Goal: Information Seeking & Learning: Find specific fact

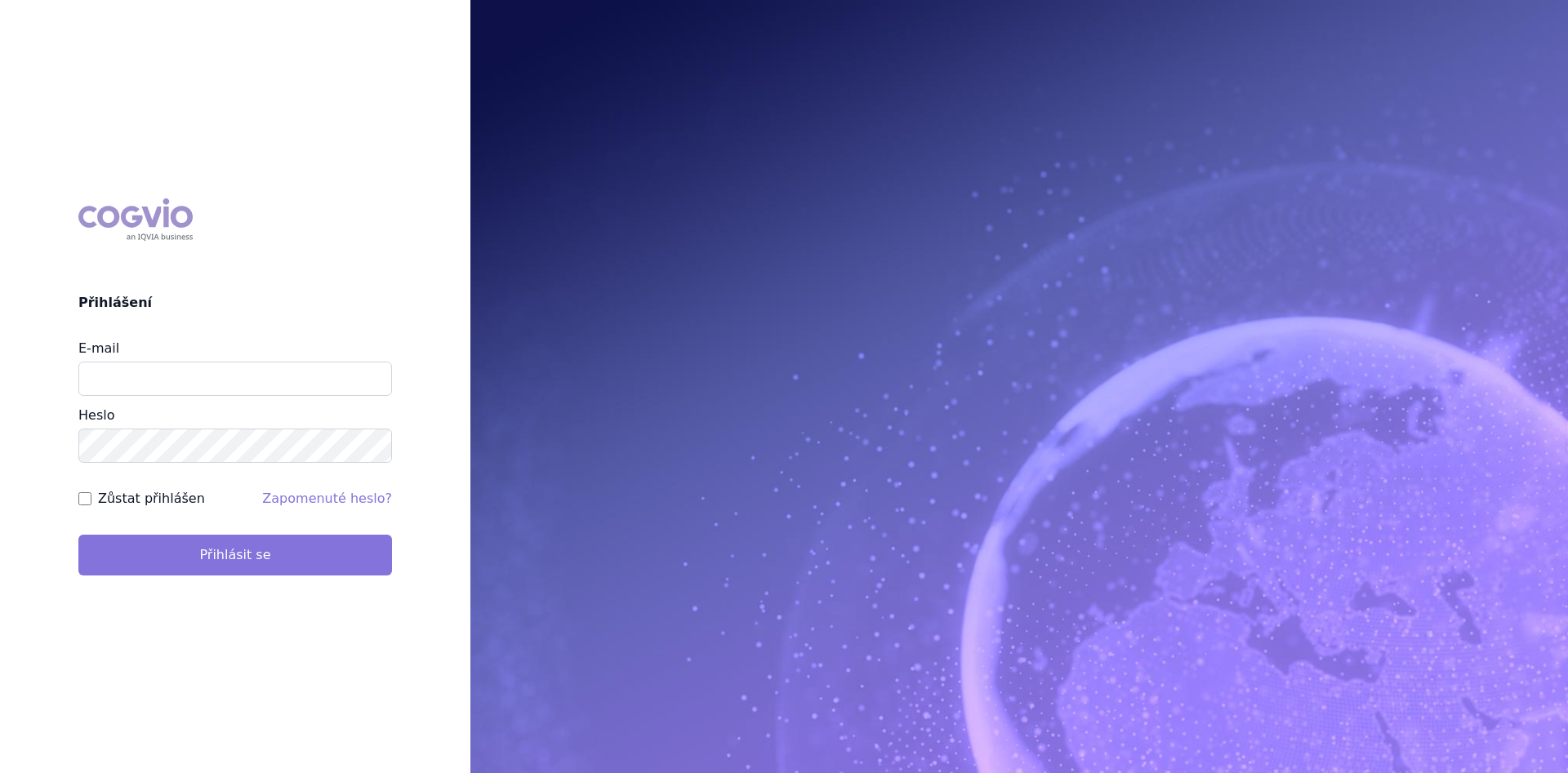
type input "alena.harantova@glenmarkpharma.com"
click at [181, 556] on button "Přihlásit se" at bounding box center [235, 554] width 314 height 40
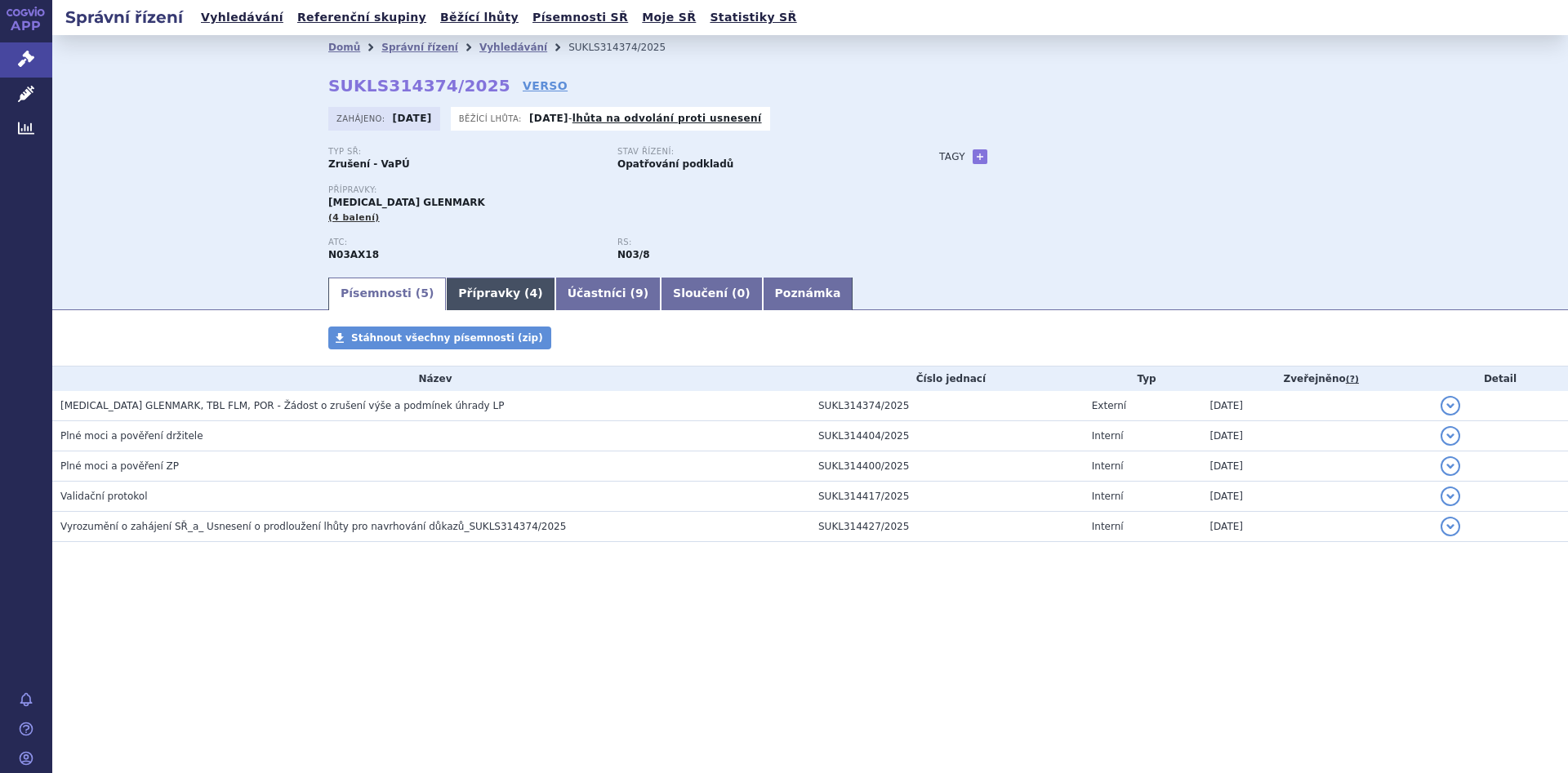
click at [464, 292] on link "Přípravky ( 4 )" at bounding box center [500, 294] width 108 height 33
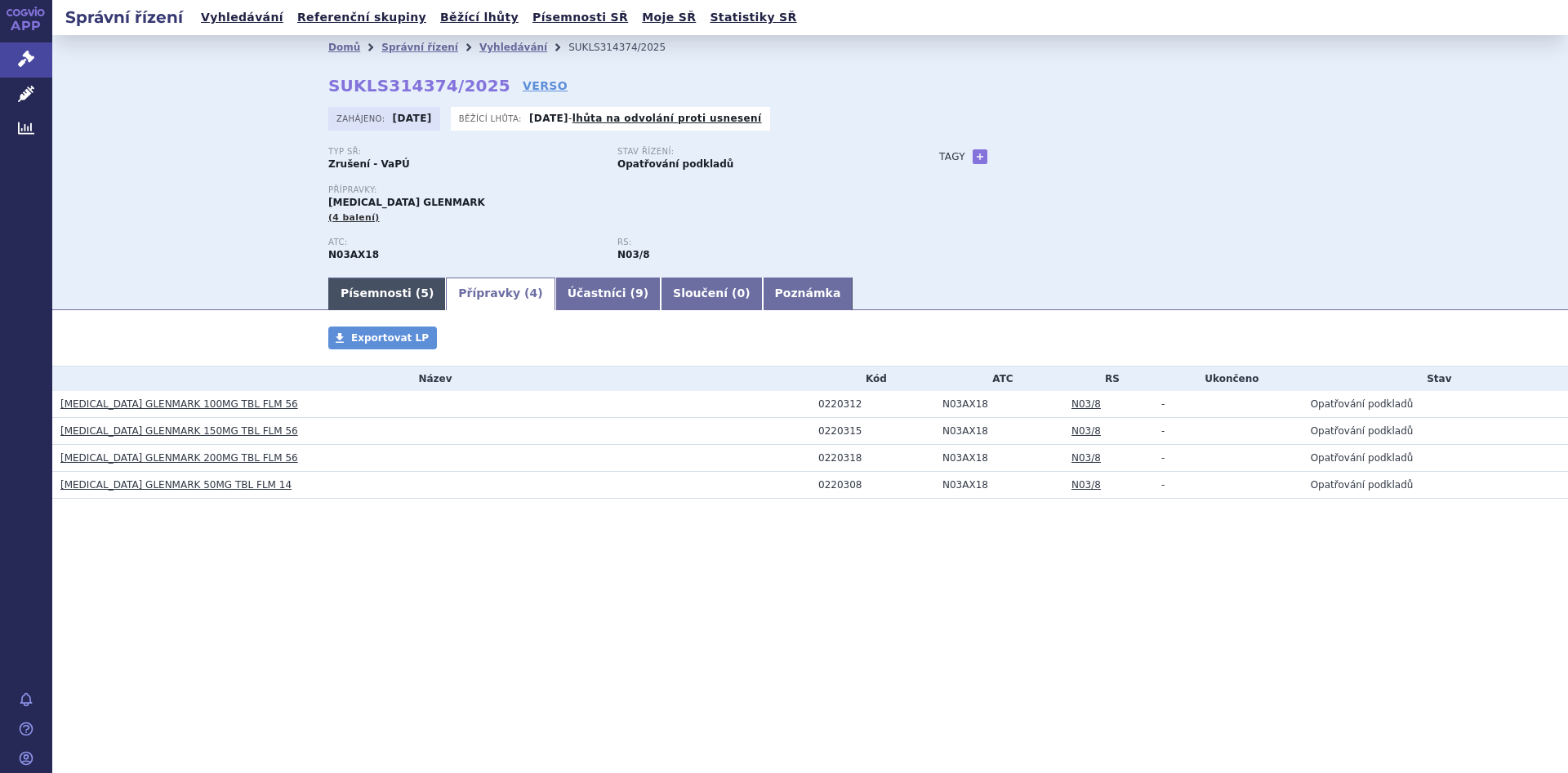
click at [378, 292] on link "Písemnosti ( 5 )" at bounding box center [387, 294] width 117 height 33
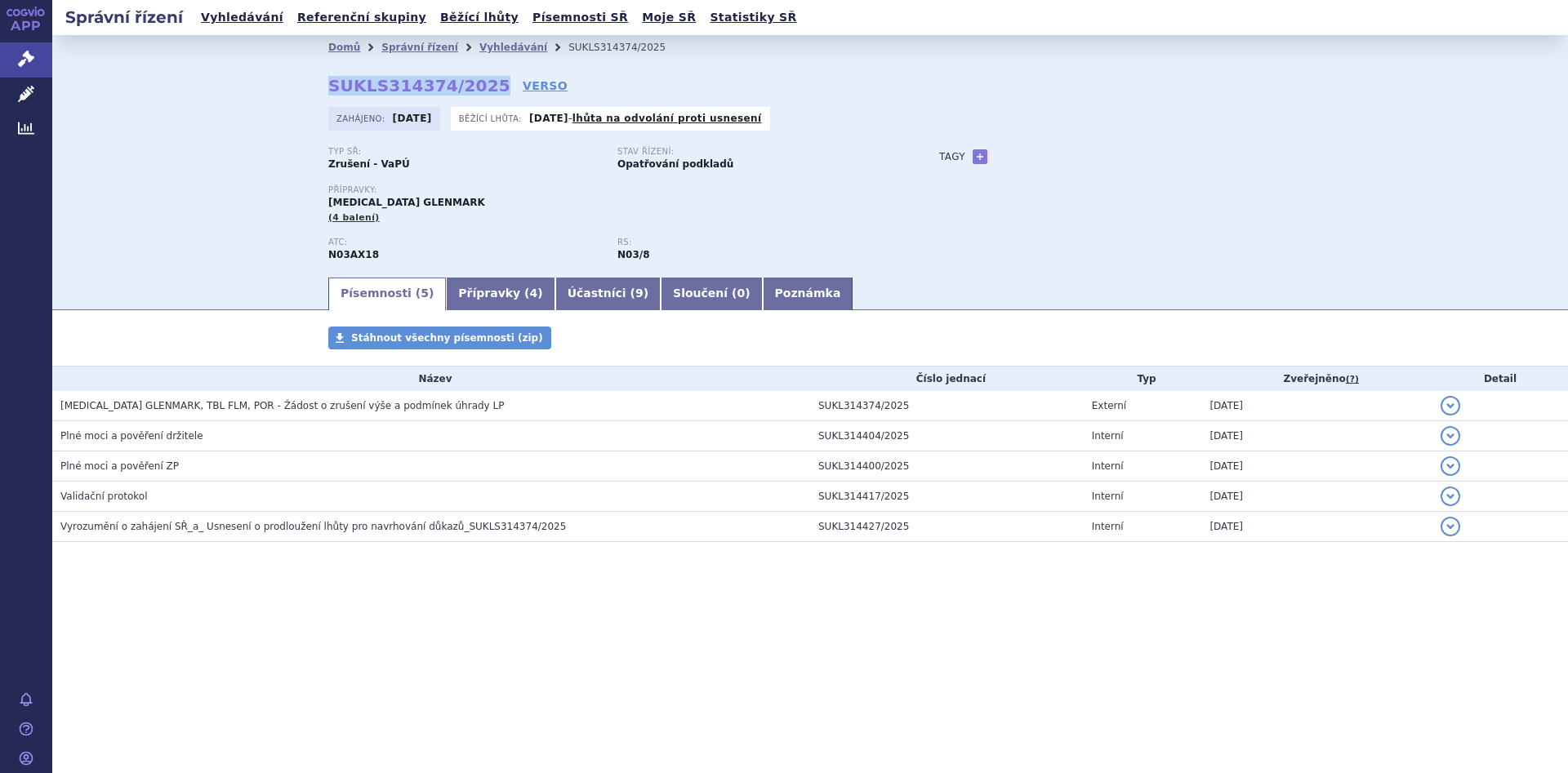
drag, startPoint x: 480, startPoint y: 83, endPoint x: 374, endPoint y: 74, distance: 106.4
click at [374, 76] on strong "SUKLS314374/2025" at bounding box center [419, 86] width 182 height 20
copy strong "SUKLS314374/2025"
click at [237, 126] on div "Domů Správní řízení Vyhledávání SUKLS314374/2025 SUKLS314374/2025 VERSO Zahájen…" at bounding box center [810, 155] width 1516 height 240
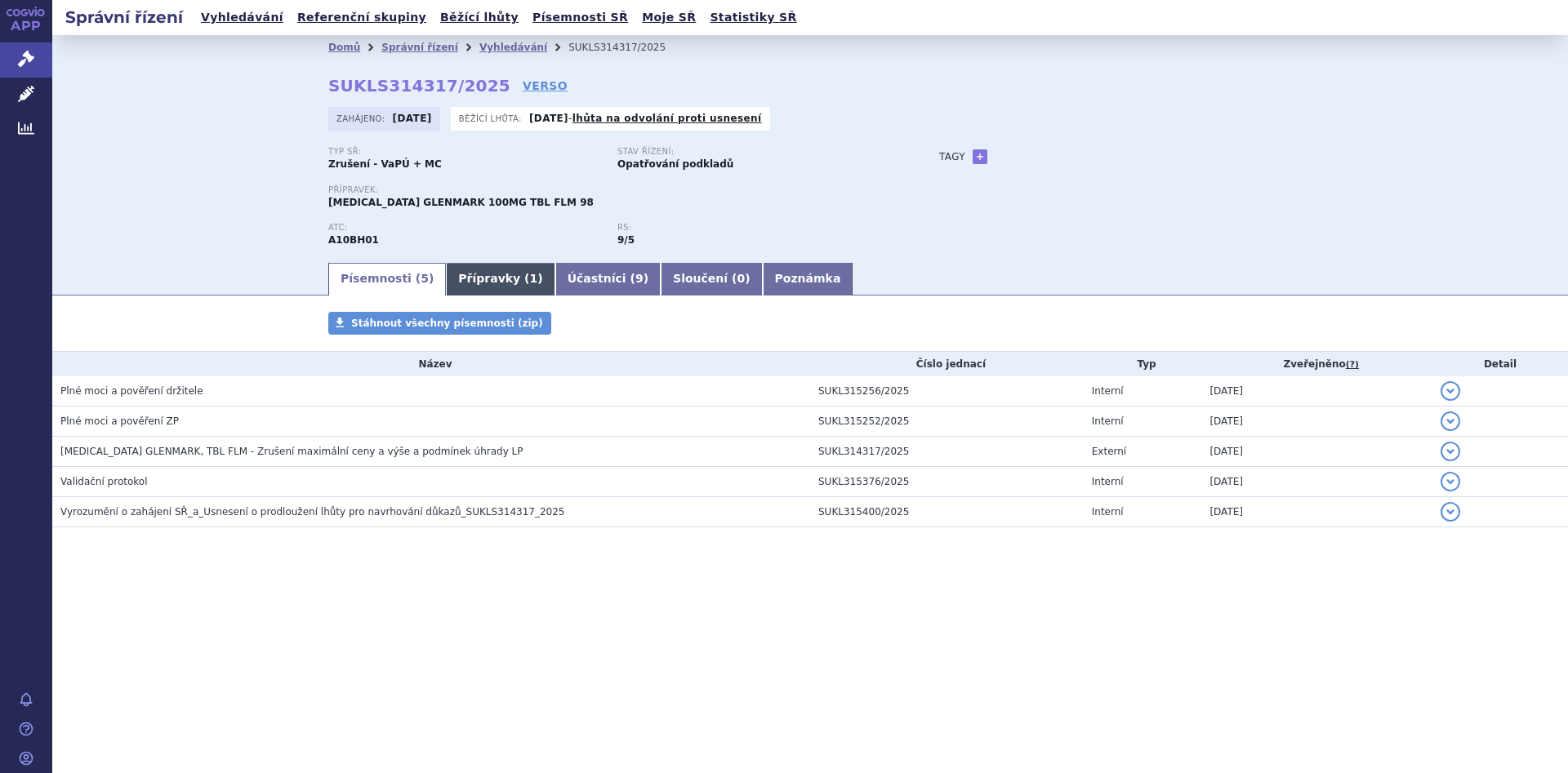
click at [449, 270] on link "Přípravky ( 1 )" at bounding box center [500, 279] width 108 height 33
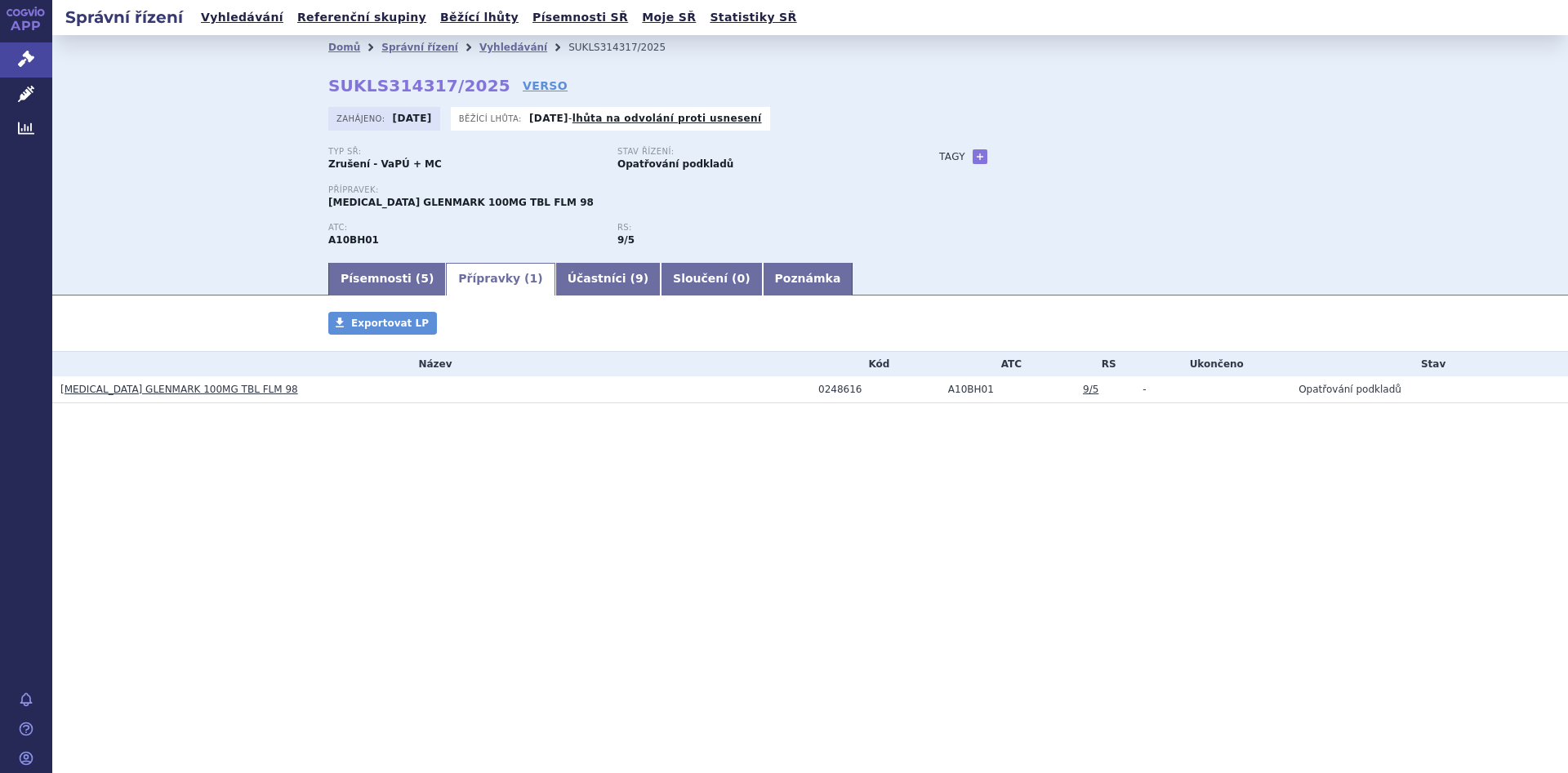
drag, startPoint x: 376, startPoint y: 278, endPoint x: 296, endPoint y: 322, distance: 91.3
click at [374, 278] on link "Písemnosti ( 5 )" at bounding box center [387, 279] width 117 height 33
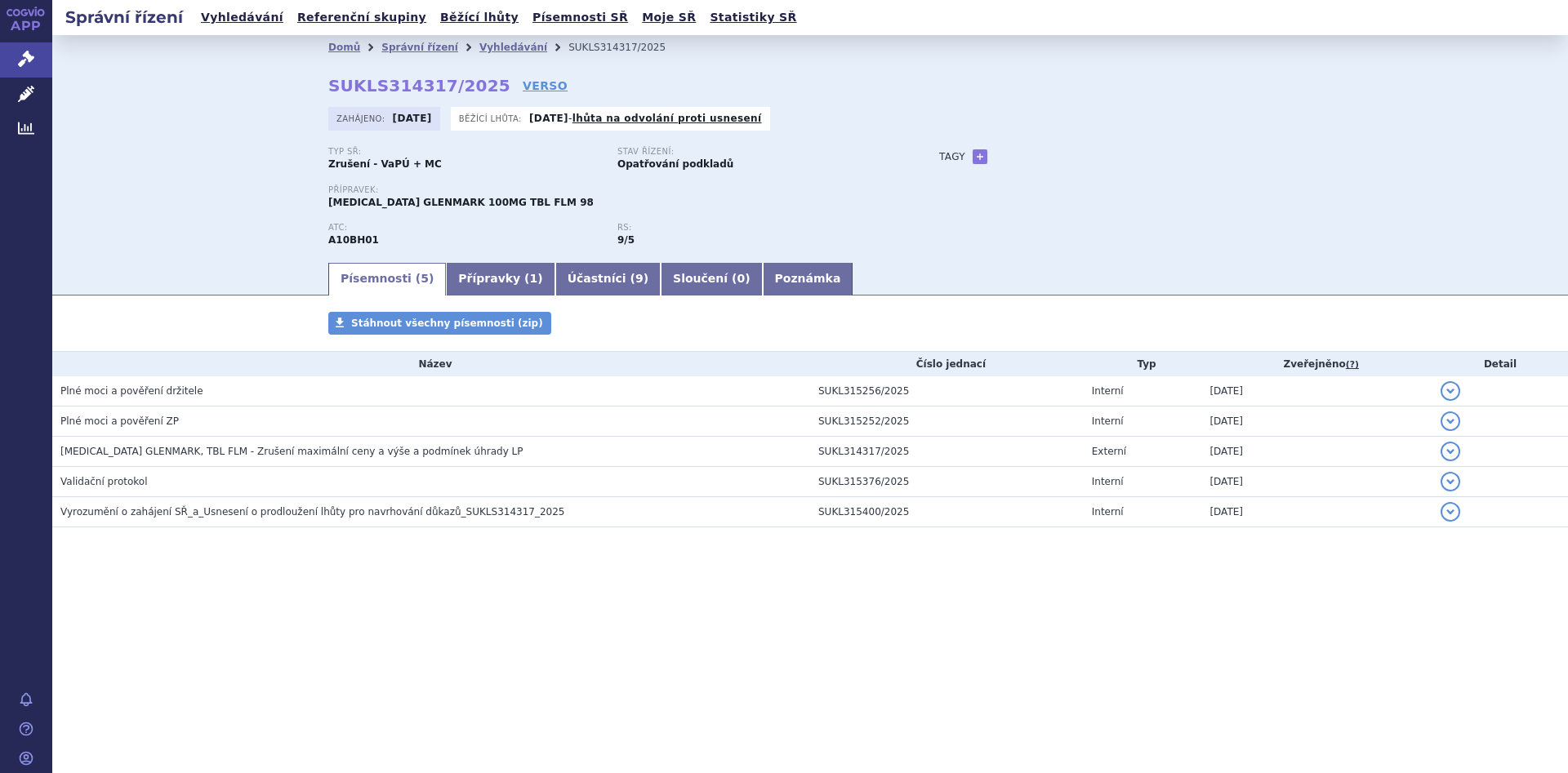
drag, startPoint x: 483, startPoint y: 83, endPoint x: 325, endPoint y: 87, distance: 158.1
click at [325, 87] on div "Domů Správní řízení Vyhledávání SUKLS314317/2025 SUKLS314317/2025 VERSO Zahájen…" at bounding box center [810, 160] width 1029 height 201
click at [259, 82] on div "Domů Správní řízení Vyhledávání SUKLS314317/2025 SUKLS314317/2025 VERSO Zahájen…" at bounding box center [810, 148] width 1516 height 226
drag, startPoint x: 300, startPoint y: 86, endPoint x: 474, endPoint y: 81, distance: 174.1
click at [474, 81] on div "Domů Správní řízení Vyhledávání SUKLS314317/2025 SUKLS314317/2025 VERSO Zahájen…" at bounding box center [810, 160] width 1029 height 201
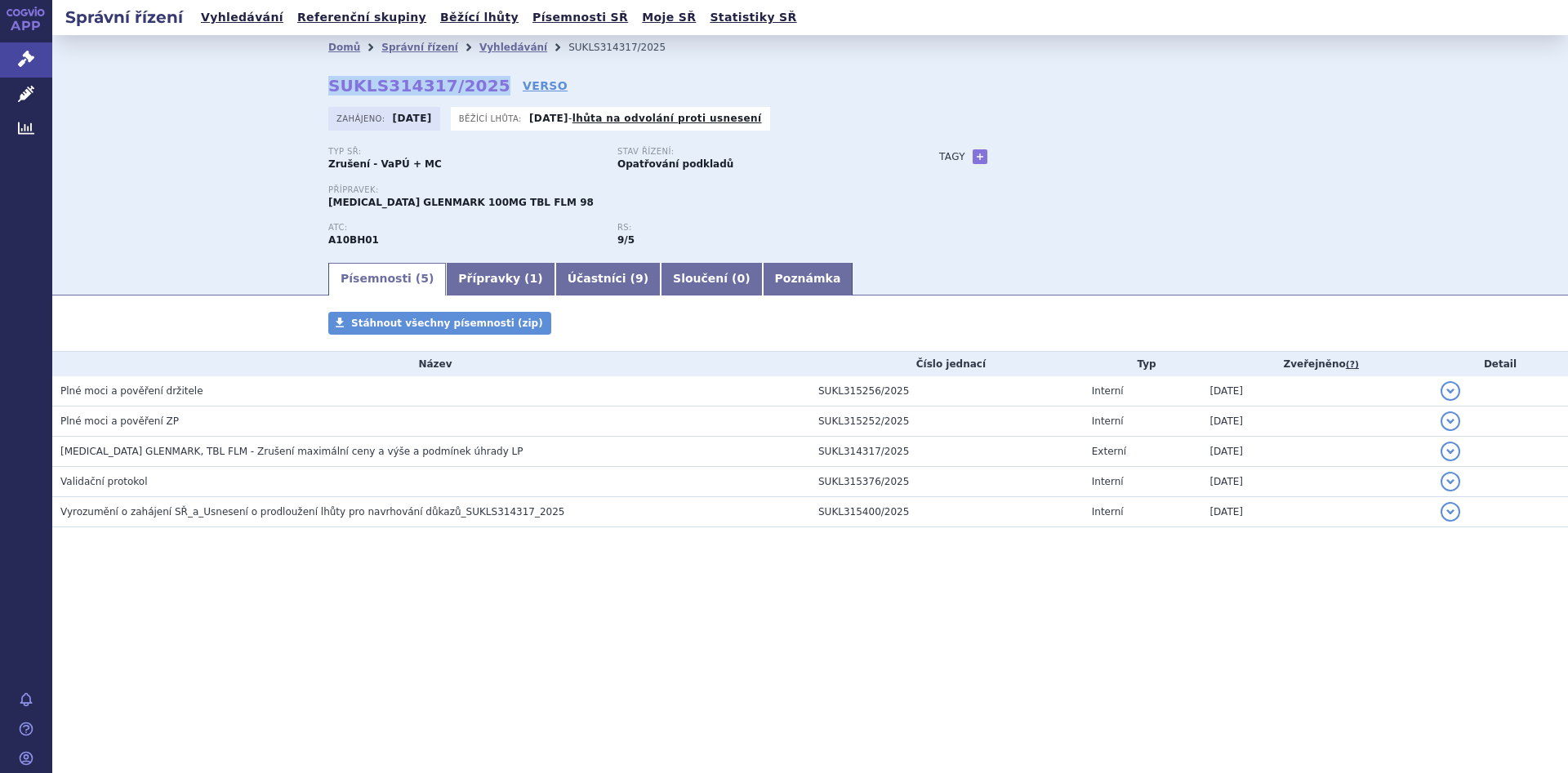
drag, startPoint x: 477, startPoint y: 88, endPoint x: 331, endPoint y: 90, distance: 146.0
click at [331, 90] on strong "SUKLS314317/2025" at bounding box center [419, 86] width 182 height 20
copy strong "SUKLS314317/2025"
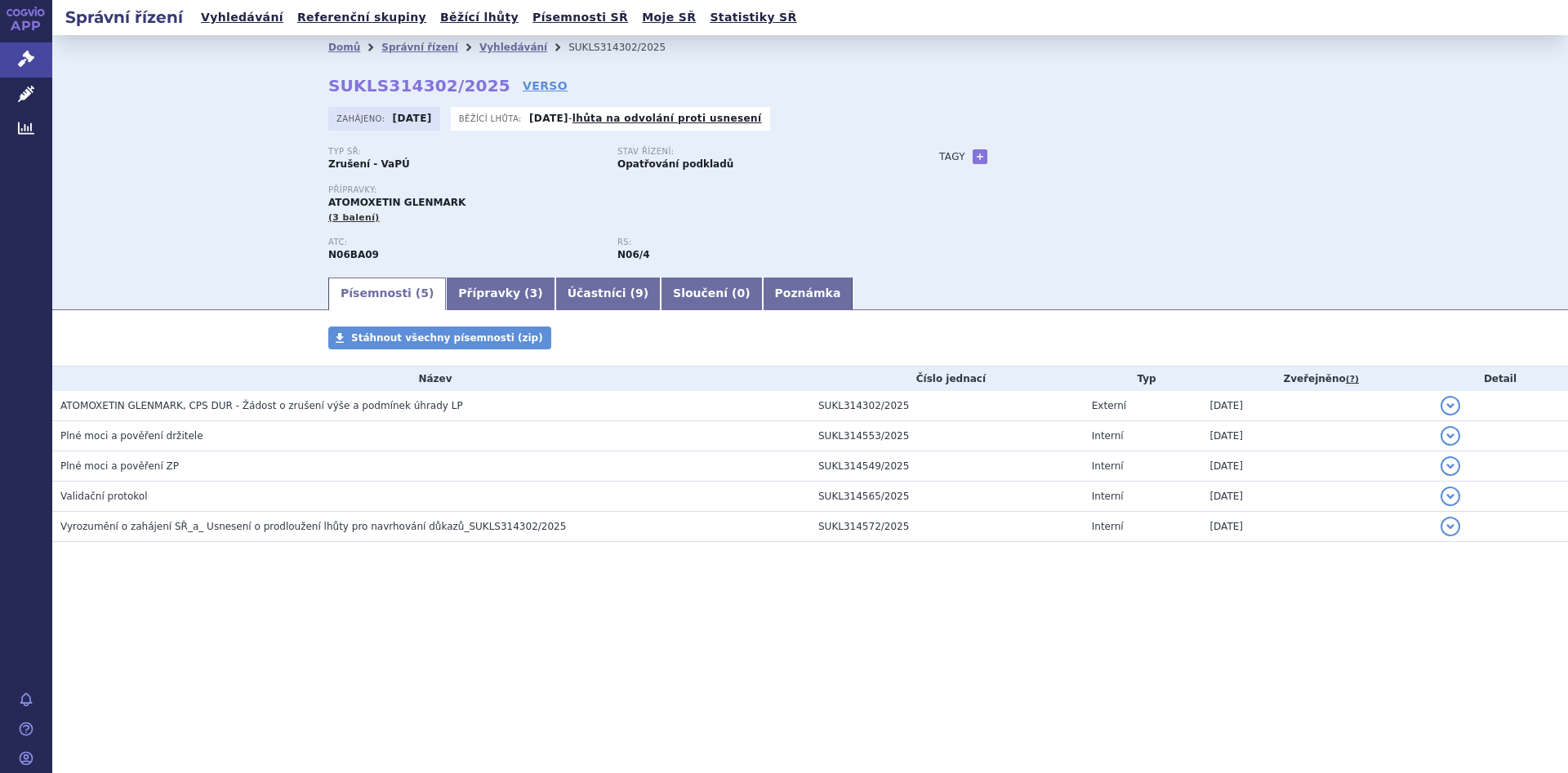
click at [471, 273] on div "ATC: N06BA09 RS: N06/4" at bounding box center [617, 256] width 578 height 37
click at [471, 290] on link "Přípravky ( 3 )" at bounding box center [500, 294] width 108 height 33
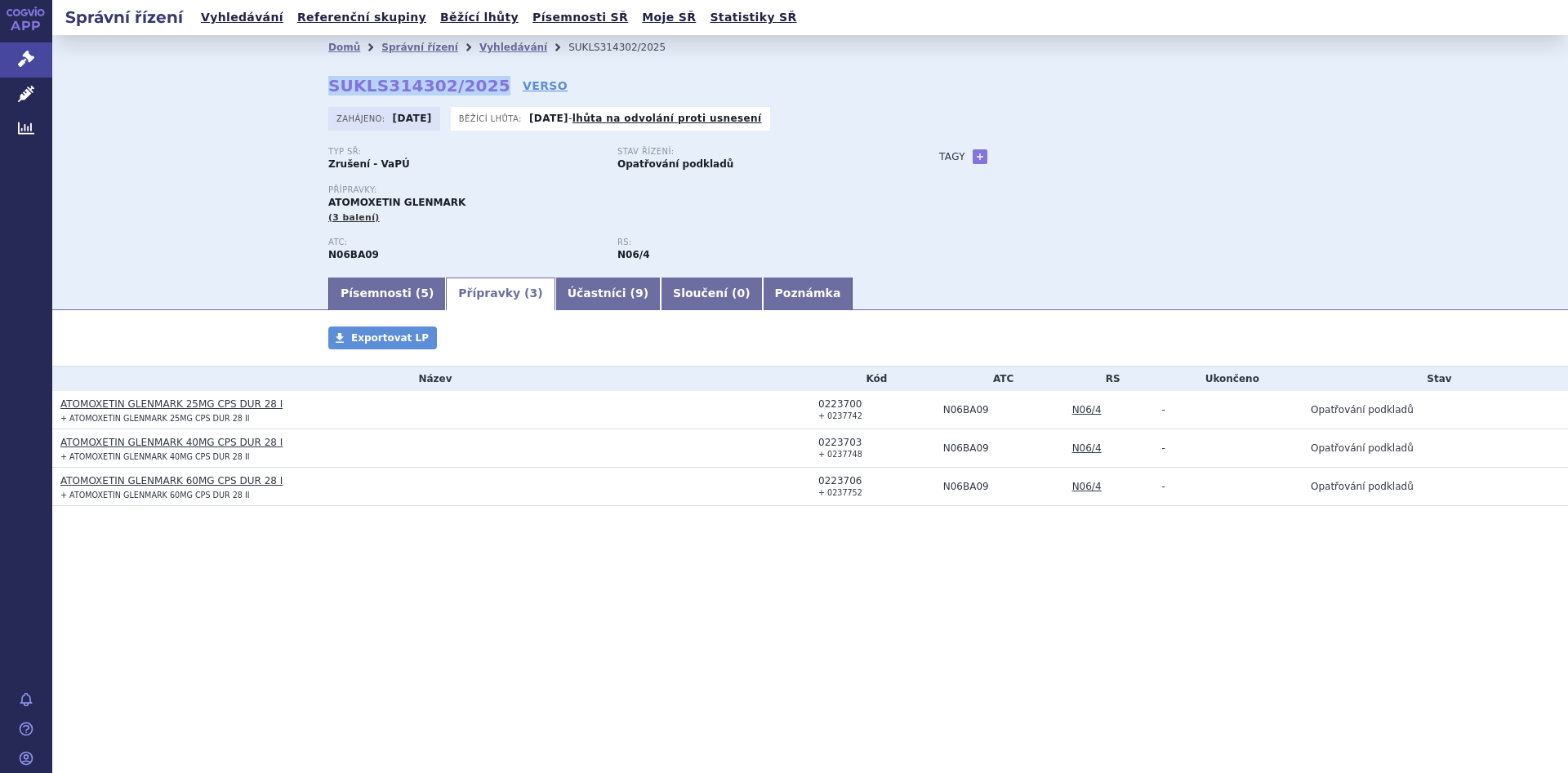
drag, startPoint x: 478, startPoint y: 88, endPoint x: 318, endPoint y: 88, distance: 160.0
click at [318, 88] on div "Domů Správní řízení Vyhledávání SUKLS314302/2025 SUKLS314302/2025 VERSO Zahájen…" at bounding box center [810, 167] width 1029 height 216
copy strong "SUKLS314302/2025"
click at [238, 128] on div "Domů Správní řízení Vyhledávání SUKLS314302/2025 SUKLS314302/2025 VERSO Zahájen…" at bounding box center [810, 155] width 1516 height 240
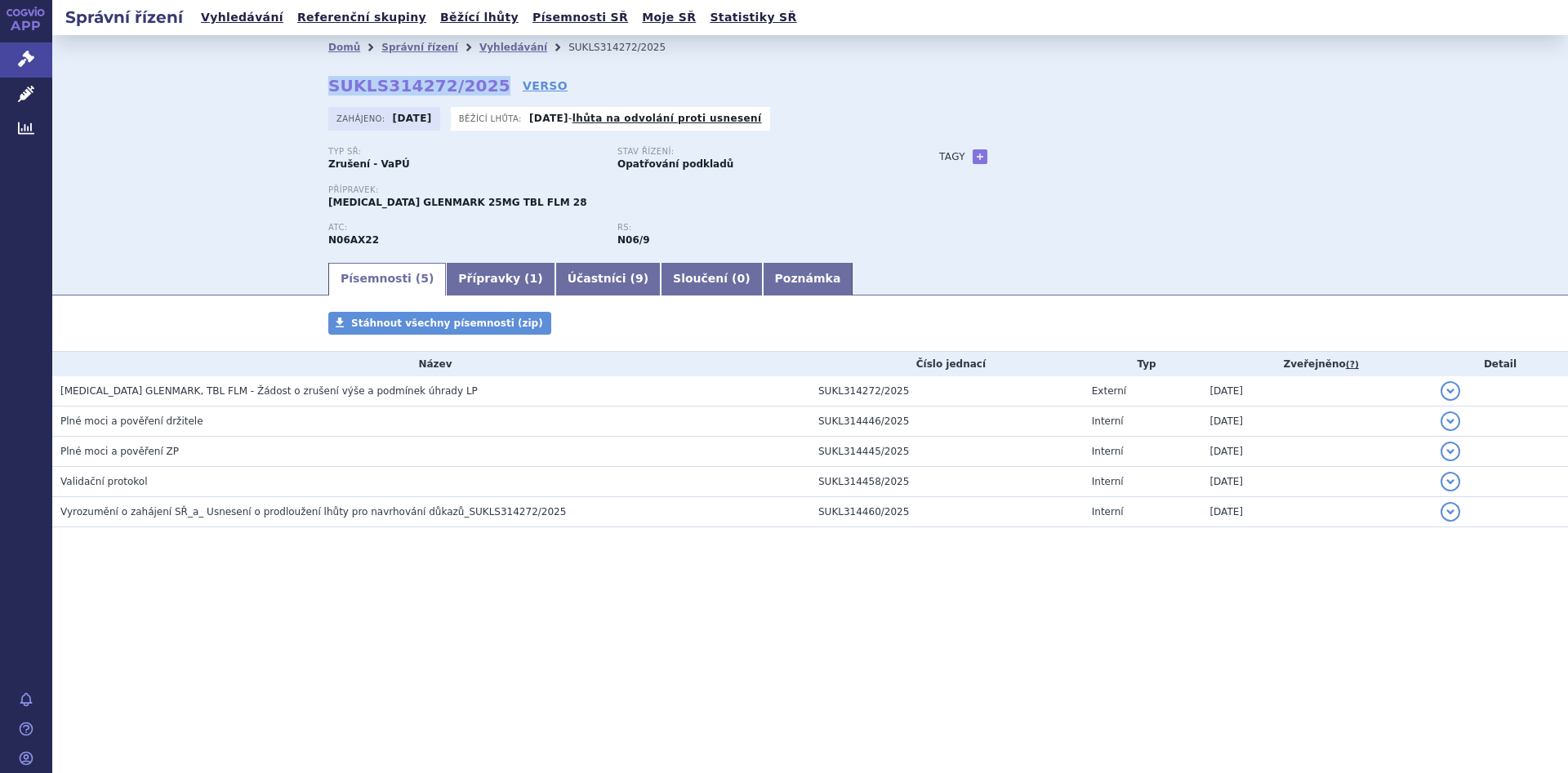
drag, startPoint x: 479, startPoint y: 86, endPoint x: 329, endPoint y: 86, distance: 150.0
click at [329, 86] on strong "SUKLS314272/2025" at bounding box center [419, 86] width 182 height 20
copy strong "SUKLS314272/2025"
click at [197, 109] on div "Domů Správní řízení Vyhledávání SUKLS314272/2025 SUKLS314272/2025 VERSO Zahájen…" at bounding box center [810, 148] width 1516 height 226
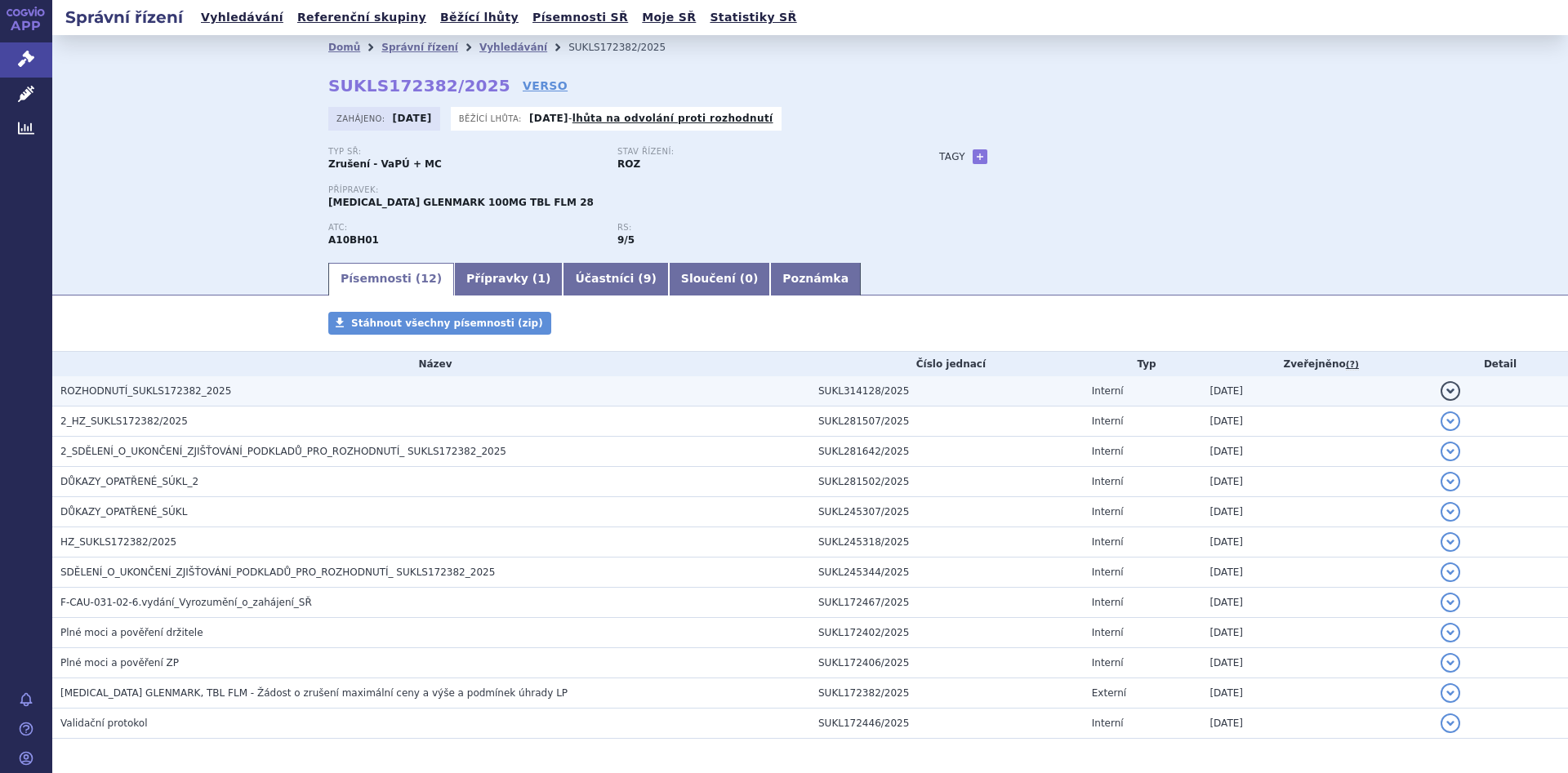
click at [95, 388] on span "ROZHODNUTÍ_SUKLS172382_2025" at bounding box center [145, 391] width 171 height 12
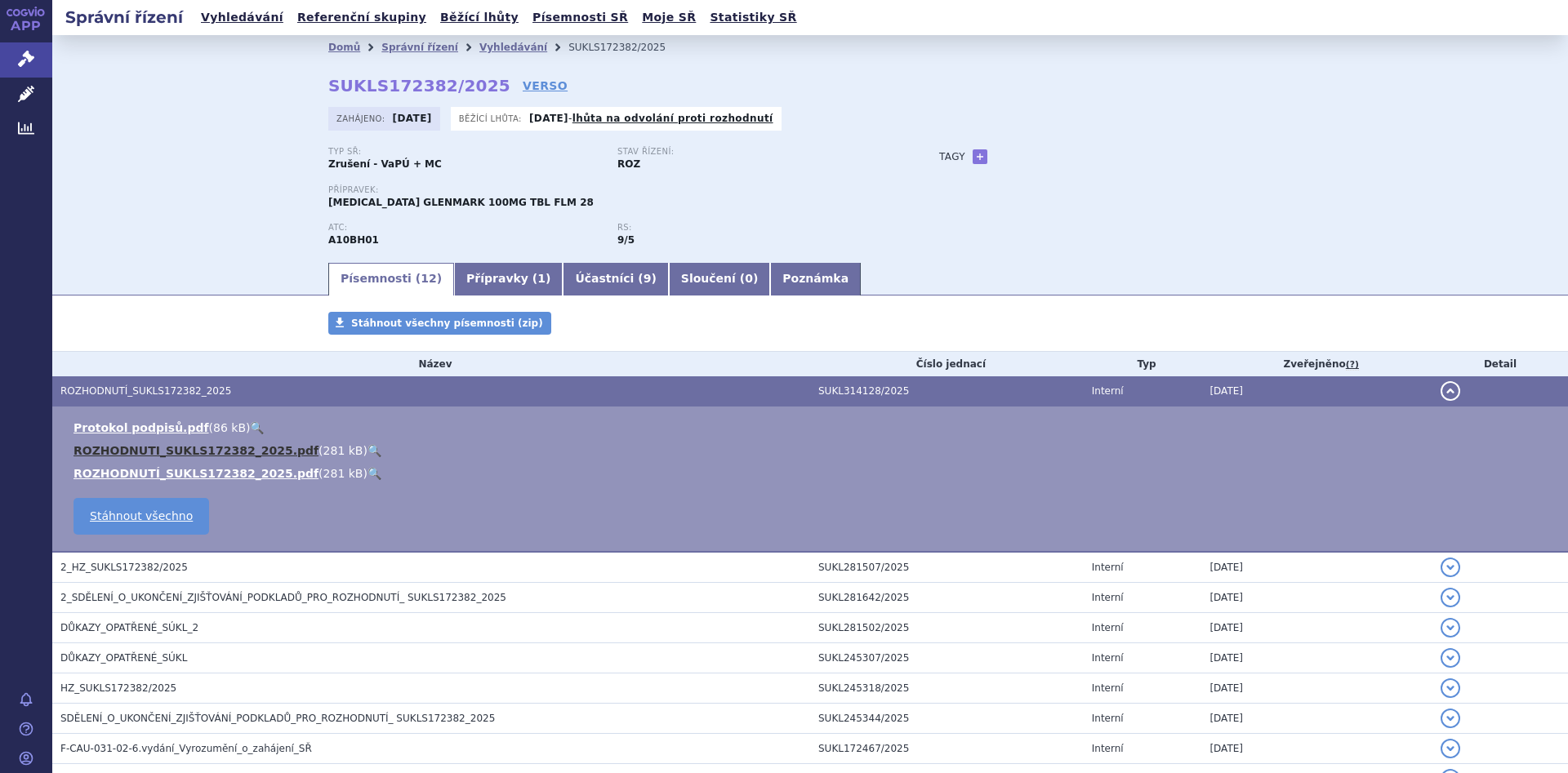
click at [130, 447] on link "ROZHODNUTI_SUKLS172382_2025.pdf" at bounding box center [196, 450] width 245 height 13
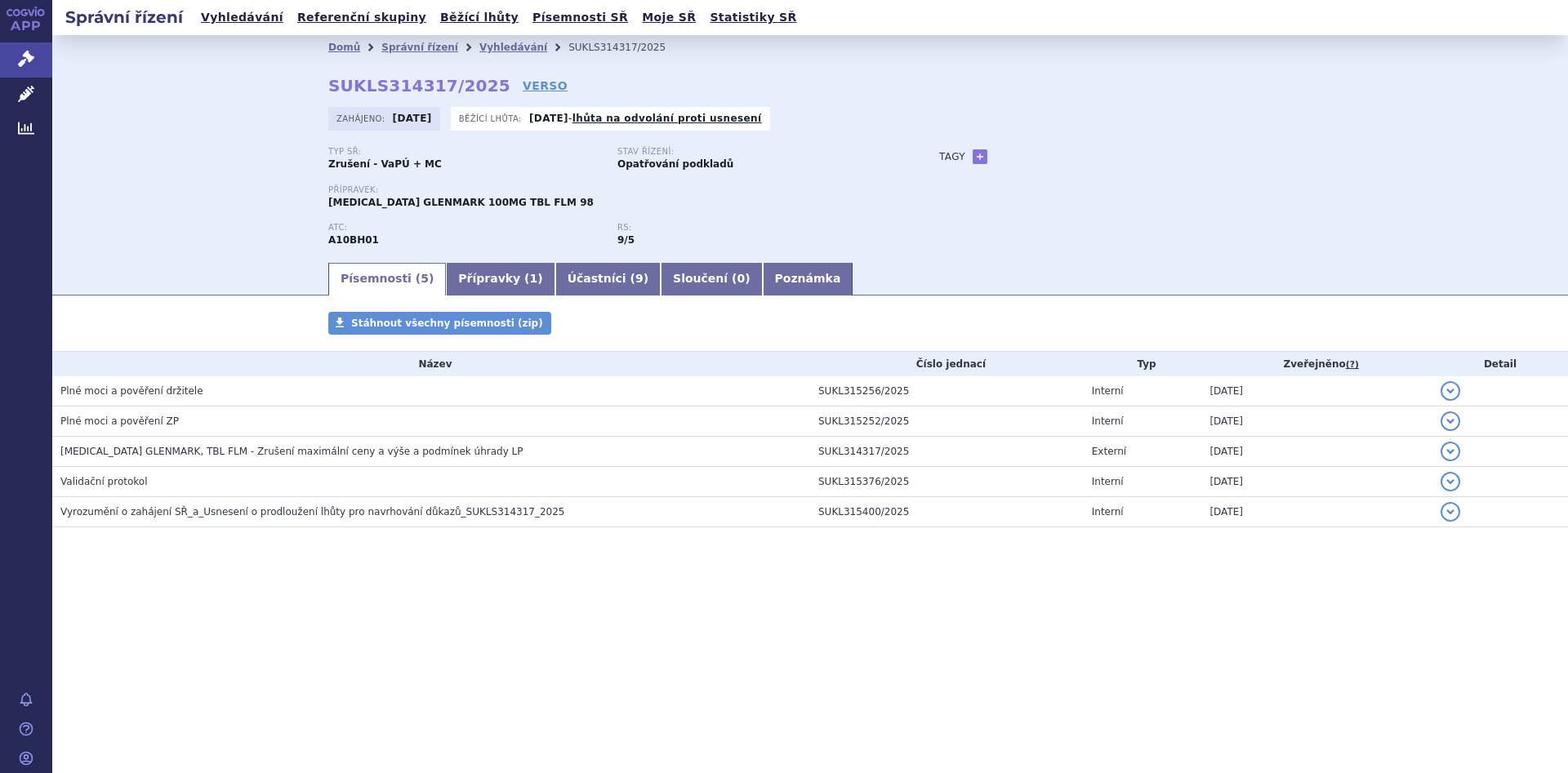
click at [192, 164] on div "Domů Správní řízení Vyhledávání SUKLS314317/2025 SUKLS314317/2025 VERSO Zahájen…" at bounding box center [810, 148] width 1516 height 226
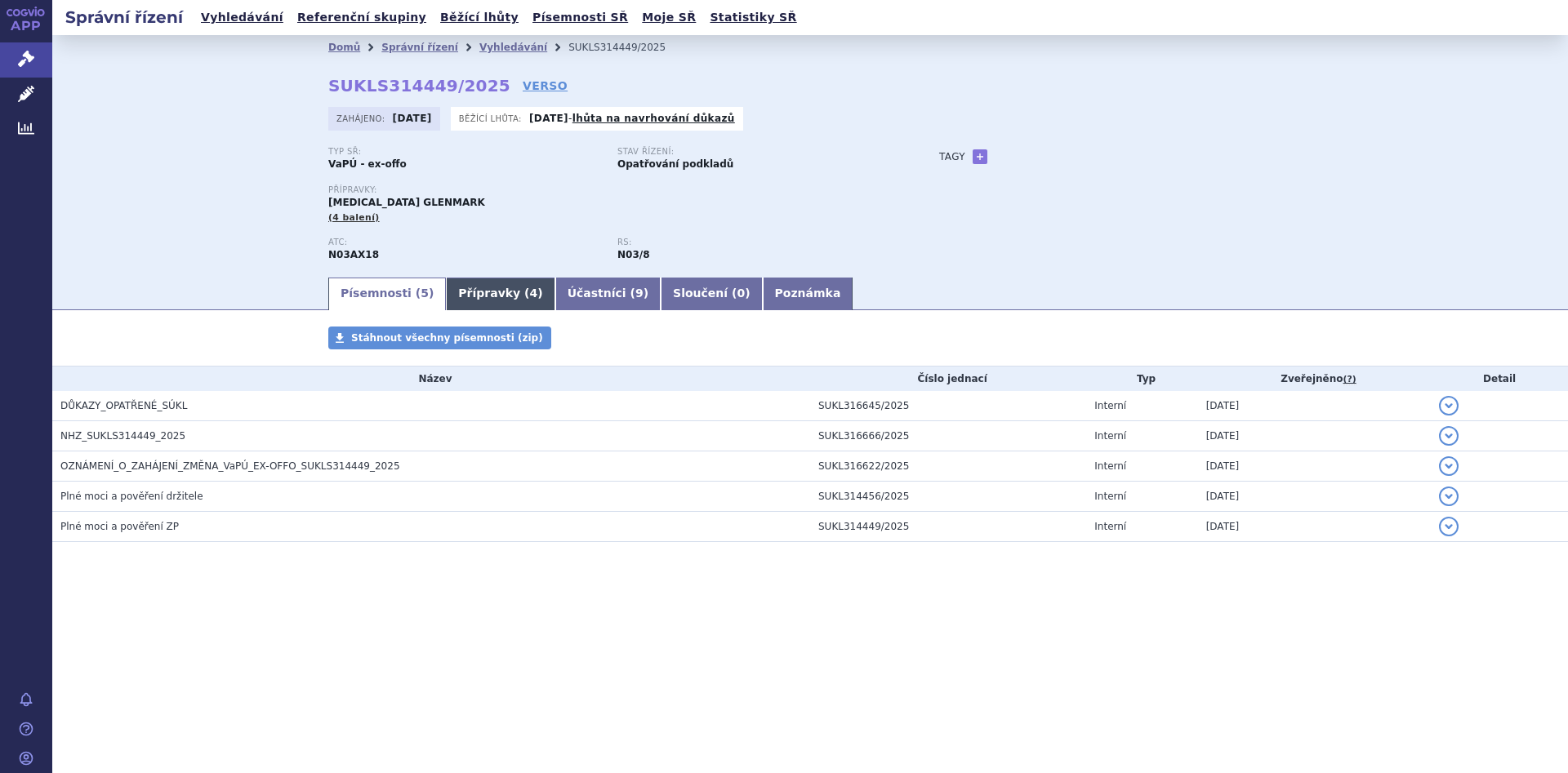
click at [463, 284] on link "Přípravky ( 4 )" at bounding box center [500, 294] width 108 height 33
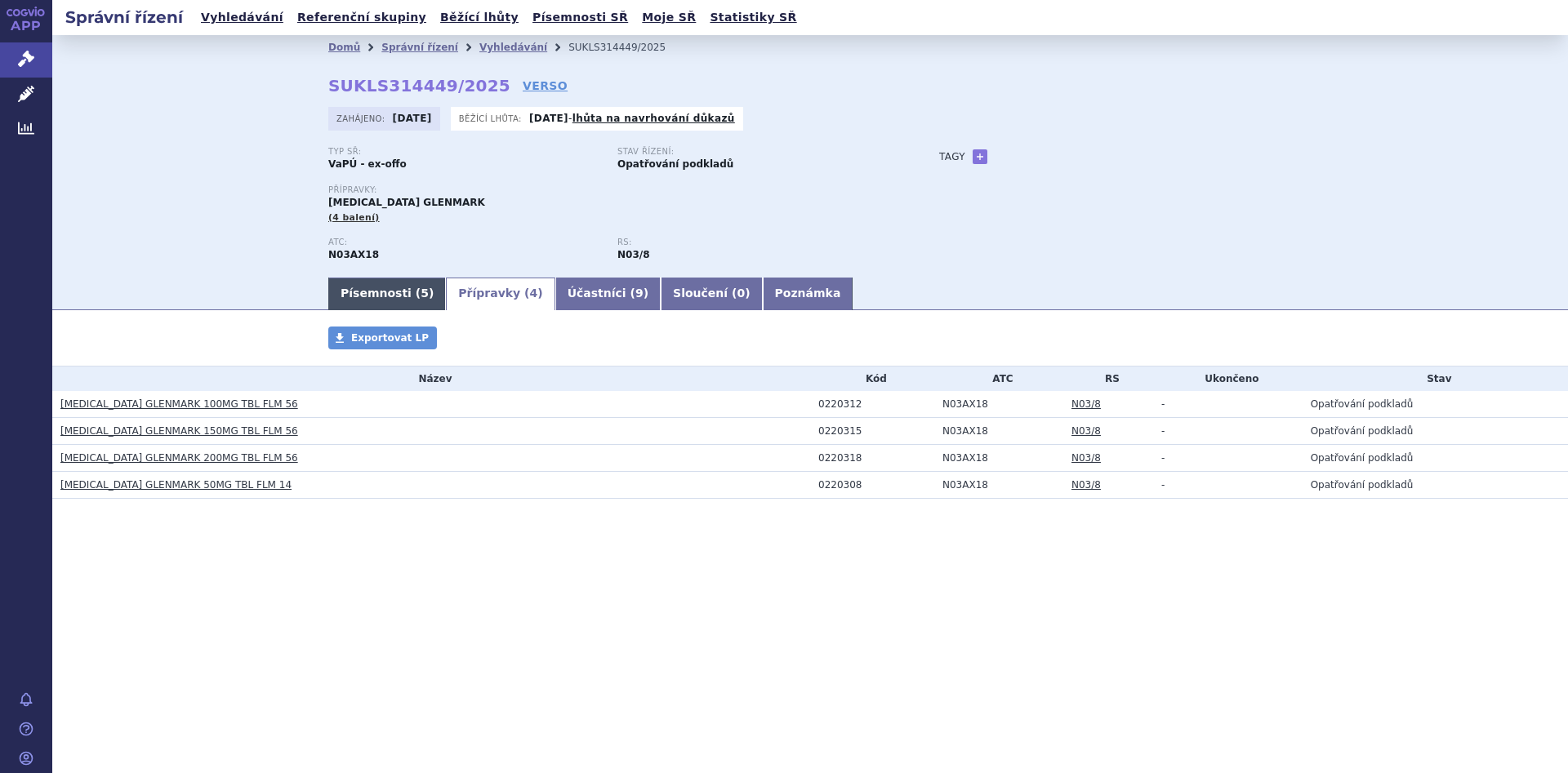
click at [382, 289] on link "Písemnosti ( 5 )" at bounding box center [387, 294] width 117 height 33
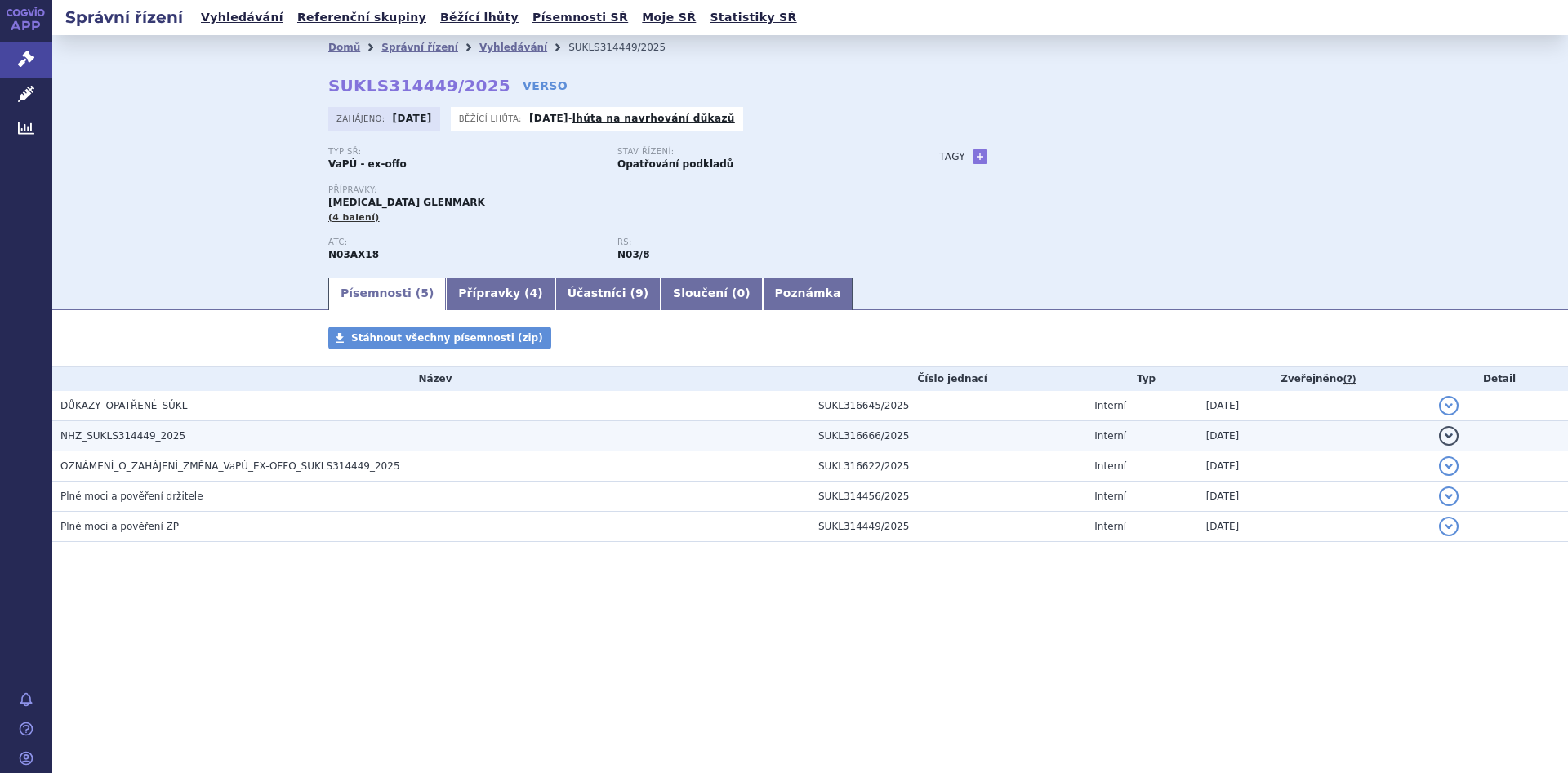
click at [116, 441] on span "NHZ_SUKLS314449_2025" at bounding box center [122, 436] width 125 height 12
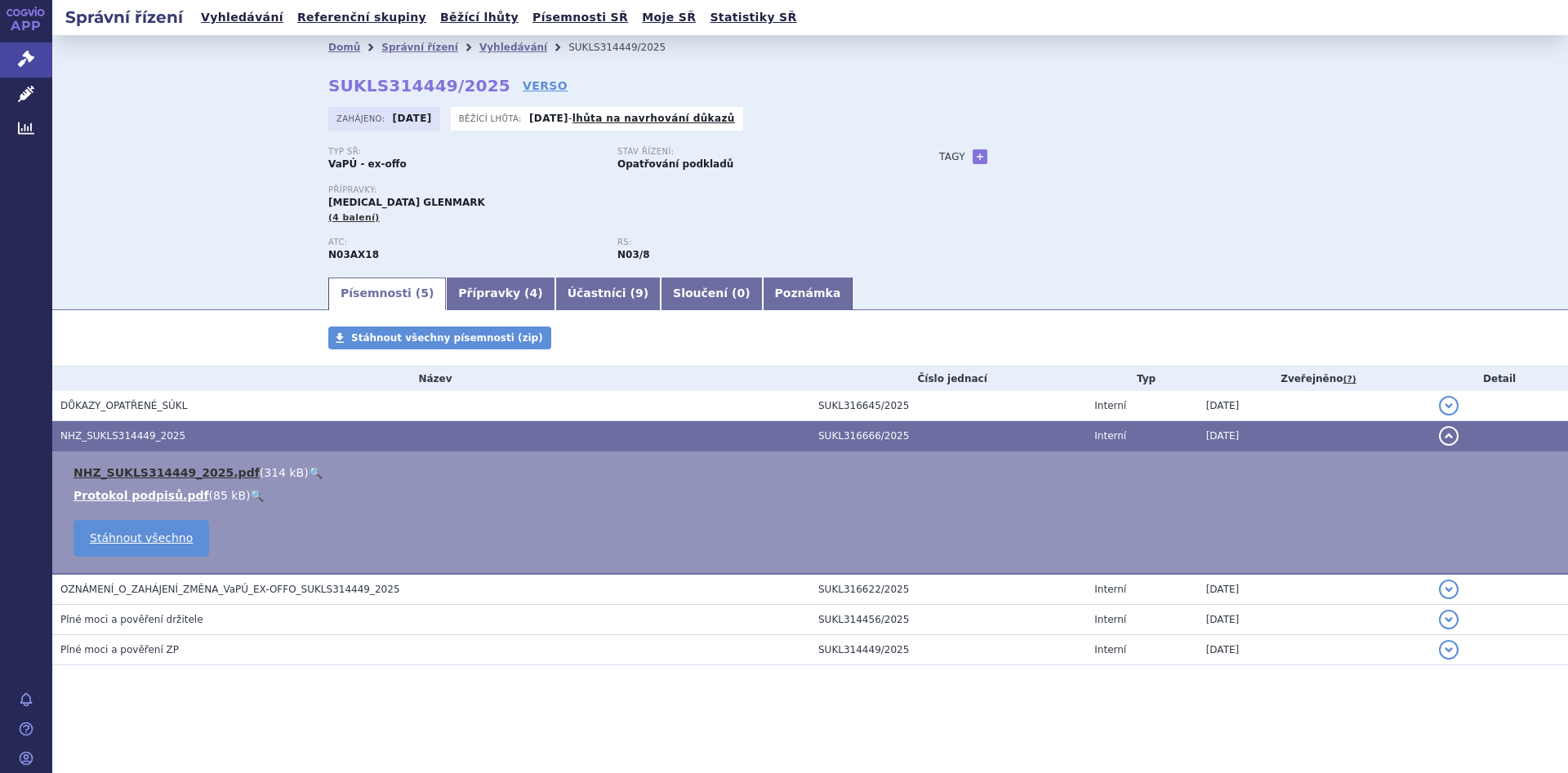
click at [178, 467] on link "NHZ_SUKLS314449_2025.pdf" at bounding box center [167, 472] width 186 height 13
click at [472, 282] on link "Přípravky ( 4 )" at bounding box center [500, 294] width 108 height 33
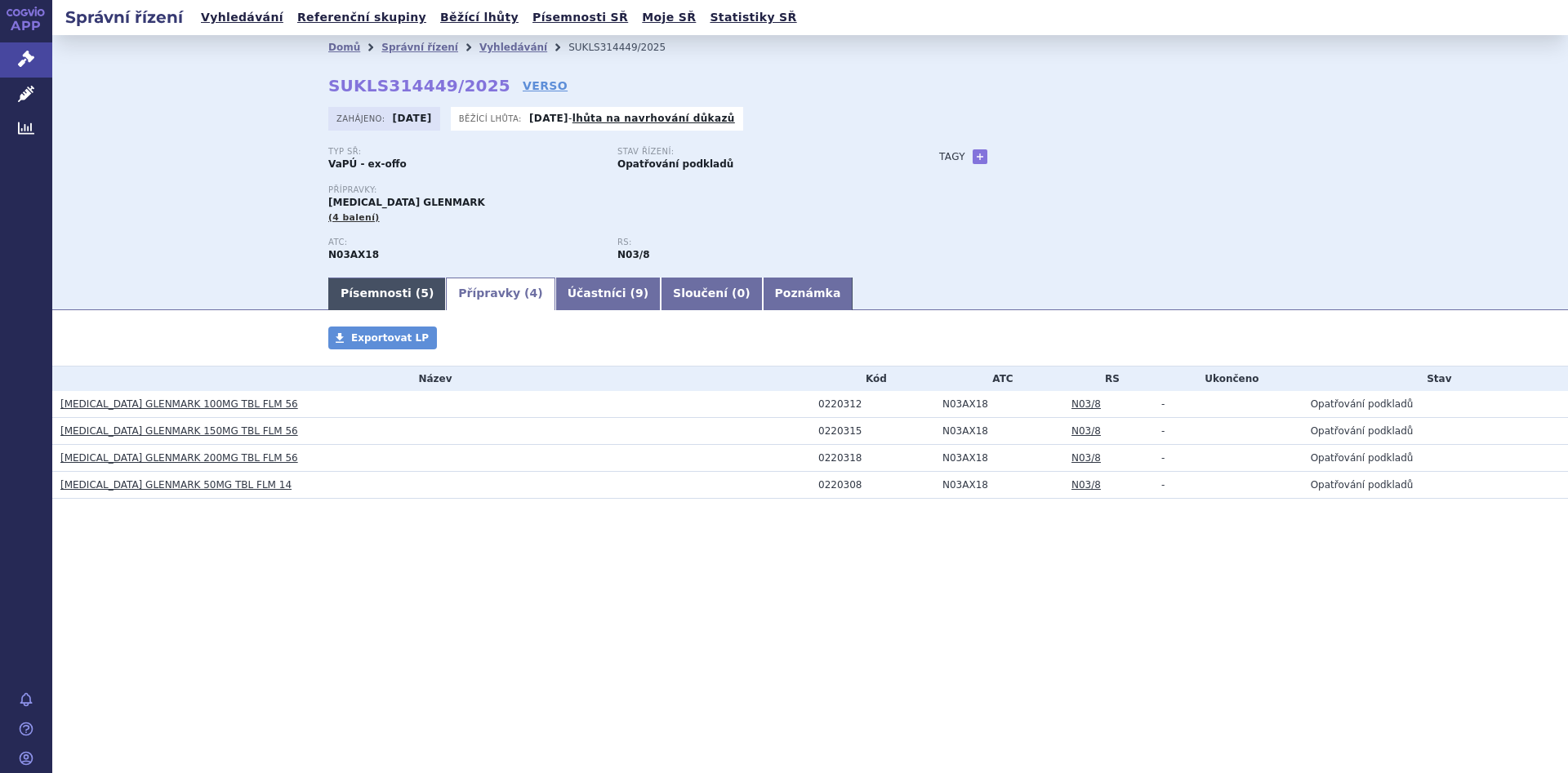
click at [363, 288] on link "Písemnosti ( 5 )" at bounding box center [387, 294] width 117 height 33
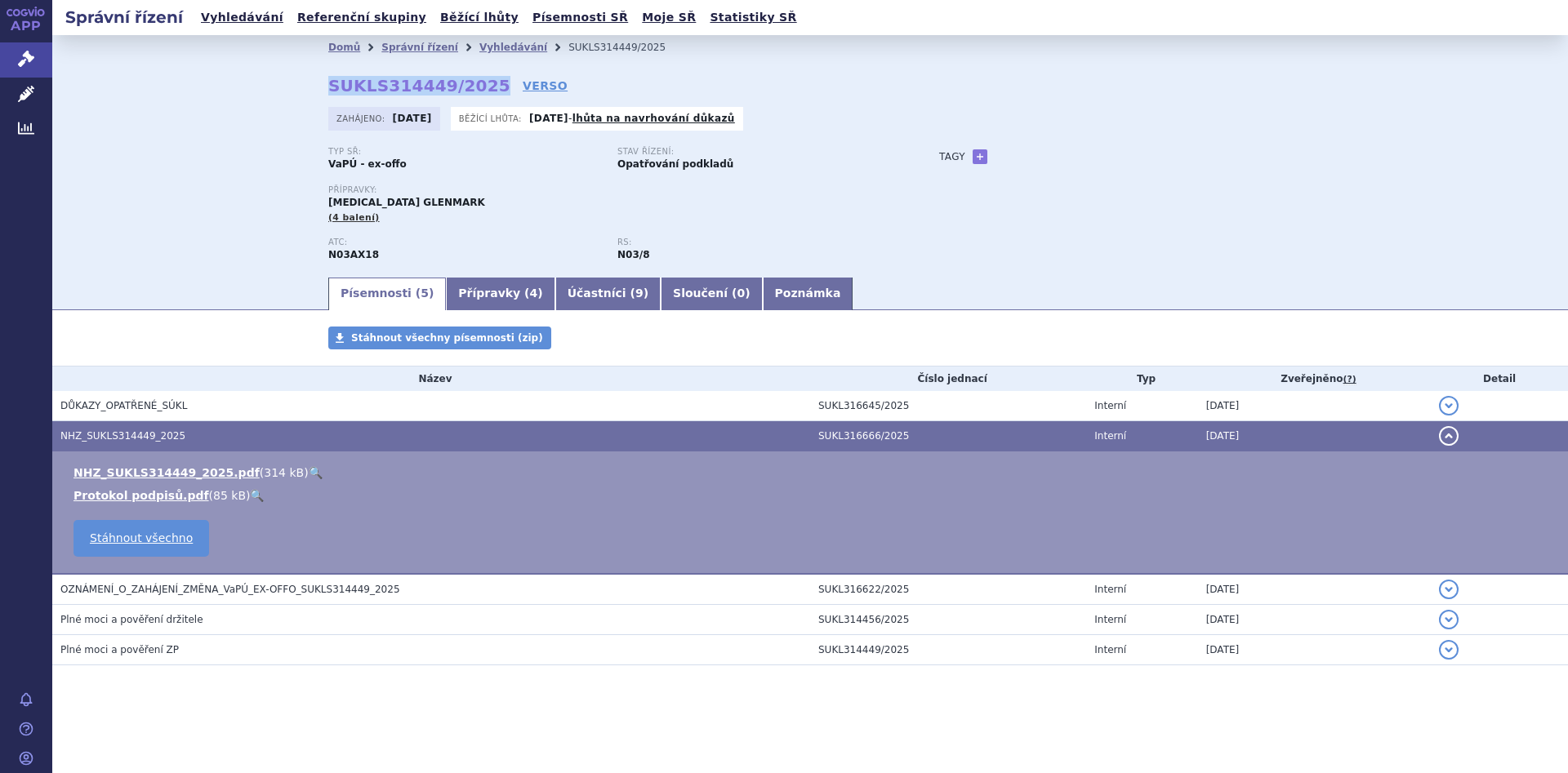
drag, startPoint x: 480, startPoint y: 84, endPoint x: 329, endPoint y: 75, distance: 151.3
click at [329, 76] on strong "SUKLS314449/2025" at bounding box center [419, 86] width 182 height 20
copy strong "SUKLS314449/2025"
click at [126, 138] on div "Domů Správní řízení Vyhledávání SUKLS314449/2025 SUKLS314449/2025 VERSO Zahájen…" at bounding box center [810, 155] width 1516 height 240
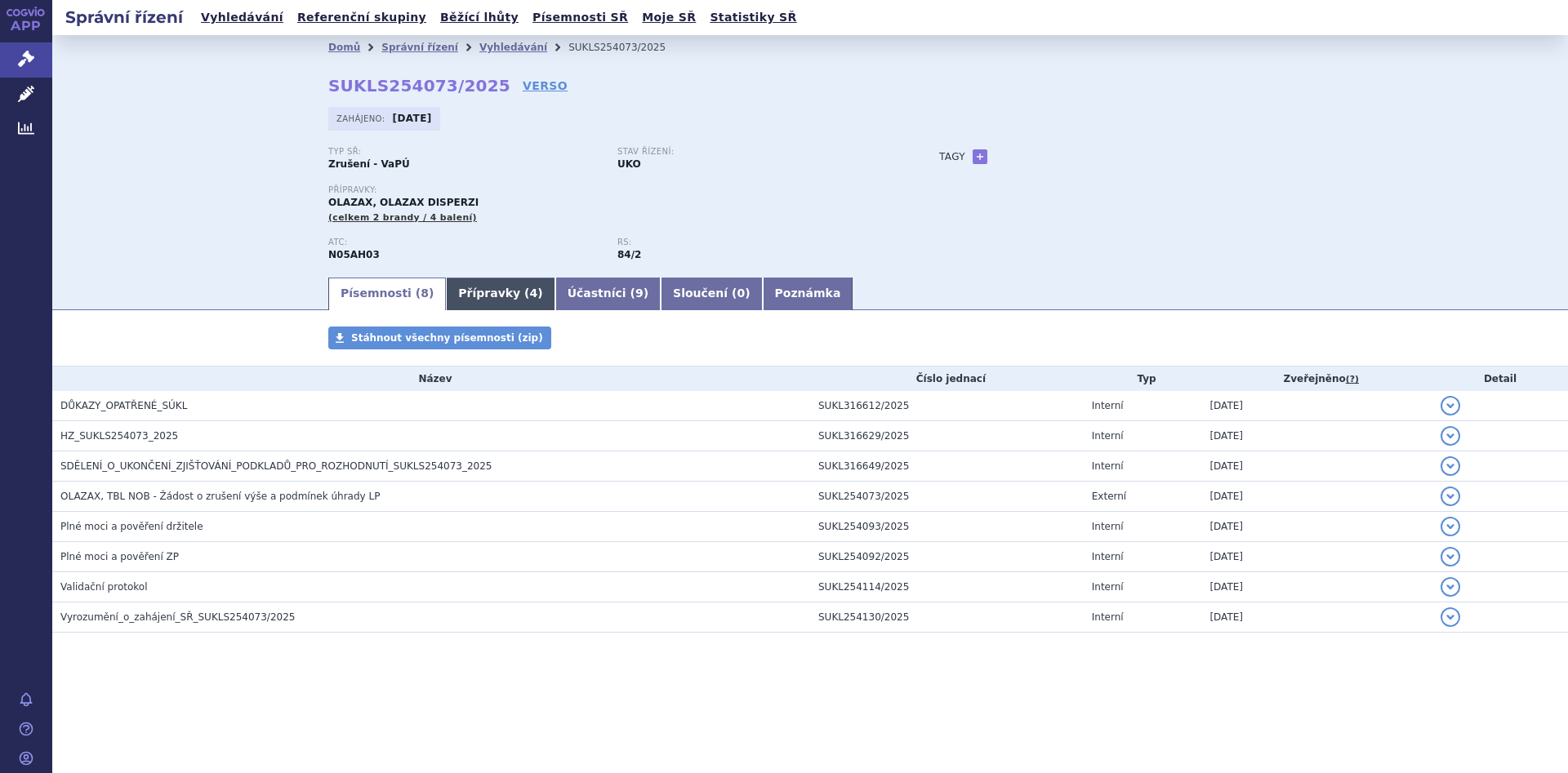
click at [484, 287] on link "Přípravky ( 4 )" at bounding box center [500, 294] width 108 height 33
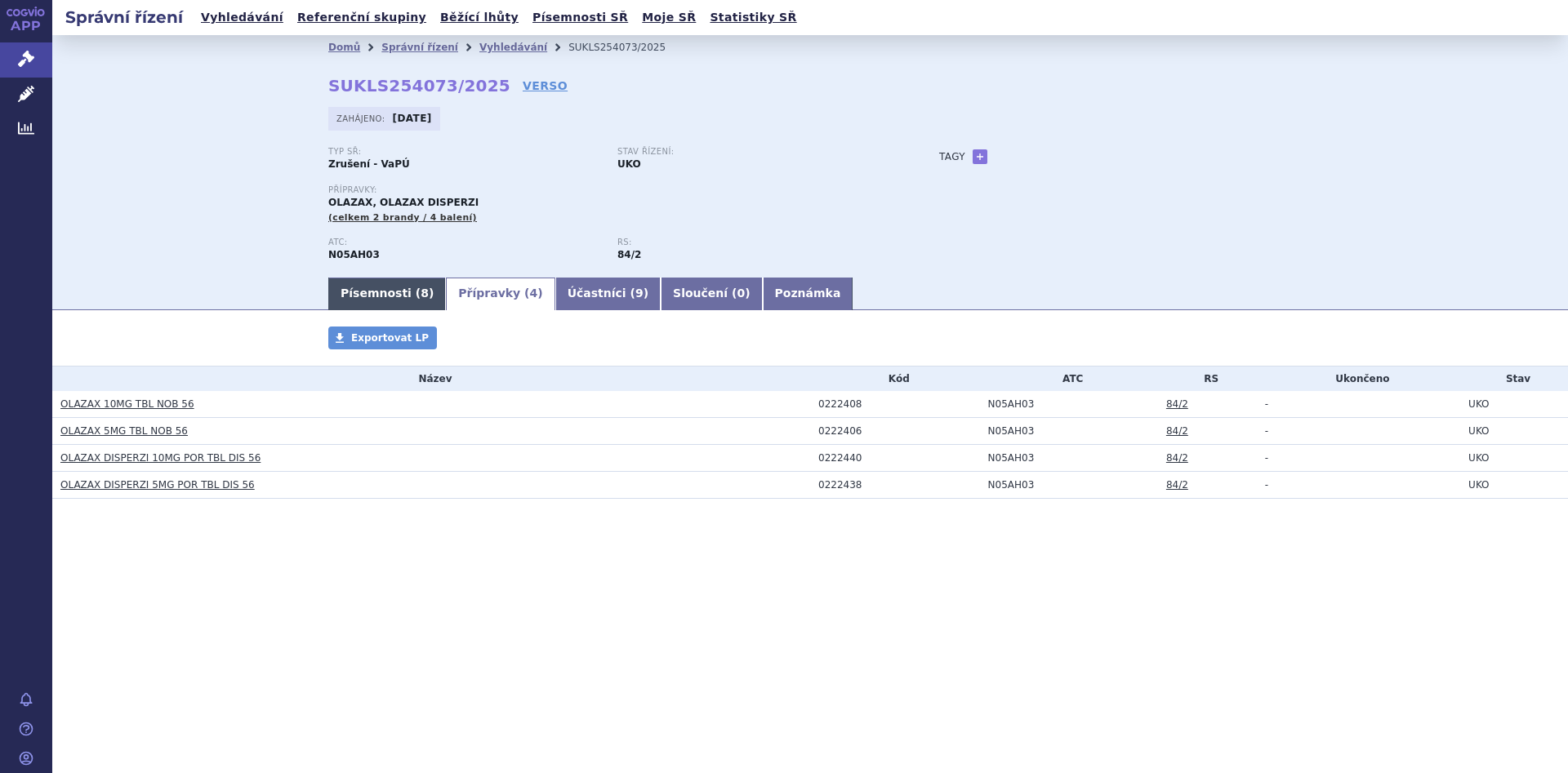
click at [377, 284] on link "Písemnosti ( 8 )" at bounding box center [387, 294] width 117 height 33
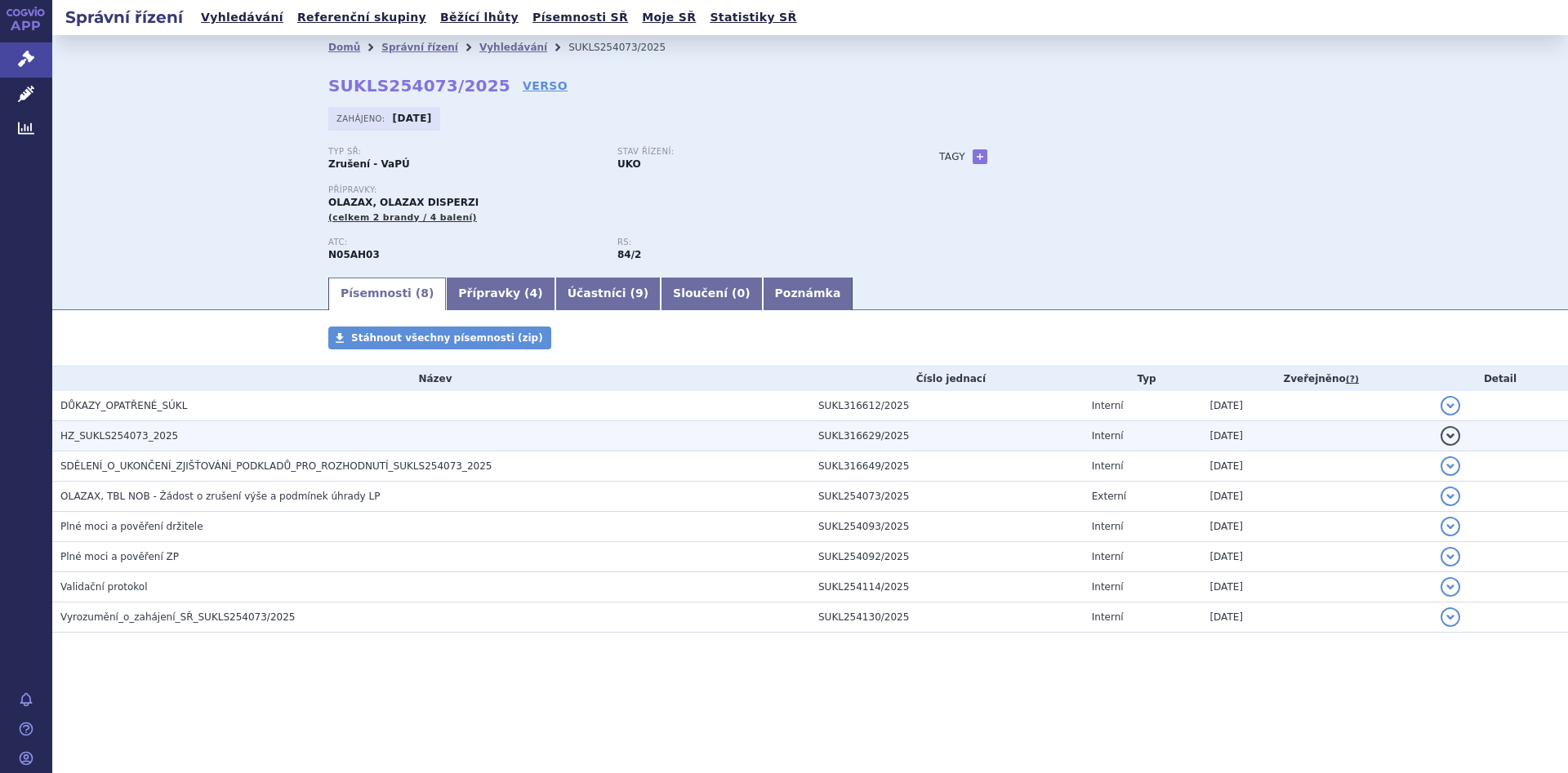
click at [111, 430] on span "HZ_SUKLS254073_2025" at bounding box center [118, 436] width 117 height 12
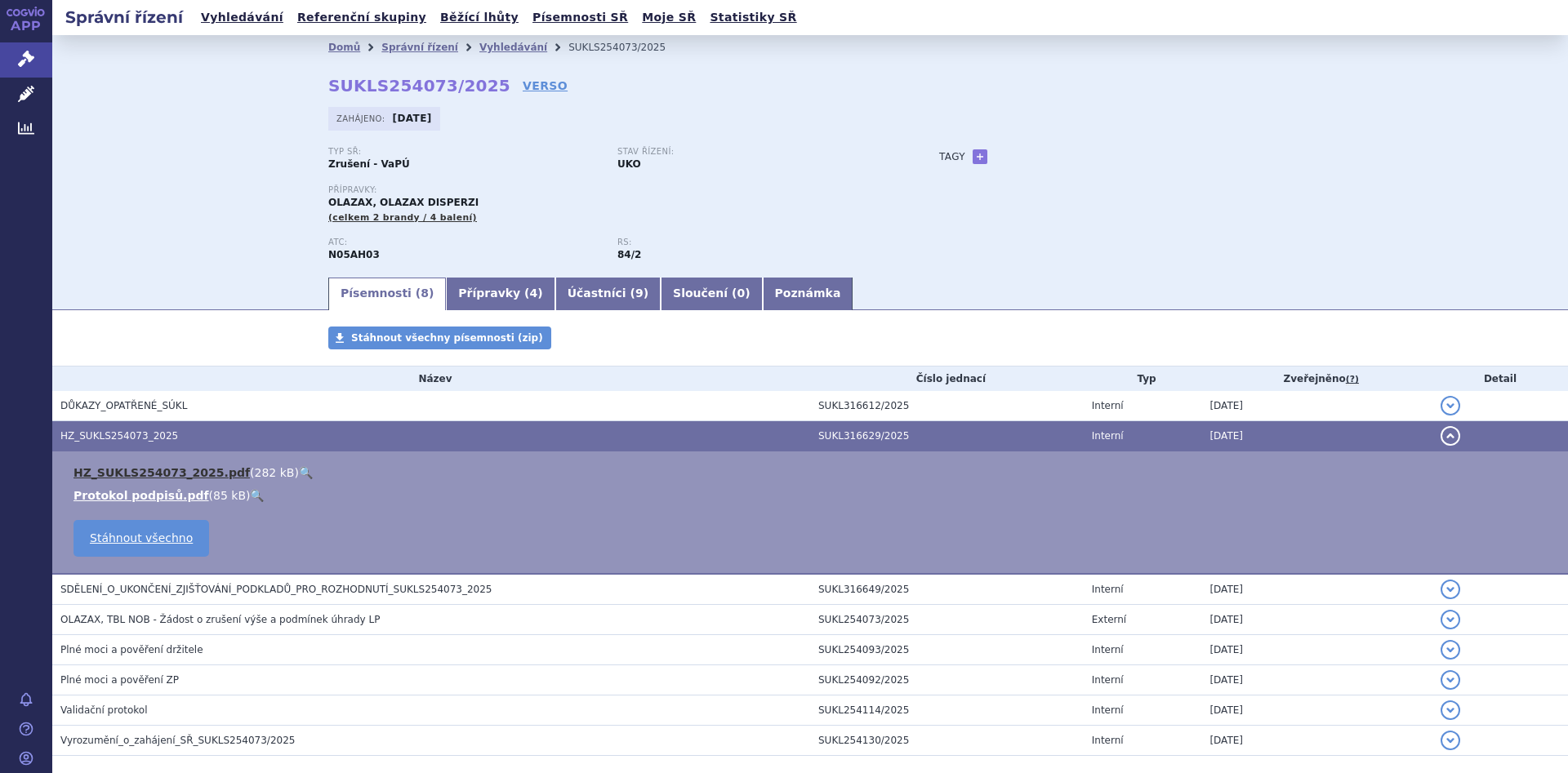
click at [145, 472] on link "HZ_SUKLS254073_2025.pdf" at bounding box center [162, 472] width 177 height 13
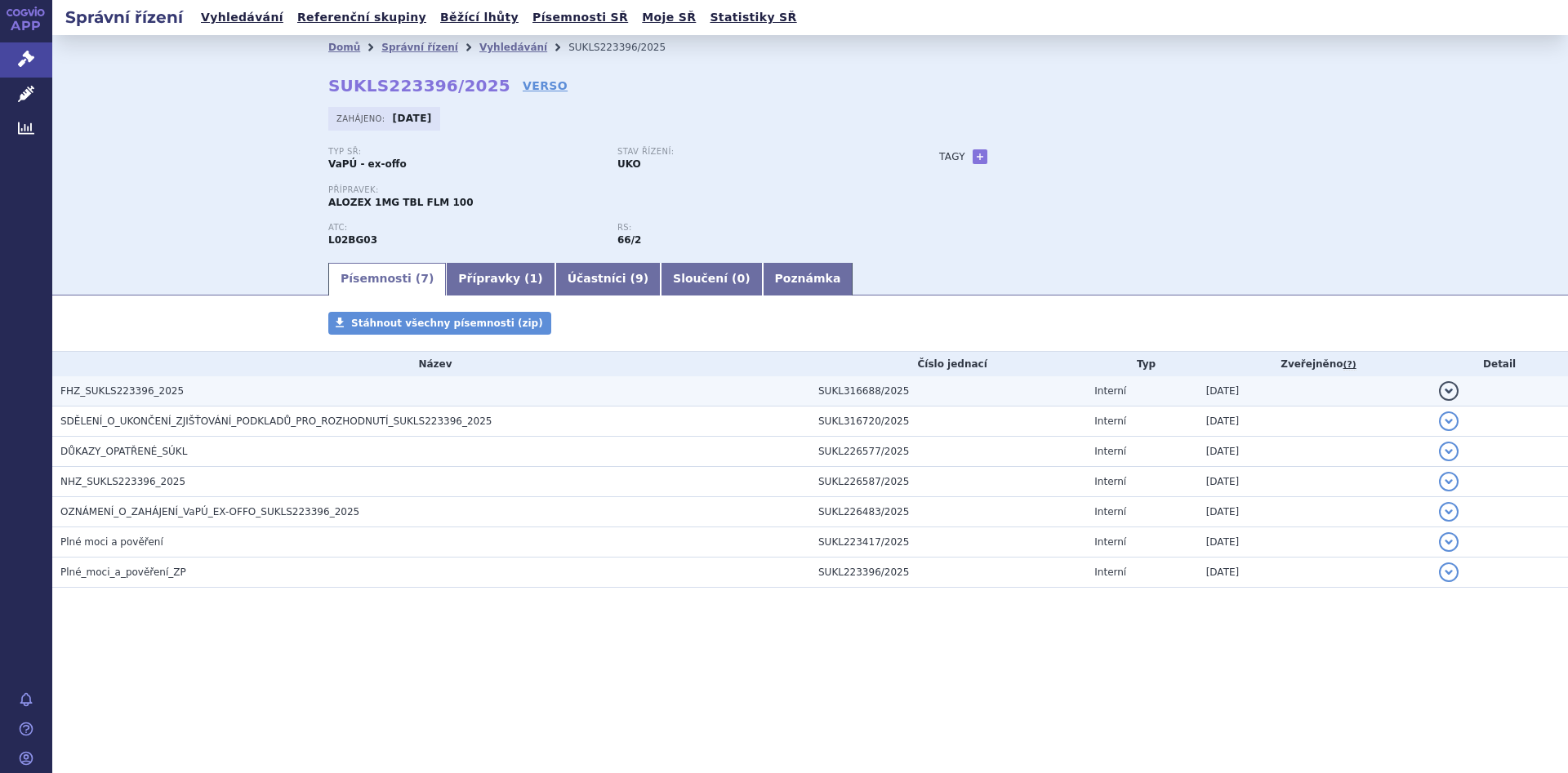
drag, startPoint x: 129, startPoint y: 386, endPoint x: 140, endPoint y: 393, distance: 13.0
click at [129, 386] on span "FHZ_SUKLS223396_2025" at bounding box center [121, 391] width 123 height 12
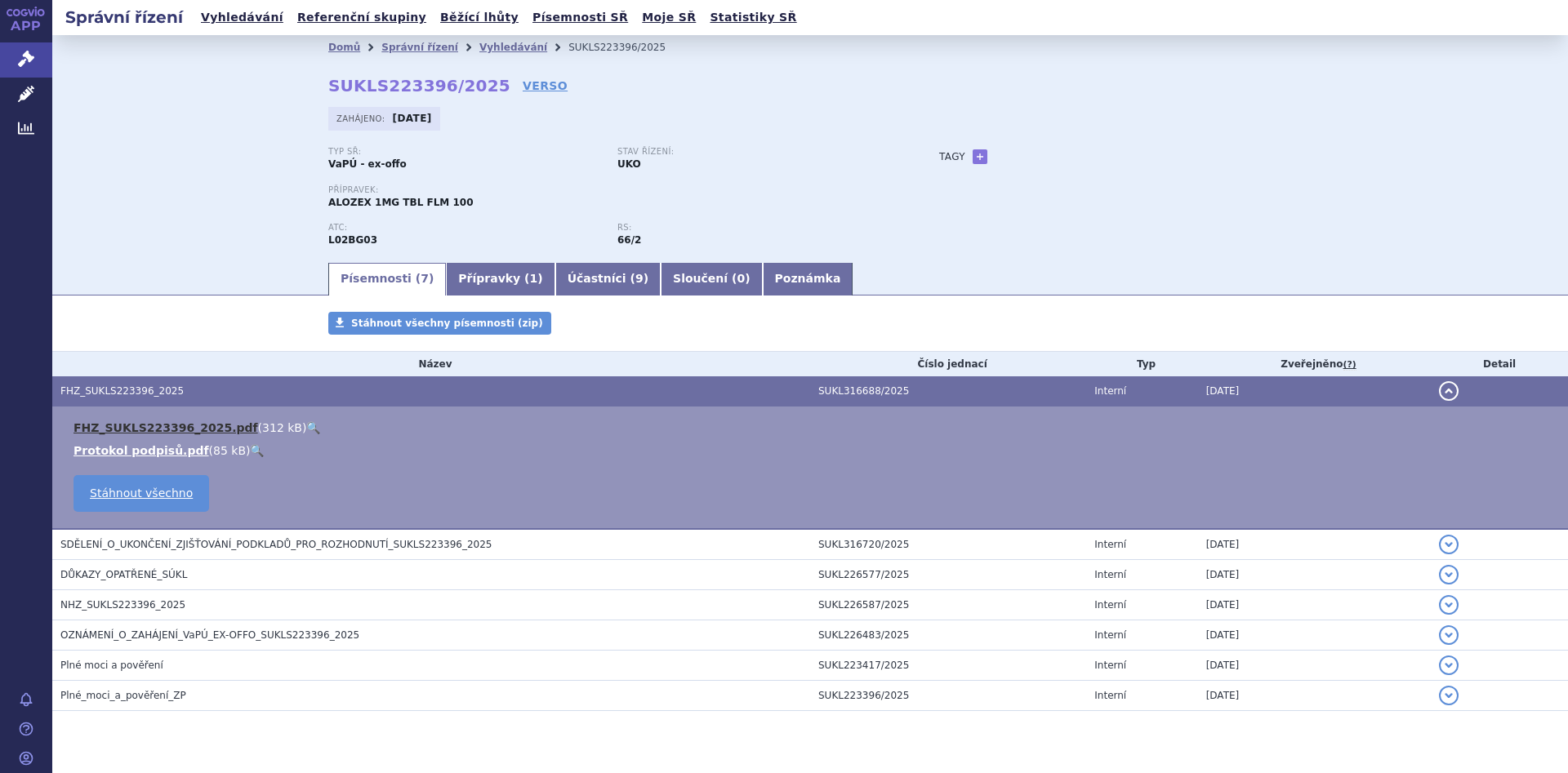
click at [150, 427] on link "FHZ_SUKLS223396_2025.pdf" at bounding box center [166, 427] width 184 height 13
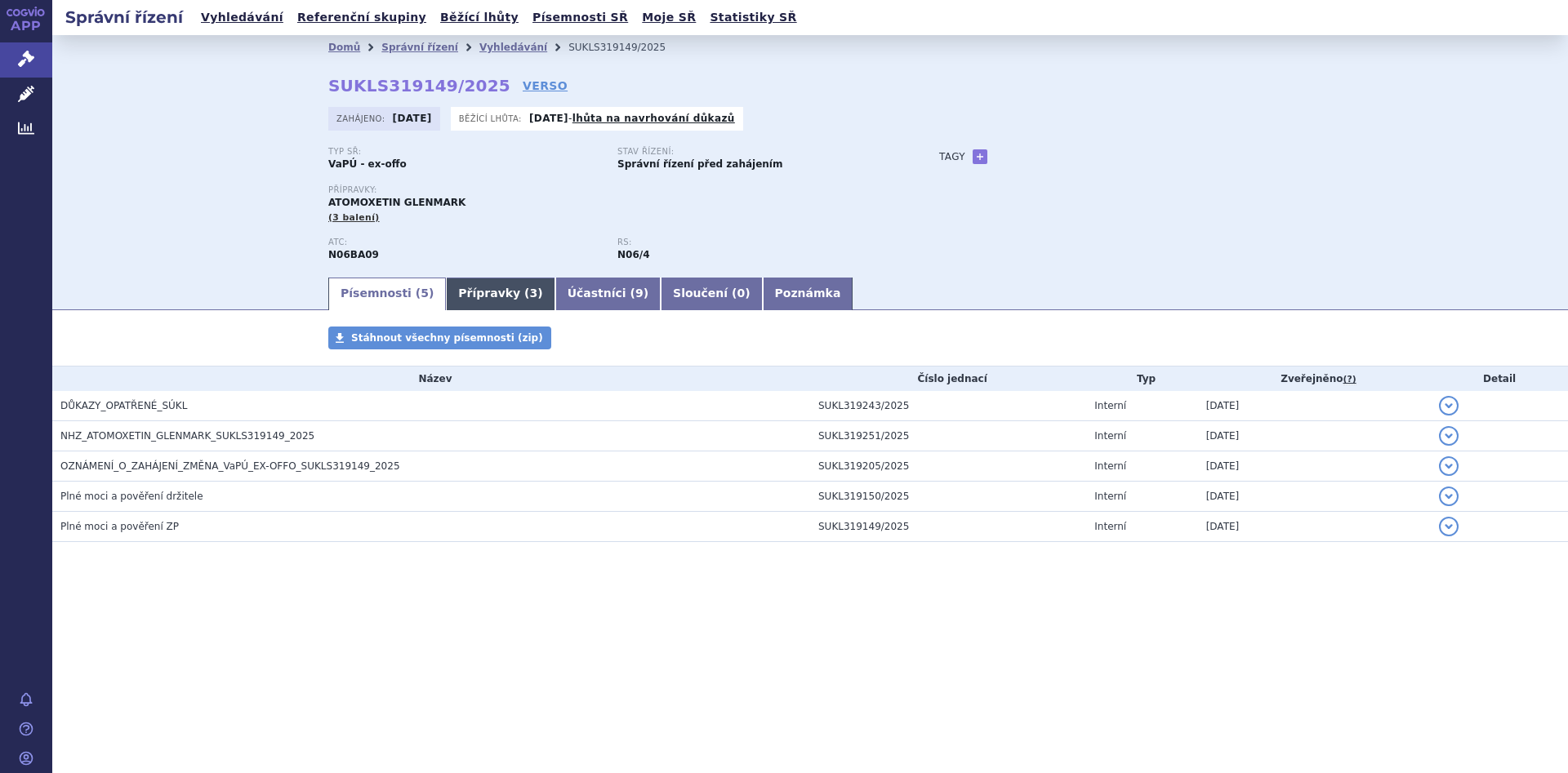
click at [491, 292] on link "Přípravky ( 3 )" at bounding box center [500, 294] width 108 height 33
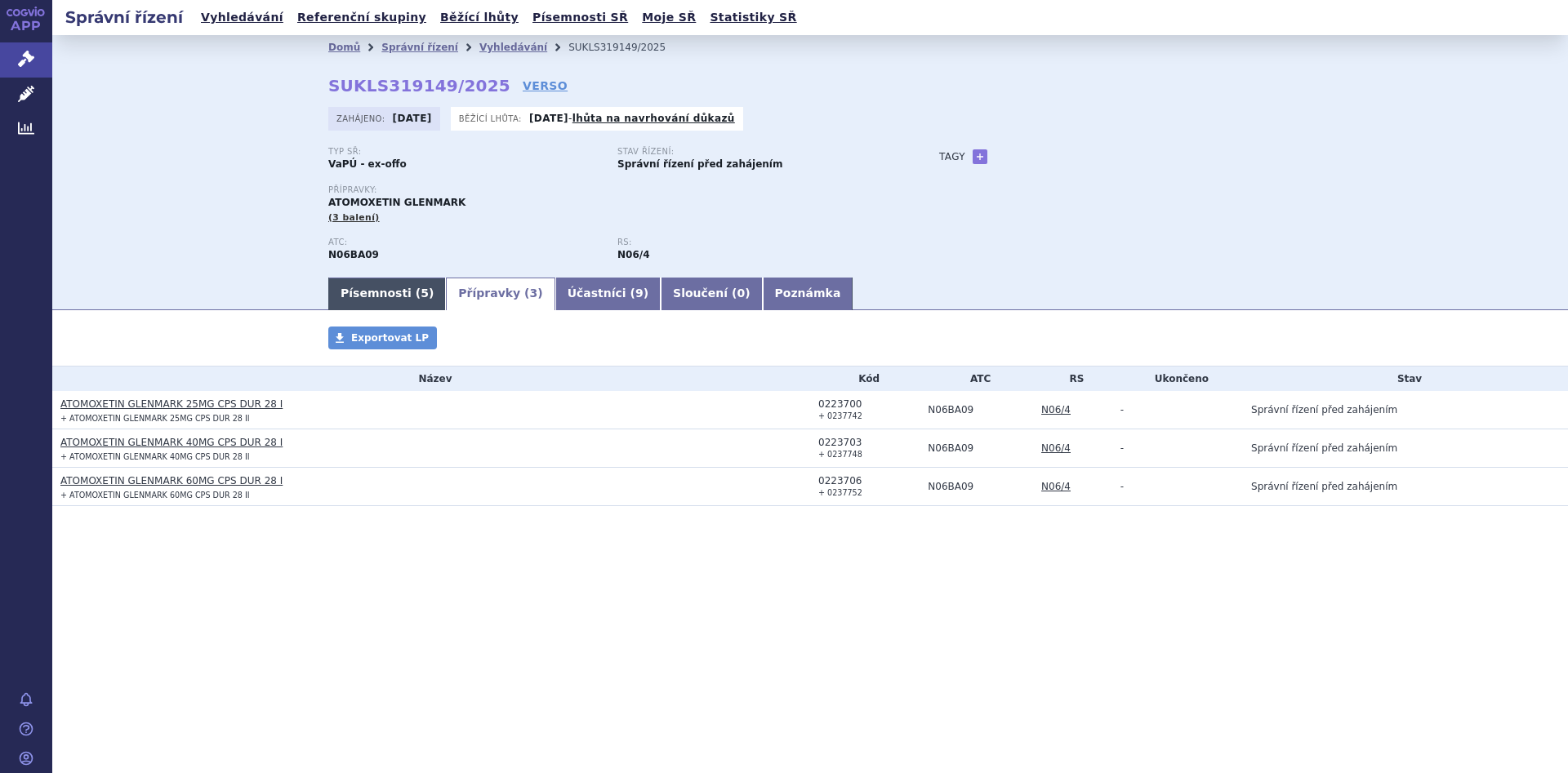
click at [370, 291] on link "Písemnosti ( 5 )" at bounding box center [387, 294] width 117 height 33
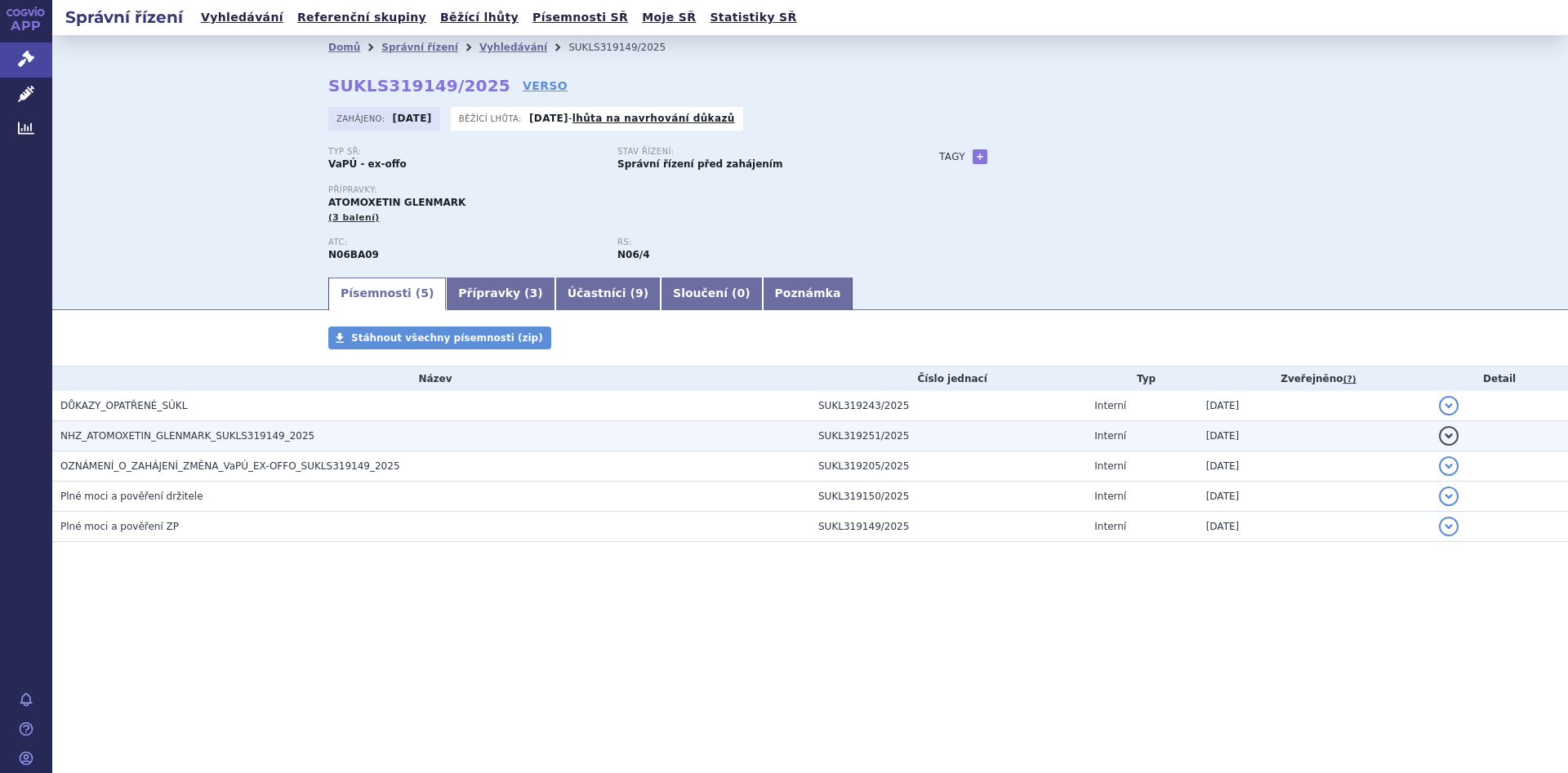
click at [117, 439] on span "NHZ_ATOMOXETIN_GLENMARK_SUKLS319149_2025" at bounding box center [186, 436] width 253 height 12
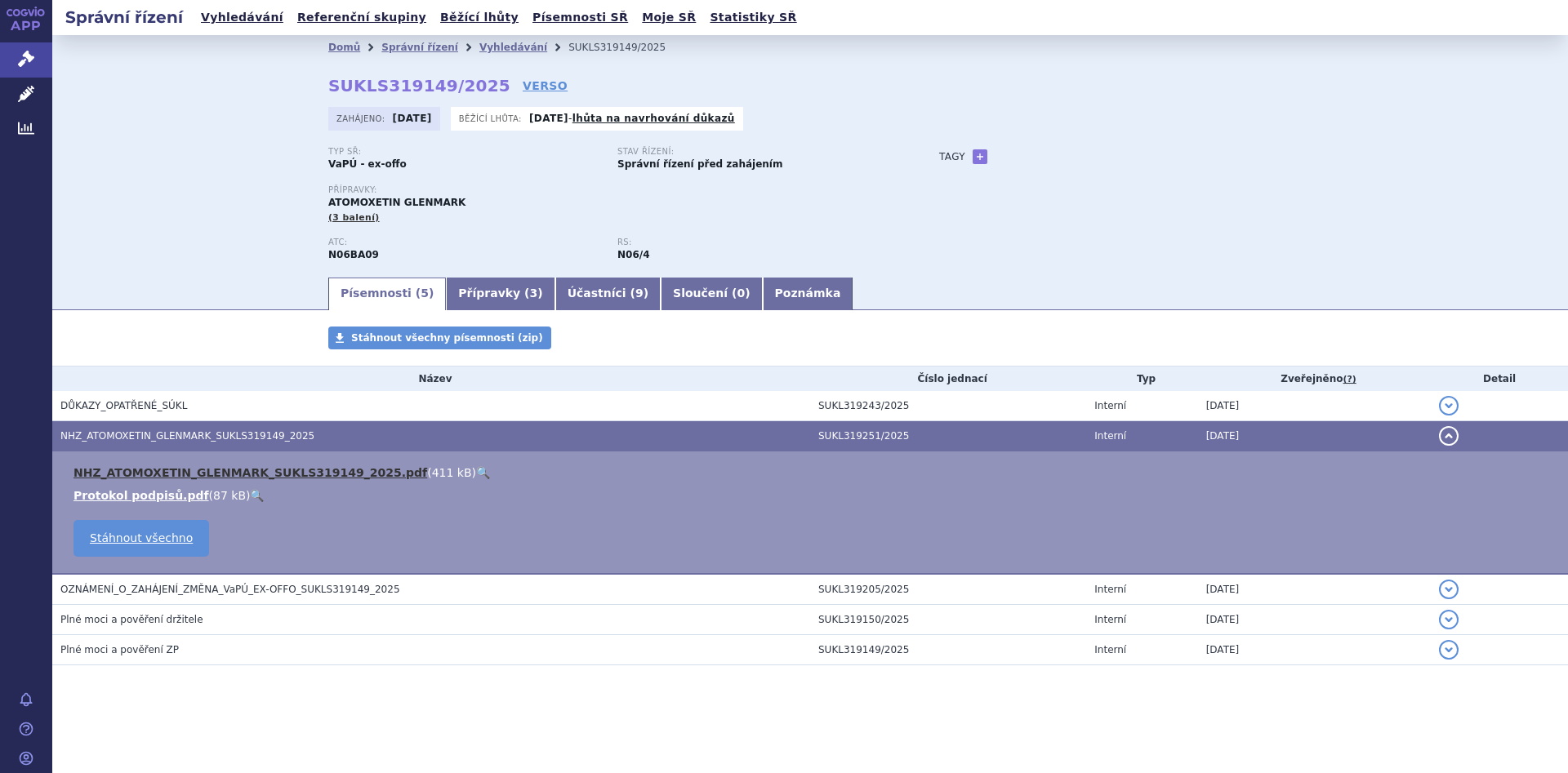
click at [265, 466] on link "NHZ_ATOMOXETIN_GLENMARK_SUKLS319149_2025.pdf" at bounding box center [250, 472] width 354 height 13
drag, startPoint x: 480, startPoint y: 83, endPoint x: 324, endPoint y: 73, distance: 156.3
click at [324, 73] on div "Domů Správní řízení Vyhledávání SUKLS319149/2025 SUKLS319149/2025 VERSO Zahájen…" at bounding box center [810, 167] width 1029 height 216
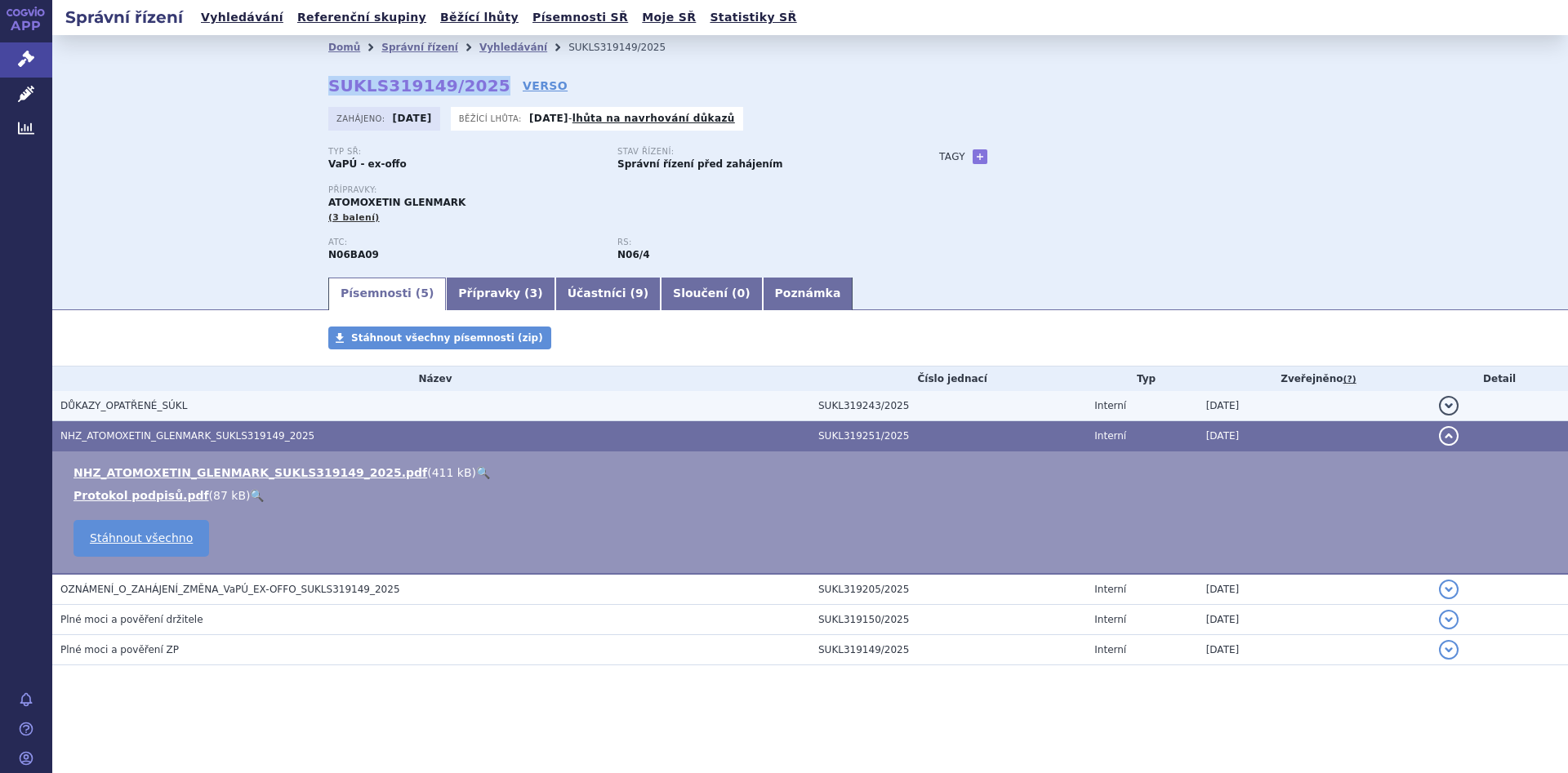
copy strong "SUKLS319149/2025"
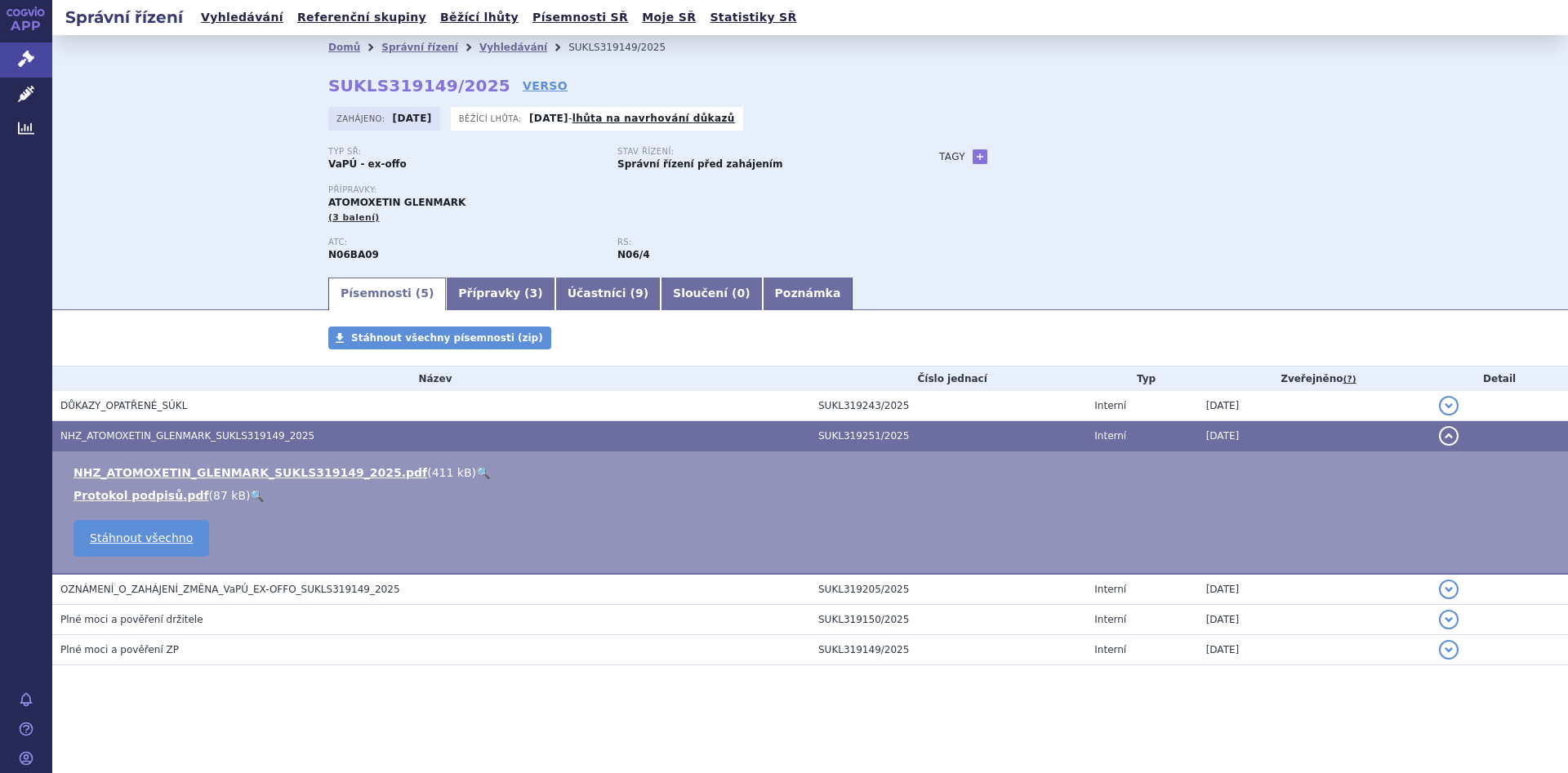
drag, startPoint x: 178, startPoint y: 177, endPoint x: 202, endPoint y: 163, distance: 27.8
click at [178, 177] on div "Domů Správní řízení Vyhledávání SUKLS319149/2025 SUKLS319149/2025 VERSO Zahájen…" at bounding box center [810, 155] width 1516 height 240
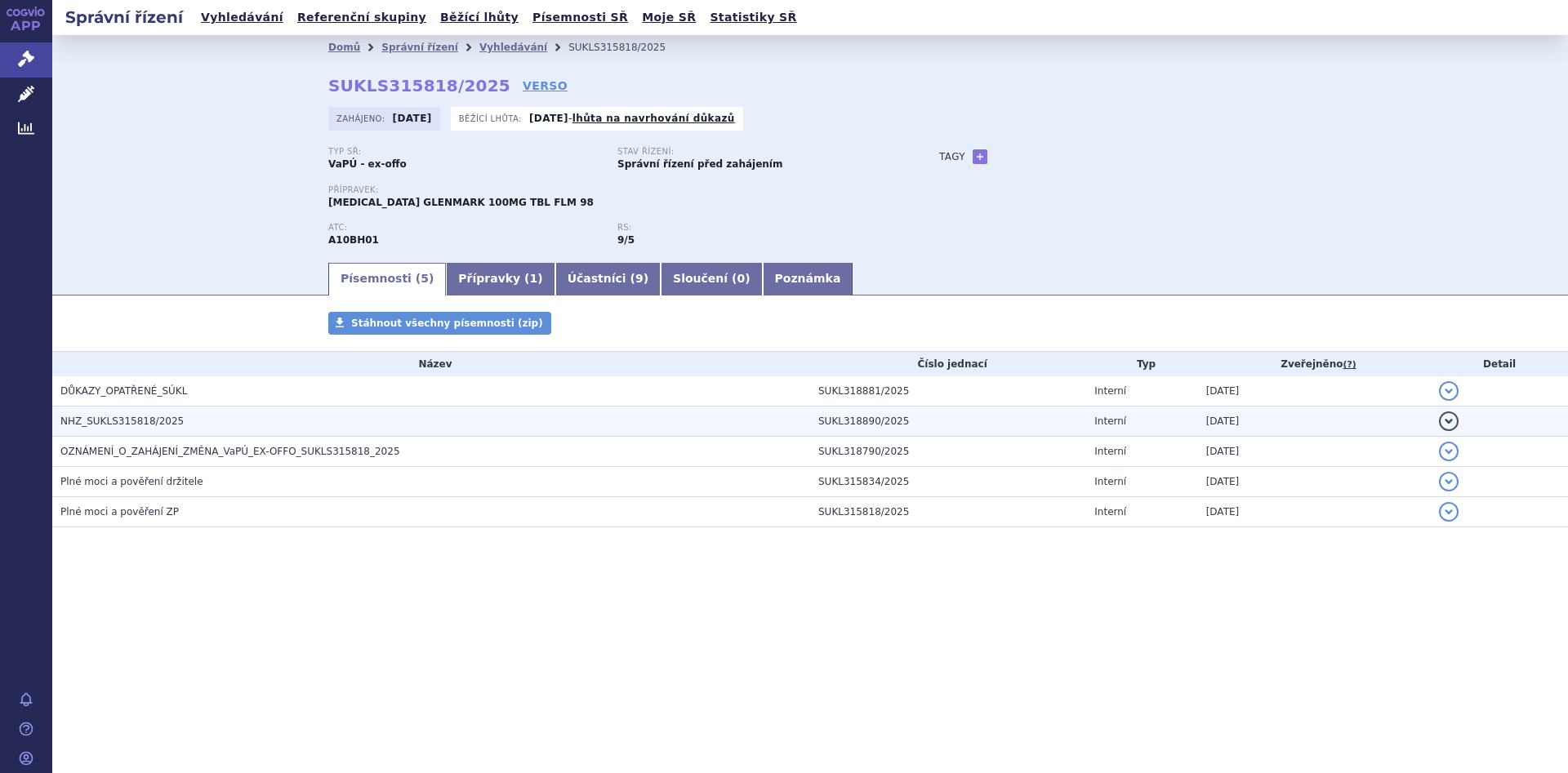
drag, startPoint x: 154, startPoint y: 423, endPoint x: 163, endPoint y: 425, distance: 9.2
click at [154, 422] on span "NHZ_SUKLS315818/2025" at bounding box center [121, 421] width 123 height 12
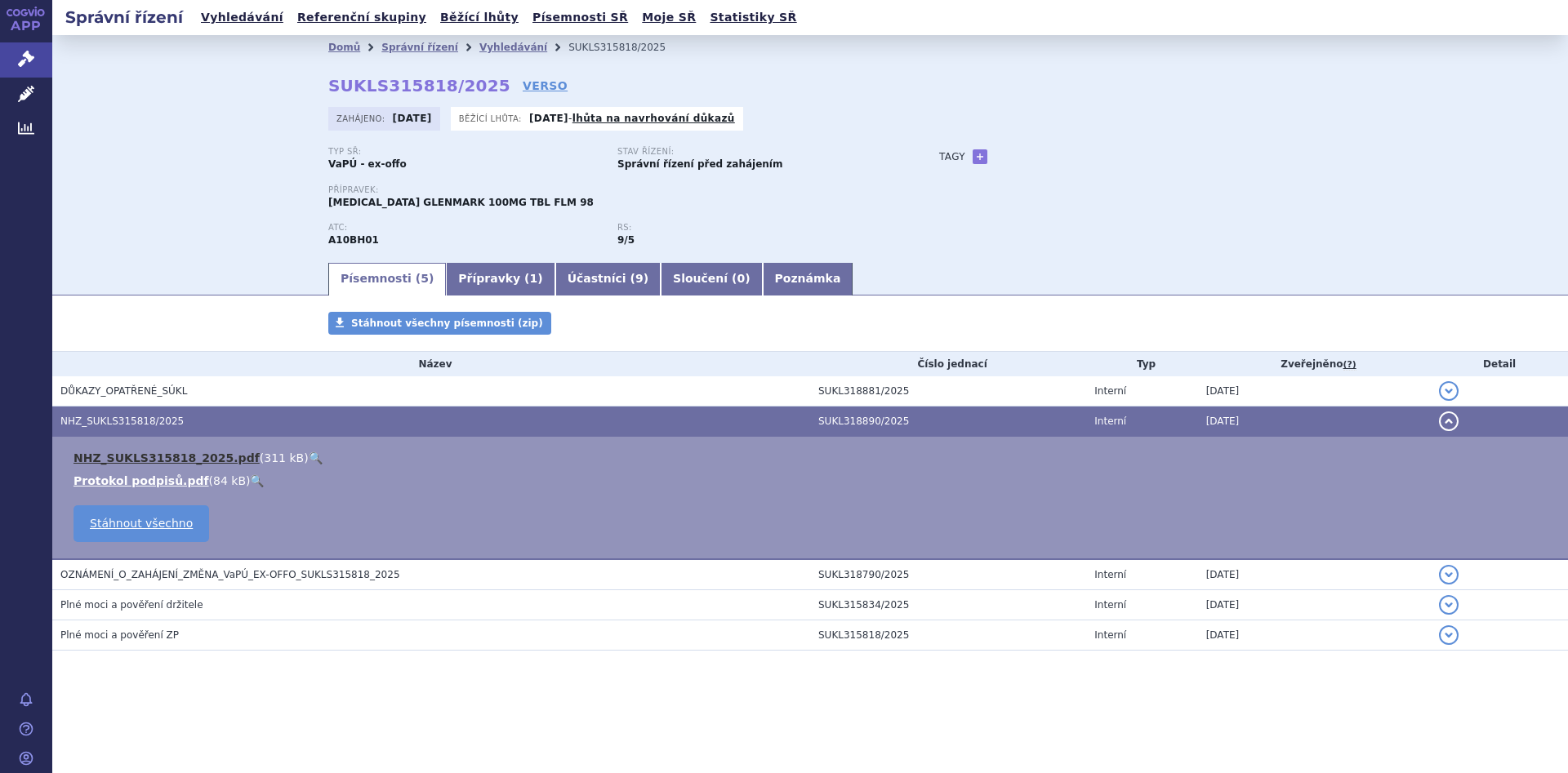
click at [162, 457] on link "NHZ_SUKLS315818_2025.pdf" at bounding box center [167, 457] width 186 height 13
drag, startPoint x: 482, startPoint y: 85, endPoint x: 350, endPoint y: 78, distance: 132.2
click at [350, 78] on div "Domů Správní řízení Vyhledávání SUKLS315818/2025 SUKLS315818/2025 VERSO Zahájen…" at bounding box center [810, 160] width 1029 height 201
click at [480, 87] on strong "SUKLS315818/2025" at bounding box center [419, 86] width 182 height 20
drag, startPoint x: 477, startPoint y: 86, endPoint x: 328, endPoint y: 86, distance: 149.0
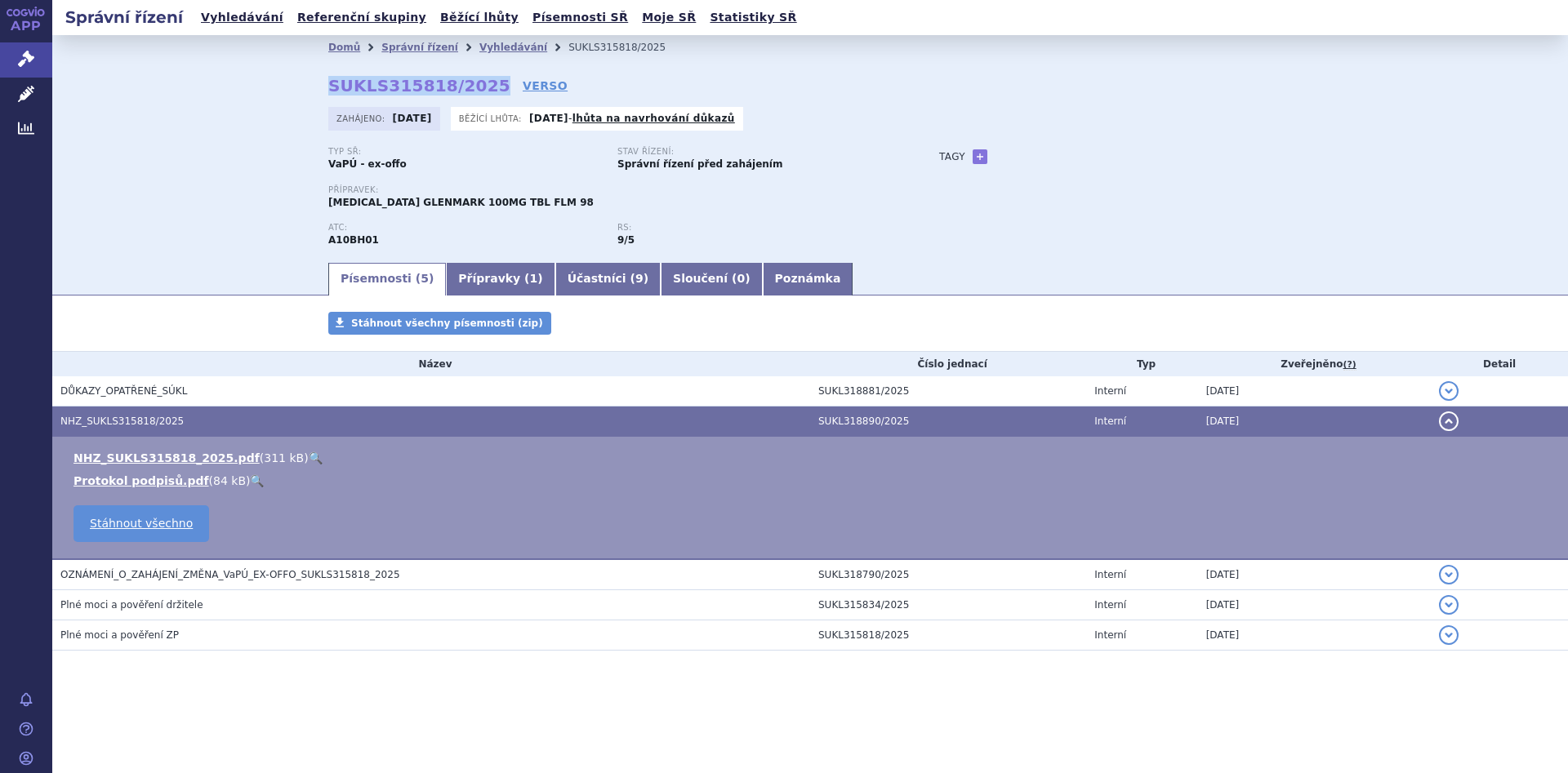
click at [328, 86] on strong "SUKLS315818/2025" at bounding box center [419, 86] width 182 height 20
copy strong "SUKLS315818/2025"
click at [153, 170] on div "Domů Správní řízení Vyhledávání SUKLS315818/2025 SUKLS315818/2025 VERSO Zahájen…" at bounding box center [810, 148] width 1516 height 226
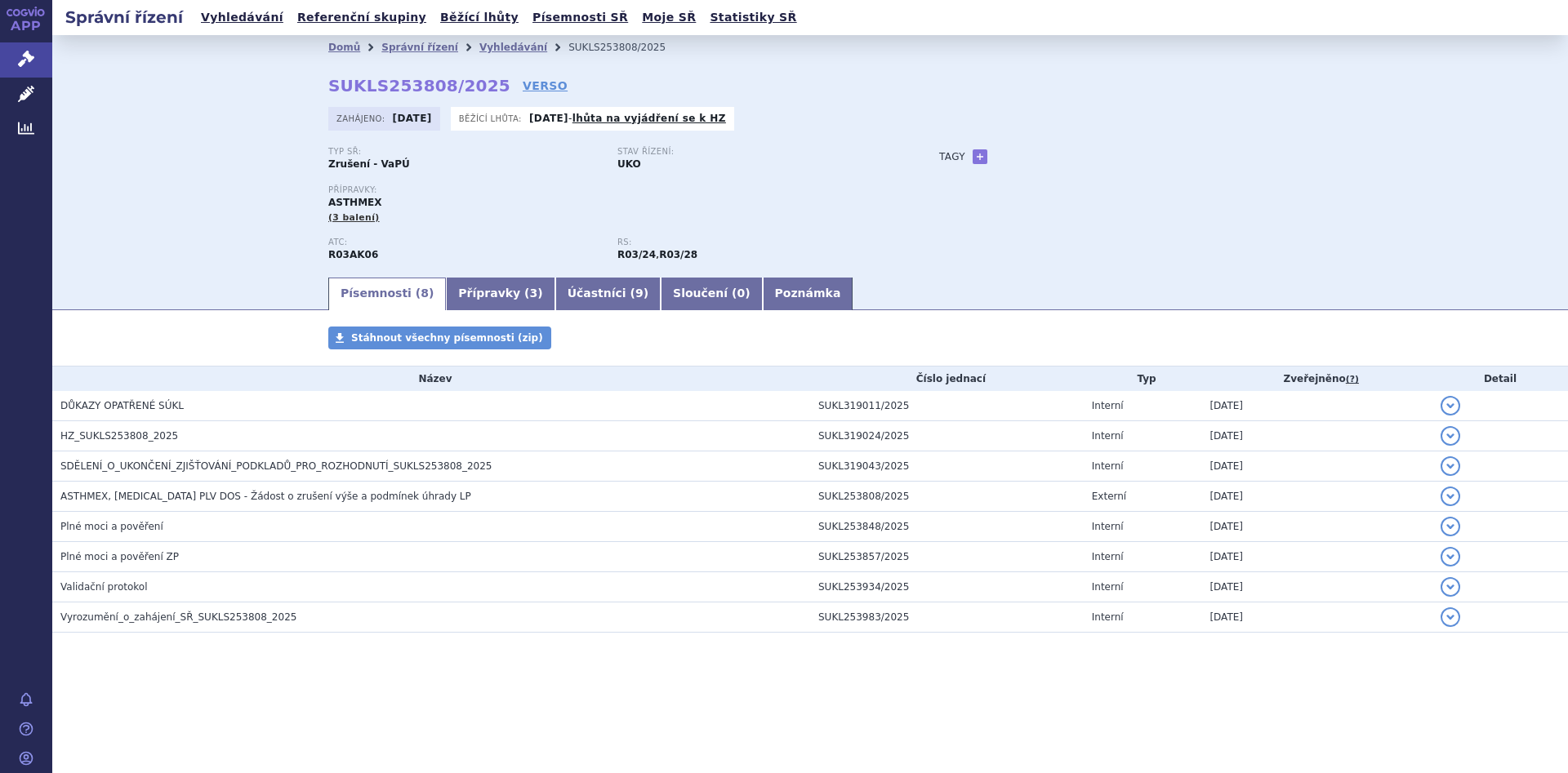
click at [806, 156] on div "Stav řízení: UKO" at bounding box center [761, 159] width 289 height 25
click at [474, 283] on link "Přípravky ( 3 )" at bounding box center [500, 294] width 108 height 33
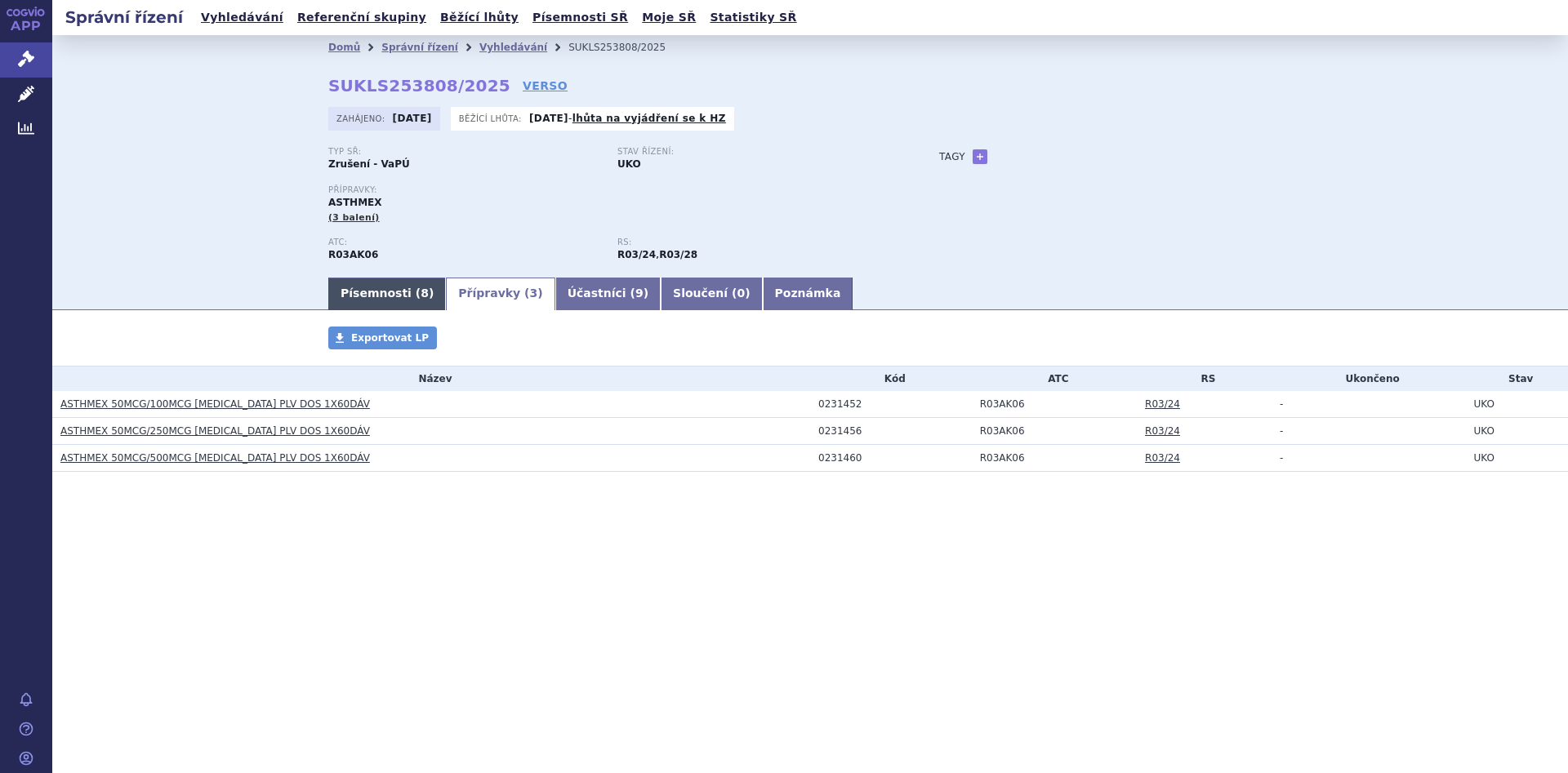
click at [383, 294] on link "Písemnosti ( 8 )" at bounding box center [387, 294] width 117 height 33
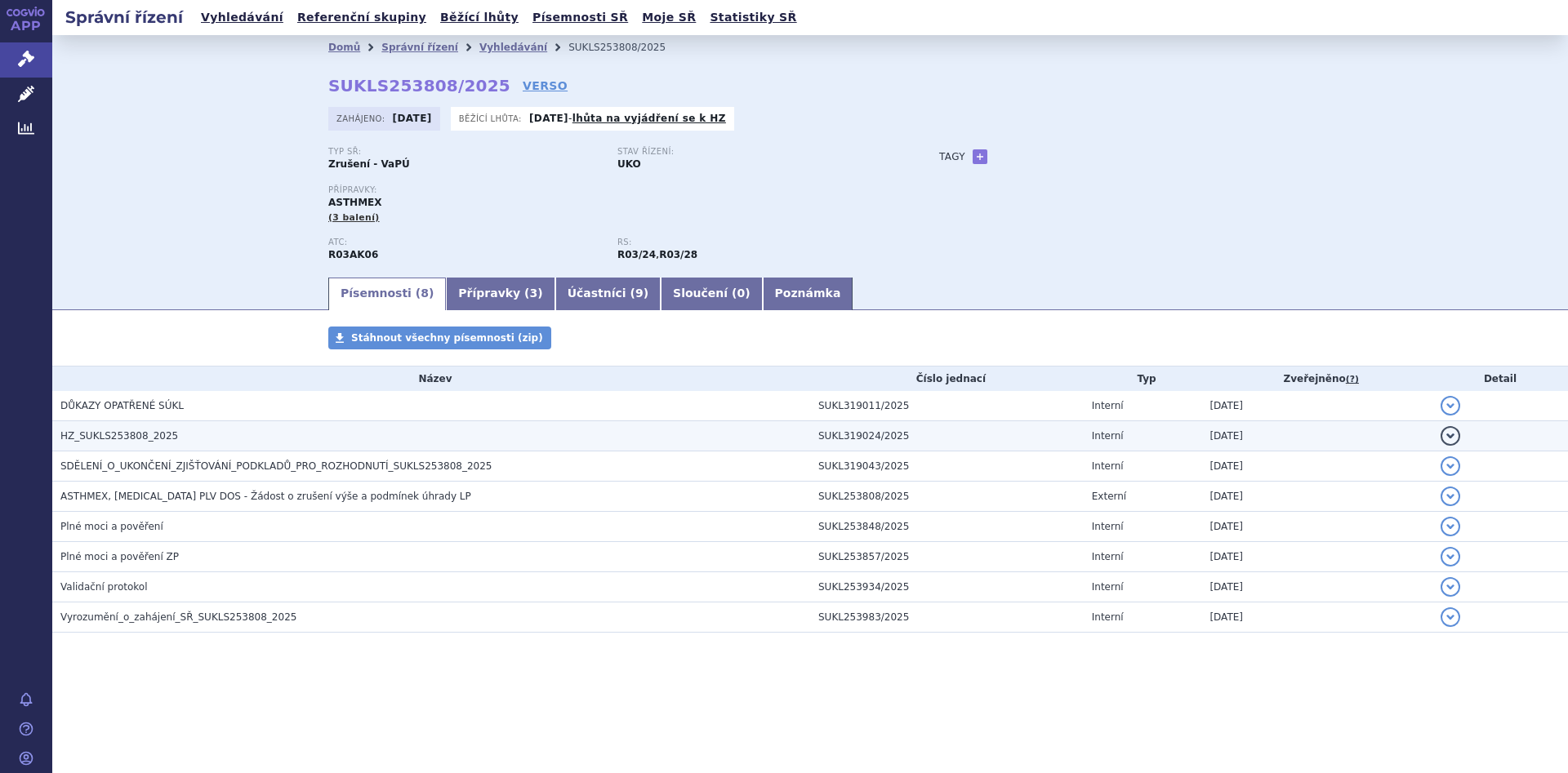
click at [109, 436] on span "HZ_SUKLS253808_2025" at bounding box center [118, 436] width 117 height 12
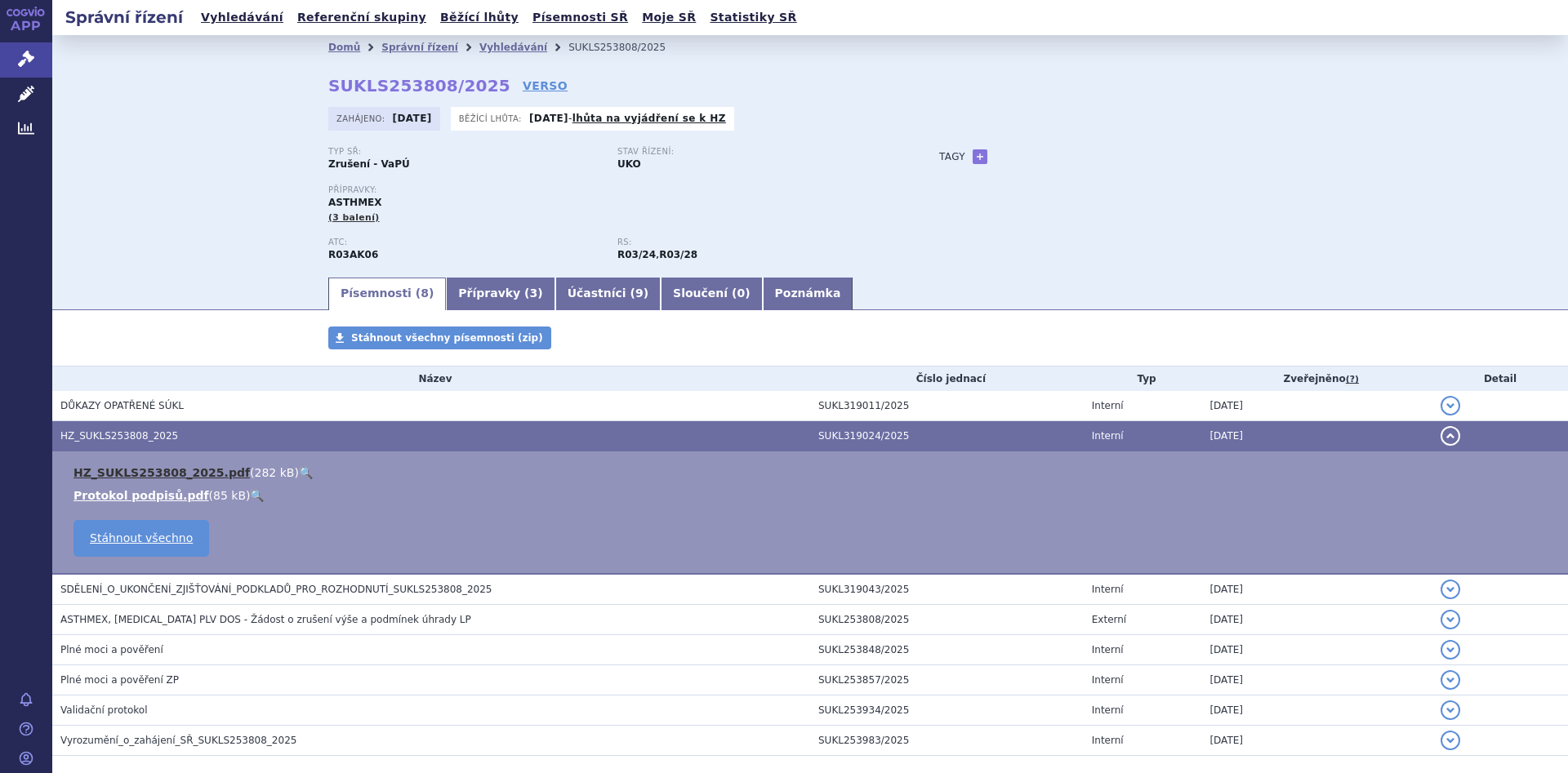
click at [116, 468] on link "HZ_SUKLS253808_2025.pdf" at bounding box center [162, 472] width 177 height 13
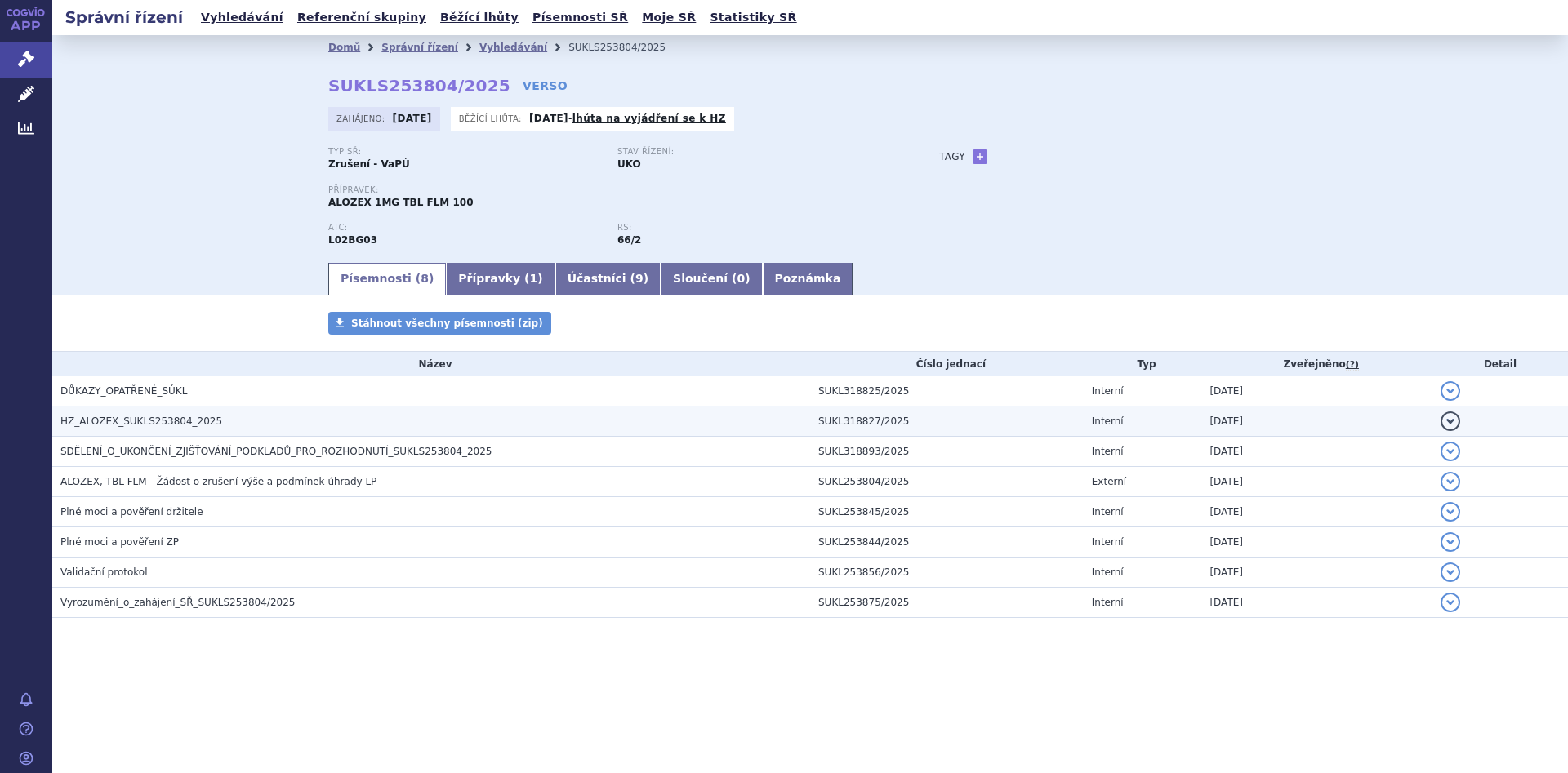
click at [130, 420] on span "HZ_ALOZEX_SUKLS253804_2025" at bounding box center [141, 421] width 162 height 12
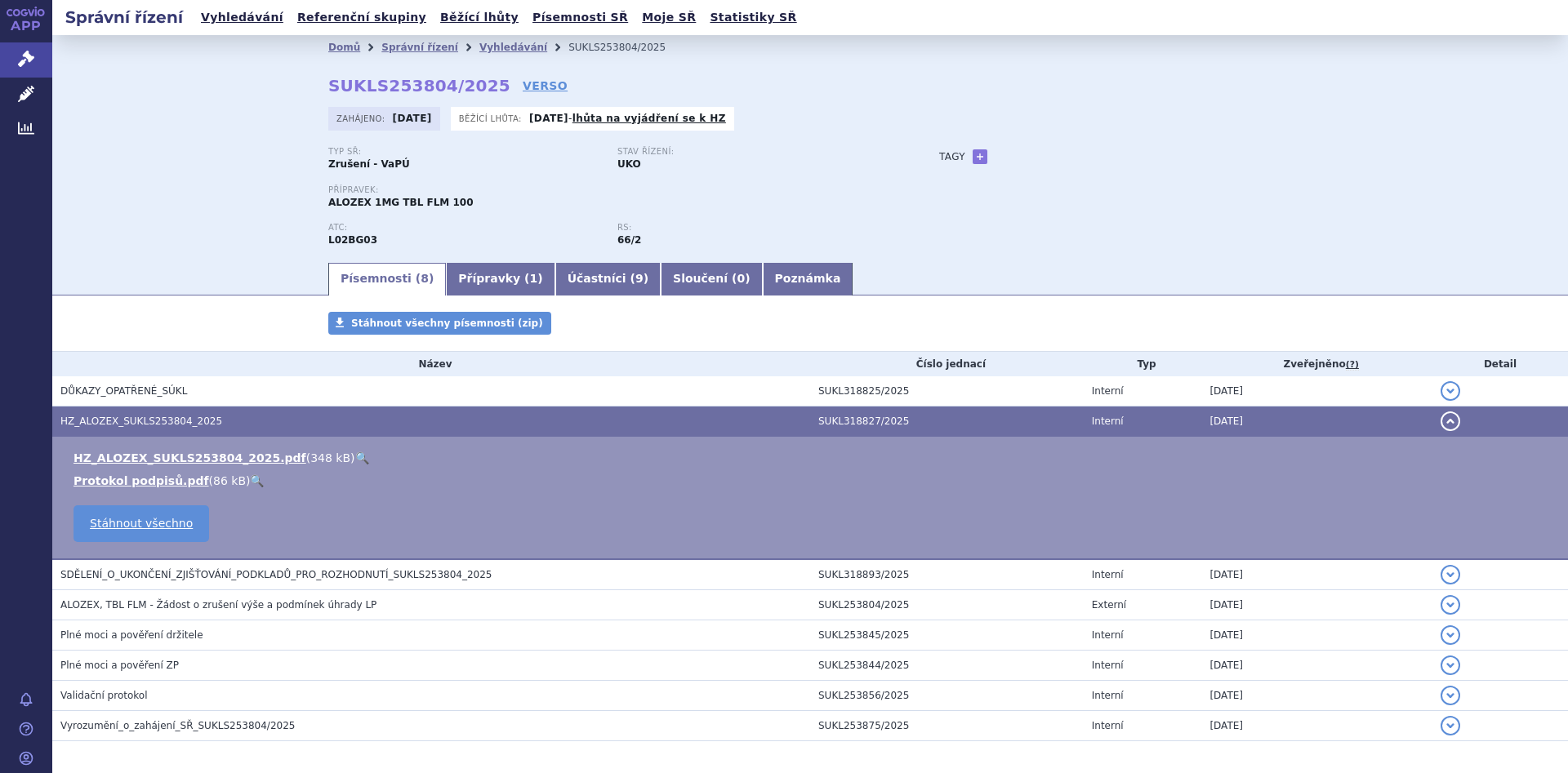
drag, startPoint x: 211, startPoint y: 458, endPoint x: 250, endPoint y: 485, distance: 47.4
click at [211, 458] on link "HZ_ALOZEX_SUKLS253804_2025.pdf" at bounding box center [190, 457] width 233 height 13
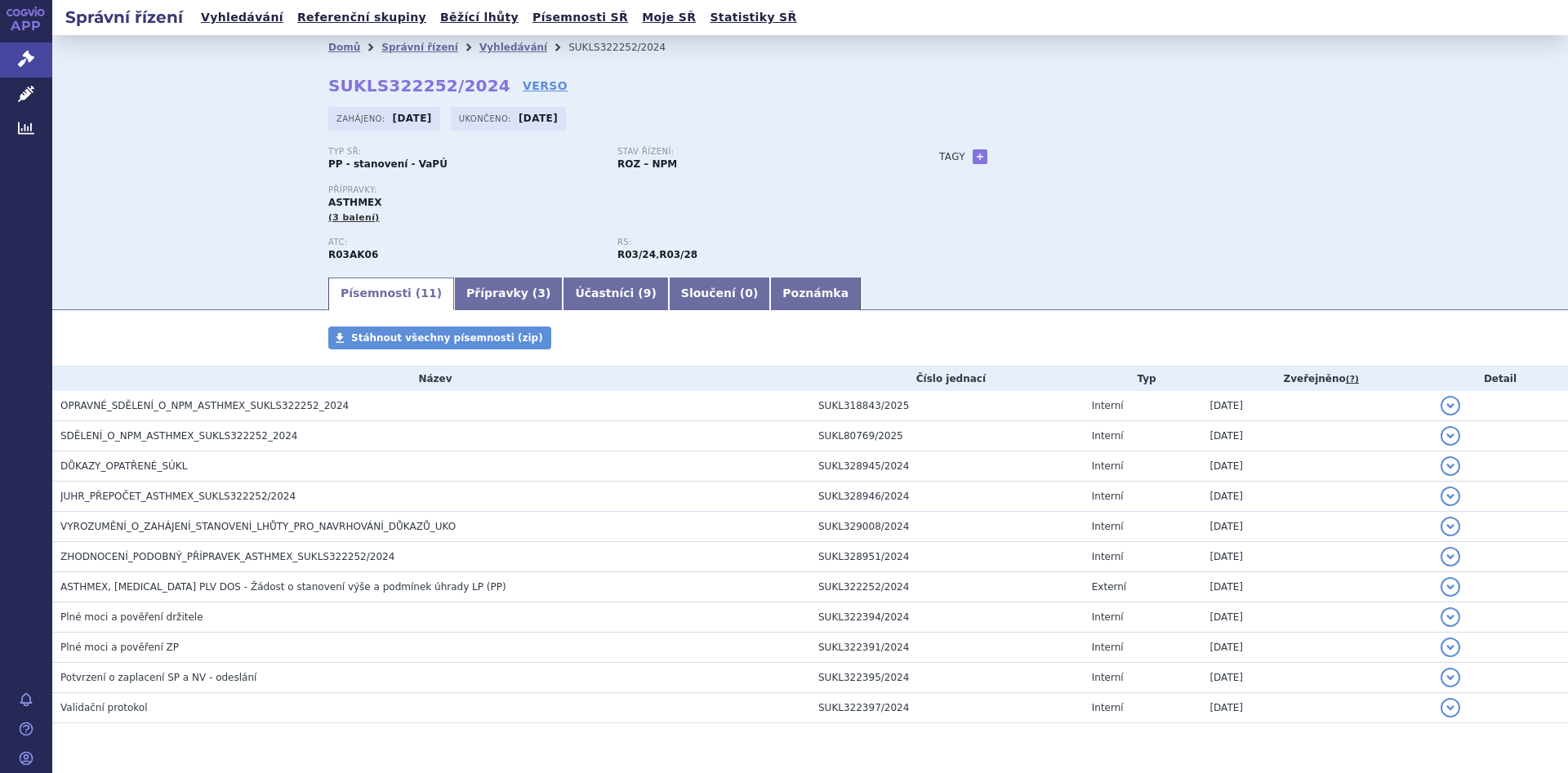
click at [770, 76] on div "Domů Správní řízení Vyhledávání SUKLS322252/2024 SUKLS322252/2024 VERSO Zahájen…" at bounding box center [810, 167] width 1029 height 216
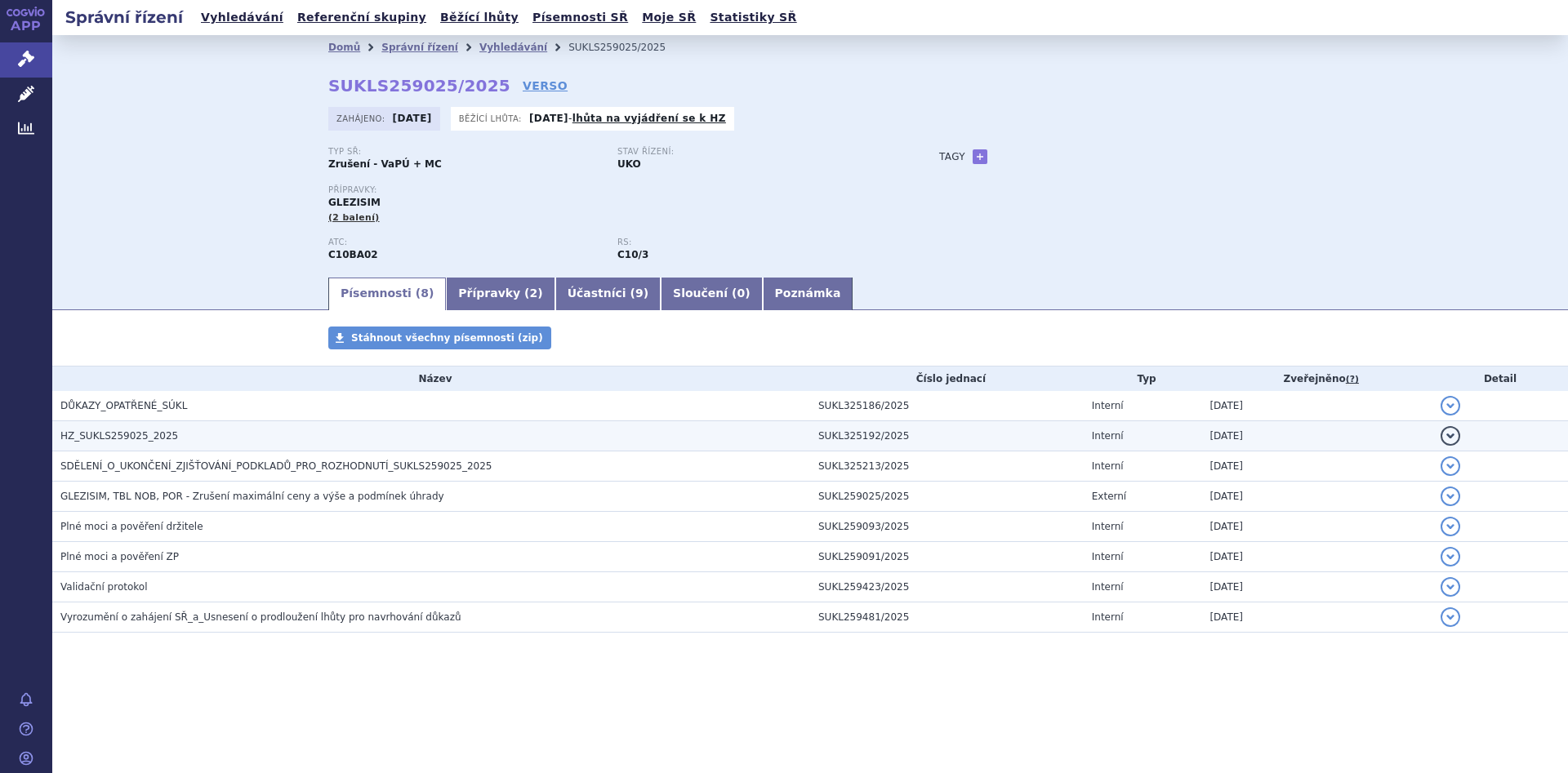
click at [125, 439] on span "HZ_SUKLS259025_2025" at bounding box center [118, 436] width 117 height 12
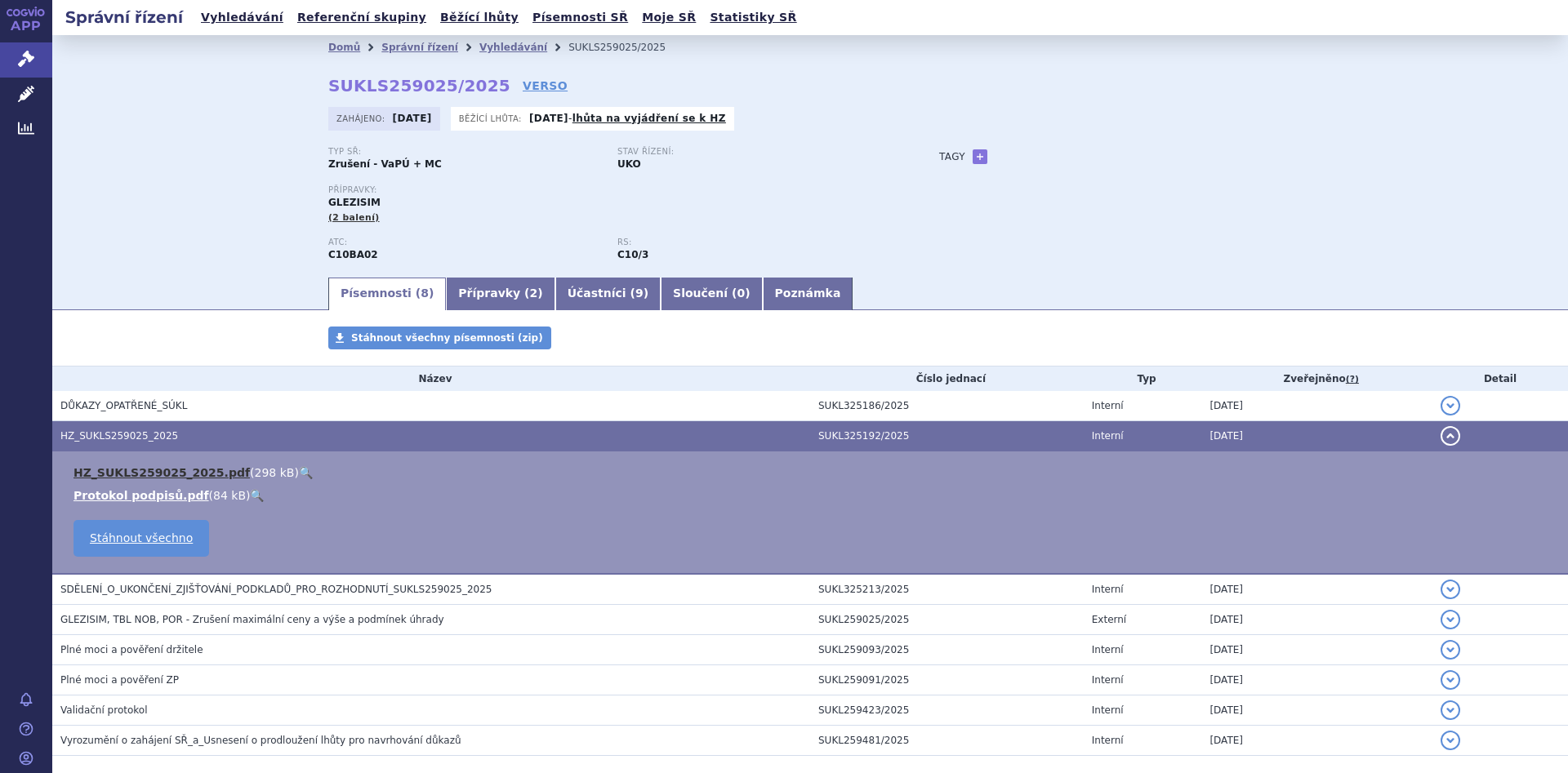
click at [164, 470] on link "HZ_SUKLS259025_2025.pdf" at bounding box center [162, 472] width 177 height 13
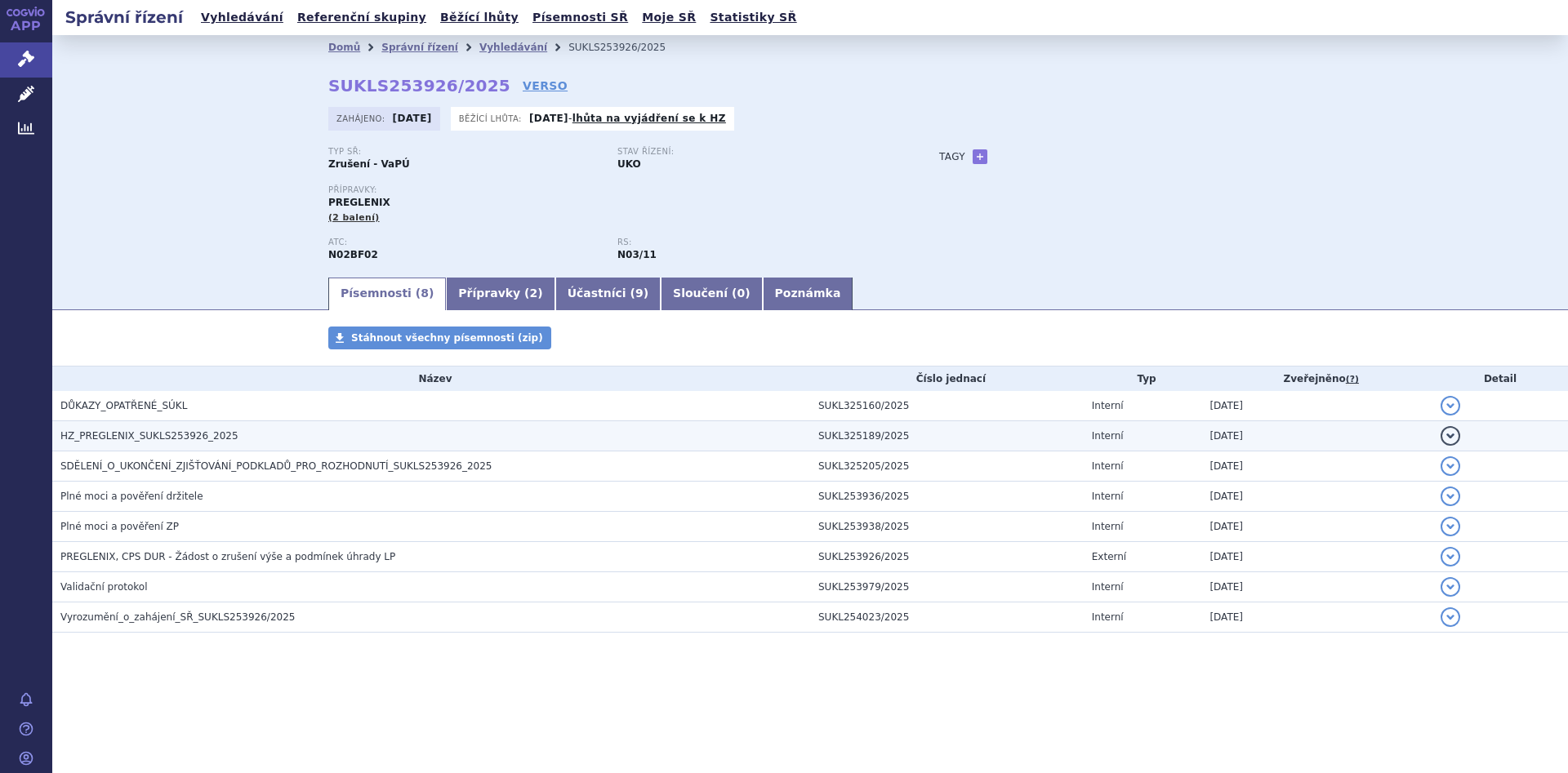
click at [125, 439] on span "HZ_PREGLENIX_SUKLS253926_2025" at bounding box center [149, 436] width 178 height 12
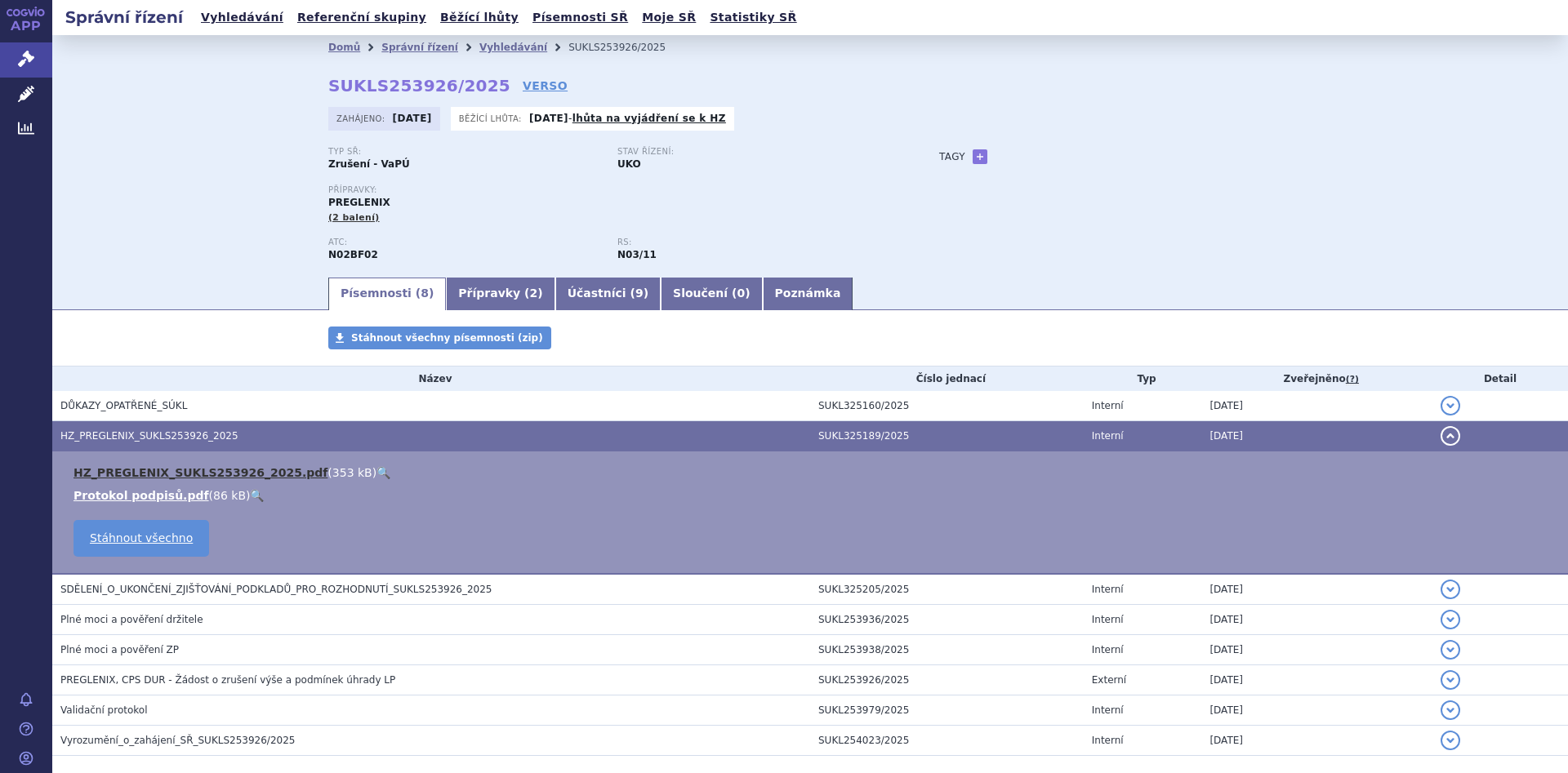
click at [190, 469] on link "HZ_PREGLENIX_SUKLS253926_2025.pdf" at bounding box center [200, 472] width 253 height 13
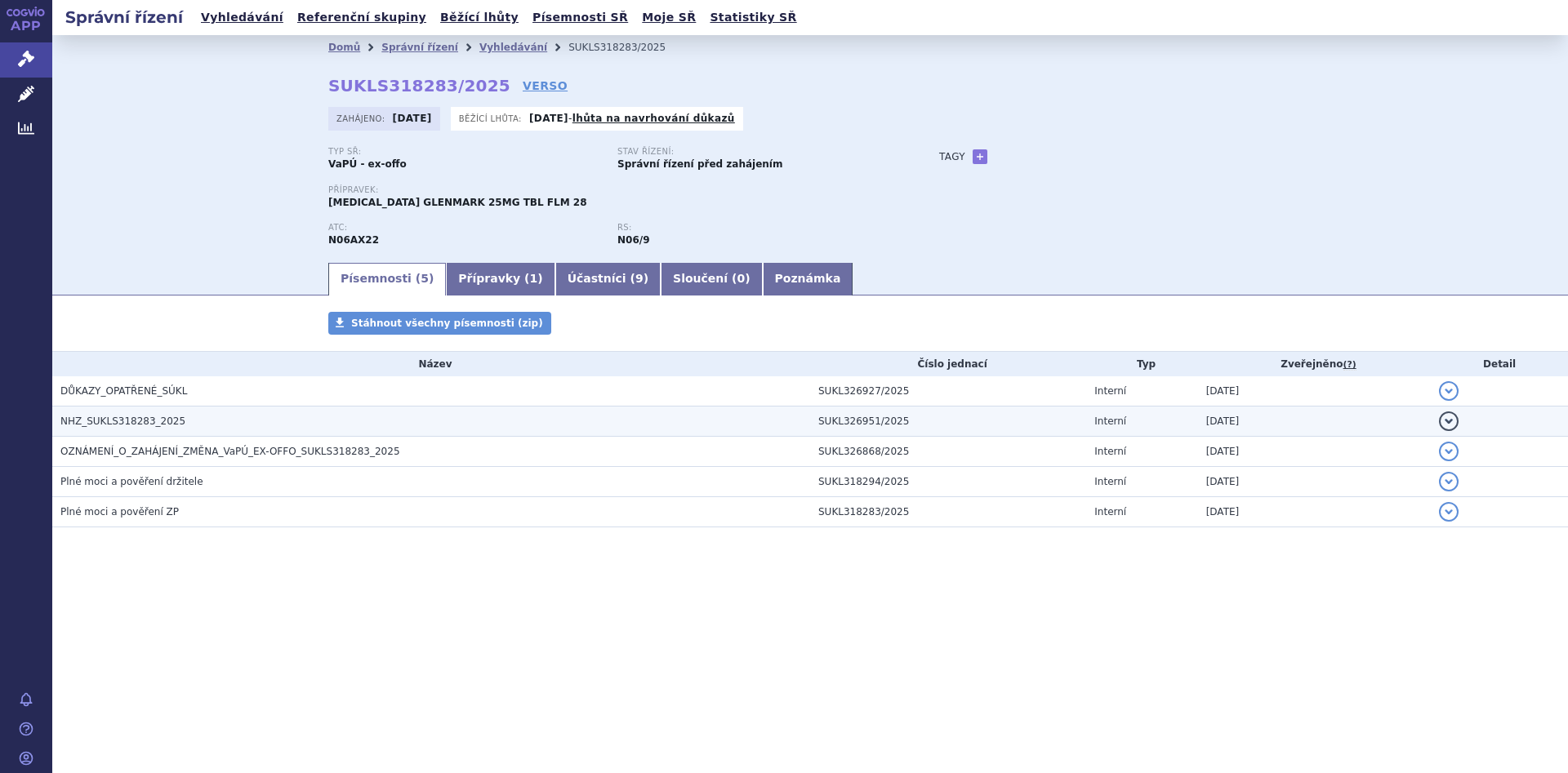
drag, startPoint x: 124, startPoint y: 425, endPoint x: 133, endPoint y: 434, distance: 12.7
click at [124, 425] on span "NHZ_SUKLS318283_2025" at bounding box center [122, 421] width 125 height 12
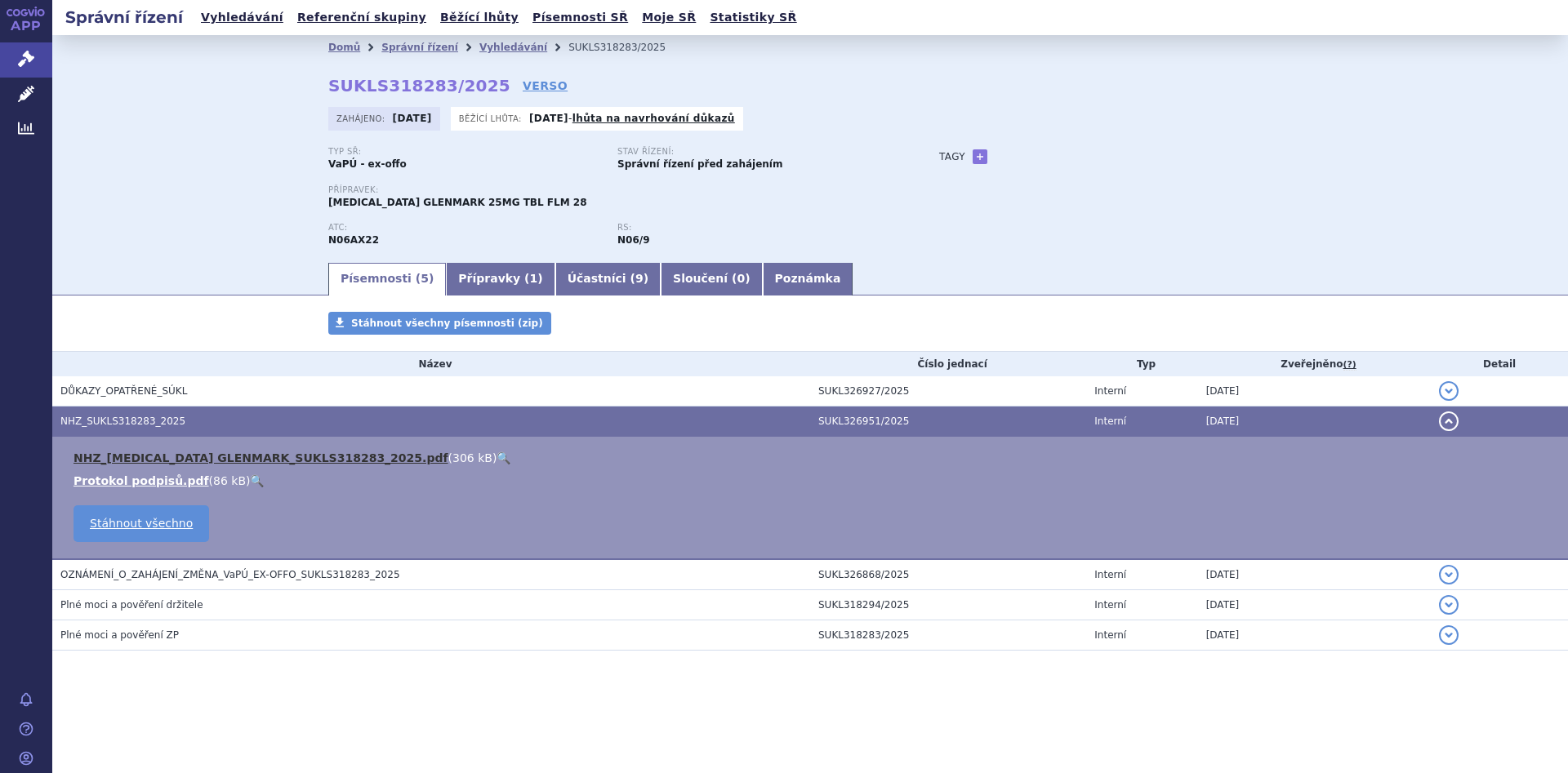
click at [282, 459] on link "NHZ_[MEDICAL_DATA] GLENMARK_SUKLS318283_2025.pdf" at bounding box center [261, 457] width 375 height 13
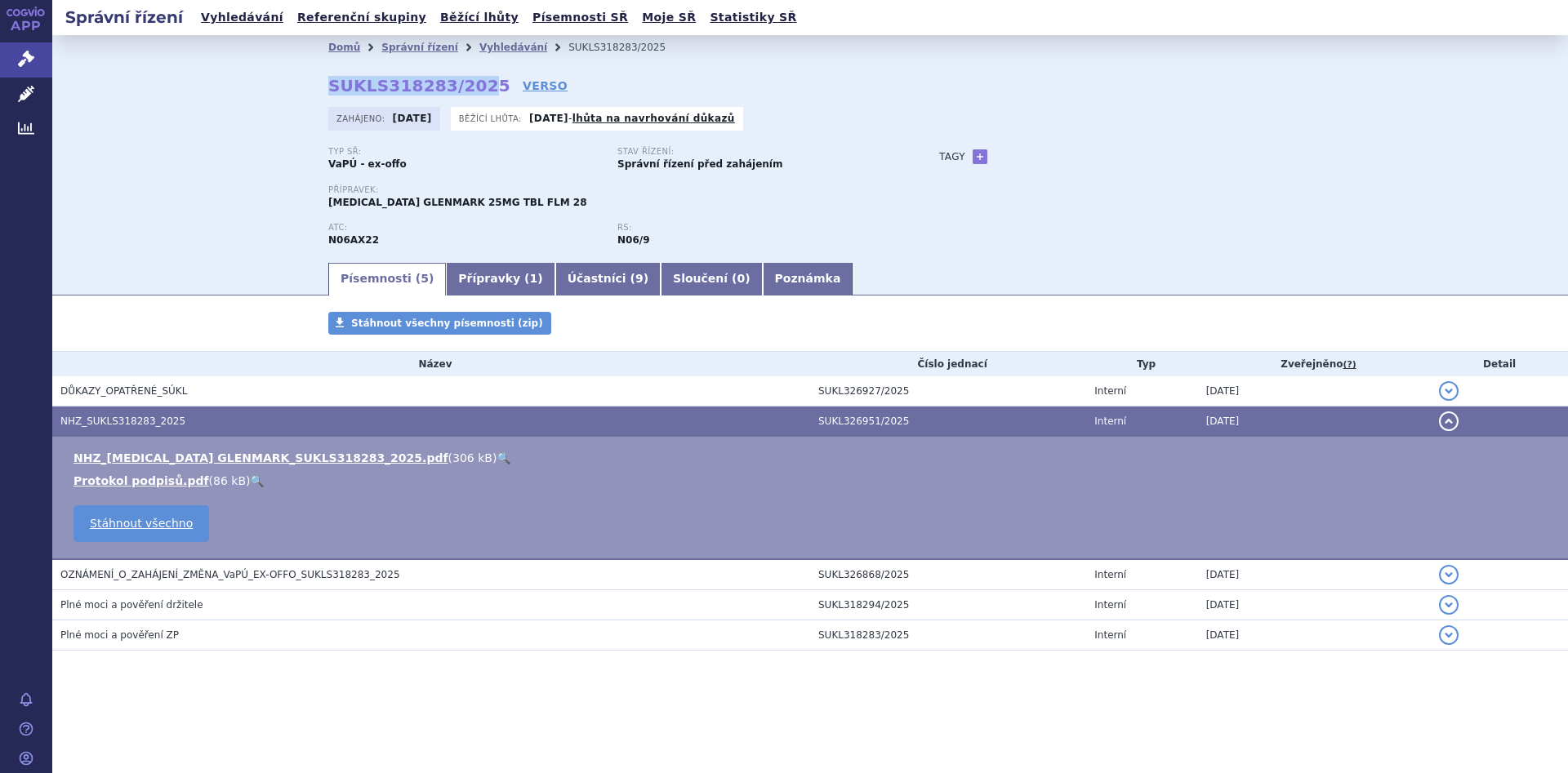
drag, startPoint x: 475, startPoint y: 87, endPoint x: 328, endPoint y: 83, distance: 147.1
click at [328, 83] on strong "SUKLS318283/2025" at bounding box center [419, 86] width 182 height 20
drag, startPoint x: 477, startPoint y: 86, endPoint x: 329, endPoint y: 77, distance: 148.3
click at [329, 77] on strong "SUKLS318283/2025" at bounding box center [419, 86] width 182 height 20
copy strong "SUKLS318283/2025"
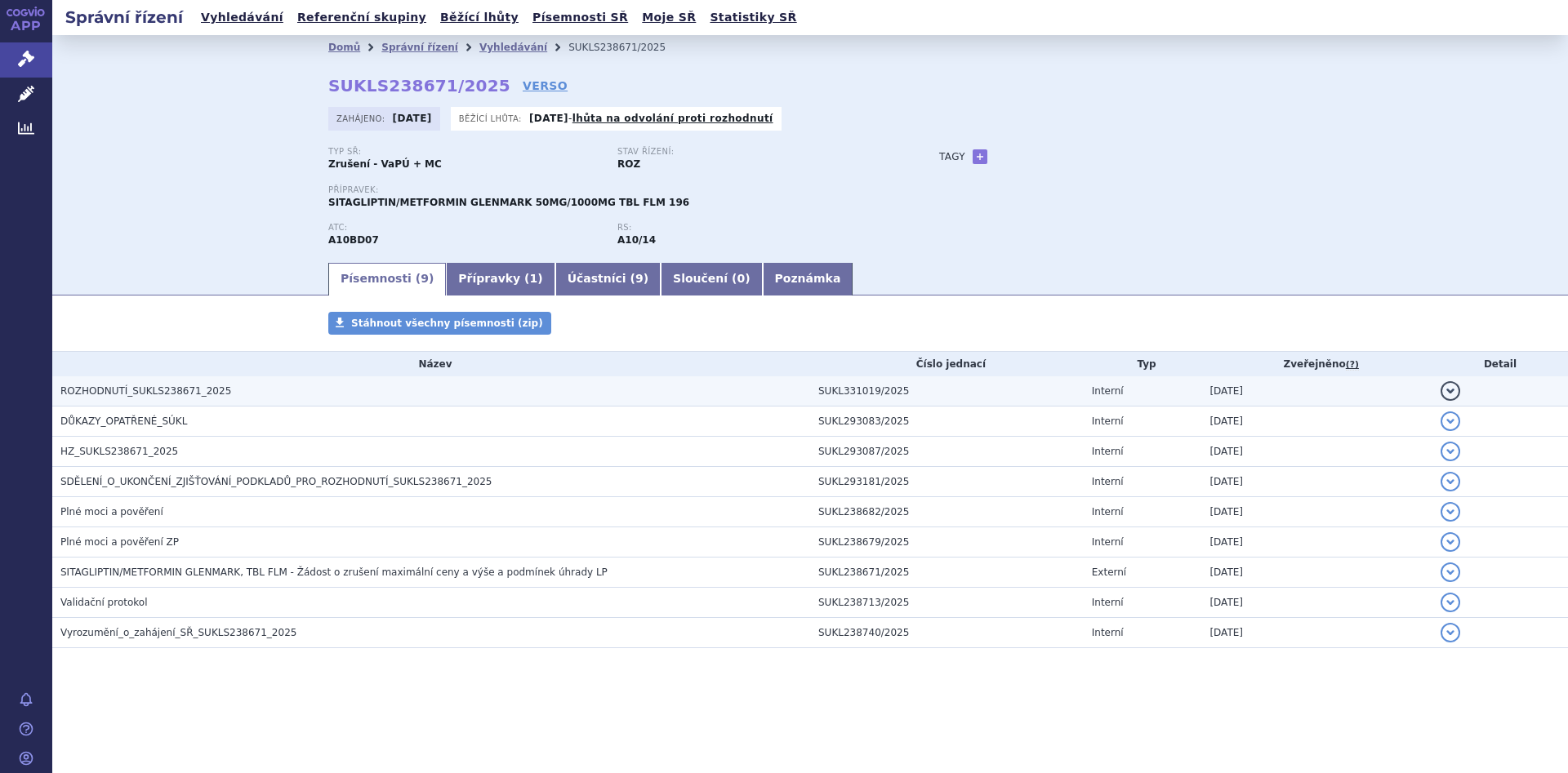
click at [178, 386] on span "ROZHODNUTÍ_SUKLS238671_2025" at bounding box center [145, 391] width 171 height 12
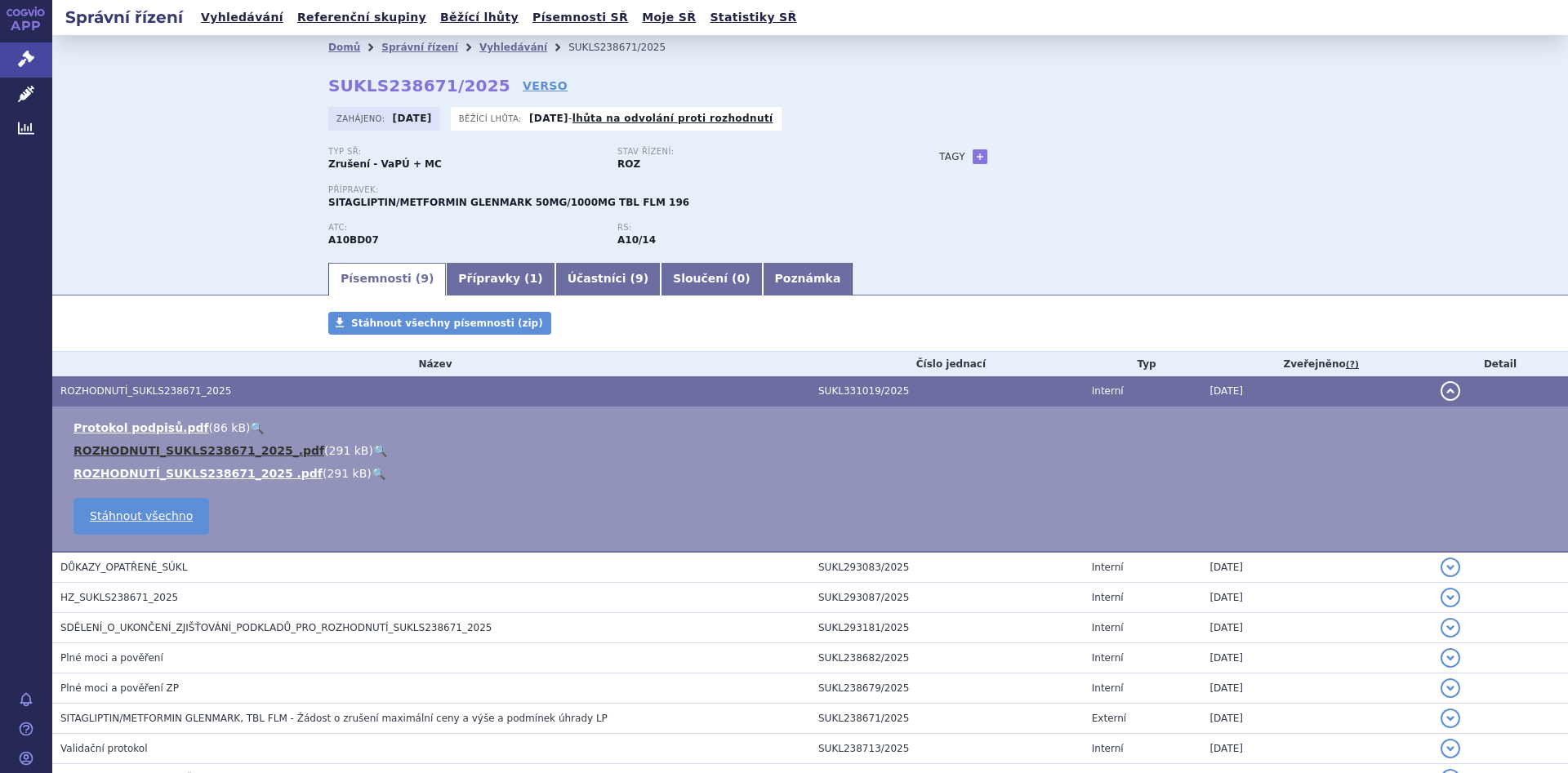
click at [133, 455] on link "ROZHODNUTI_SUKLS238671_2025_.pdf" at bounding box center [199, 450] width 250 height 13
click at [231, 133] on div "Domů Správní řízení Vyhledávání SUKLS238671/2025 SUKLS238671/2025 VERSO Zahájen…" at bounding box center [810, 148] width 1516 height 226
click at [229, 156] on div "Domů Správní řízení Vyhledávání SUKLS238671/2025 SUKLS238671/2025 VERSO Zahájen…" at bounding box center [810, 148] width 1516 height 226
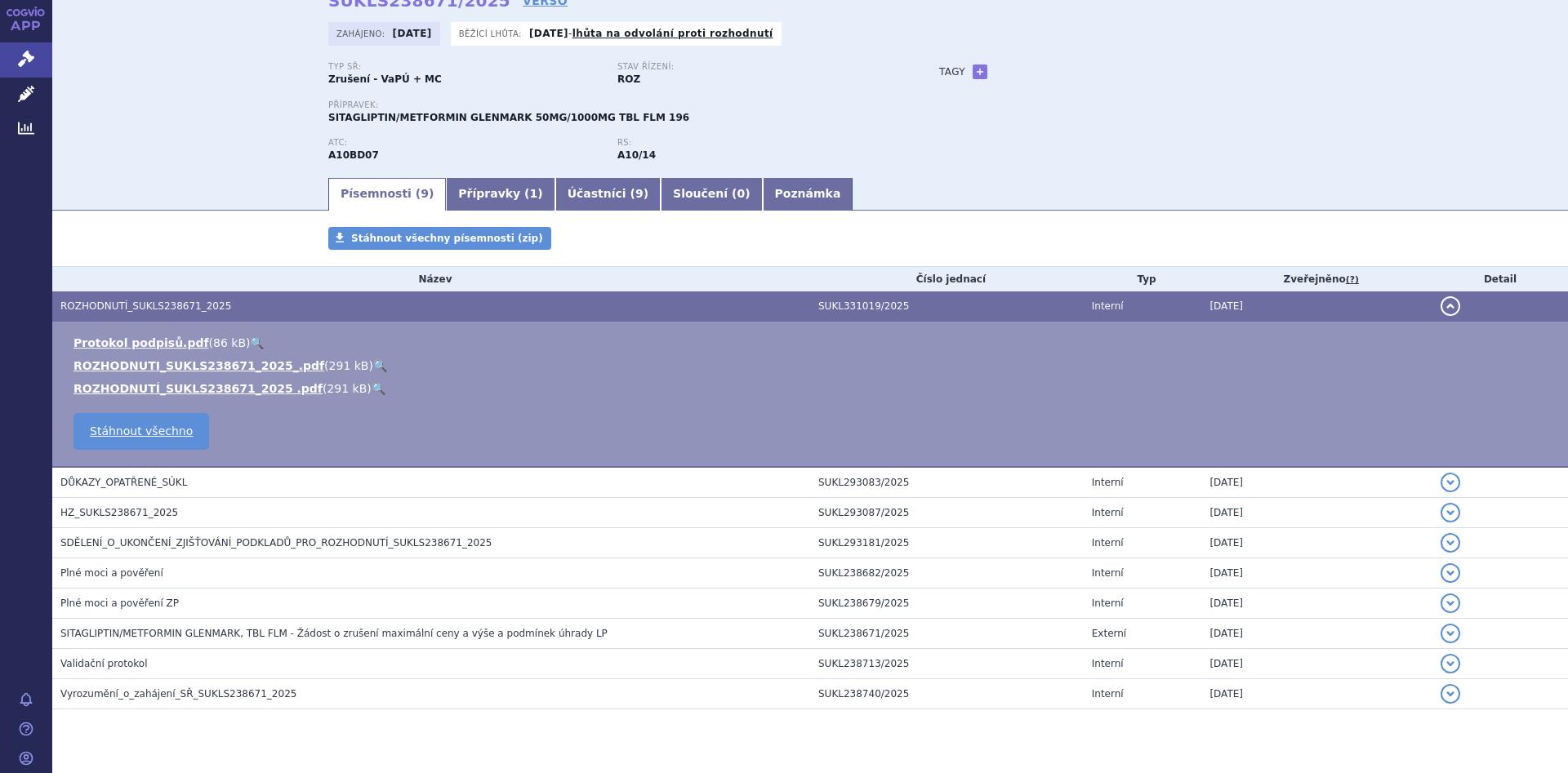
scroll to position [119, 0]
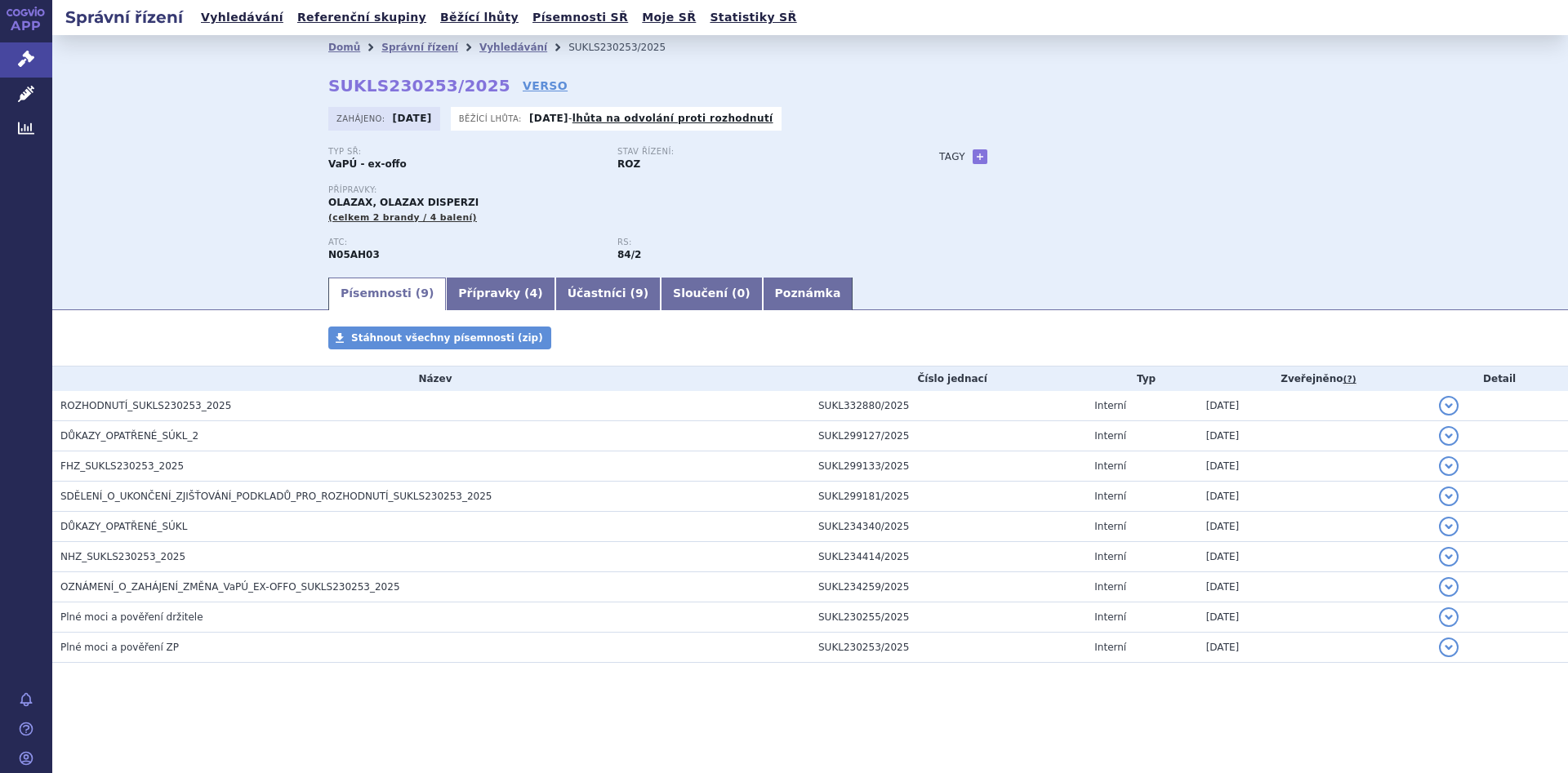
click at [256, 185] on div "Domů Správní řízení Vyhledávání SUKLS230253/2025 SUKLS230253/2025 VERSO [GEOGRA…" at bounding box center [810, 155] width 1516 height 240
click at [463, 282] on link "Přípravky ( 4 )" at bounding box center [500, 294] width 108 height 33
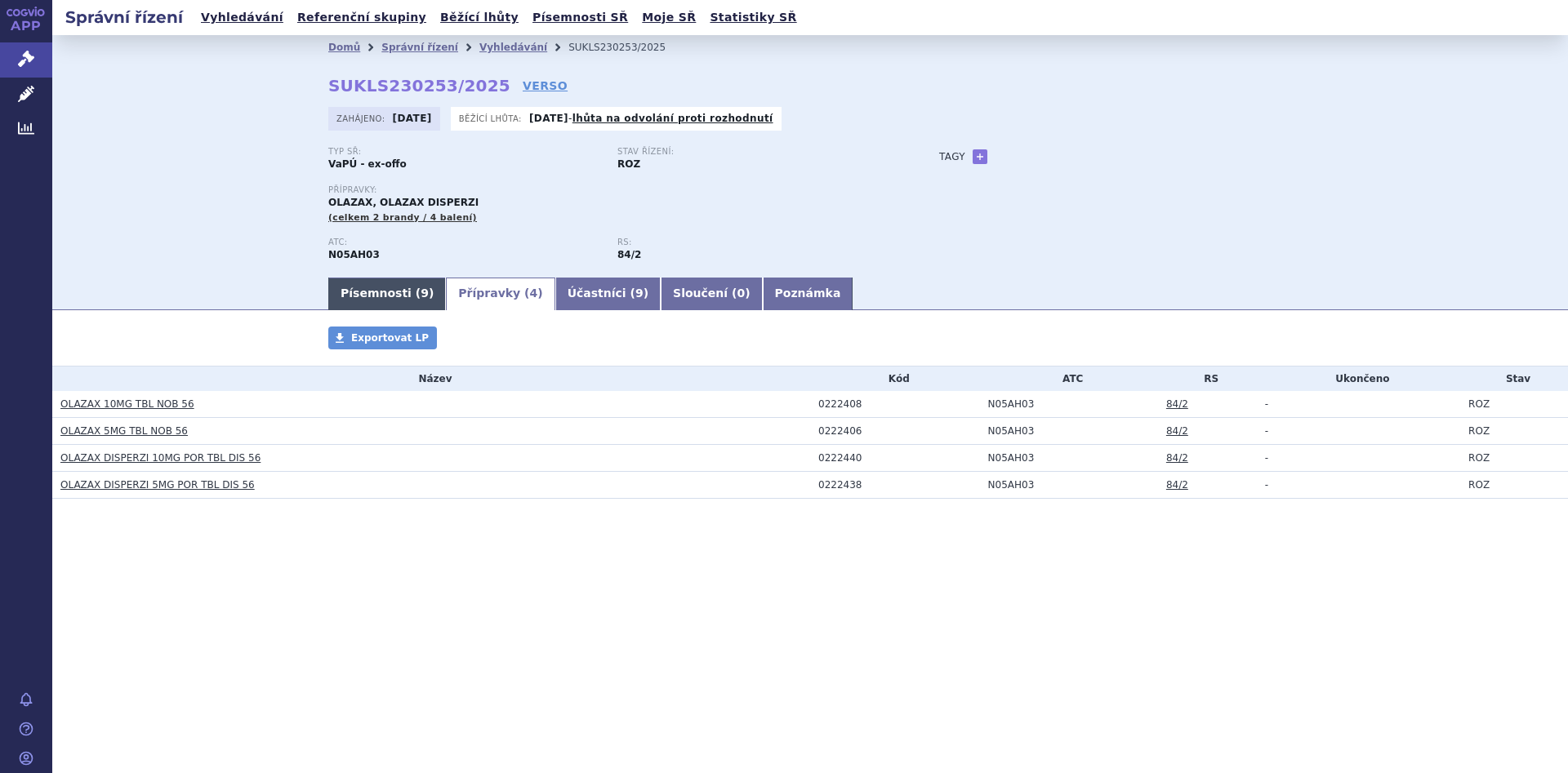
click at [365, 286] on link "Písemnosti ( 9 )" at bounding box center [387, 294] width 117 height 33
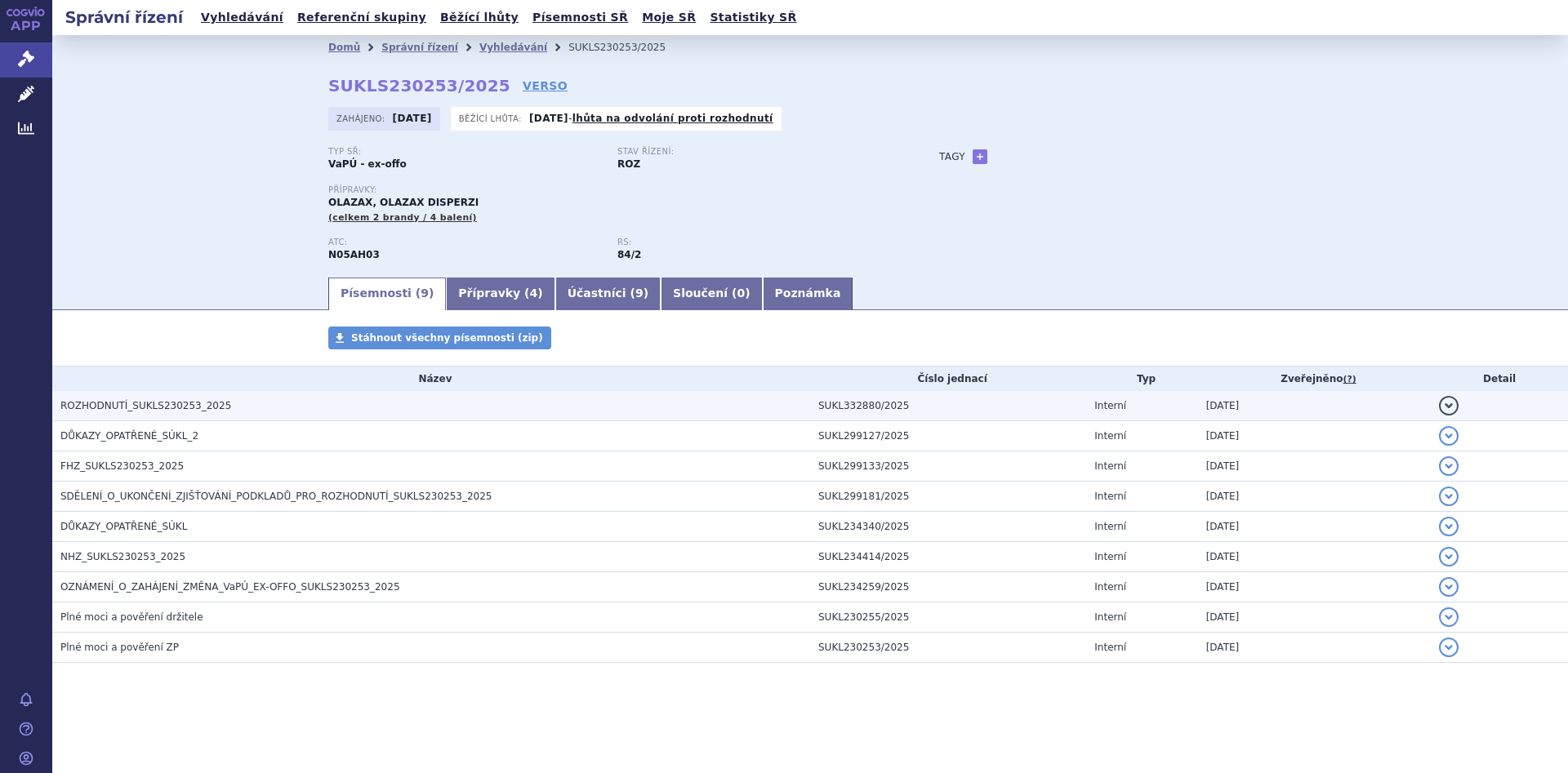
click at [229, 397] on h3 "ROZHODNUTÍ_SUKLS230253_2025" at bounding box center [435, 405] width 749 height 17
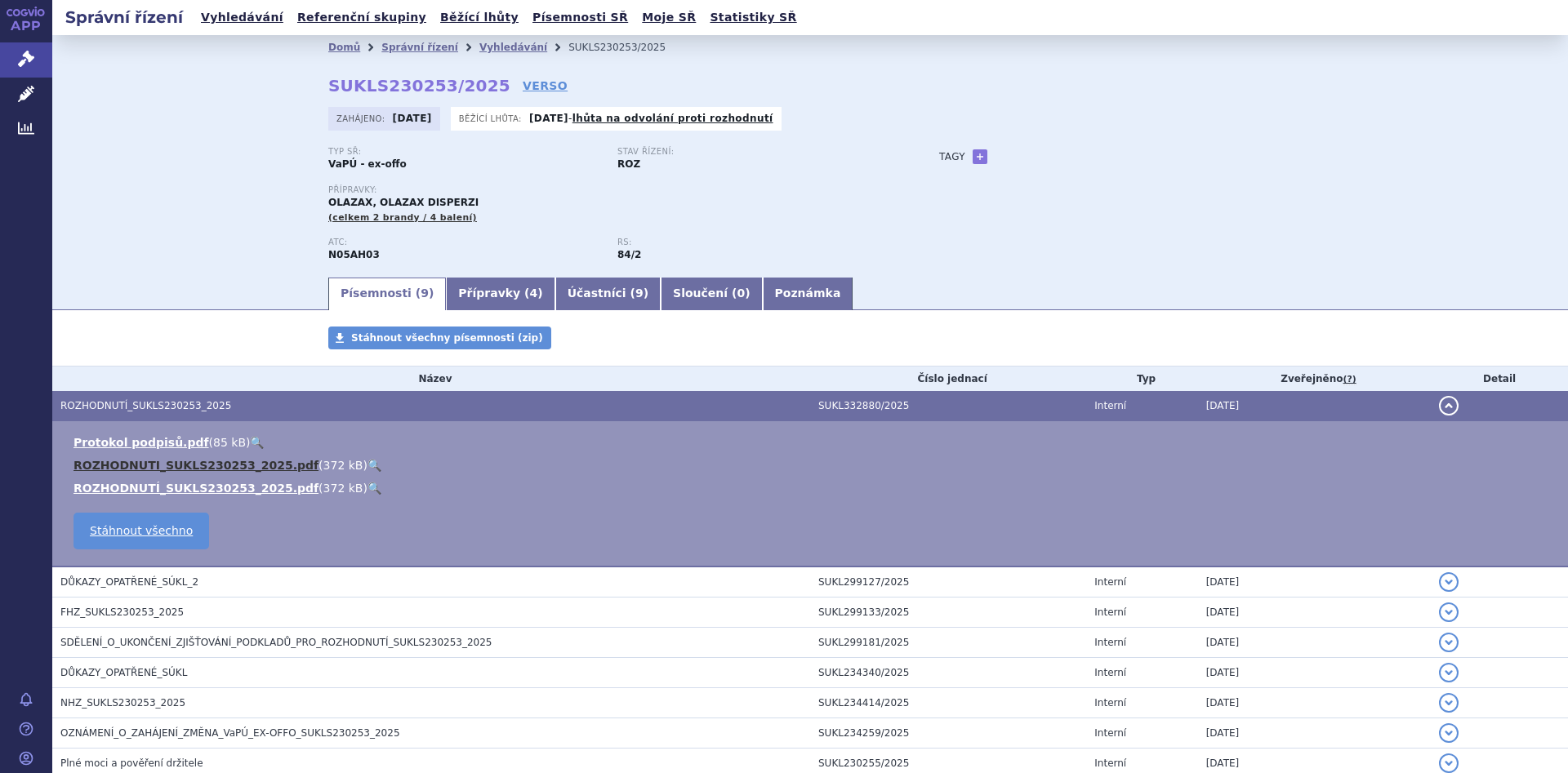
click at [126, 462] on link "ROZHODNUTI_SUKLS230253_2025.pdf" at bounding box center [196, 464] width 245 height 13
click at [187, 162] on div "Domů Správní řízení Vyhledávání SUKLS230253/2025 SUKLS230253/2025 VERSO Zahájen…" at bounding box center [810, 155] width 1516 height 240
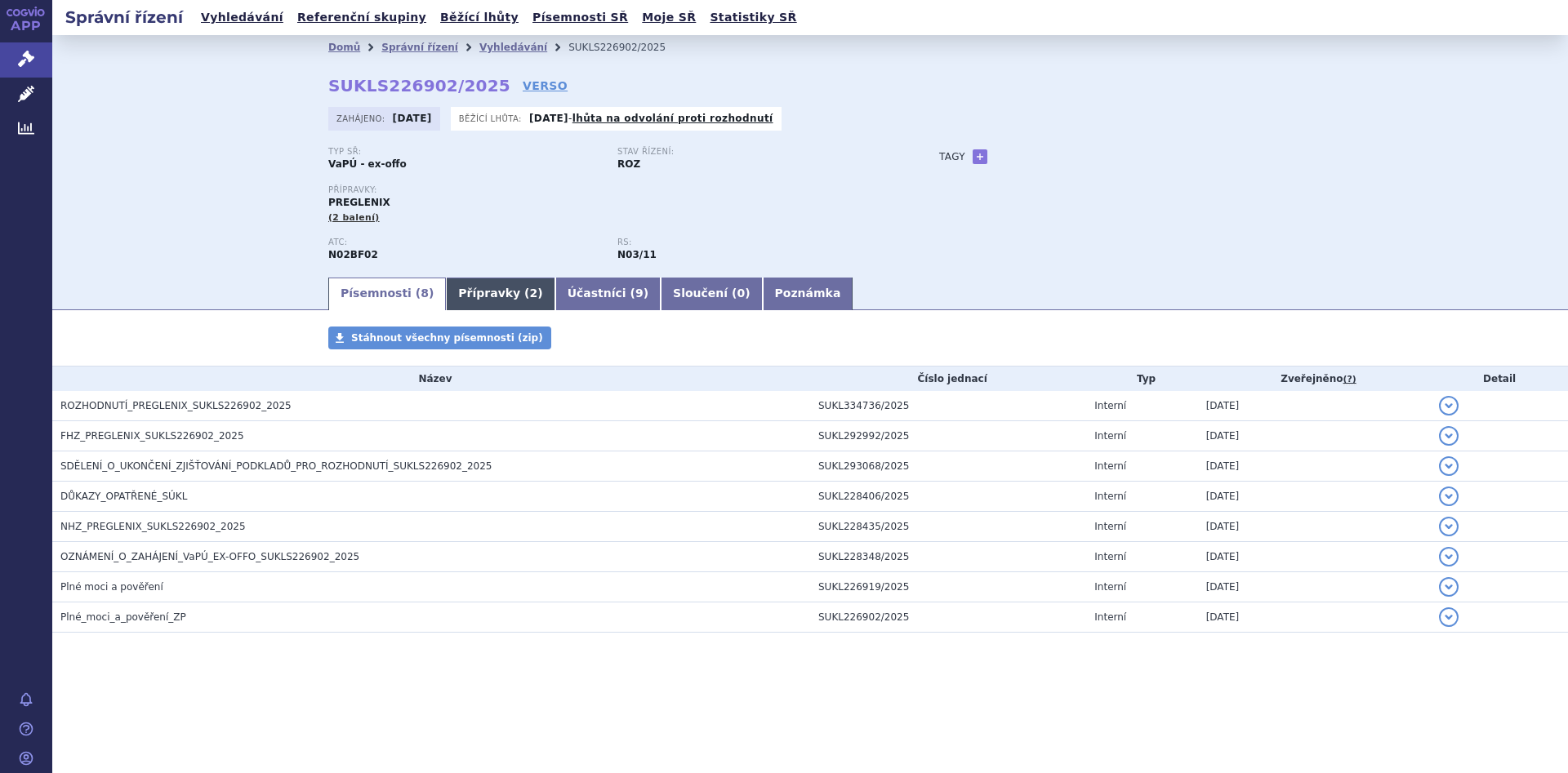
click at [463, 279] on link "Přípravky ( 2 )" at bounding box center [500, 294] width 108 height 33
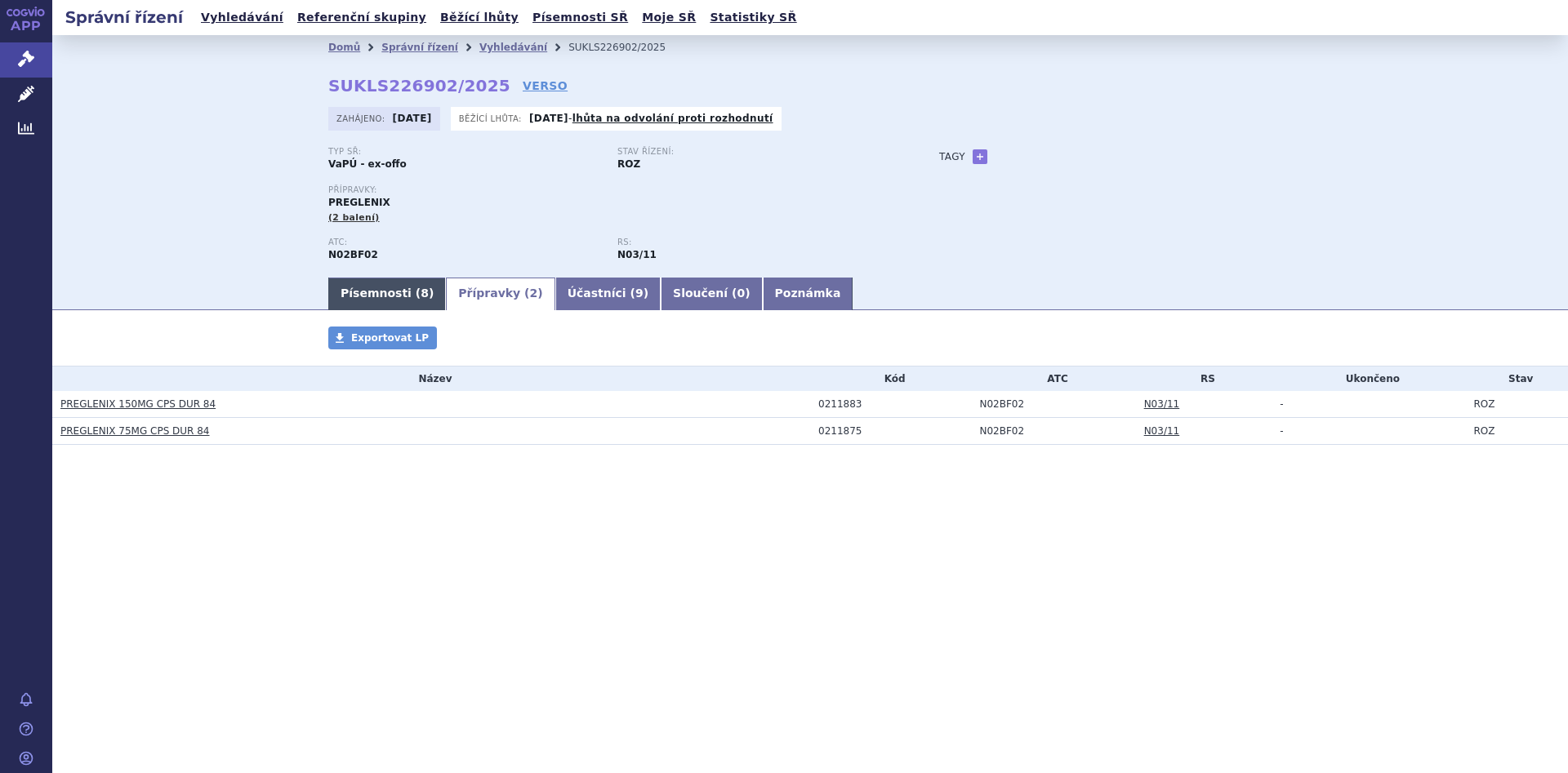
click at [371, 290] on link "Písemnosti ( 8 )" at bounding box center [387, 294] width 117 height 33
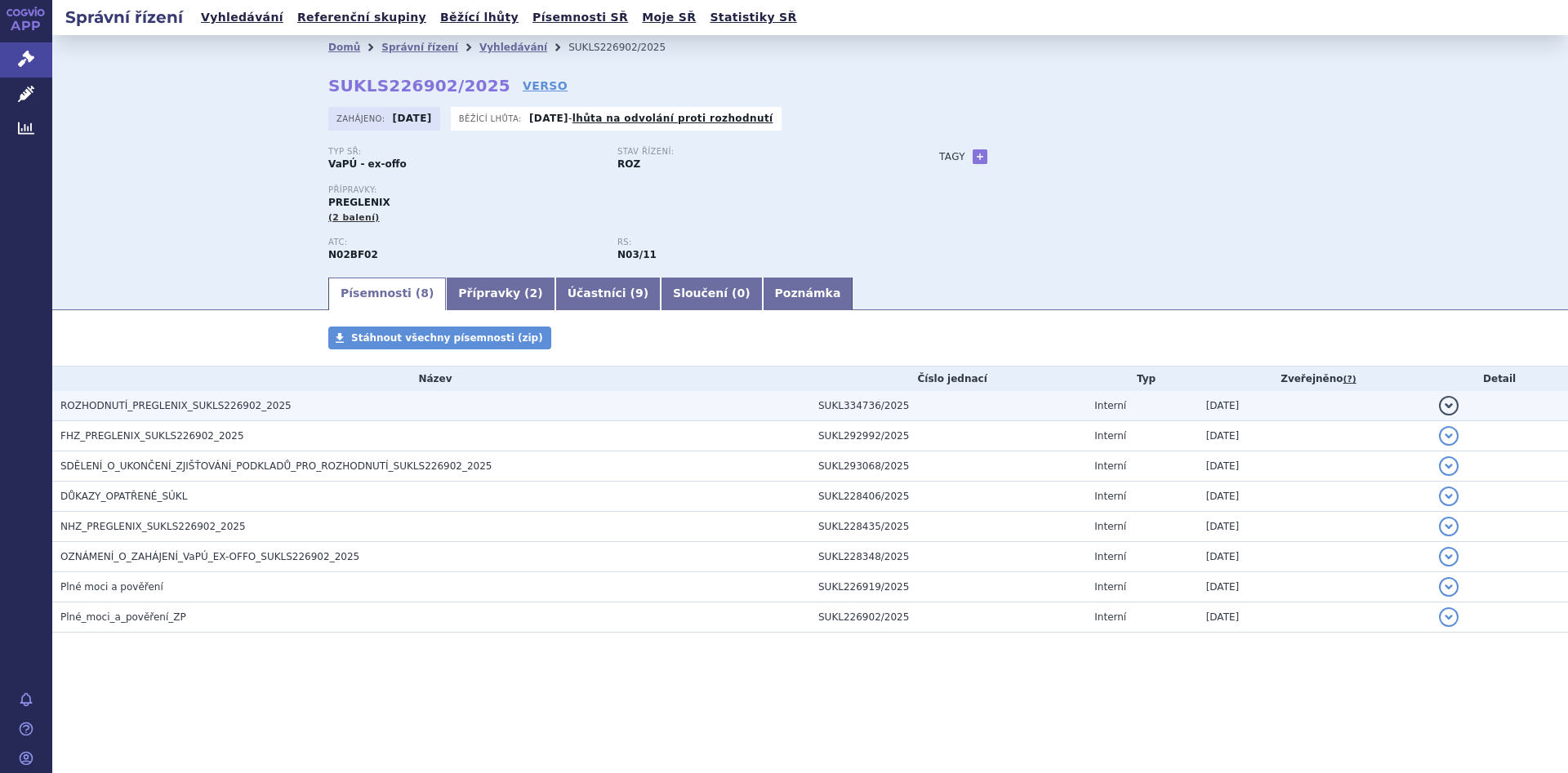
click at [253, 404] on span "ROZHODNUTÍ_PREGLENIX_SUKLS226902_2025" at bounding box center [176, 406] width 231 height 12
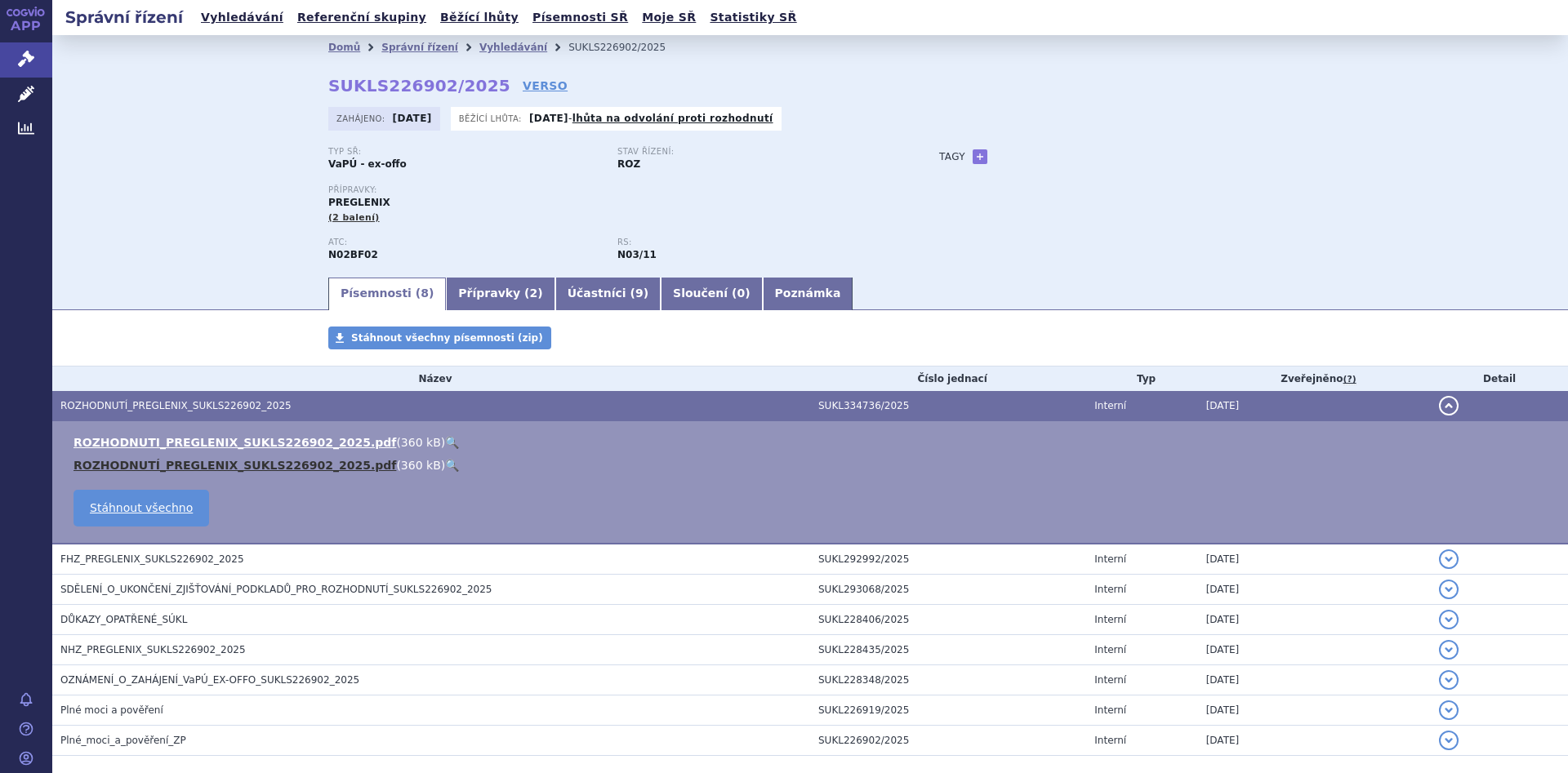
click at [236, 466] on link "ROZHODNUTÍ_PREGLENIX_SUKLS226902_2025.pdf" at bounding box center [235, 464] width 322 height 13
click at [823, 171] on div "Stav řízení: ROZ" at bounding box center [761, 159] width 289 height 25
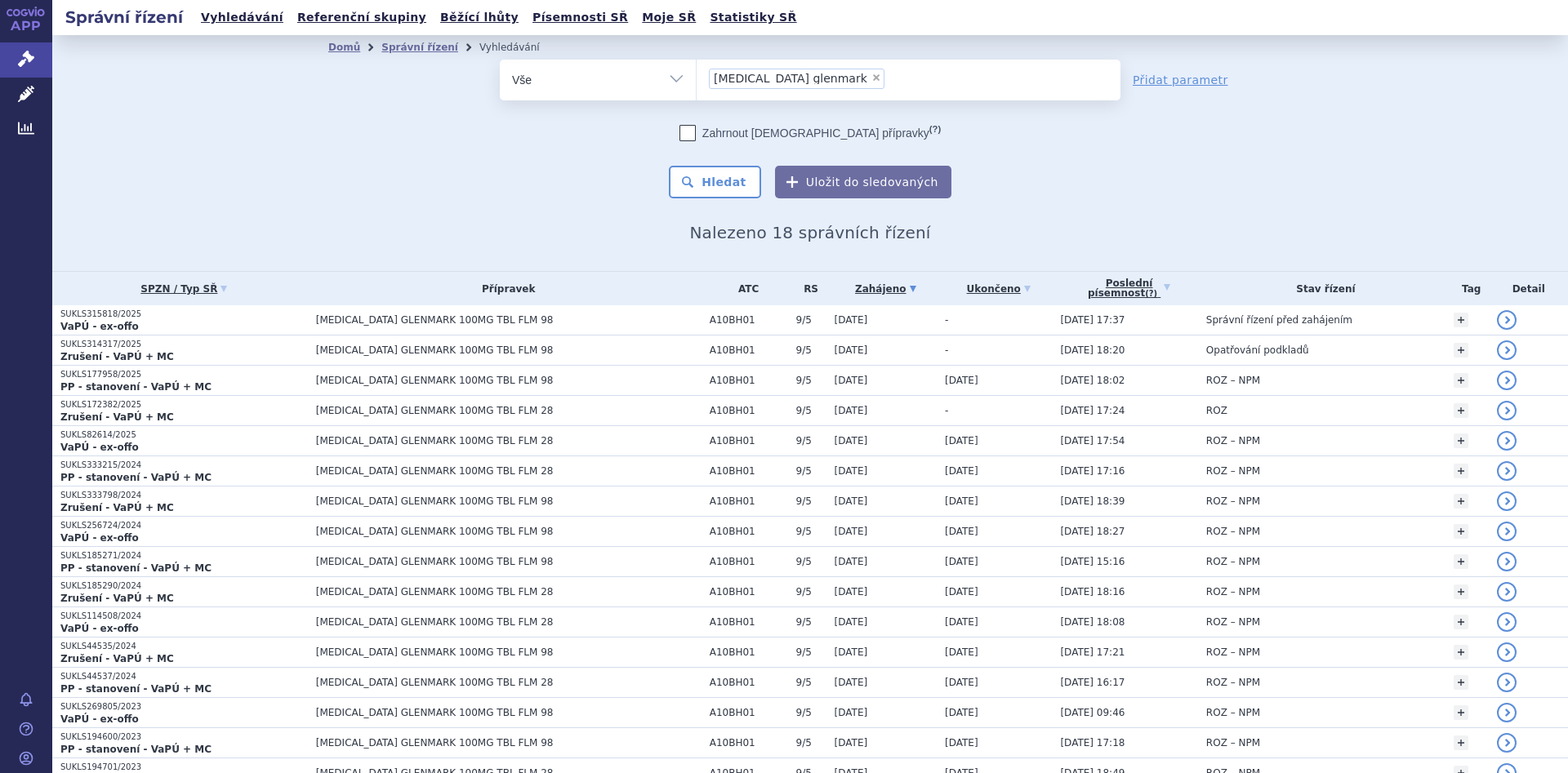
click at [1149, 149] on div "odstranit Vše Spisová značka Typ SŘ" at bounding box center [810, 128] width 963 height 139
click at [810, 83] on li "× sitagliptin glenmark" at bounding box center [797, 79] width 176 height 21
click at [696, 83] on select "sitagliptin glenmark" at bounding box center [695, 79] width 1 height 40
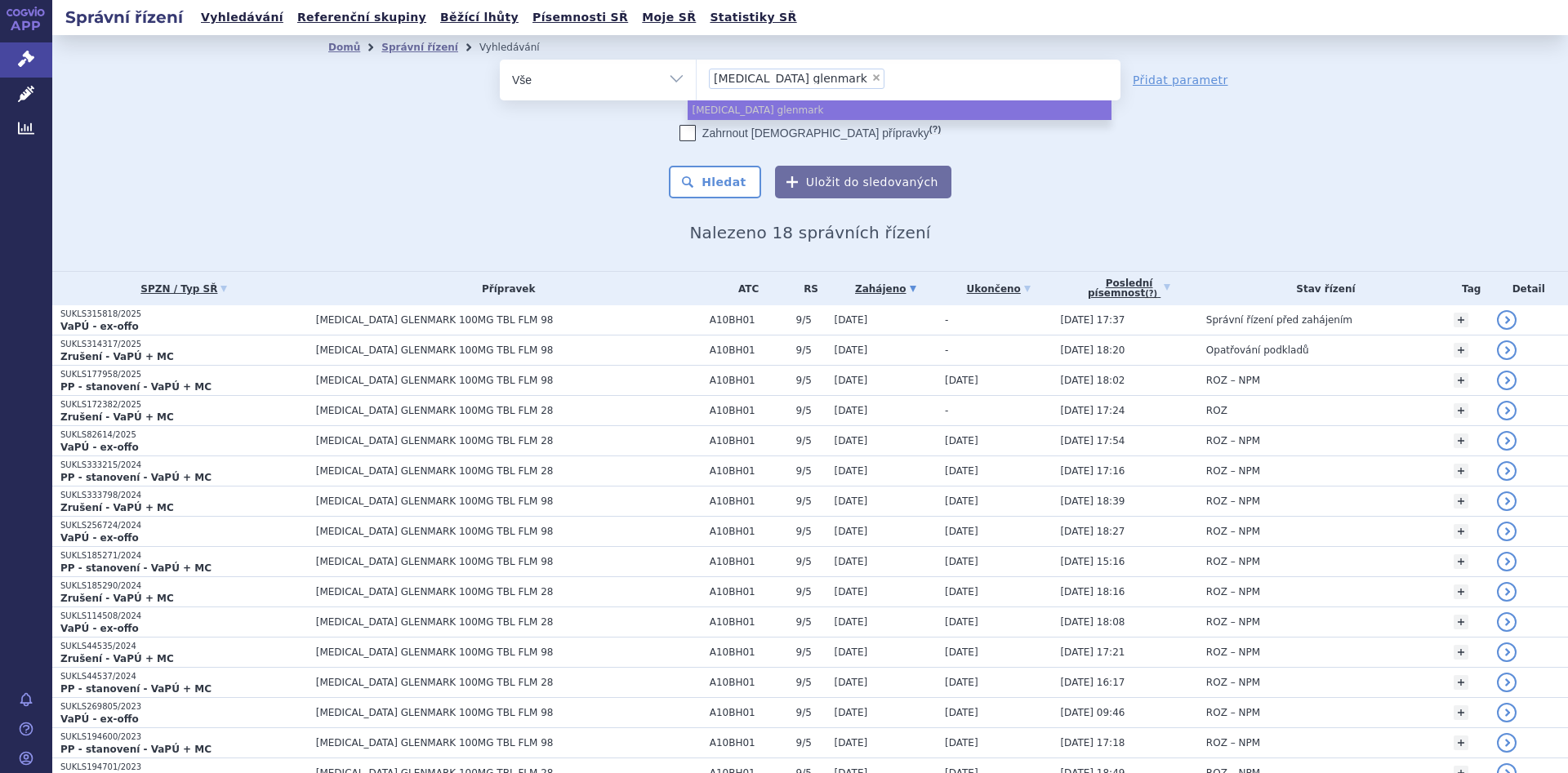
click at [871, 75] on span "×" at bounding box center [876, 78] width 10 height 10
click at [696, 75] on select "sitagliptin glenmark" at bounding box center [695, 79] width 1 height 40
select select
type input "gle"
type input "glezi"
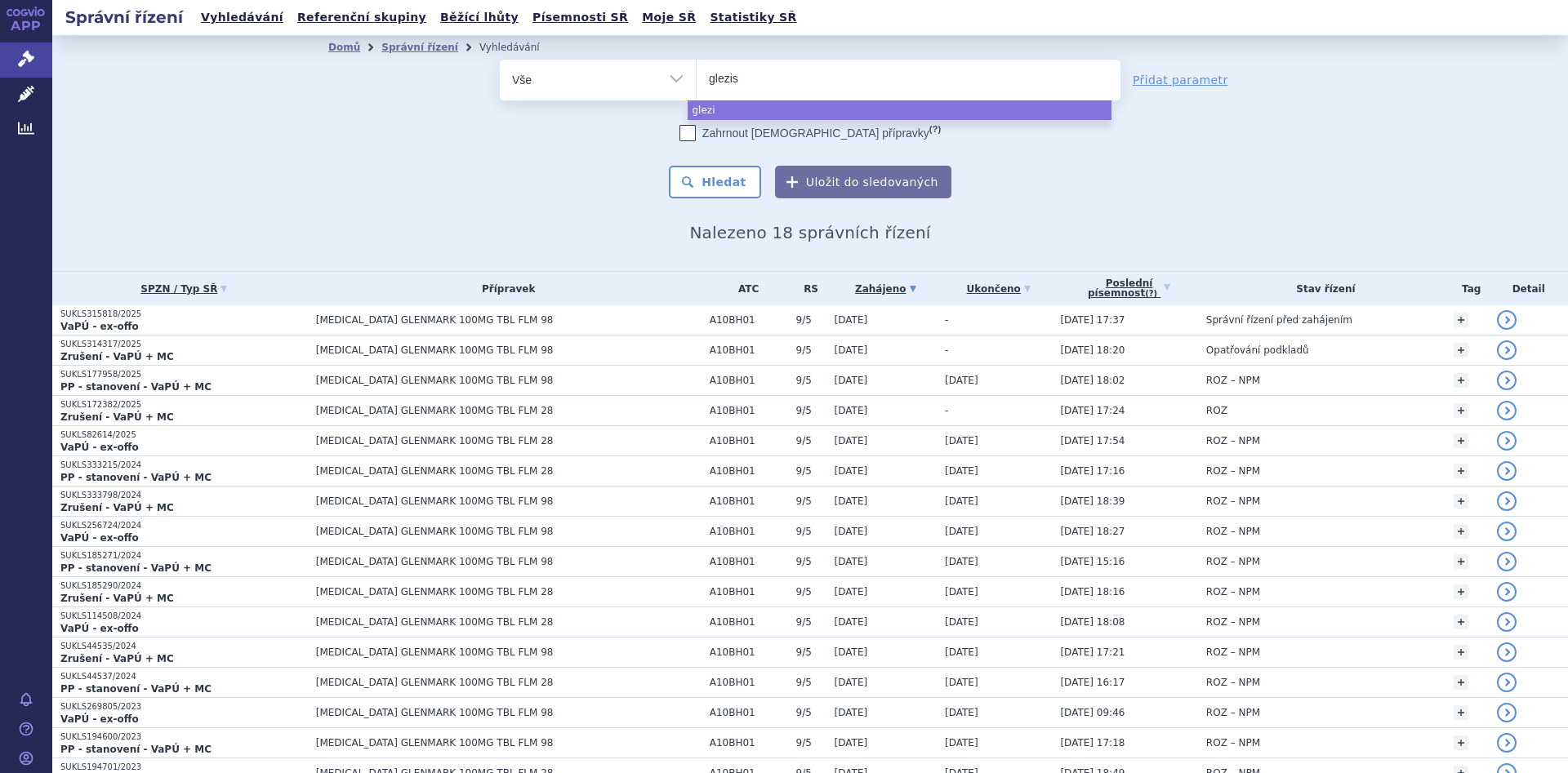
type input "glezisi"
type input "glezisim"
select select "glezisim"
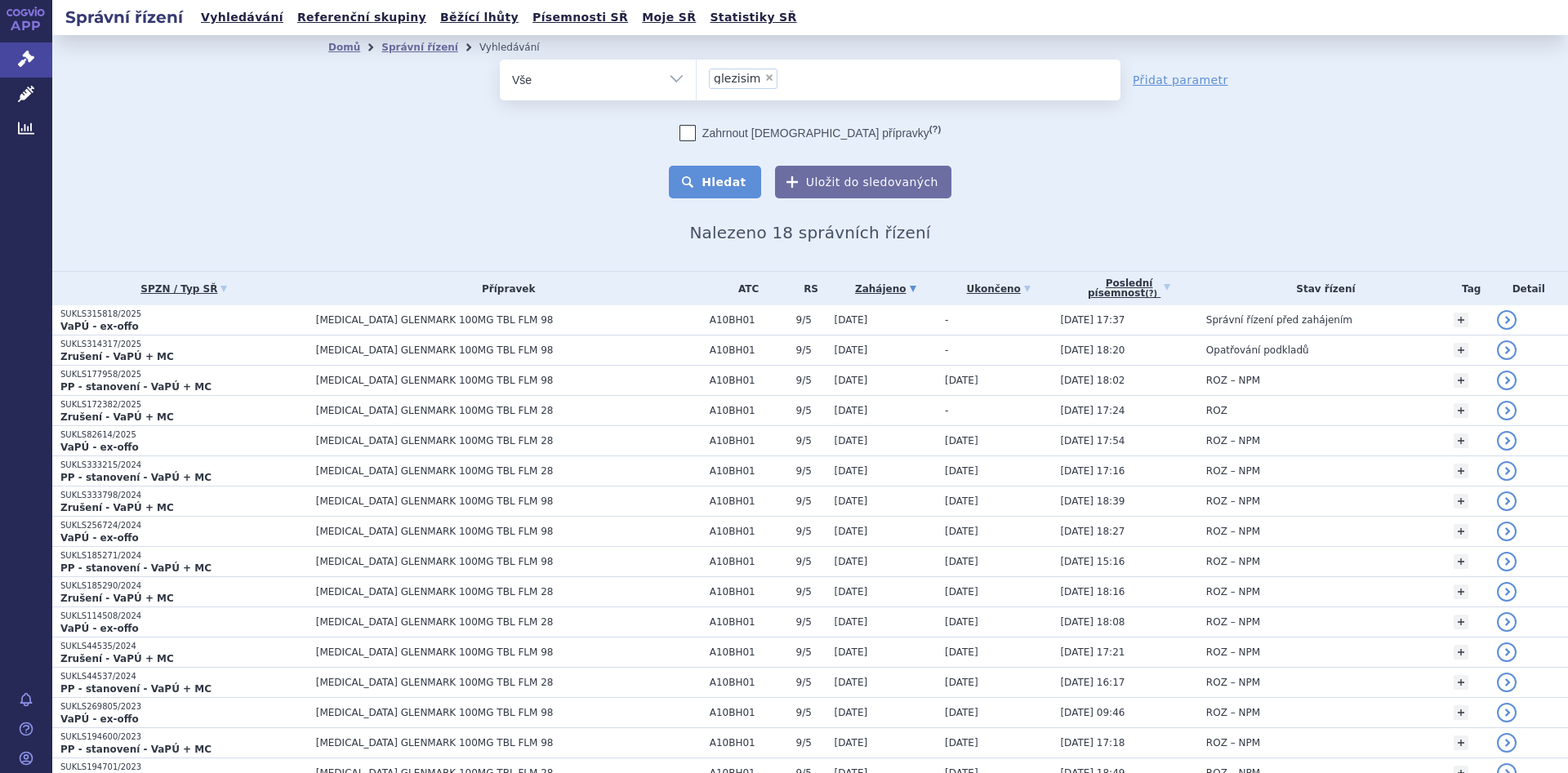
click at [731, 180] on button "Hledat" at bounding box center [715, 181] width 93 height 33
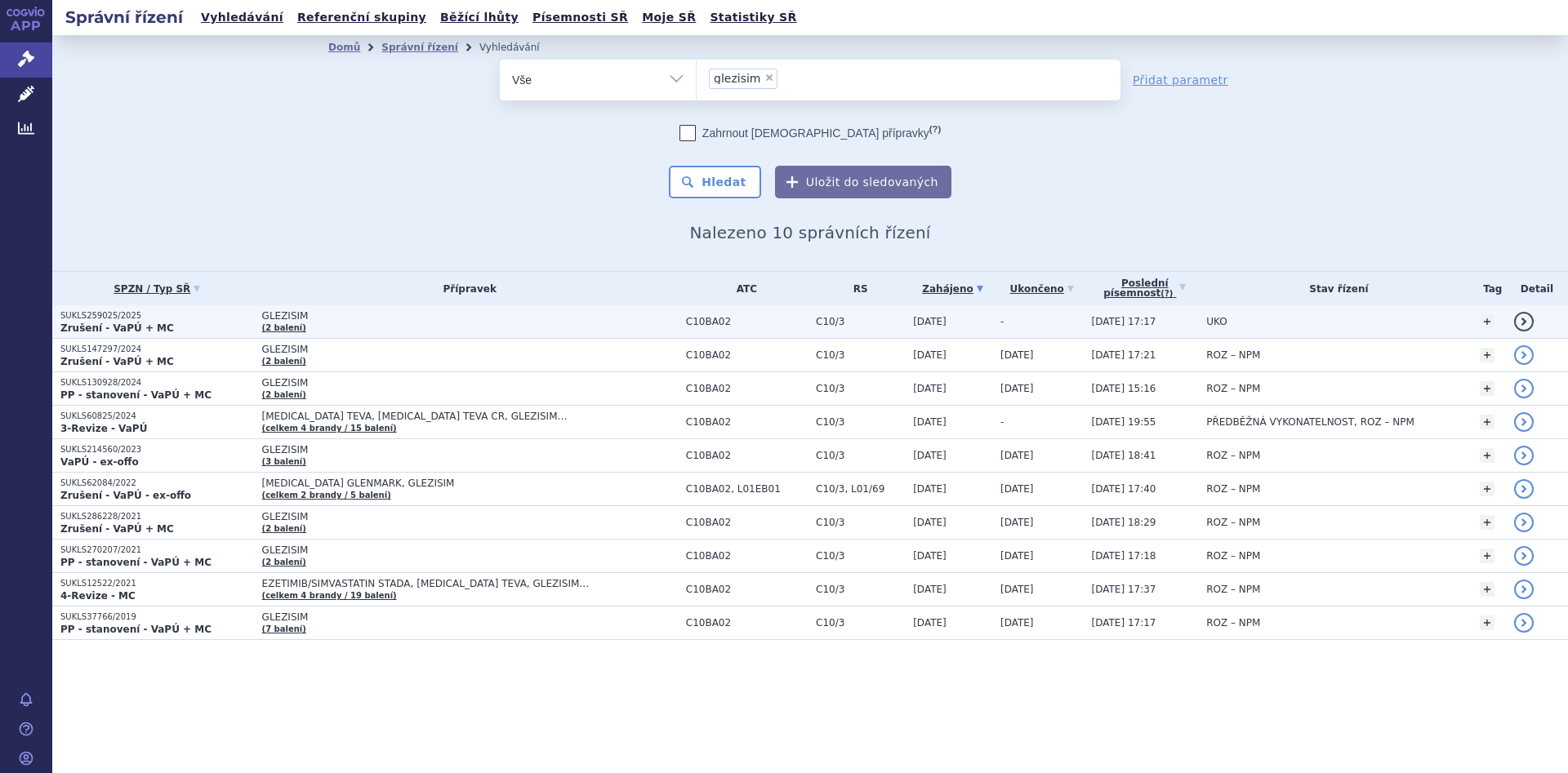
click at [403, 316] on span "GLEZISIM" at bounding box center [466, 316] width 408 height 12
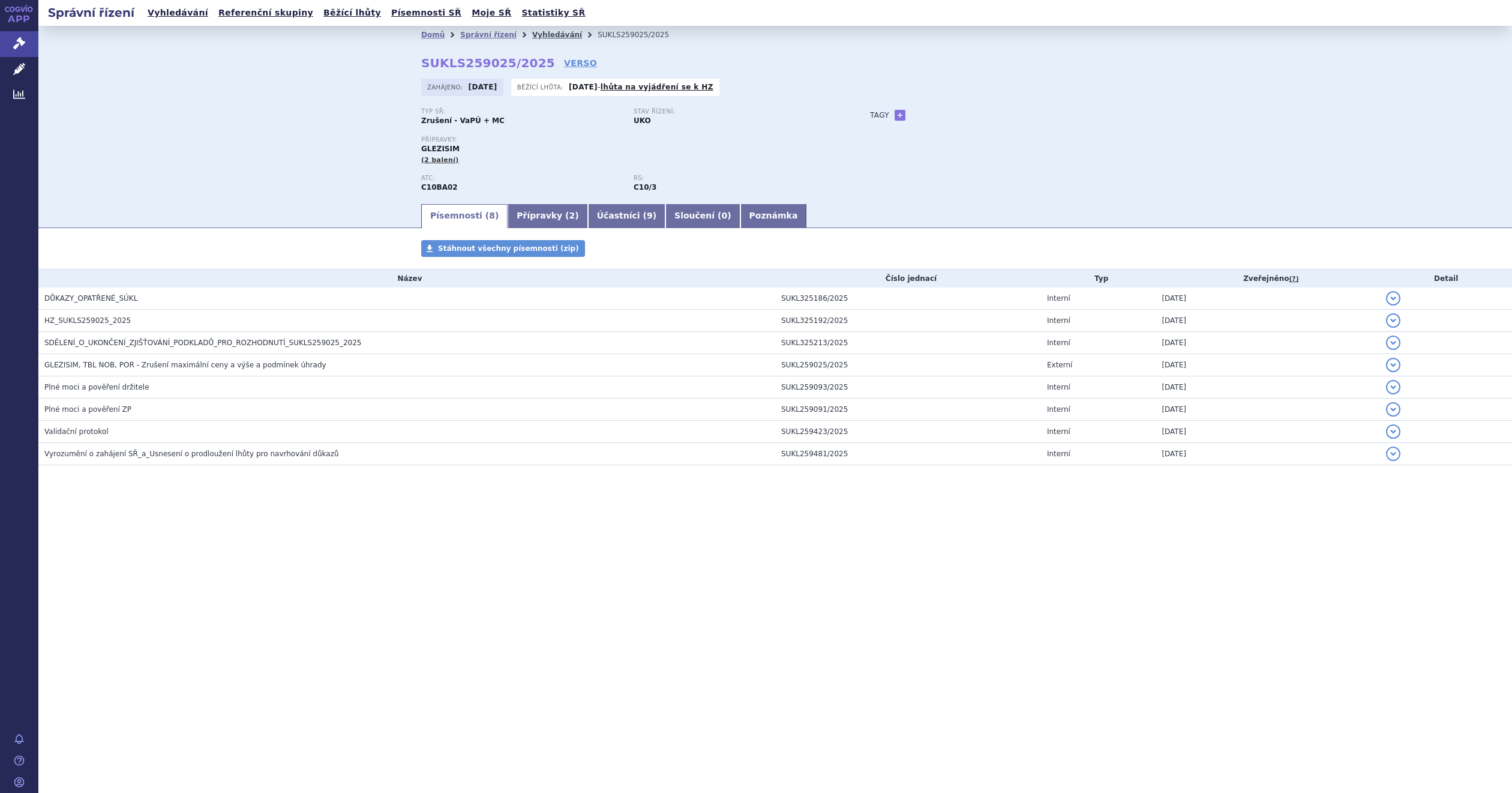
click at [532, 34] on link "Vyhledávání" at bounding box center [557, 35] width 50 height 9
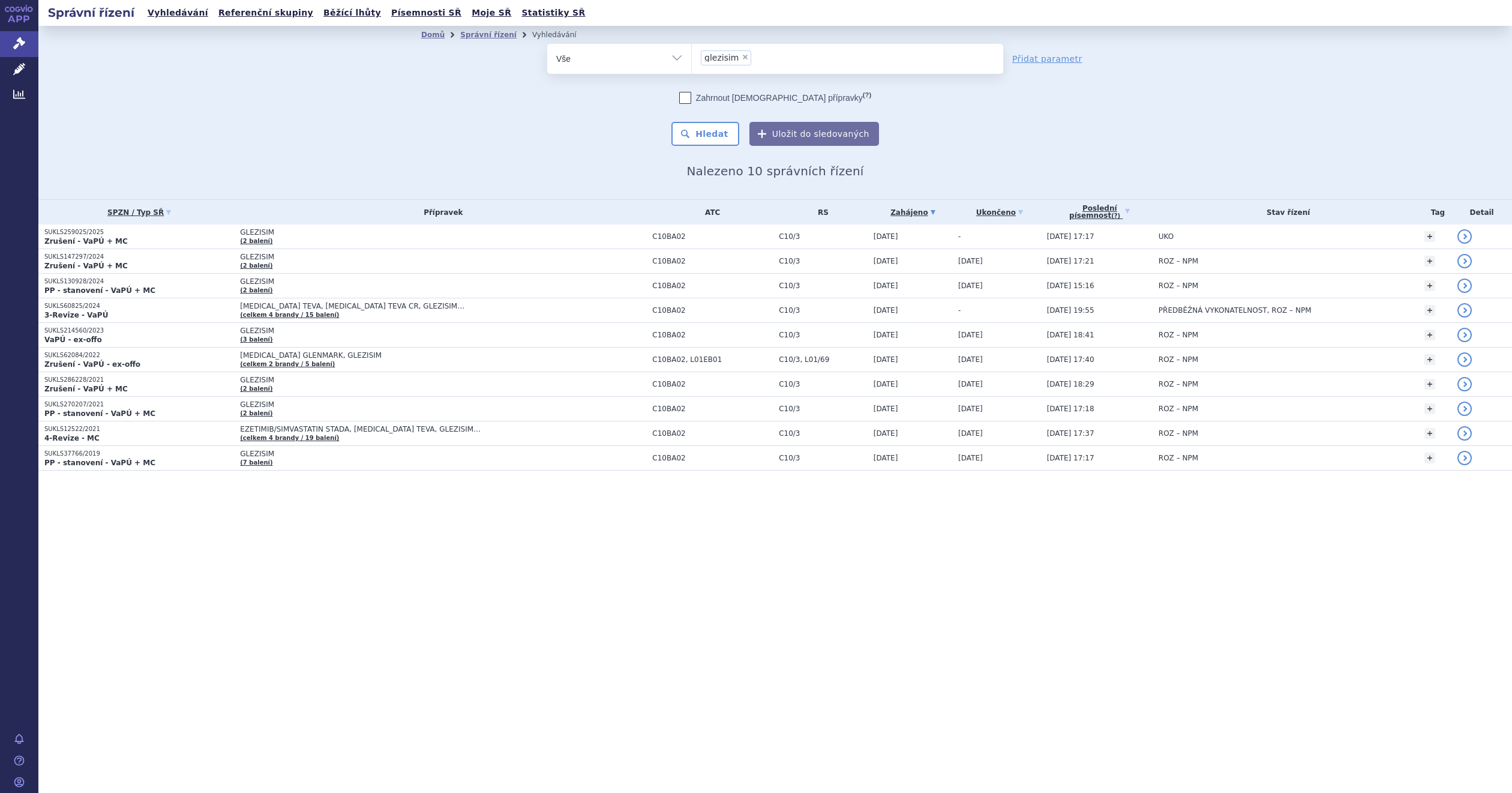
click at [461, 93] on div "odstranit Vše Spisová značka Typ SŘ" at bounding box center [775, 94] width 708 height 102
click at [409, 128] on div "Domů Správní řízení Vyhledávání Vyhledávání ve správních řízeních odstranit Vše…" at bounding box center [775, 110] width 756 height 134
click at [744, 54] on span "×" at bounding box center [745, 57] width 7 height 7
click at [692, 54] on select "glezisim" at bounding box center [691, 58] width 1 height 30
select select
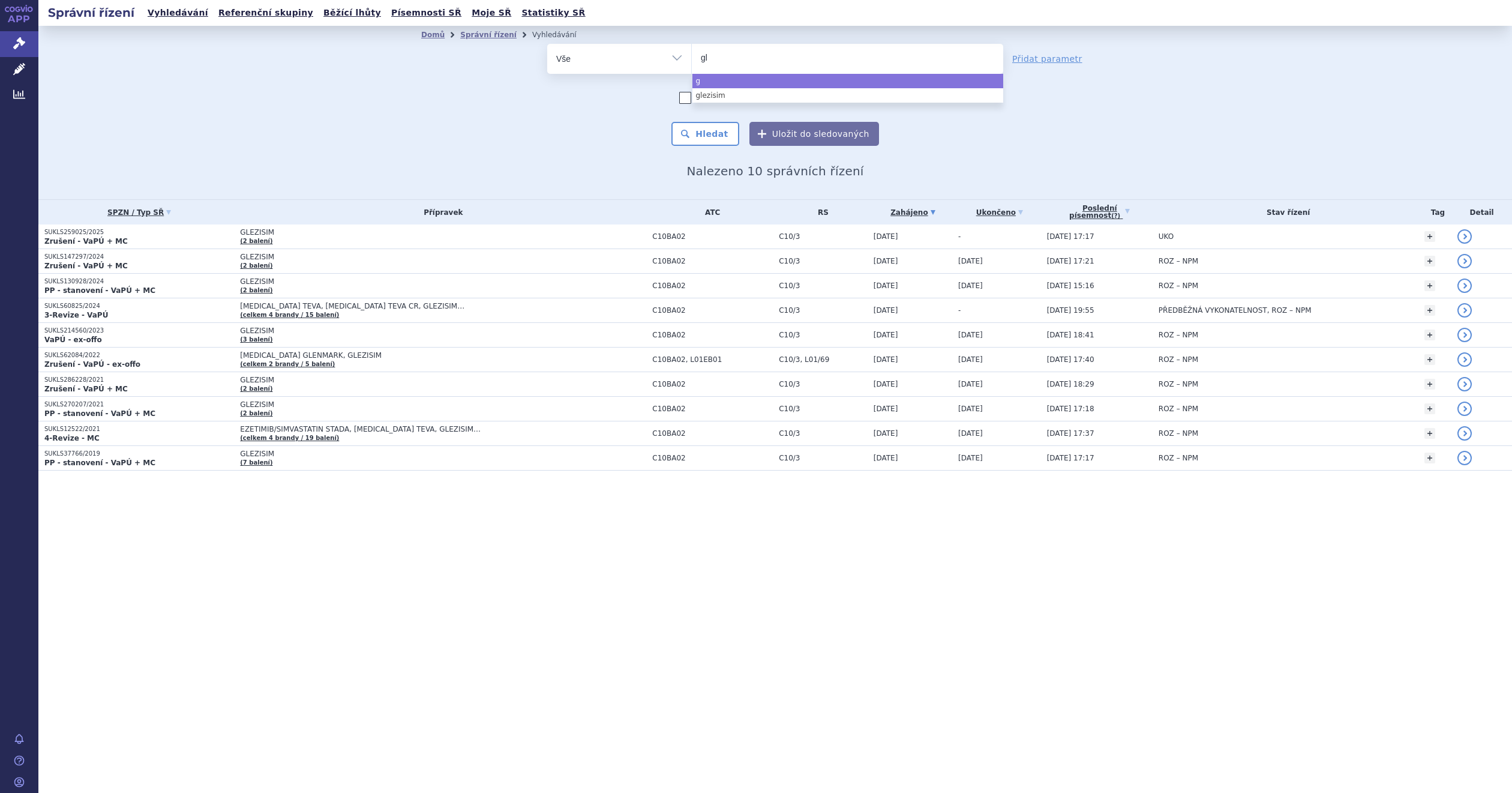
type input "gle"
type input "glen"
type input "glenm"
type input "glenmar"
type input "glenmark"
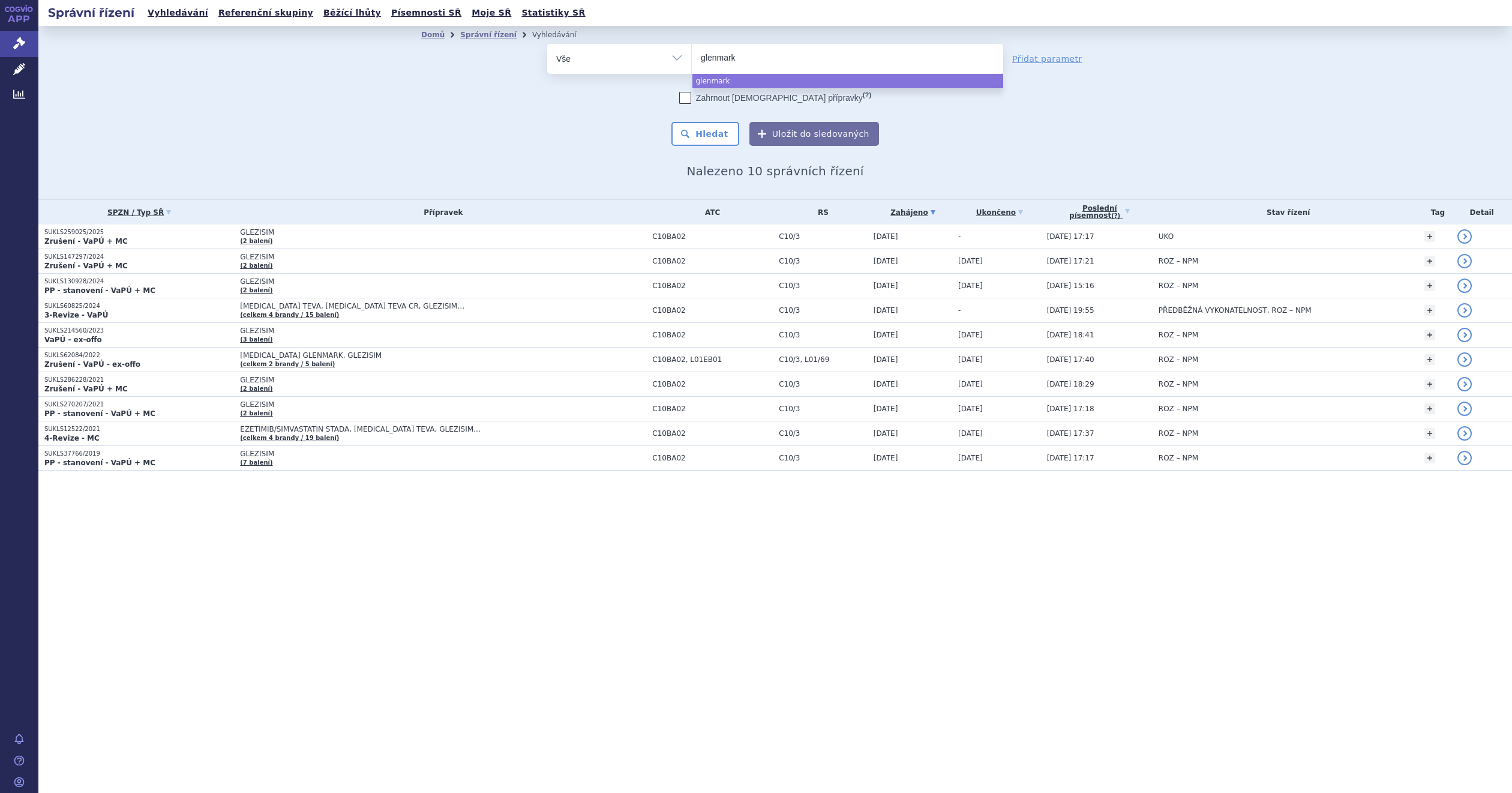
select select "glenmark"
click at [597, 155] on div "Domů Správní řízení Vyhledávání Vyhledávání ve správních řízeních odstranit Vše…" at bounding box center [775, 110] width 756 height 134
click at [672, 52] on select "Vše Spisová značka Typ SŘ Přípravek/SUKL kód Účastník/Držitel" at bounding box center [619, 57] width 144 height 27
select select "filter-participant"
click at [547, 43] on select "Vše Spisová značka Typ SŘ Přípravek/SUKL kód Účastník/Držitel" at bounding box center [619, 57] width 144 height 27
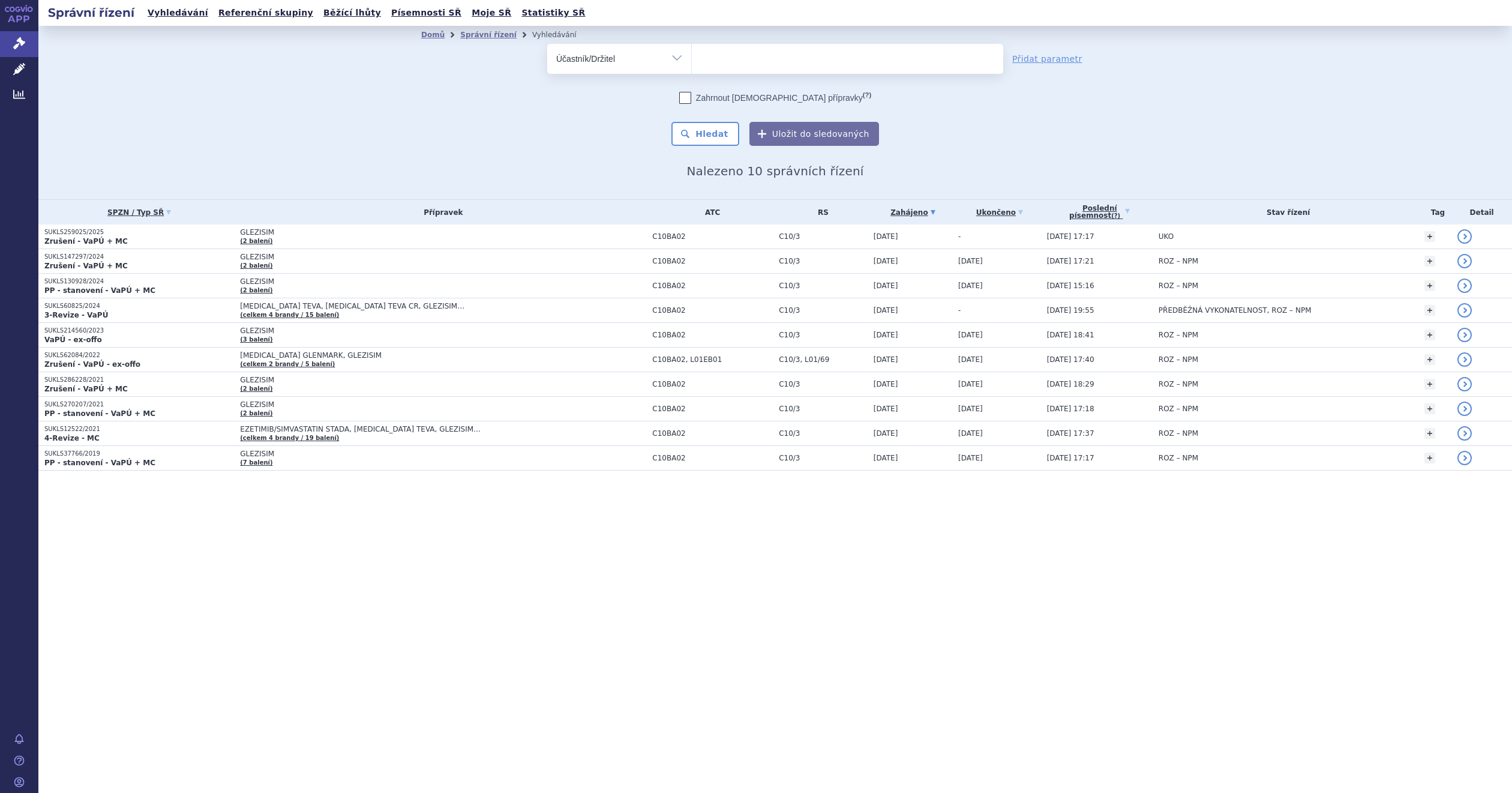
click at [719, 57] on ul at bounding box center [847, 56] width 311 height 25
click at [692, 57] on select at bounding box center [691, 58] width 1 height 30
type input "glenmark"
select select "glenmark"
click at [707, 138] on button "Hledat" at bounding box center [705, 133] width 68 height 24
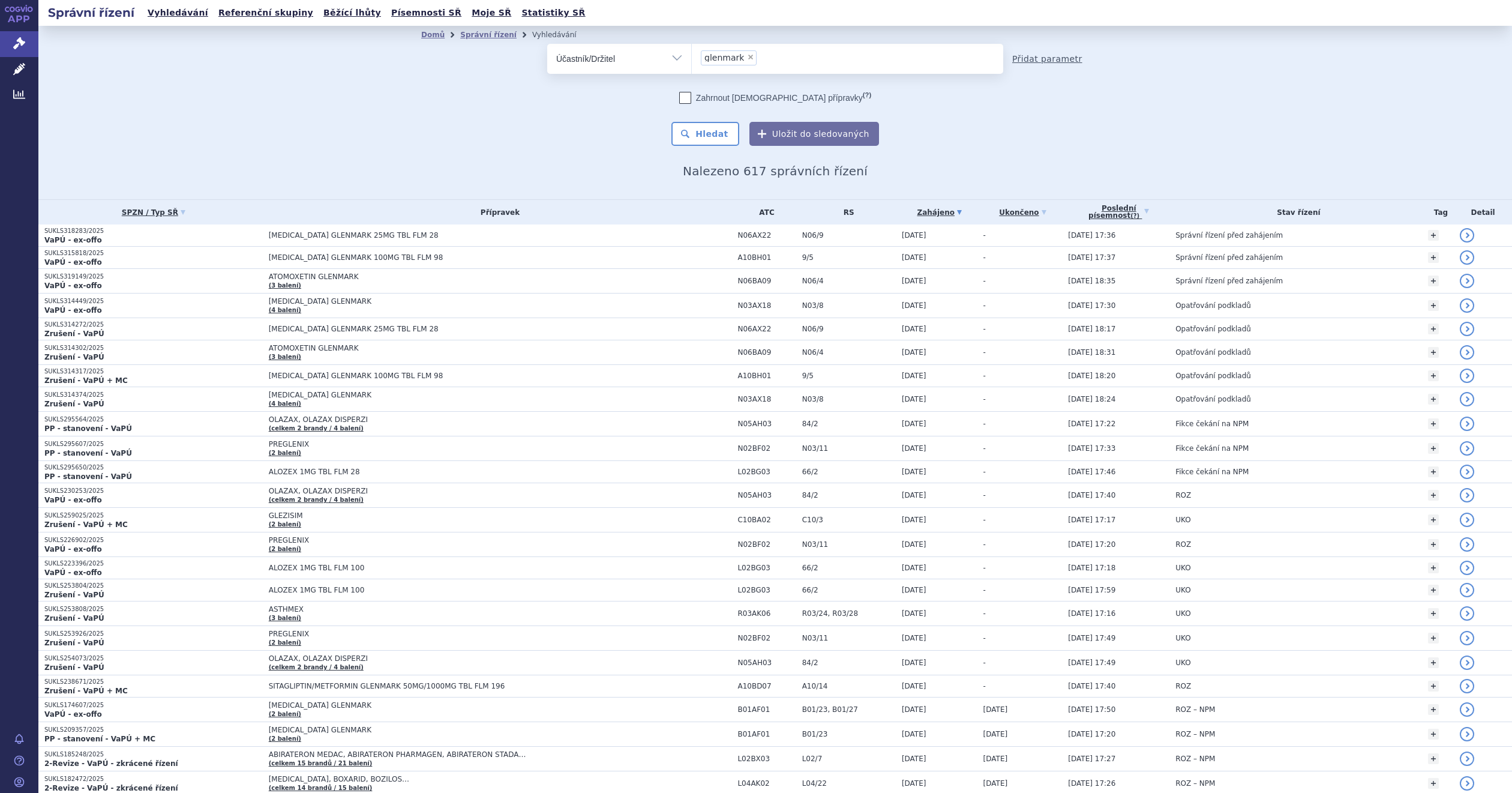
drag, startPoint x: 0, startPoint y: 0, endPoint x: 1021, endPoint y: 61, distance: 1022.8
click at [1021, 61] on link "Přidat parametr" at bounding box center [1047, 59] width 70 height 12
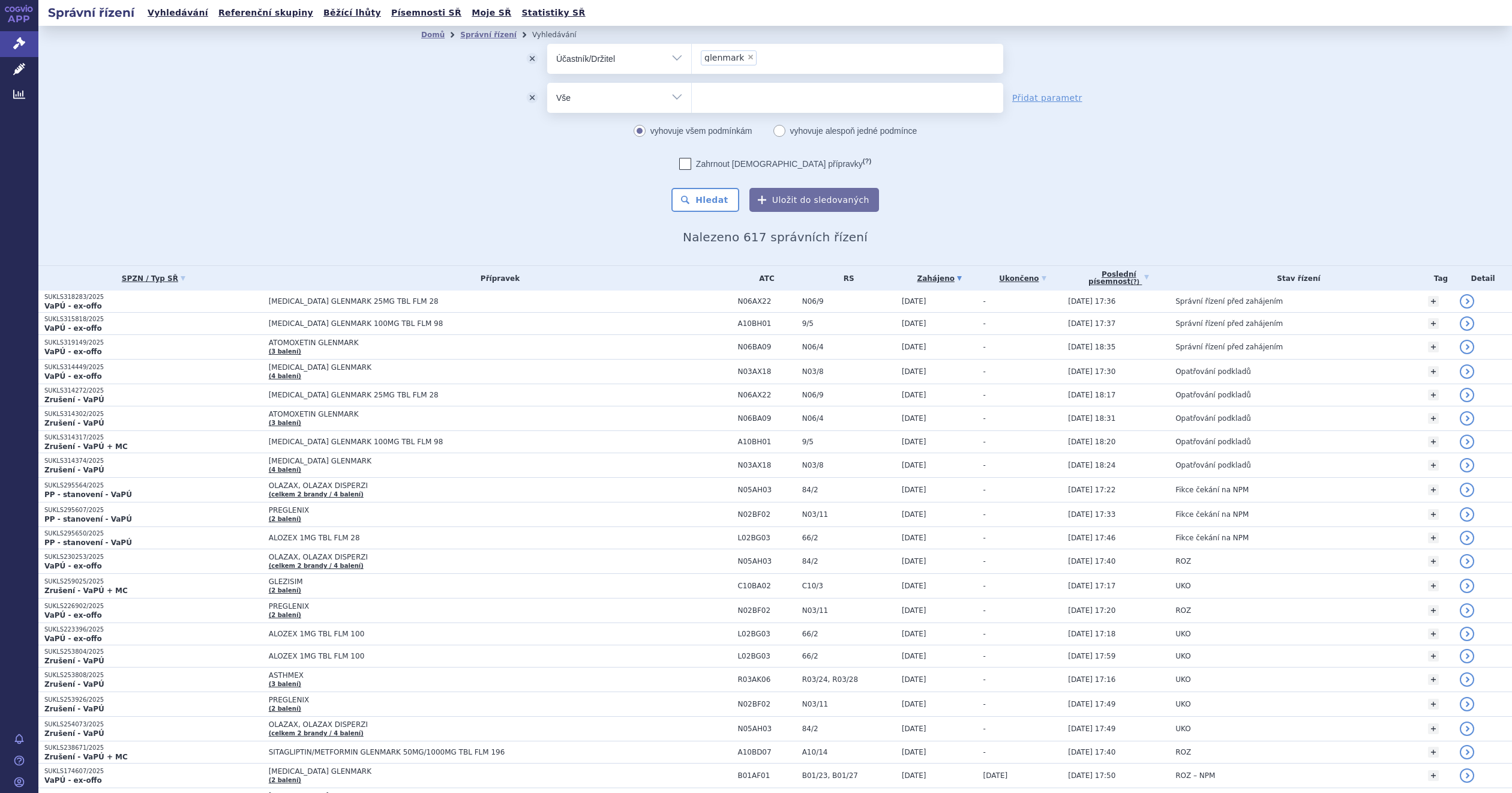
click at [668, 97] on select "Vše Spisová značka Typ SŘ Přípravek/SUKL kód Účastník/Držitel" at bounding box center [619, 96] width 144 height 27
select select "filter-procedure-type"
click at [547, 83] on select "Vše Spisová značka Typ SŘ Přípravek/SUKL kód Účastník/Držitel" at bounding box center [619, 96] width 144 height 27
click at [729, 97] on ul at bounding box center [847, 95] width 311 height 25
click at [692, 97] on select at bounding box center [691, 96] width 1 height 30
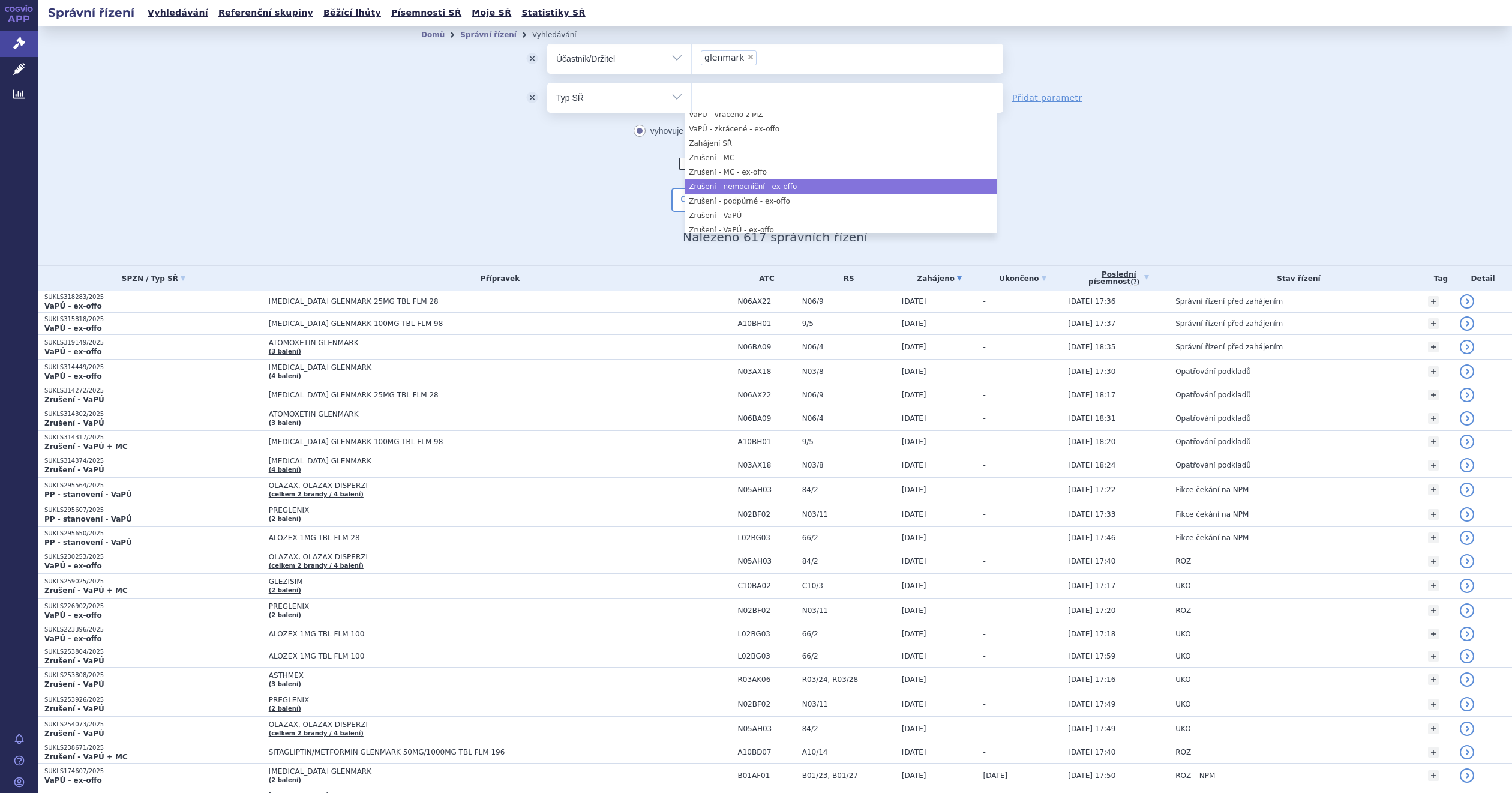
scroll to position [1232, 0]
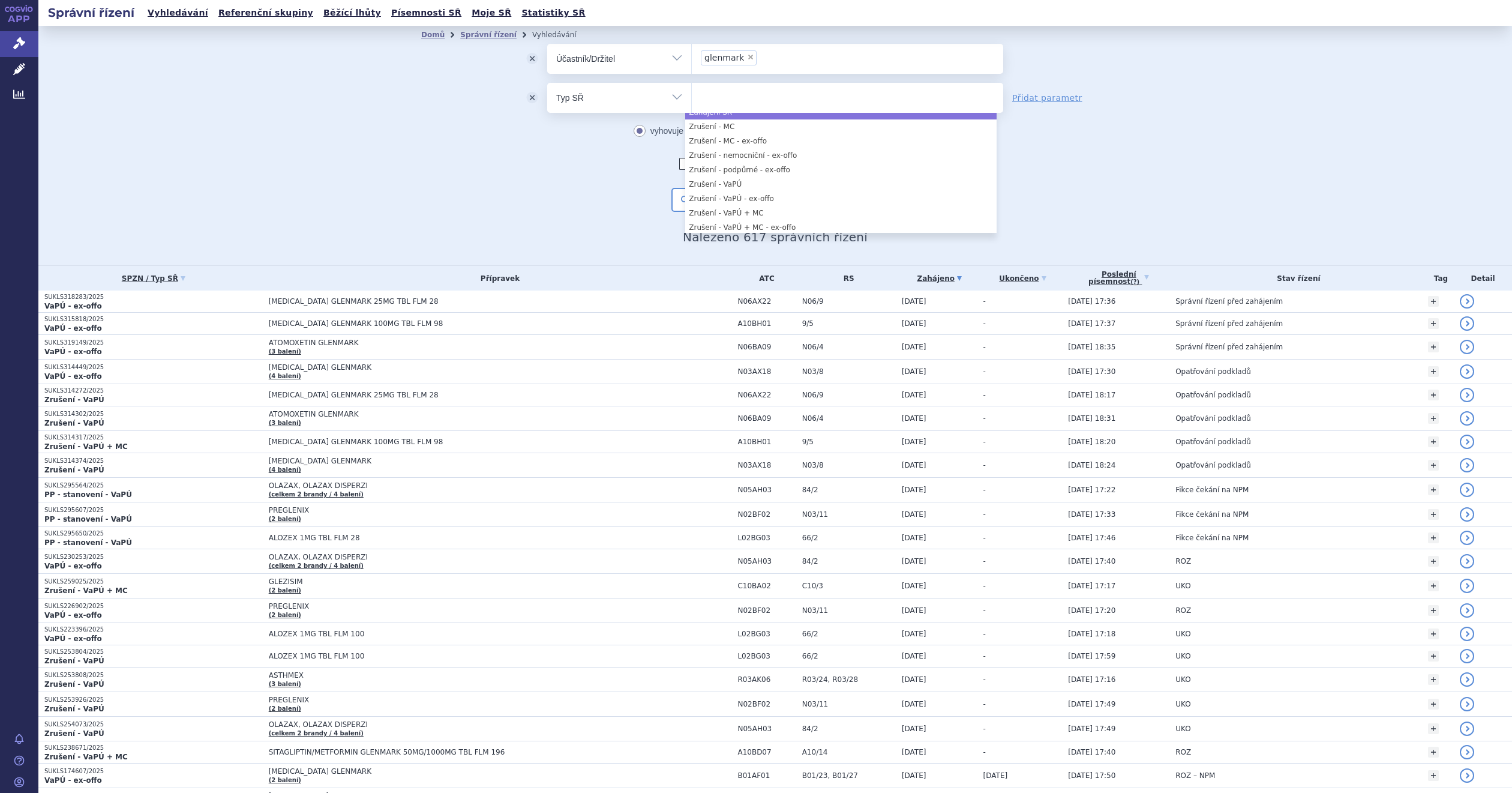
click at [773, 98] on ul at bounding box center [847, 95] width 311 height 25
click at [692, 98] on select at bounding box center [691, 96] width 1 height 30
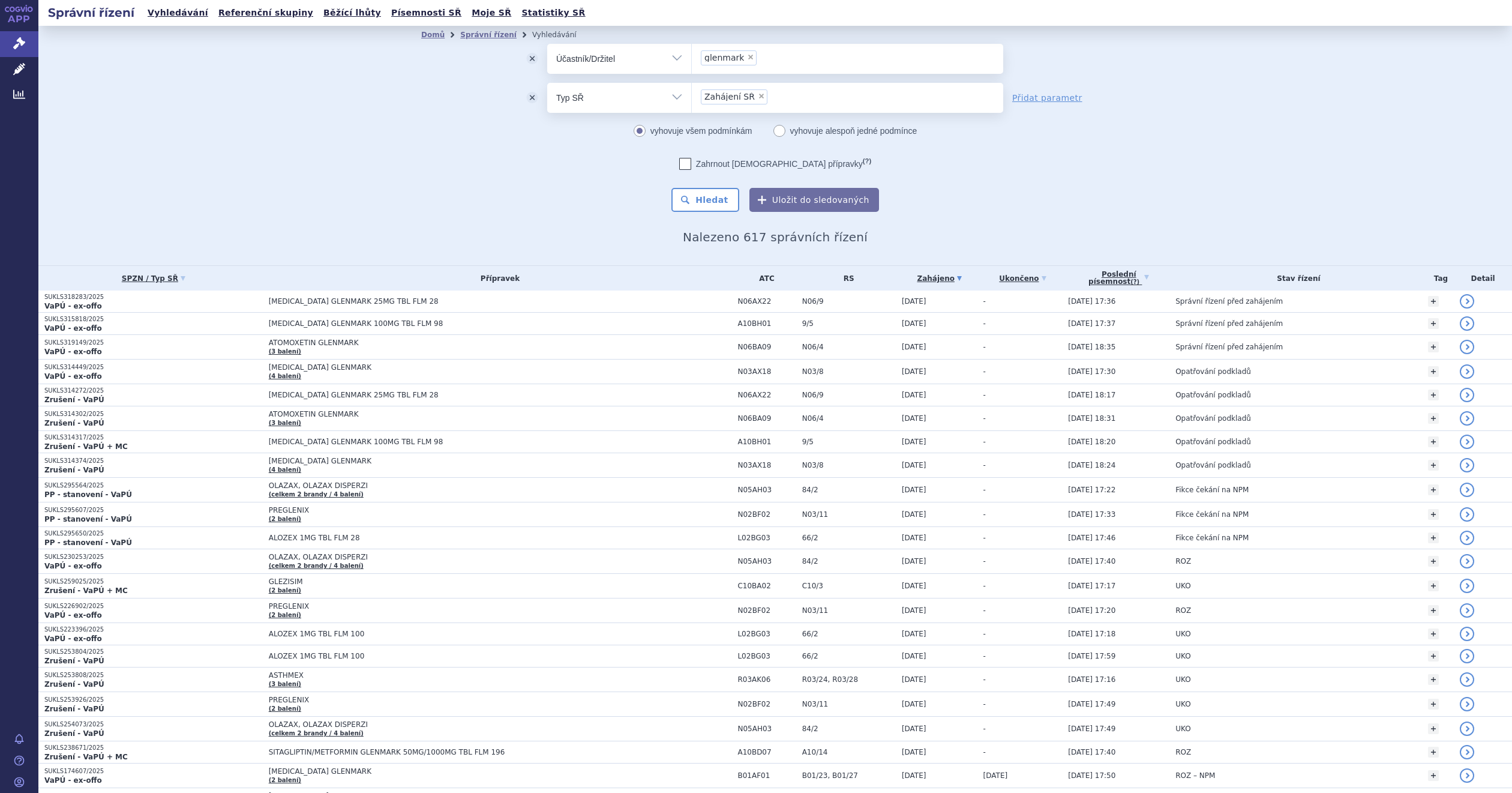
click at [744, 92] on li "× Zahájení SŘ" at bounding box center [734, 96] width 67 height 15
click at [692, 92] on select "Zahájení SŘ" at bounding box center [691, 96] width 1 height 30
click at [745, 92] on li "× Zahájení SŘ" at bounding box center [734, 96] width 67 height 15
click at [692, 92] on select "Zahájení SŘ" at bounding box center [691, 96] width 1 height 30
click at [758, 94] on span "×" at bounding box center [762, 96] width 7 height 7
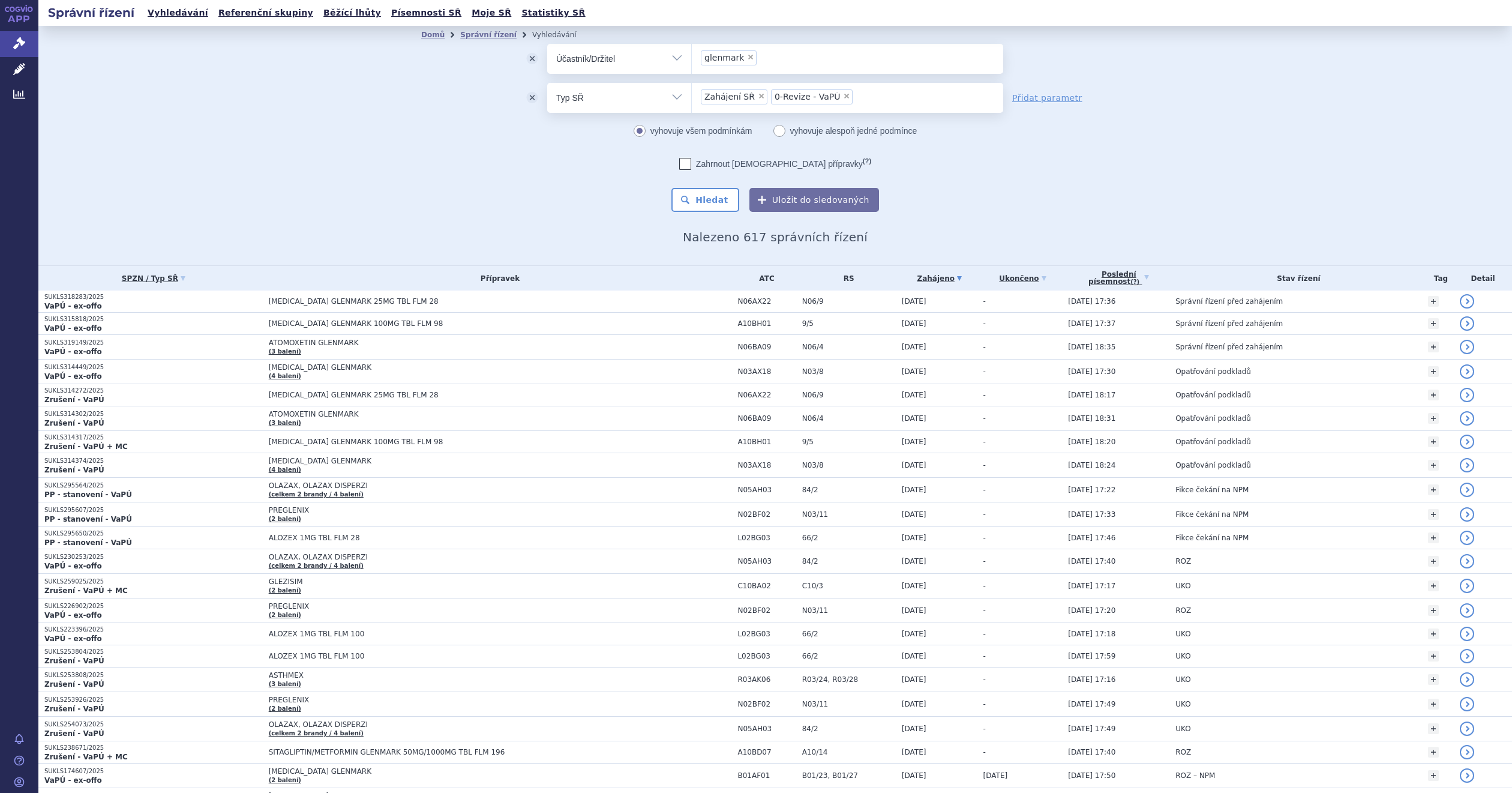
click at [692, 94] on select "Zahájení SŘ 0-Revize - VaPÚ" at bounding box center [691, 96] width 1 height 30
select select "b2c4f887-2f6e-447f-a598-2bb693fef55a"
click at [749, 94] on span "0-Revize - VaPÚ" at bounding box center [737, 97] width 66 height 9
click at [692, 94] on select "0-Revize - VaPÚ" at bounding box center [691, 96] width 1 height 30
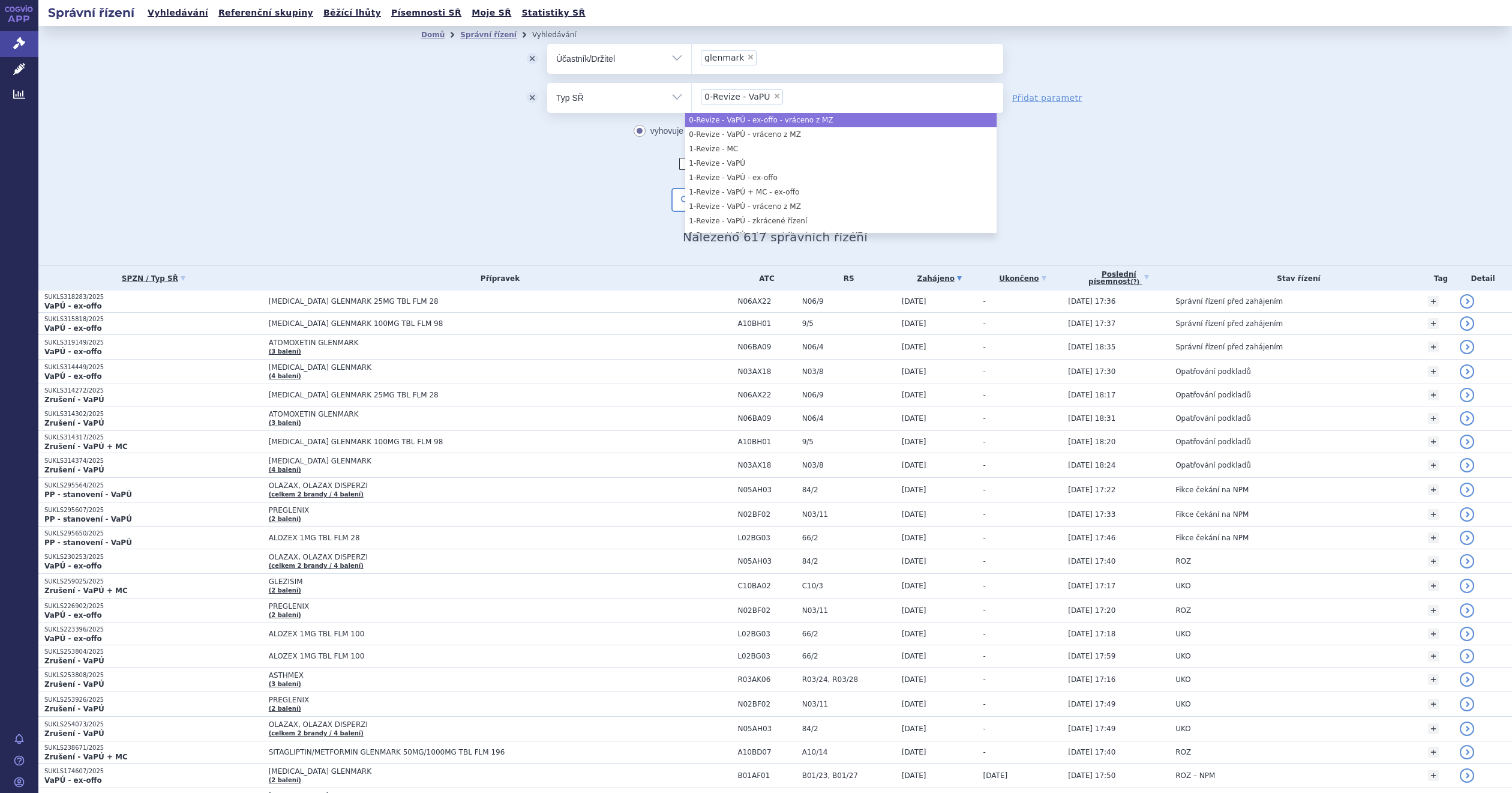
click at [773, 97] on span "×" at bounding box center [777, 96] width 7 height 7
click at [692, 97] on select "0-Revize - VaPÚ" at bounding box center [691, 96] width 1 height 30
select select
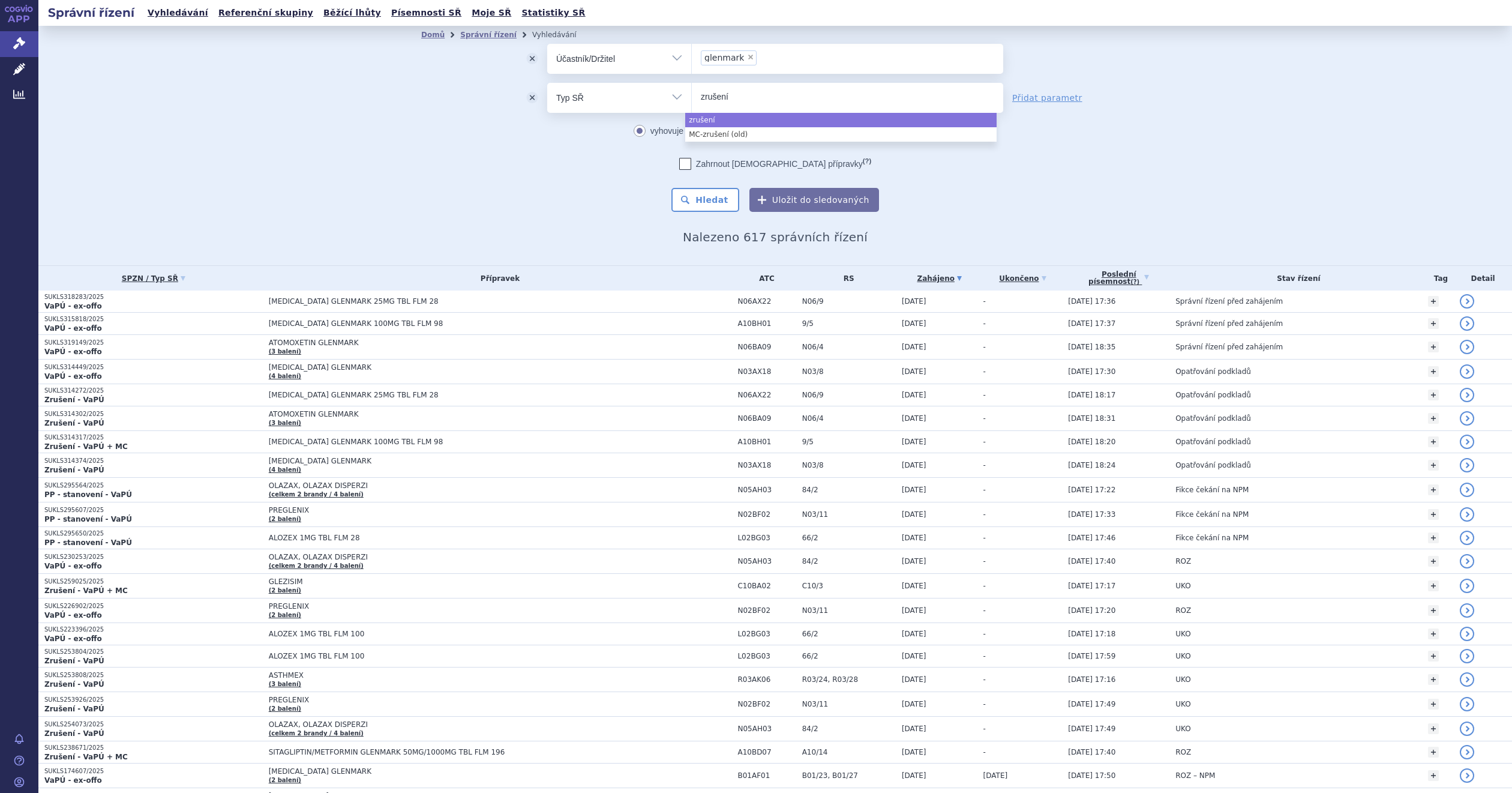
type input "zrušení"
select select "zrušení"
click at [702, 204] on button "Hledat" at bounding box center [705, 199] width 68 height 24
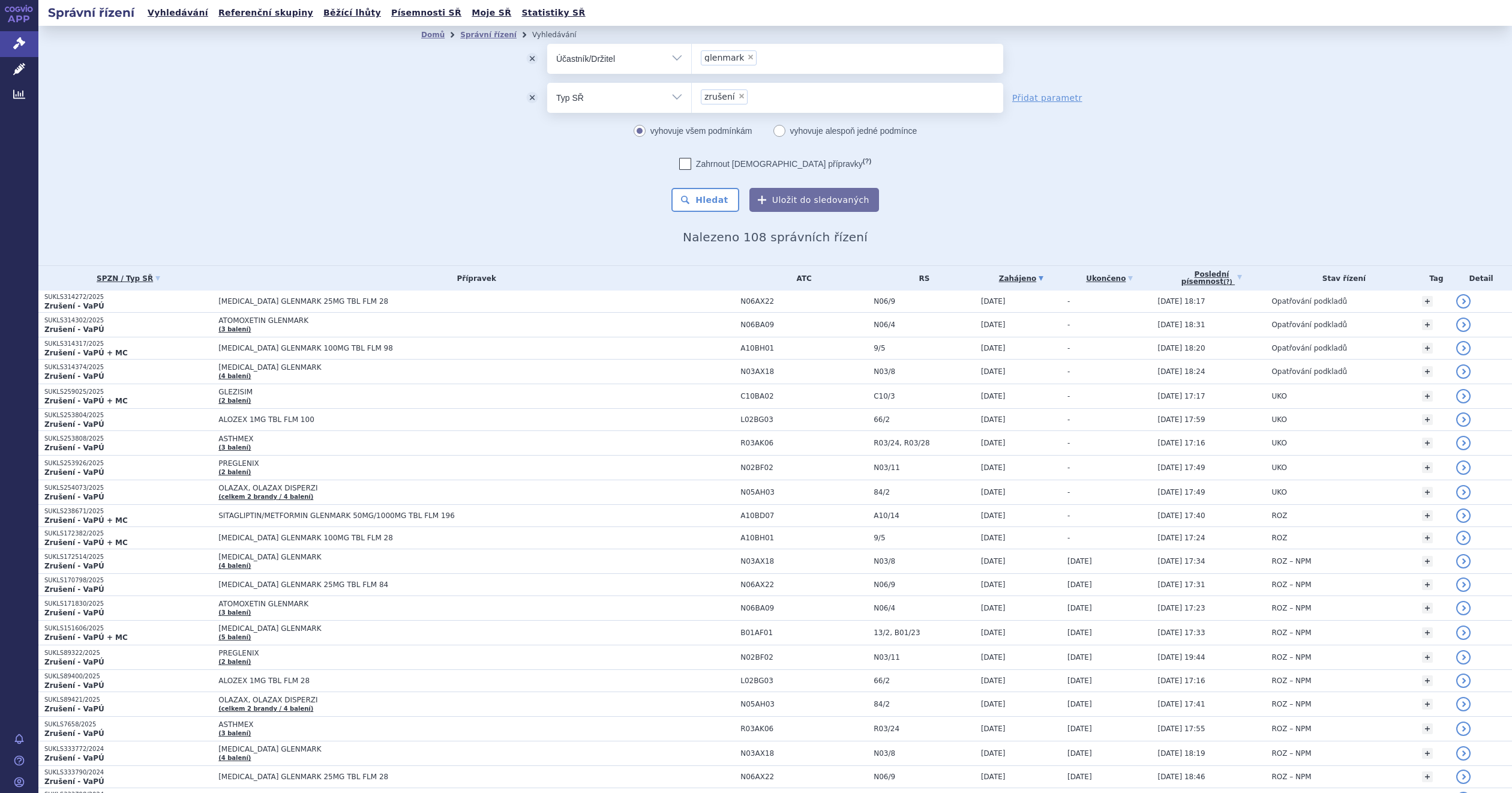
click at [375, 190] on div "Domů Správní řízení Vyhledávání Vyhledávání ve správních řízeních odstranit Vše…" at bounding box center [775, 146] width 1474 height 239
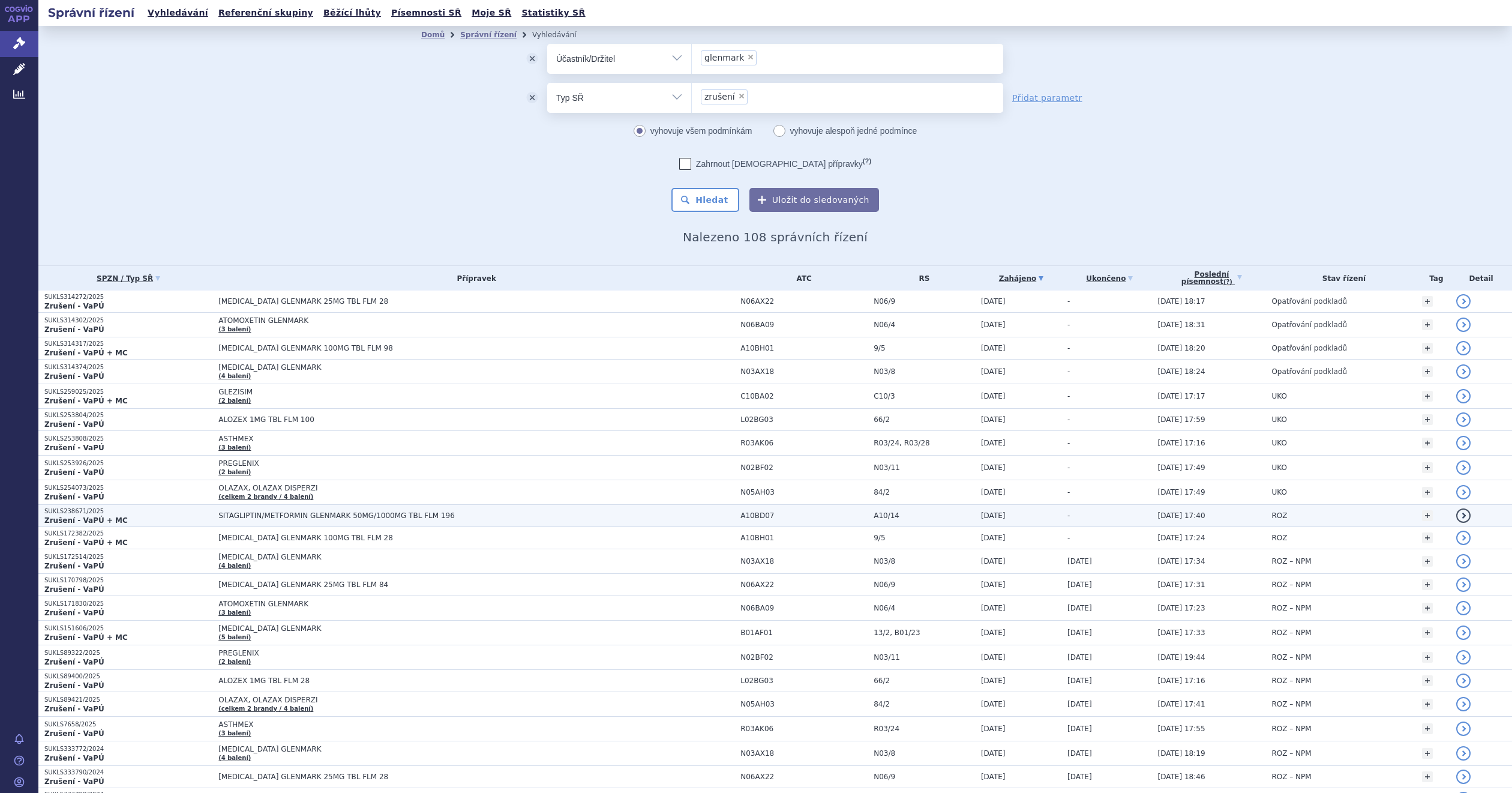
drag, startPoint x: 519, startPoint y: 180, endPoint x: 717, endPoint y: 526, distance: 398.6
click at [519, 180] on div "odstranit Vše Spisová značka Typ SŘ" at bounding box center [775, 128] width 708 height 168
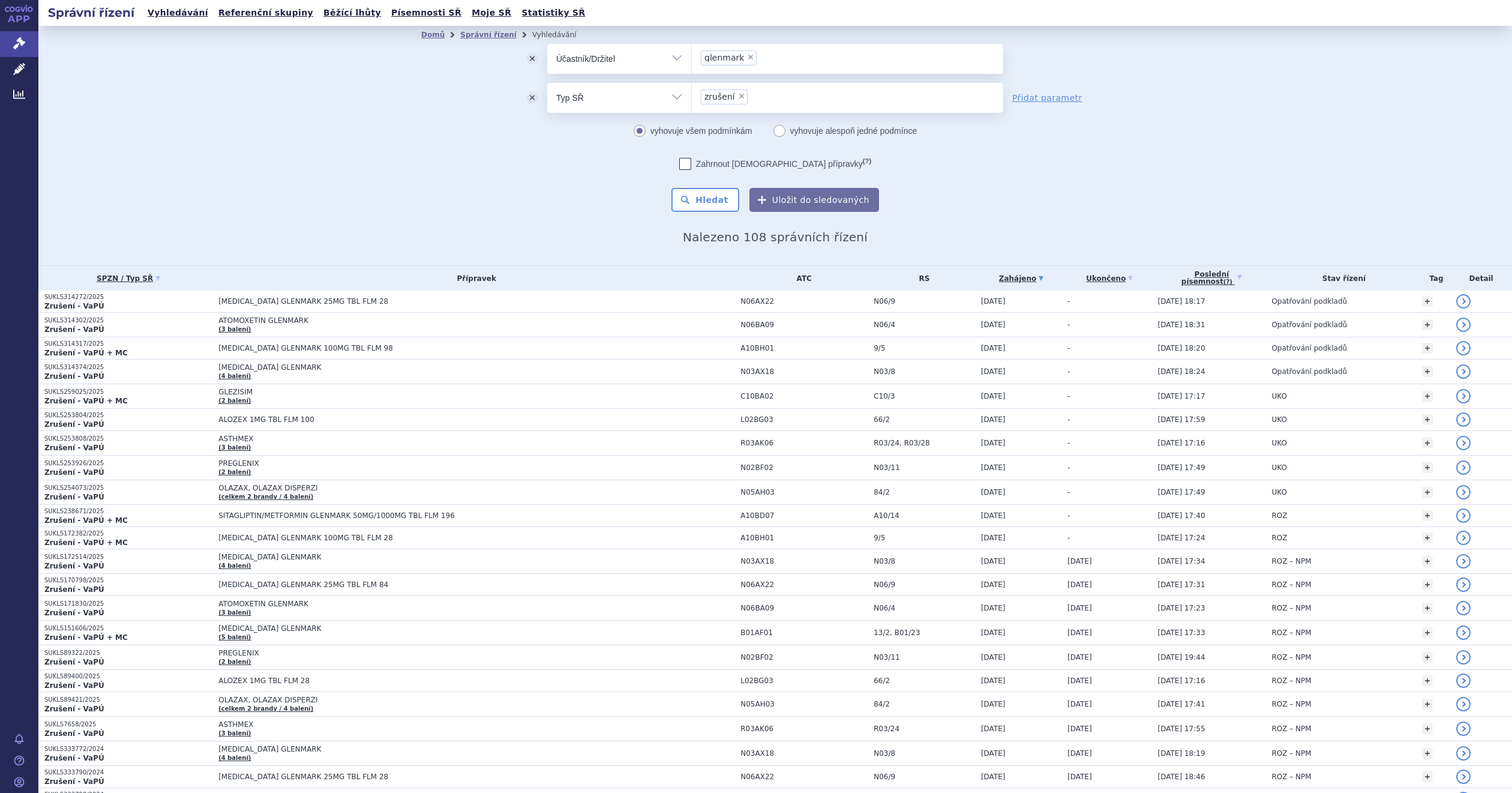
click at [473, 184] on div "odstranit Vše Spisová značka Typ SŘ" at bounding box center [775, 128] width 708 height 168
click at [526, 99] on button "odstranit" at bounding box center [532, 97] width 30 height 30
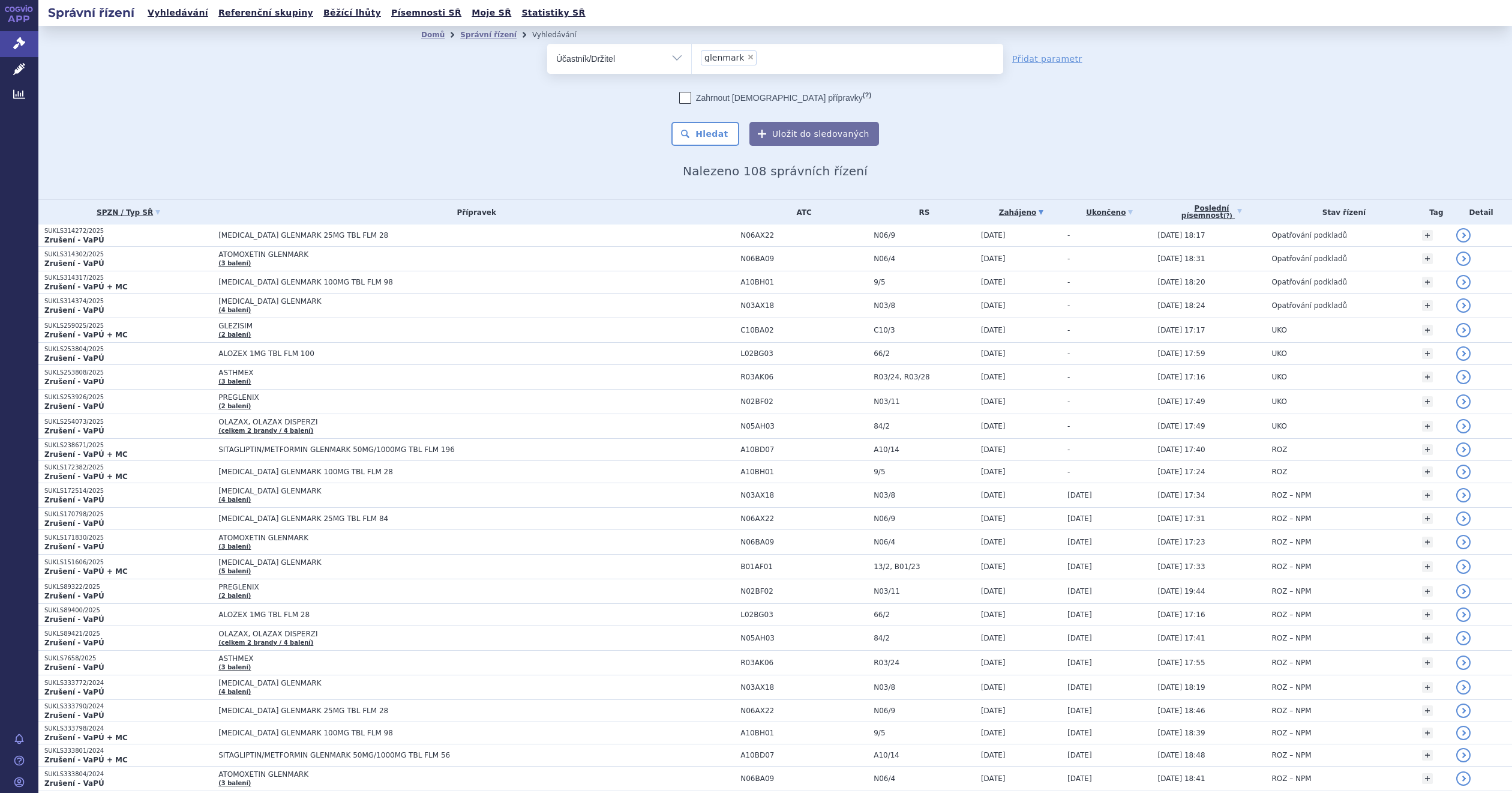
click at [747, 59] on span "×" at bounding box center [751, 57] width 7 height 7
click at [692, 59] on select "glenmark" at bounding box center [691, 58] width 1 height 30
select select
click at [523, 131] on div "odstranit Vše Spisová značka Typ SŘ" at bounding box center [775, 94] width 708 height 102
click at [569, 125] on div "Zahrnout [DEMOGRAPHIC_DATA] přípravky (?) * Pozor, hledání dle vyhledávacího pa…" at bounding box center [775, 119] width 456 height 54
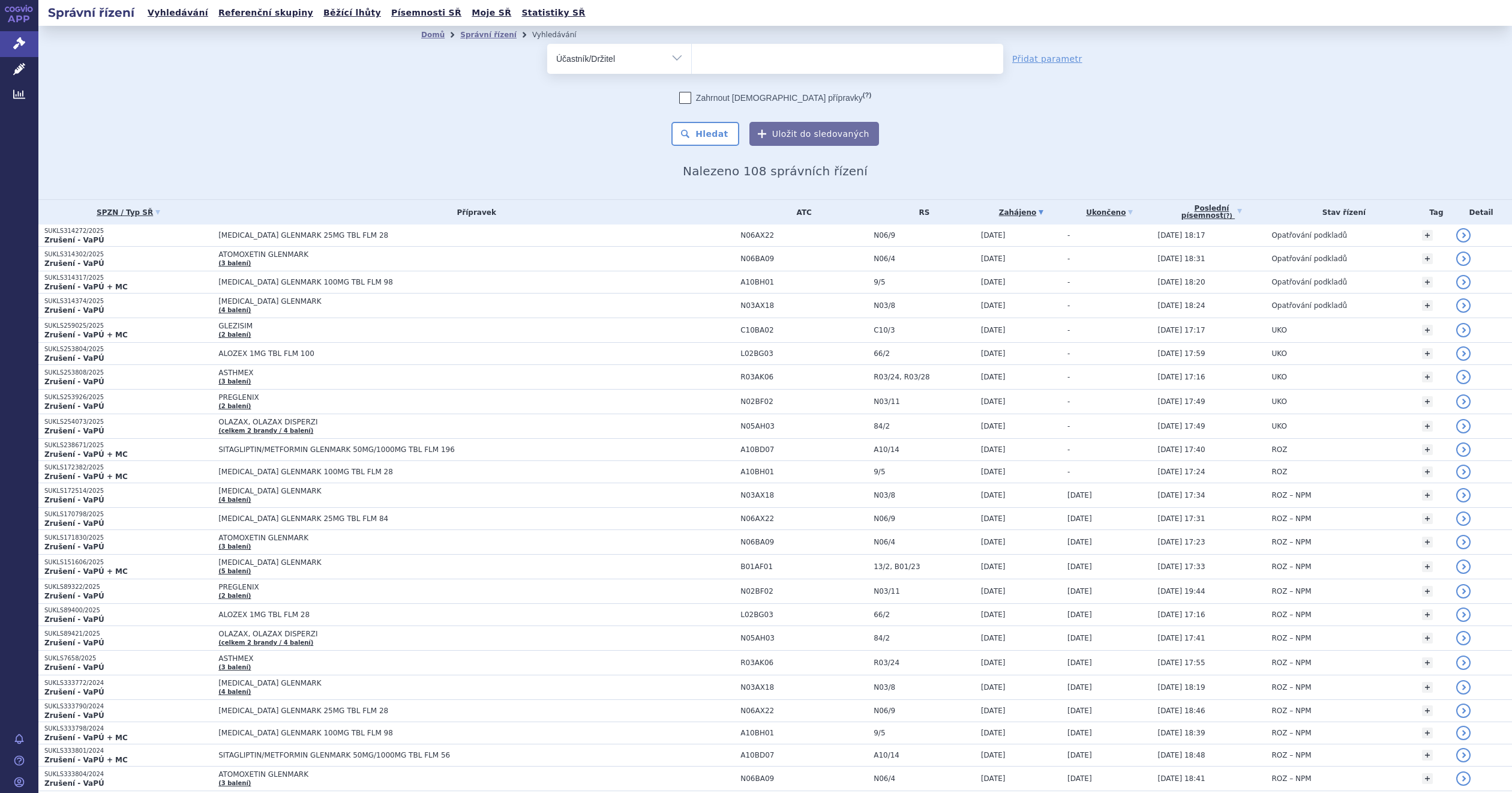
click at [539, 116] on div "odstranit Vše Spisová značka Typ SŘ" at bounding box center [775, 94] width 708 height 102
click at [384, 142] on div "Domů Správní řízení Vyhledávání Vyhledávání ve správních řízeních odstranit Vše…" at bounding box center [775, 112] width 1474 height 173
click at [1100, 128] on div "odstranit Vše Spisová značka Typ SŘ" at bounding box center [775, 94] width 708 height 102
click at [547, 143] on div "Zahrnout bratrské přípravky (?) * Pozor, hledání dle vyhledávacího parametru In…" at bounding box center [775, 119] width 456 height 54
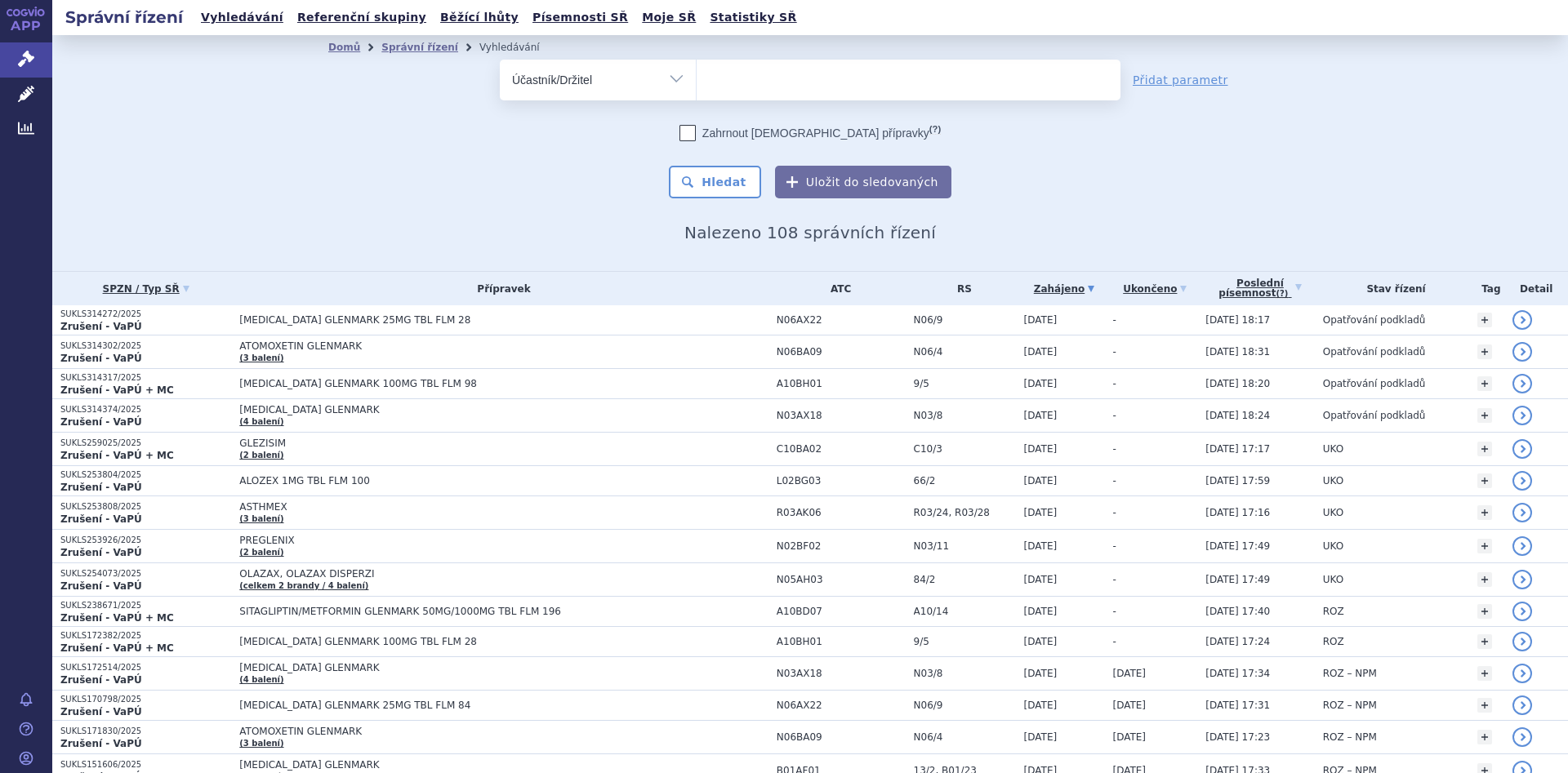
drag, startPoint x: 662, startPoint y: 76, endPoint x: 650, endPoint y: 92, distance: 20.0
click at [662, 76] on select "Vše Spisová značka Typ SŘ Přípravek/SUKL kód Účastník/Držitel" at bounding box center [598, 77] width 196 height 36
select select "filter-all"
click at [500, 59] on select "Vše Spisová značka Typ SŘ Přípravek/SUKL kód Účastník/Držitel" at bounding box center [598, 77] width 196 height 36
click at [783, 88] on ul at bounding box center [908, 76] width 424 height 35
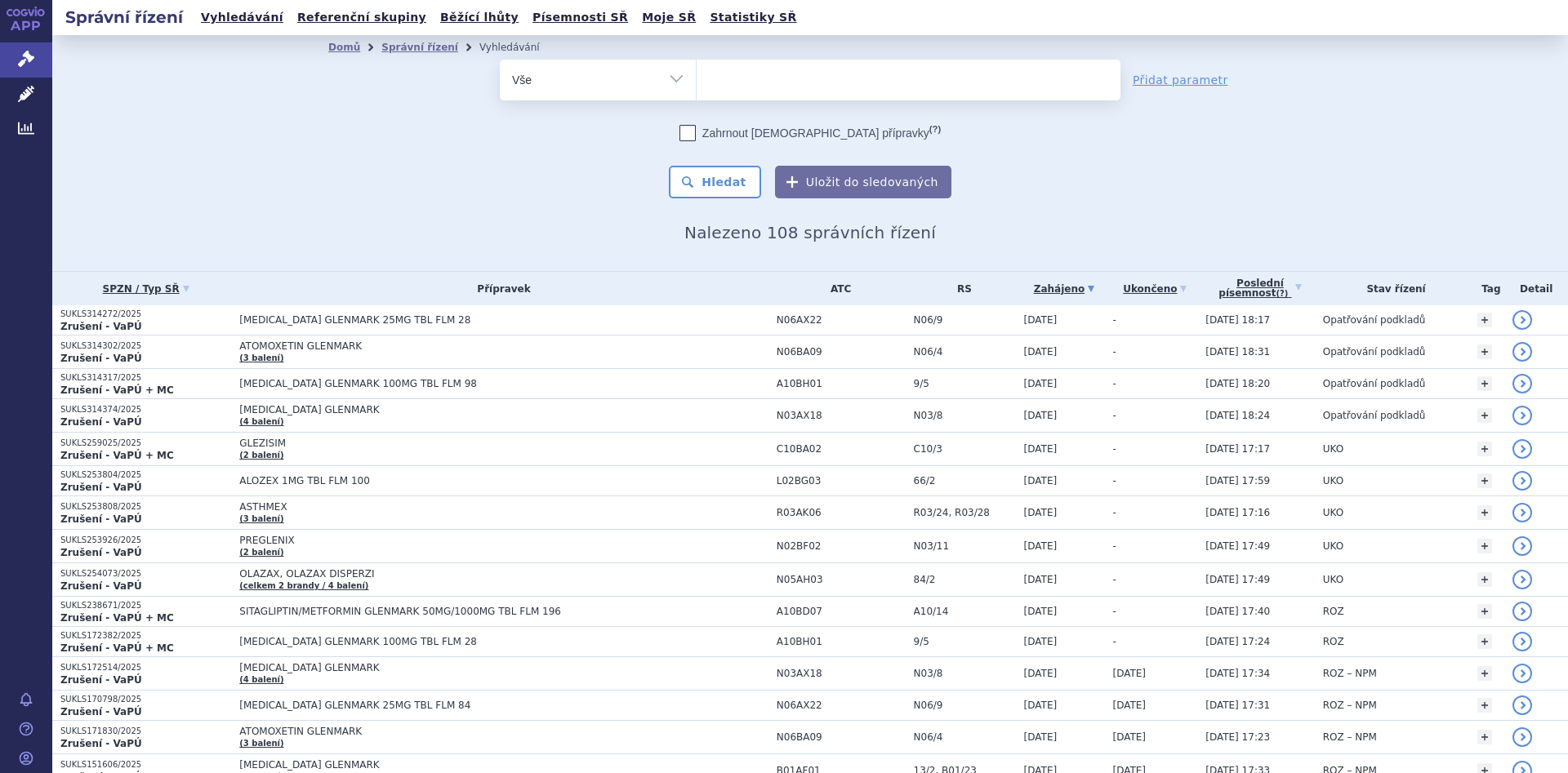
click at [696, 88] on select at bounding box center [695, 79] width 1 height 40
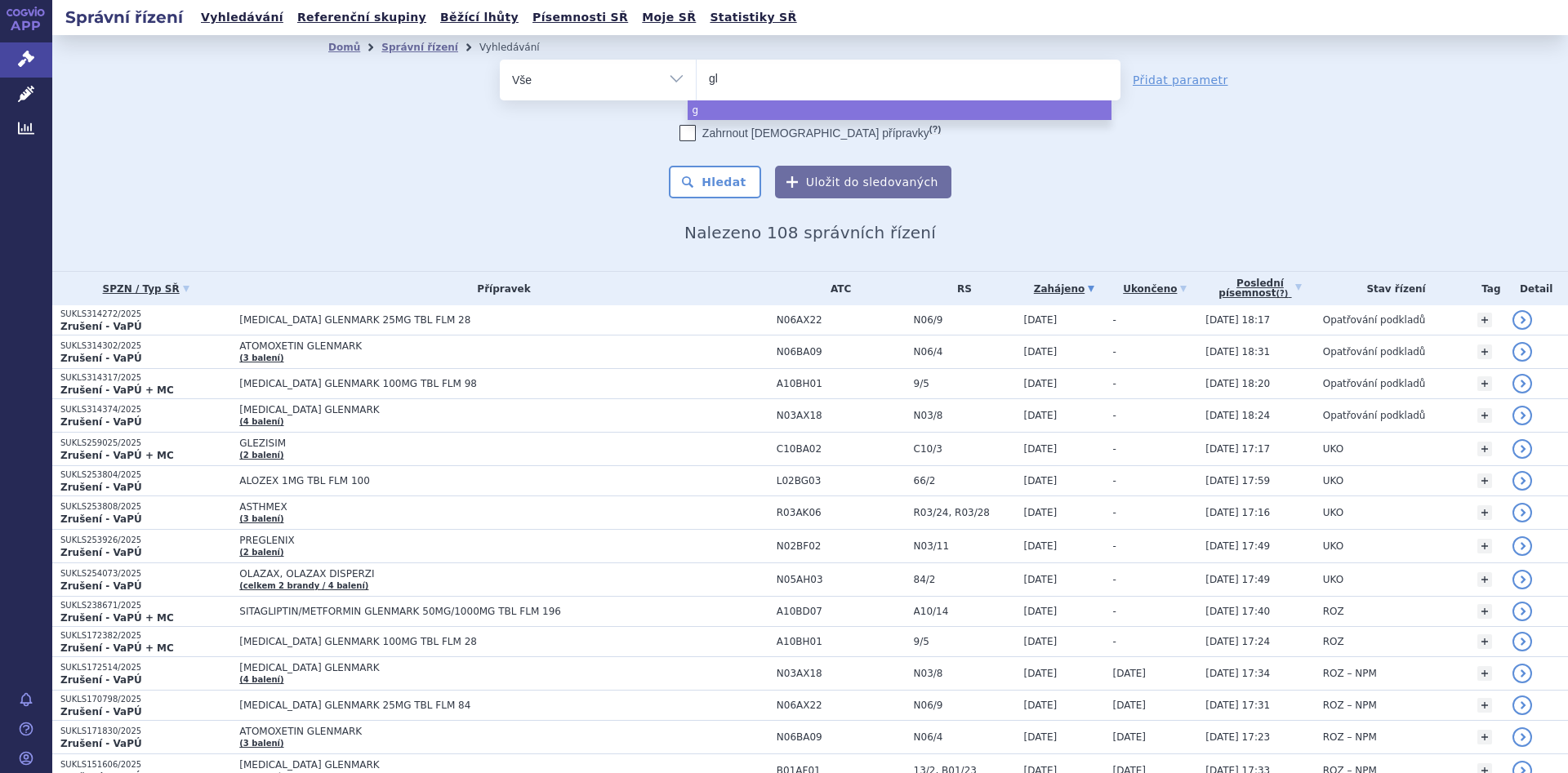
type input "gle"
type input "glezi"
type input "glezisi"
type input "glezisim"
select select "glezisim"
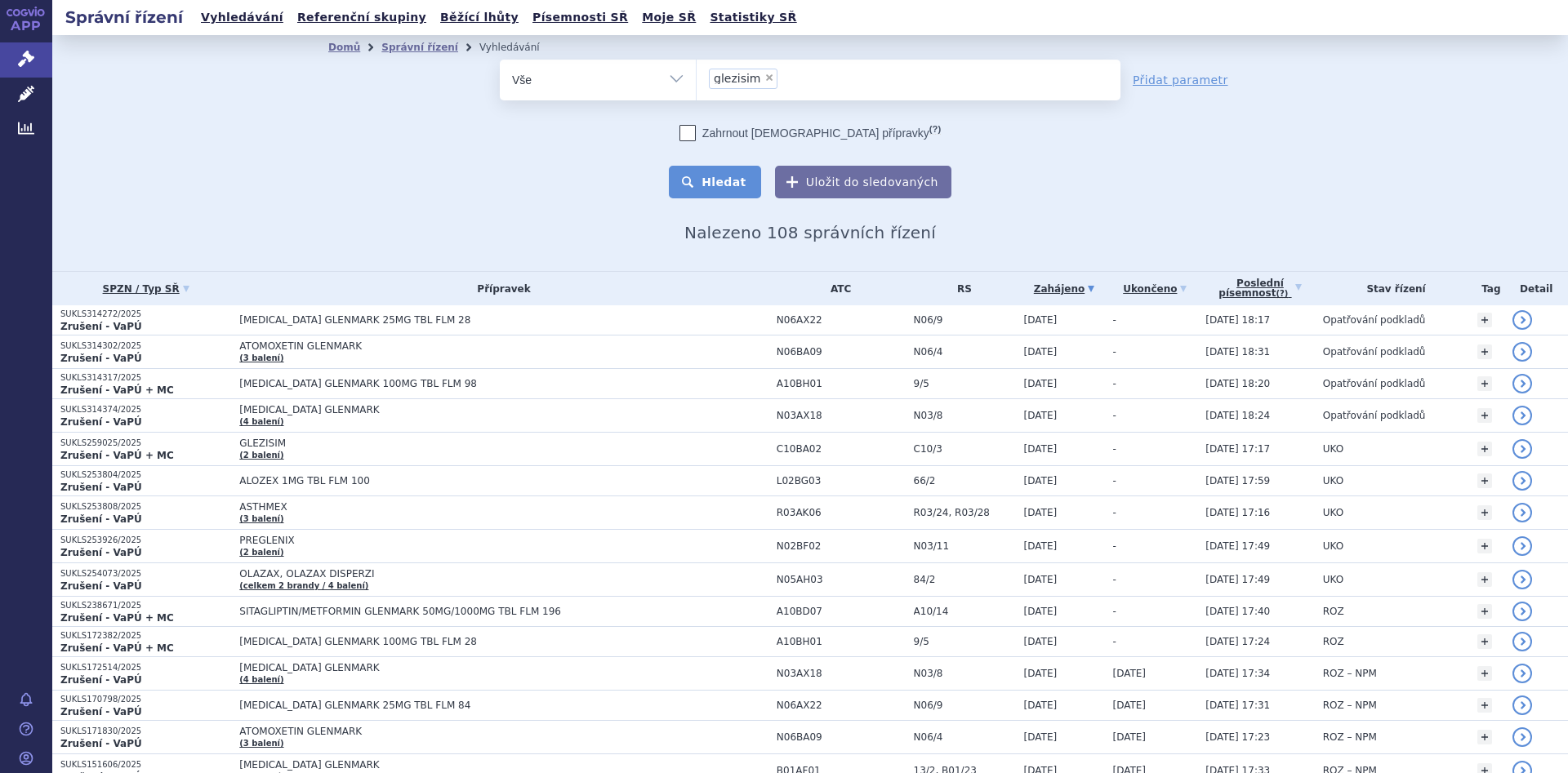
click at [731, 192] on button "Hledat" at bounding box center [715, 181] width 93 height 33
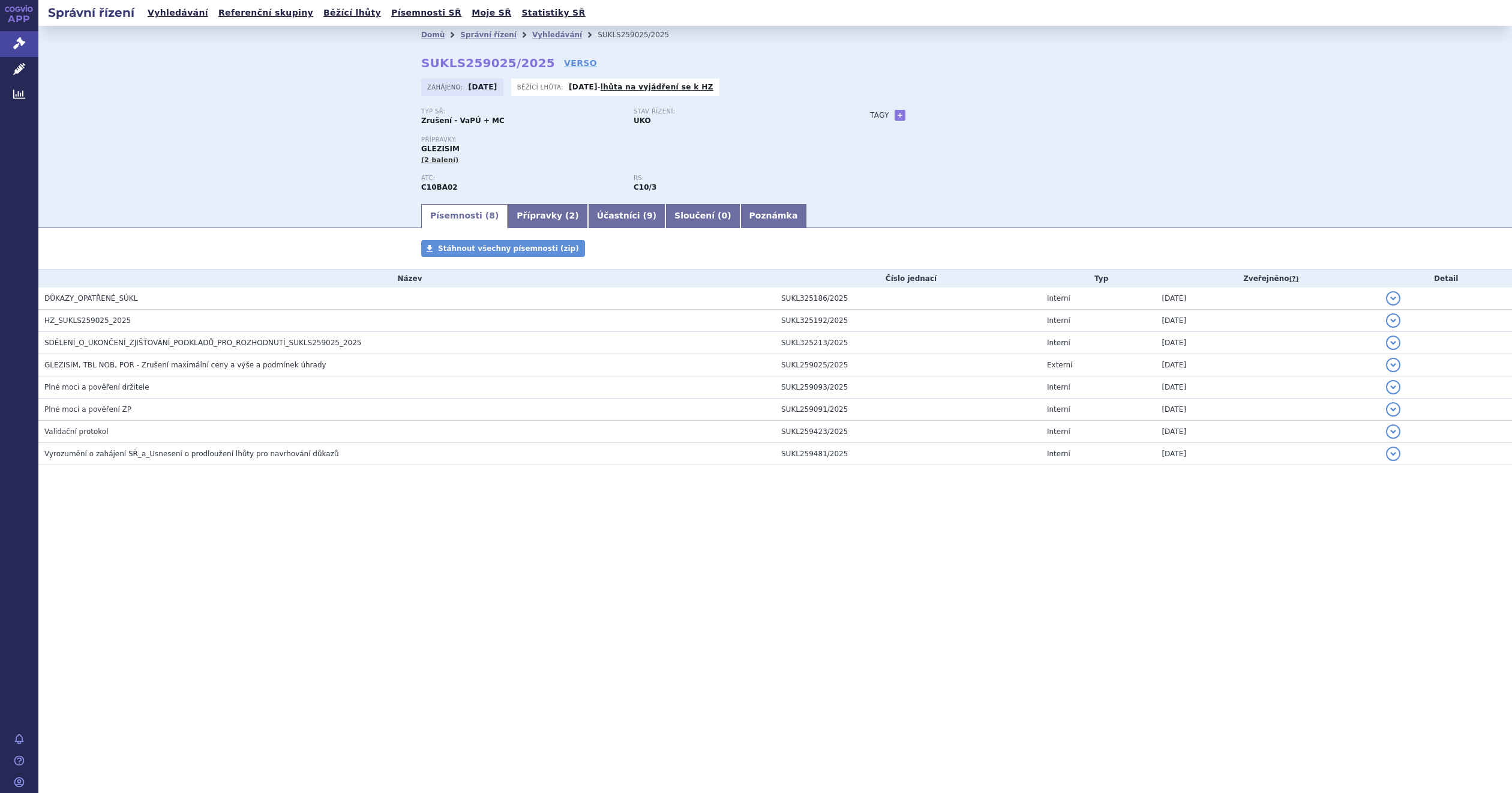
click at [454, 212] on link "Písemnosti ( 8 )" at bounding box center [464, 216] width 86 height 24
click at [1094, 159] on div "Typ SŘ: Zrušení - VaPÚ Stav řízení: UKO Přípravky: ASTHMEX (3 balení) ATC: R03A…" at bounding box center [775, 155] width 708 height 94
drag, startPoint x: 799, startPoint y: 637, endPoint x: 850, endPoint y: 688, distance: 72.1
click at [801, 637] on div "Správní řízení Vyhledávání Referenční skupiny Běžící lhůty Písemnosti SŘ Moje S…" at bounding box center [775, 396] width 1474 height 793
click at [871, 576] on div "Správní řízení Vyhledávání Referenční skupiny Běžící lhůty Písemnosti SŘ Moje S…" at bounding box center [775, 396] width 1474 height 793
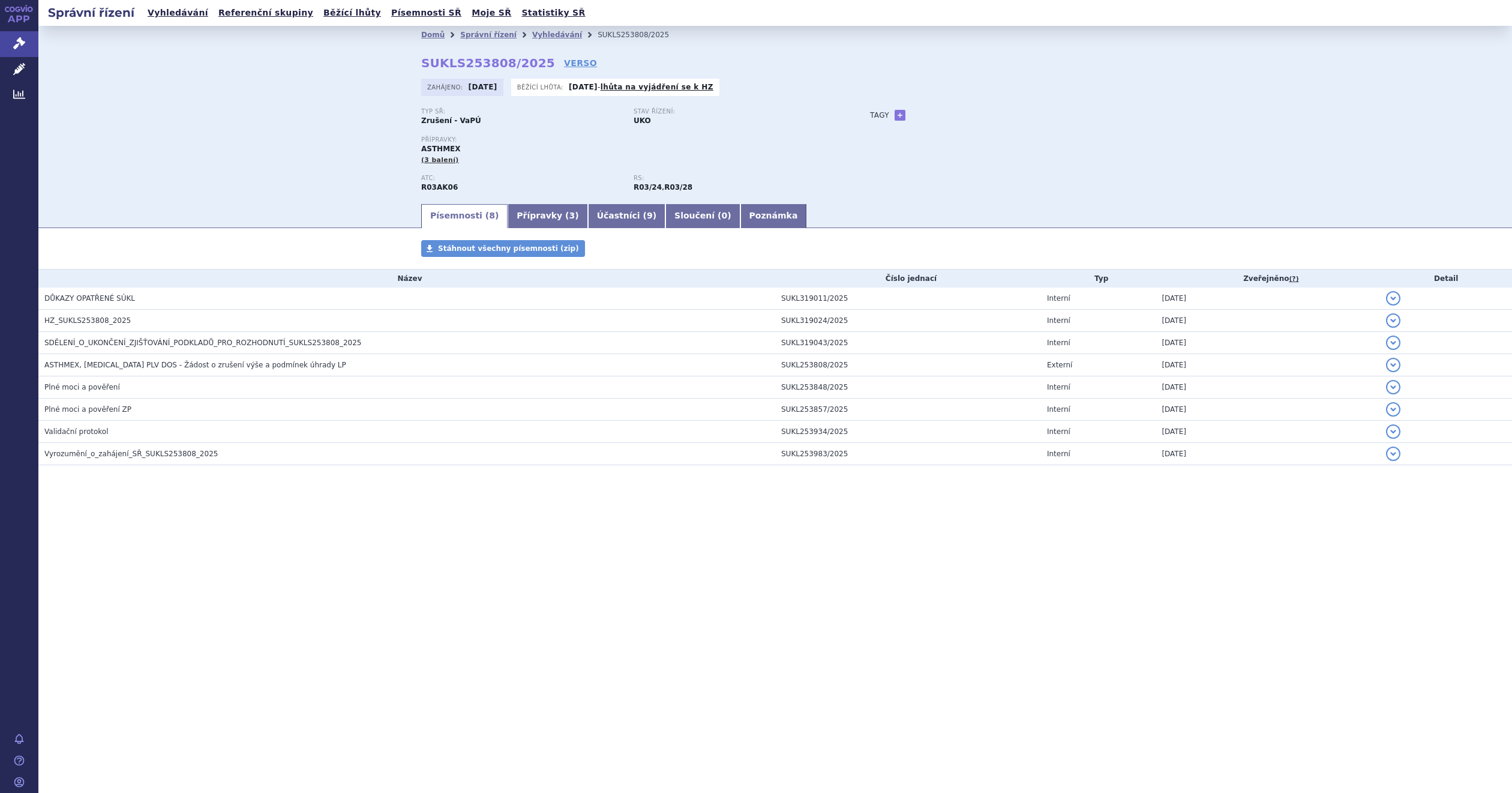
click at [272, 135] on div "Domů Správní řízení Vyhledávání SUKLS253808/2025 SUKLS253808/2025 VERSO [GEOGRA…" at bounding box center [775, 114] width 1474 height 176
drag, startPoint x: 246, startPoint y: 117, endPoint x: 243, endPoint y: 124, distance: 7.6
click at [244, 124] on div "Domů Správní řízení Vyhledávání SUKLS253808/2025 SUKLS253808/2025 VERSO [GEOGRA…" at bounding box center [775, 114] width 1474 height 176
click at [531, 205] on link "Přípravky ( 2 )" at bounding box center [547, 216] width 80 height 24
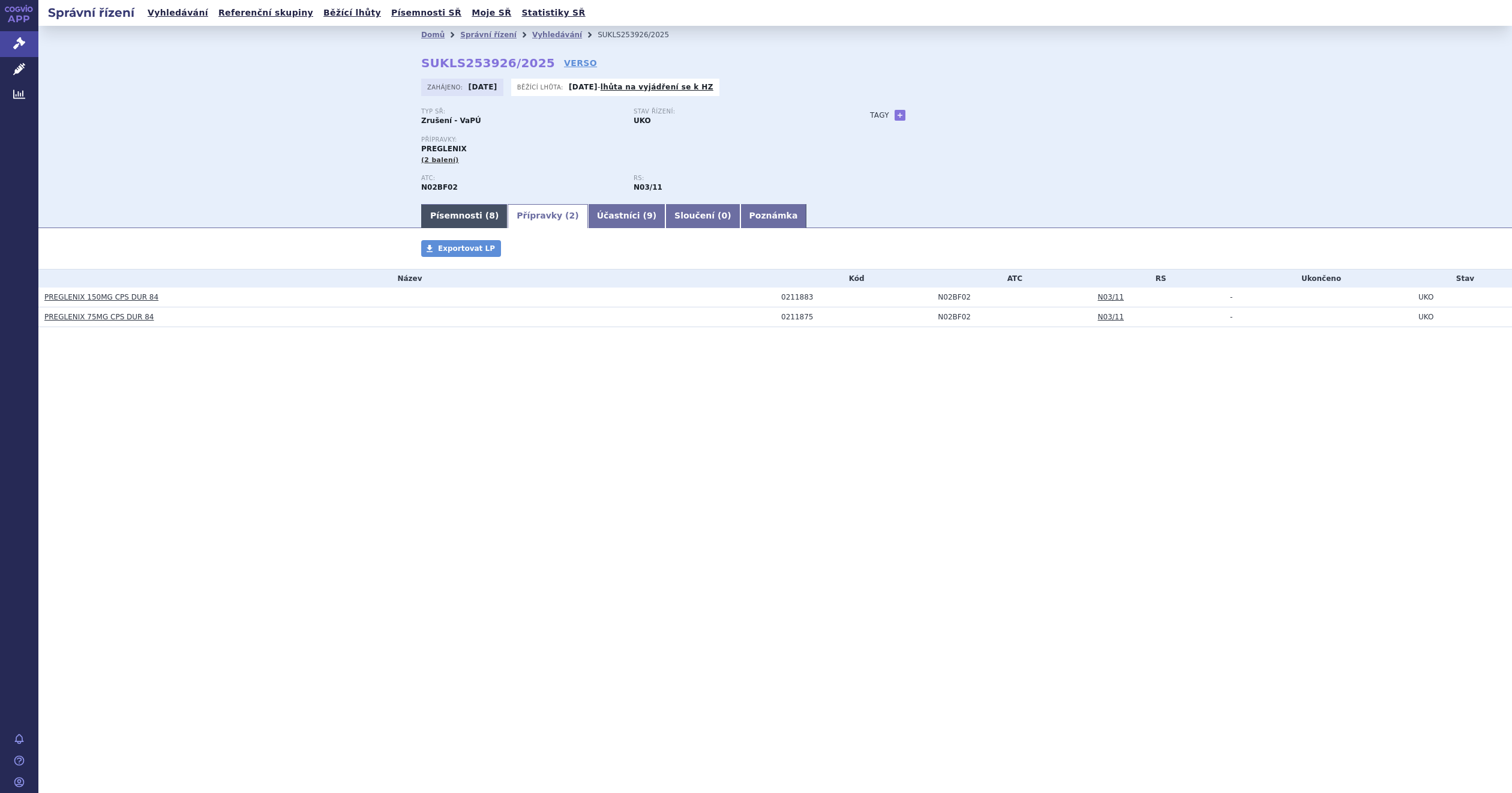
click at [452, 218] on link "Písemnosti ( 8 )" at bounding box center [464, 216] width 86 height 24
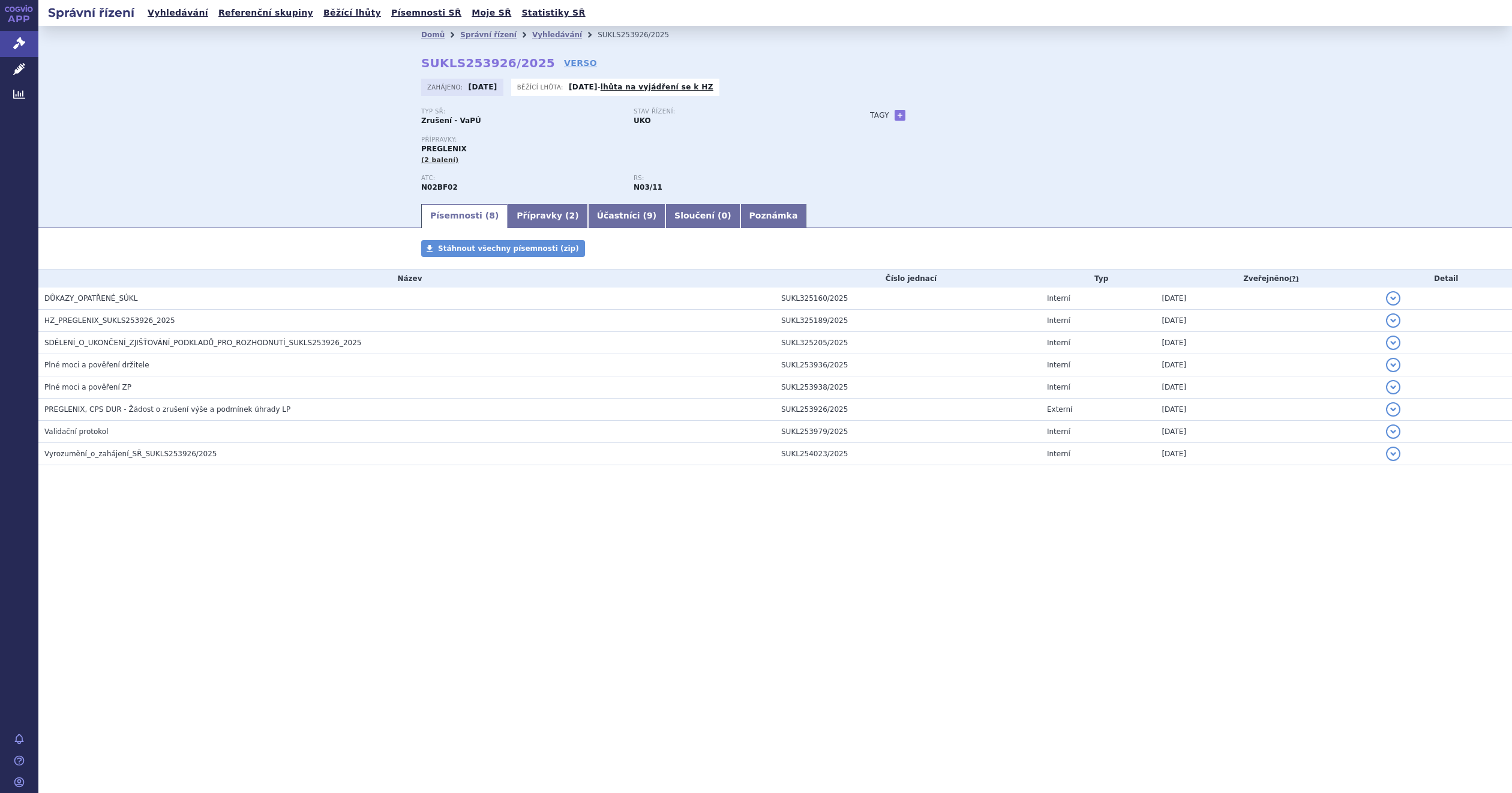
click at [320, 105] on div "Domů Správní řízení Vyhledávání SUKLS253926/2025 SUKLS253926/2025 VERSO [GEOGRA…" at bounding box center [775, 114] width 1474 height 176
click at [296, 121] on div "Domů Správní řízení Vyhledávání SUKLS254073/2025 SUKLS254073/2025 VERSO [GEOGRA…" at bounding box center [775, 114] width 1474 height 176
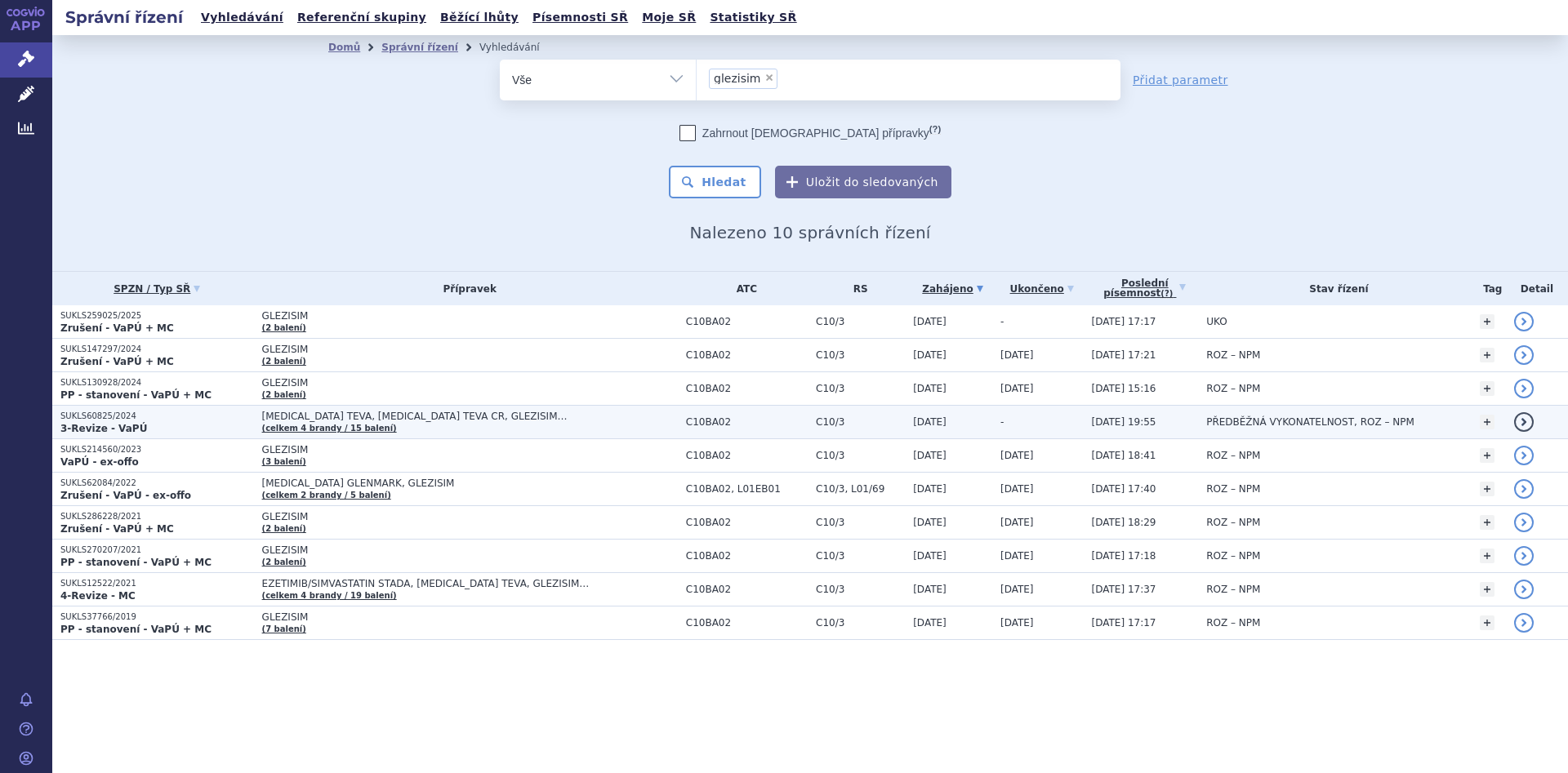
click at [538, 416] on span "[MEDICAL_DATA] TEVA, [MEDICAL_DATA] TEVA CR, GLEZISIM…" at bounding box center [466, 416] width 408 height 12
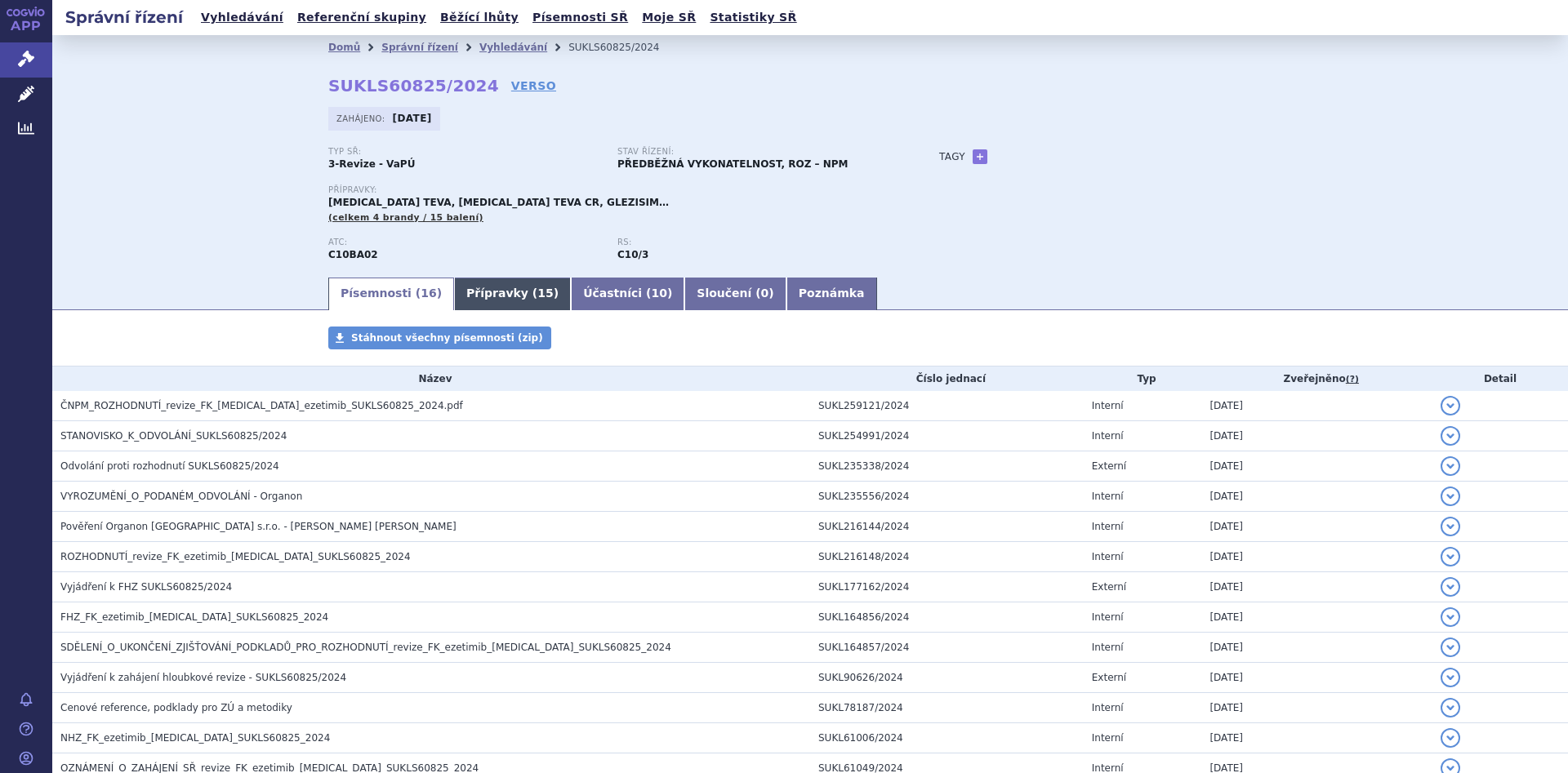
click at [537, 292] on span "15" at bounding box center [545, 293] width 16 height 13
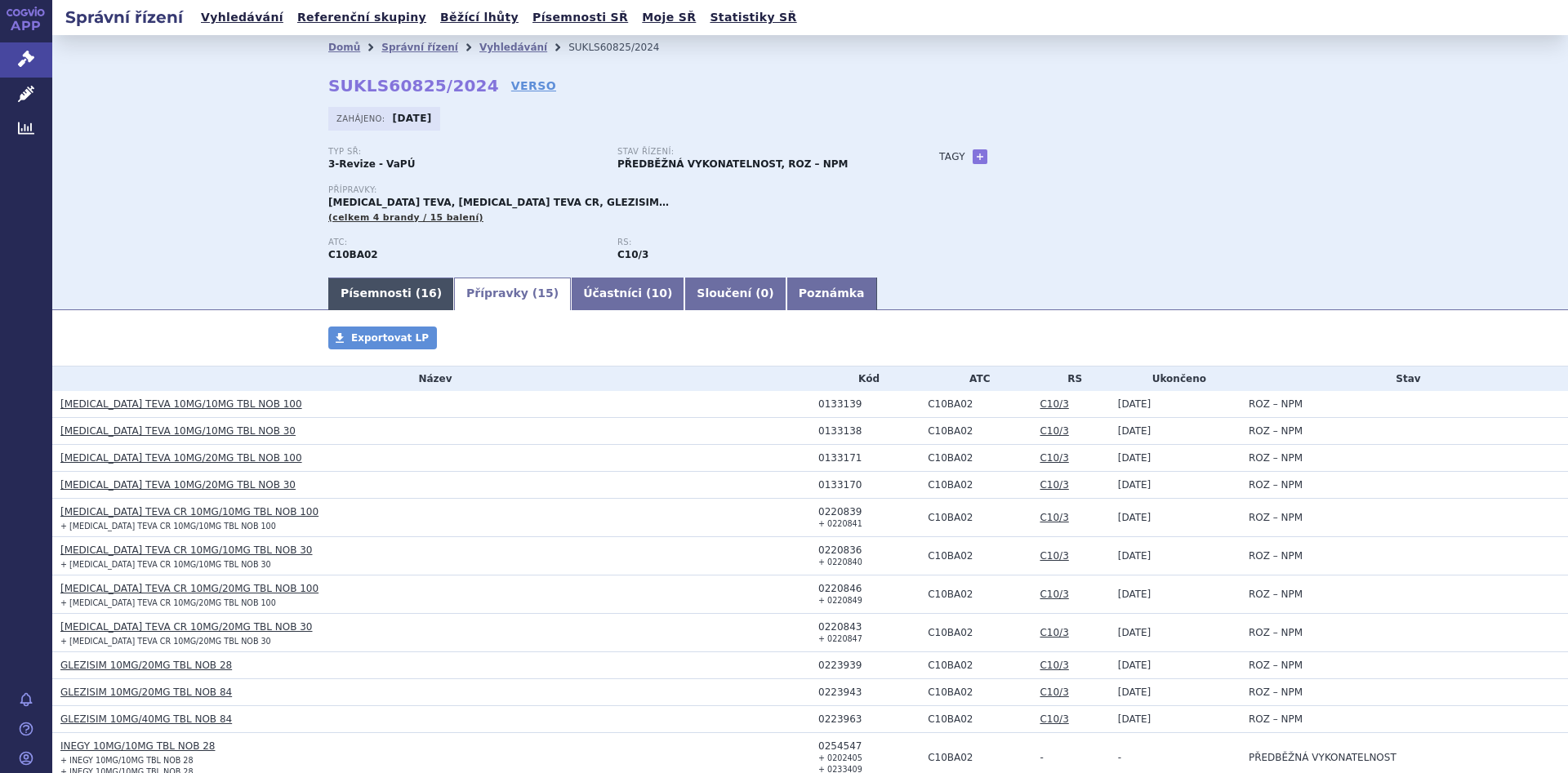
click at [382, 282] on link "Písemnosti ( 16 )" at bounding box center [392, 294] width 126 height 33
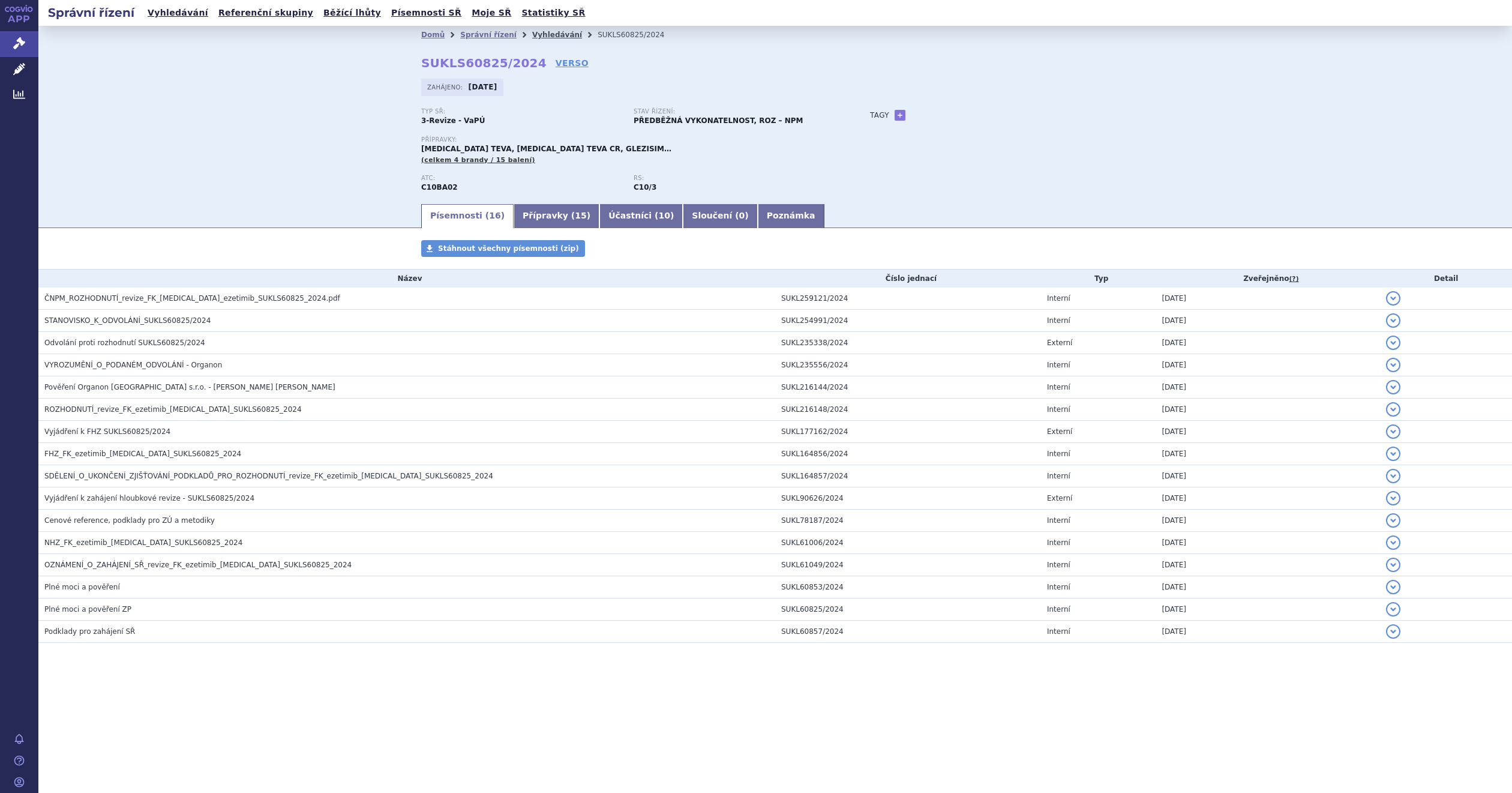
click at [532, 35] on link "Vyhledávání" at bounding box center [557, 35] width 50 height 9
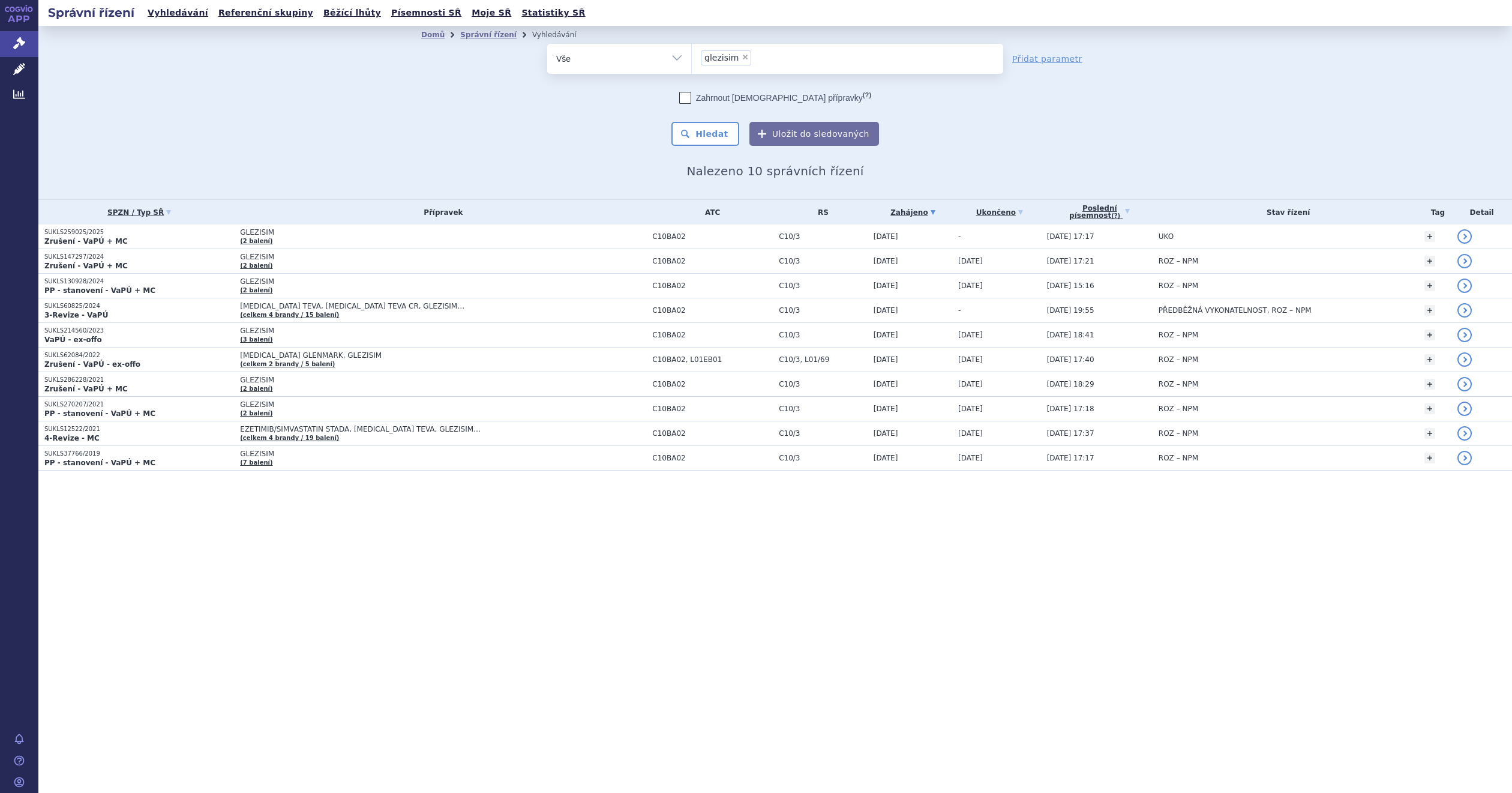
click at [587, 117] on div "Zahrnout [DEMOGRAPHIC_DATA] přípravky (?) * Pozor, hledání dle vyhledávacího pa…" at bounding box center [775, 119] width 456 height 54
click at [742, 57] on span "×" at bounding box center [745, 57] width 7 height 7
click at [692, 57] on select "glezisim" at bounding box center [691, 58] width 1 height 30
select select
type input "si"
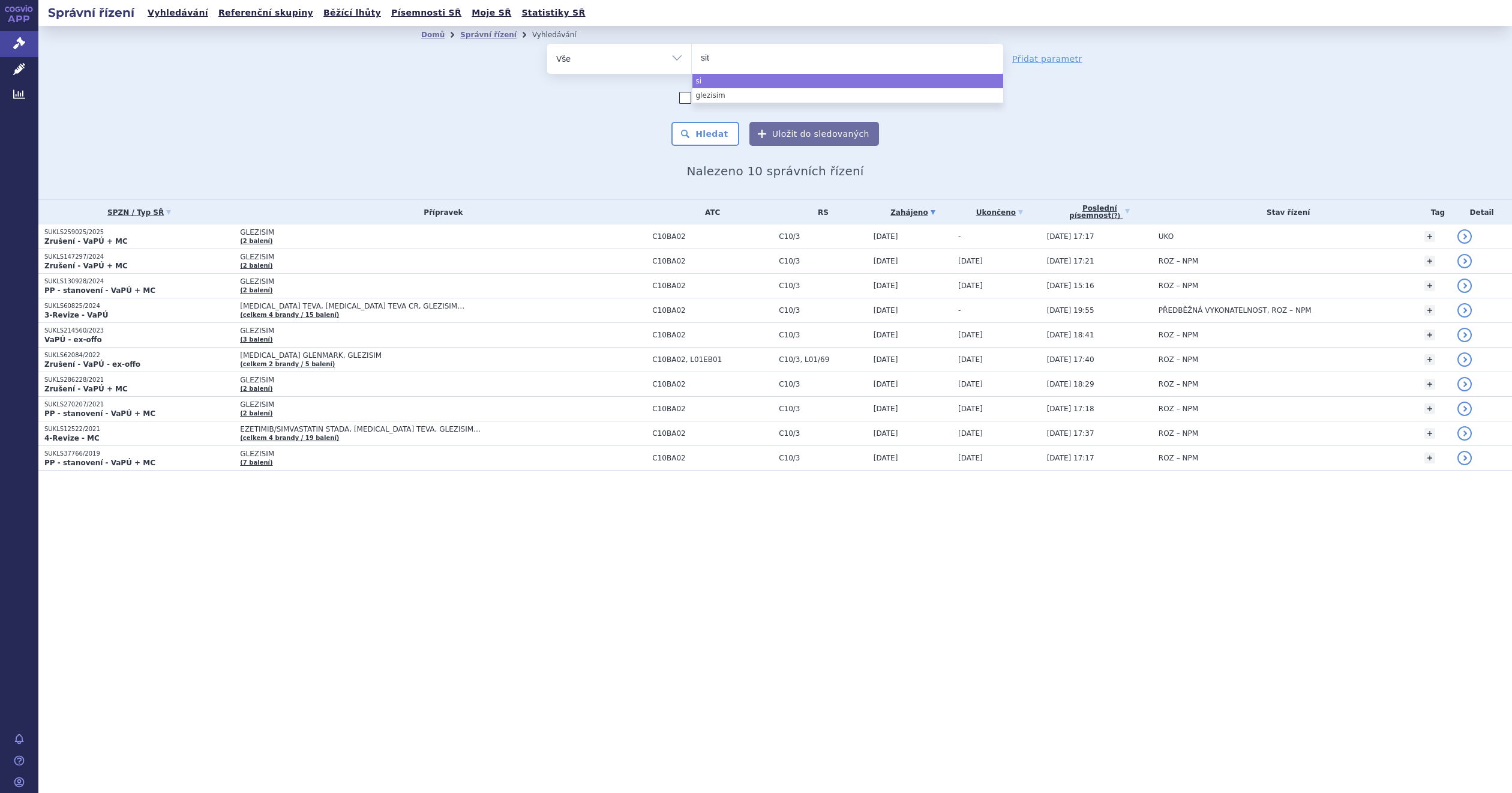
type input "sita"
type input "sitag"
type input "sitagli"
type input "sitaglip"
type input "sitaglipti"
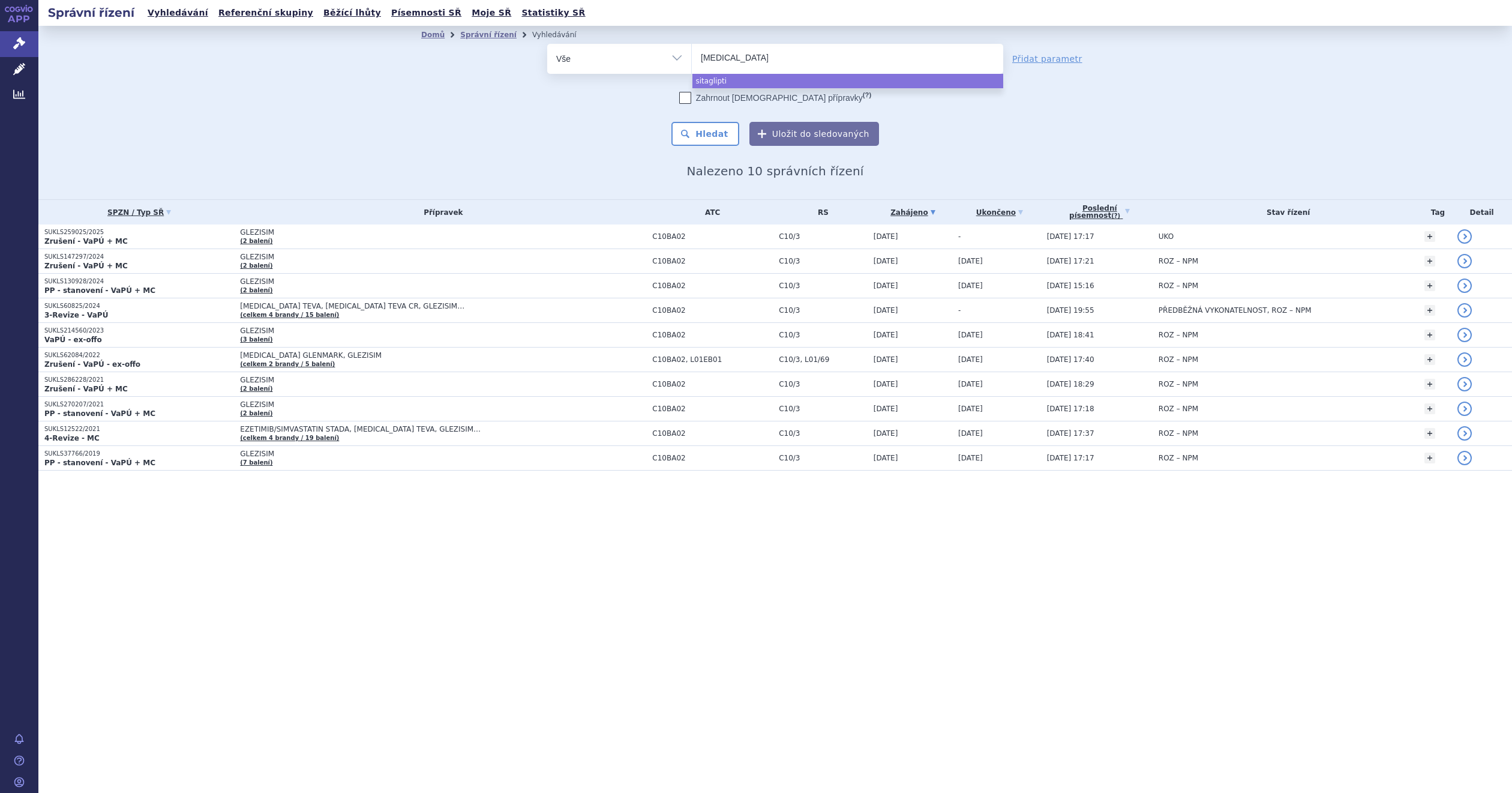
type input "[MEDICAL_DATA]"
type input "[MEDICAL_DATA] g"
type input "[MEDICAL_DATA] gle"
type input "[MEDICAL_DATA] [PERSON_NAME]"
type input "[MEDICAL_DATA] glenma"
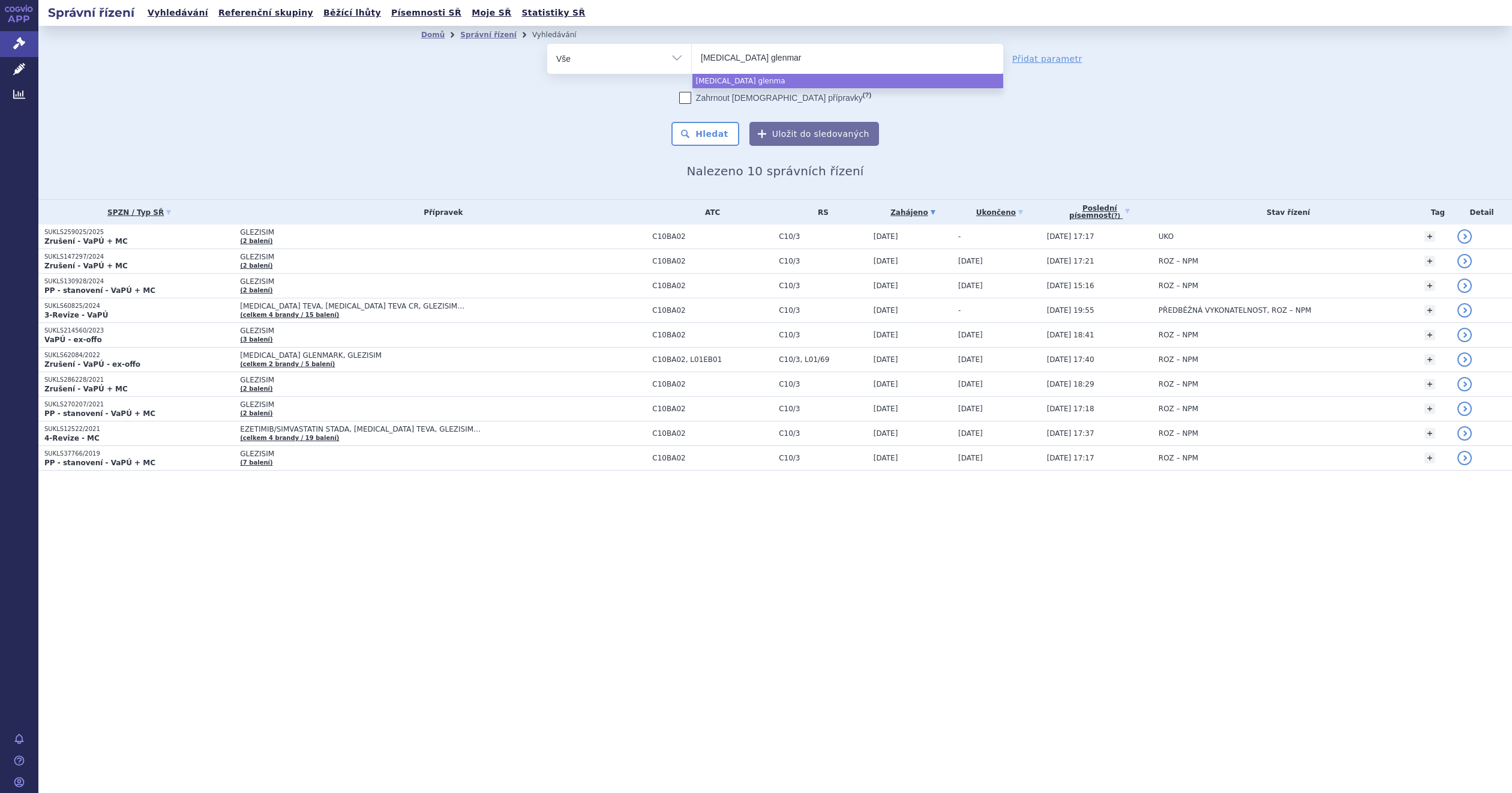
type input "[MEDICAL_DATA] glenmark"
select select "[MEDICAL_DATA] glenmark"
click at [695, 141] on button "Hledat" at bounding box center [705, 133] width 68 height 24
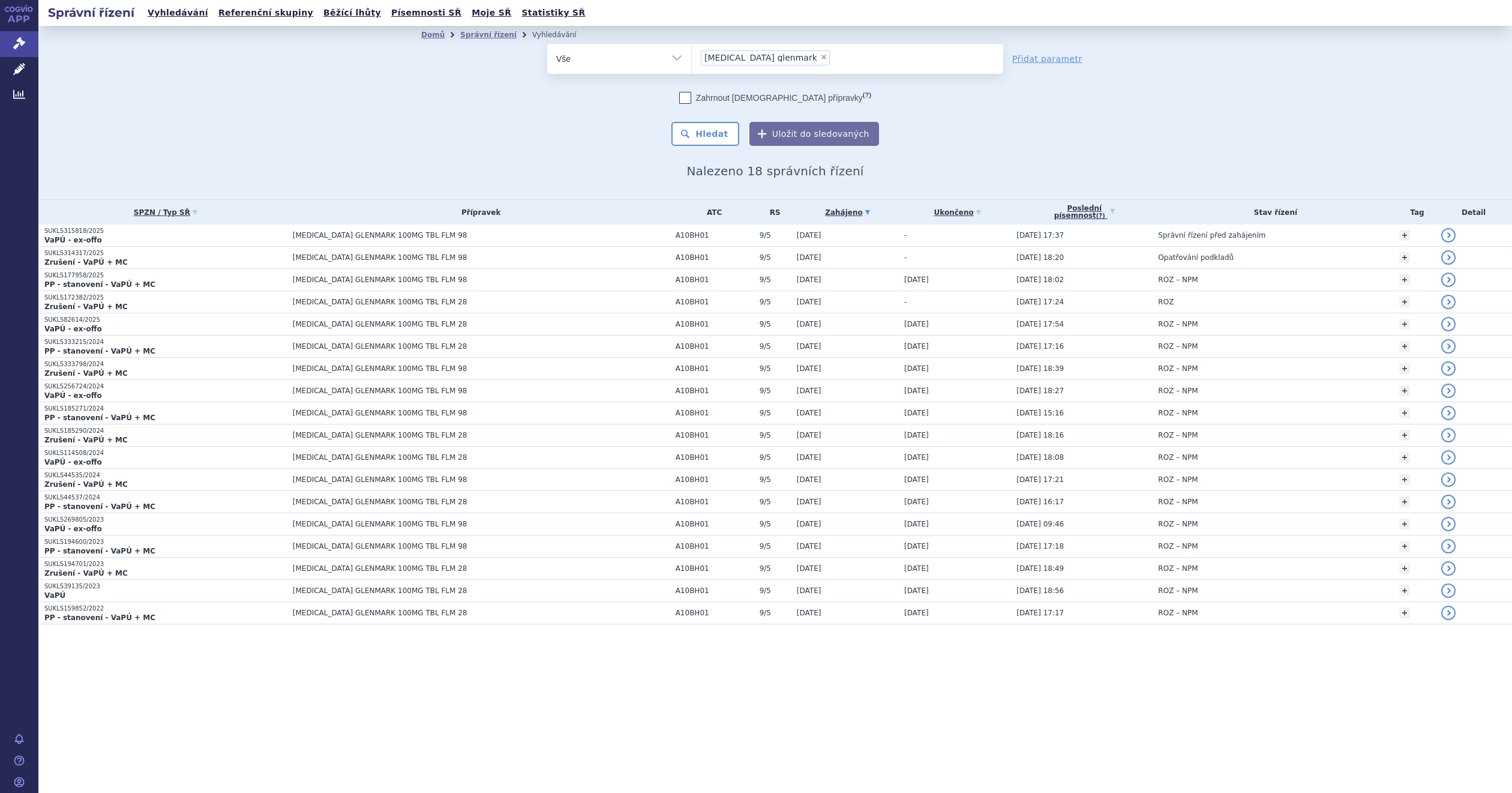
click at [821, 57] on span "×" at bounding box center [824, 57] width 7 height 7
click at [692, 57] on select "[MEDICAL_DATA] glenmark" at bounding box center [691, 58] width 1 height 30
select select
click at [783, 57] on ul at bounding box center [847, 56] width 311 height 25
click at [692, 57] on select "sitagliptin glenmark" at bounding box center [691, 58] width 1 height 30
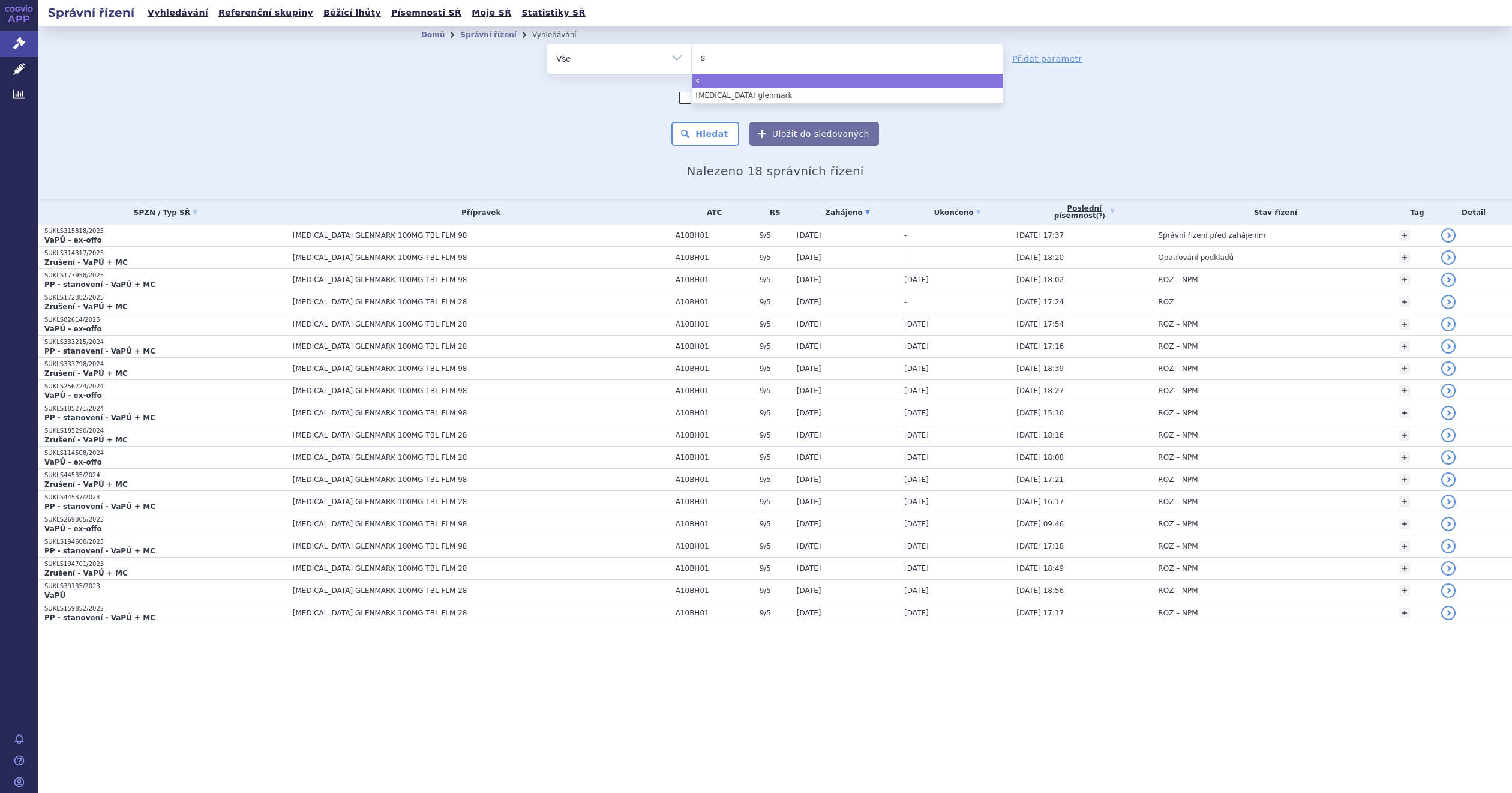
type input "si"
type input "sig"
type input "sit"
type input "sitag"
type input "sitagli"
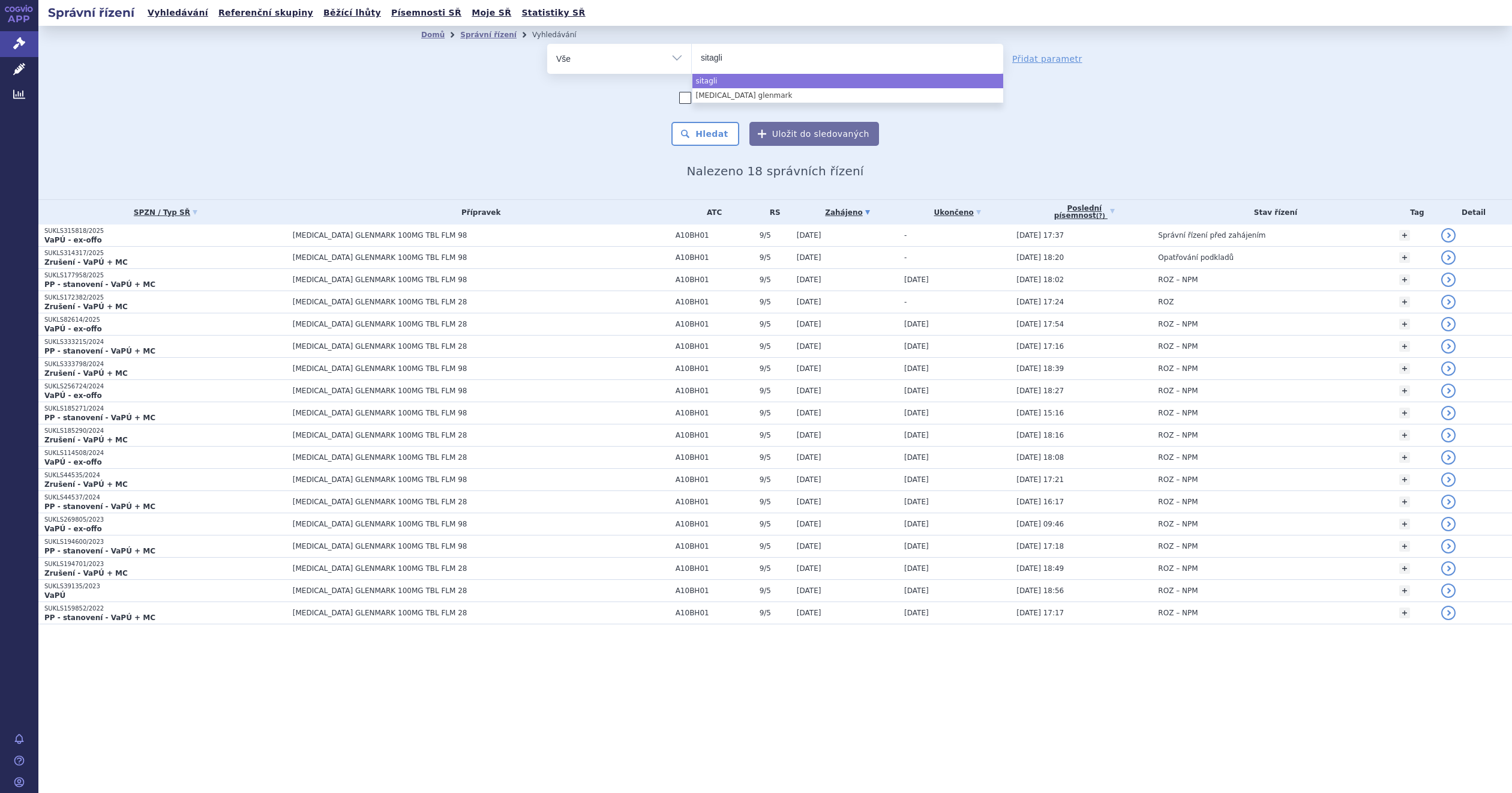
type input "sitaglip"
type input "sitaglipt"
type input "sitaglipti"
type input "sitagliptin"
type input "sitagliptin/"
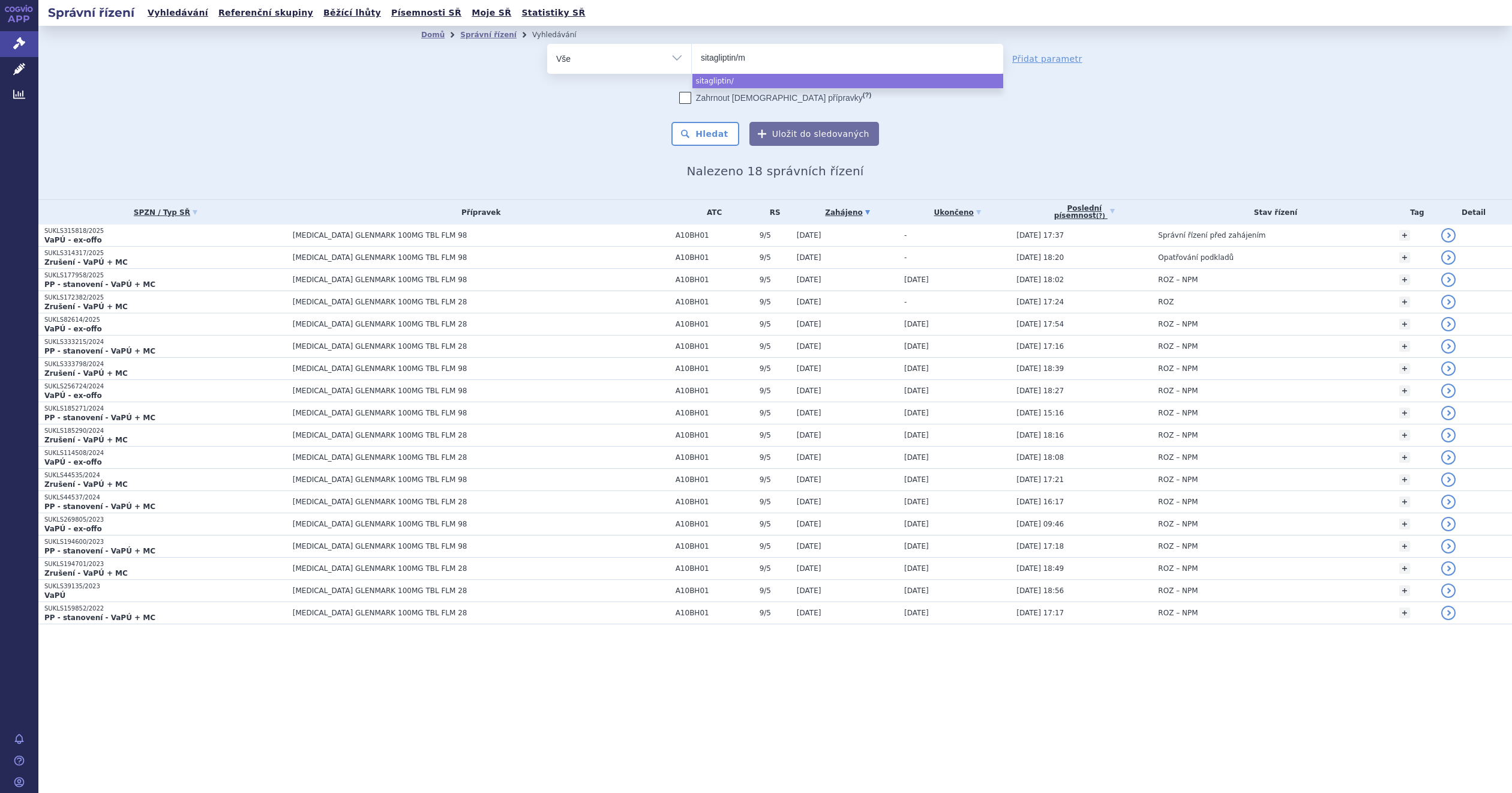
type input "sitagliptin/me"
type input "sitagliptin/met"
type input "sitagliptin/metf"
type input "sitagliptin/metfor"
type input "sitagliptin/metformi"
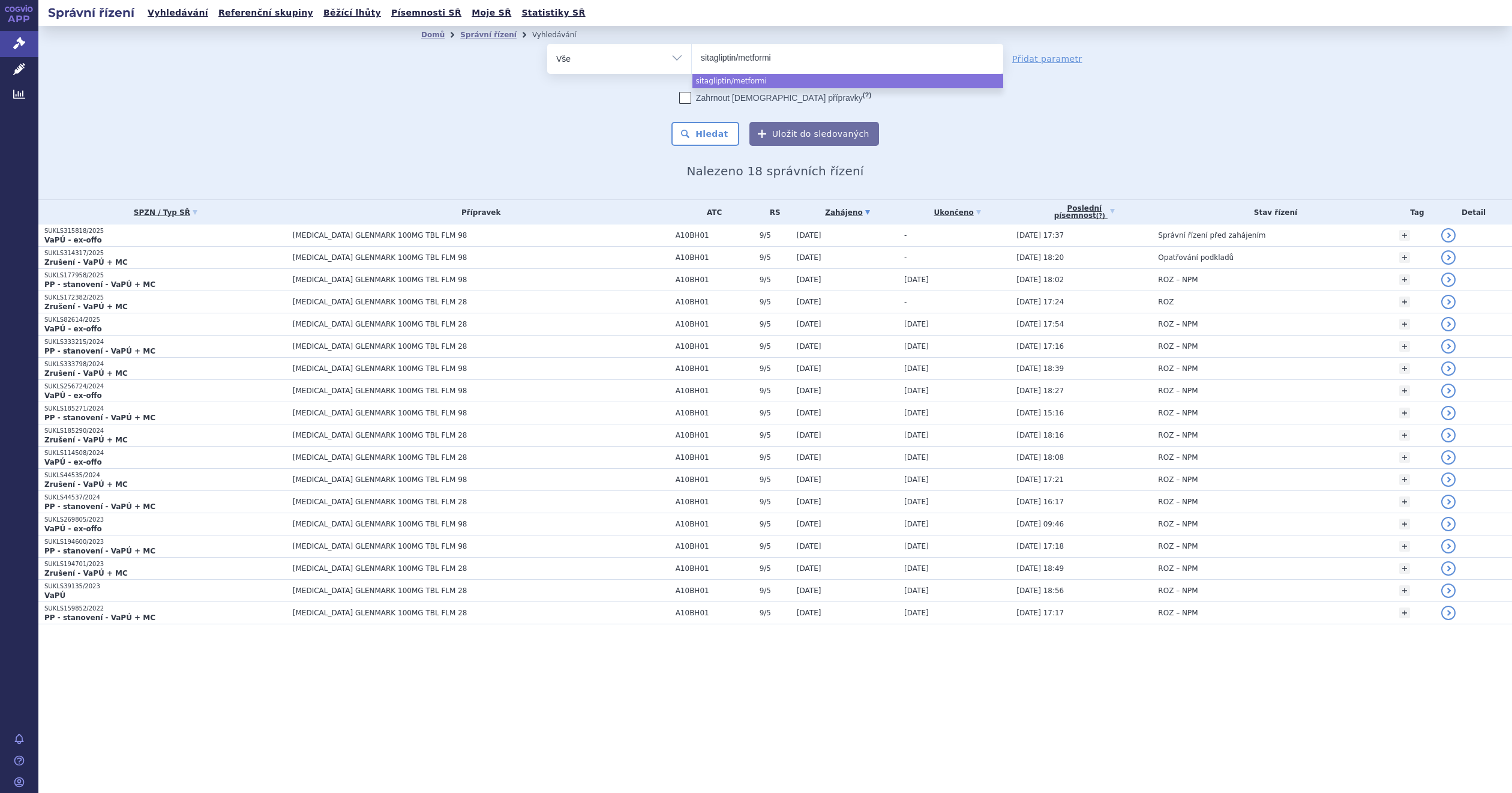
type input "sitagliptin/metformin"
type input "sitagliptin/metformin gl"
type input "sitagliptin/metformin glen"
type input "sitagliptin/metformin glenm"
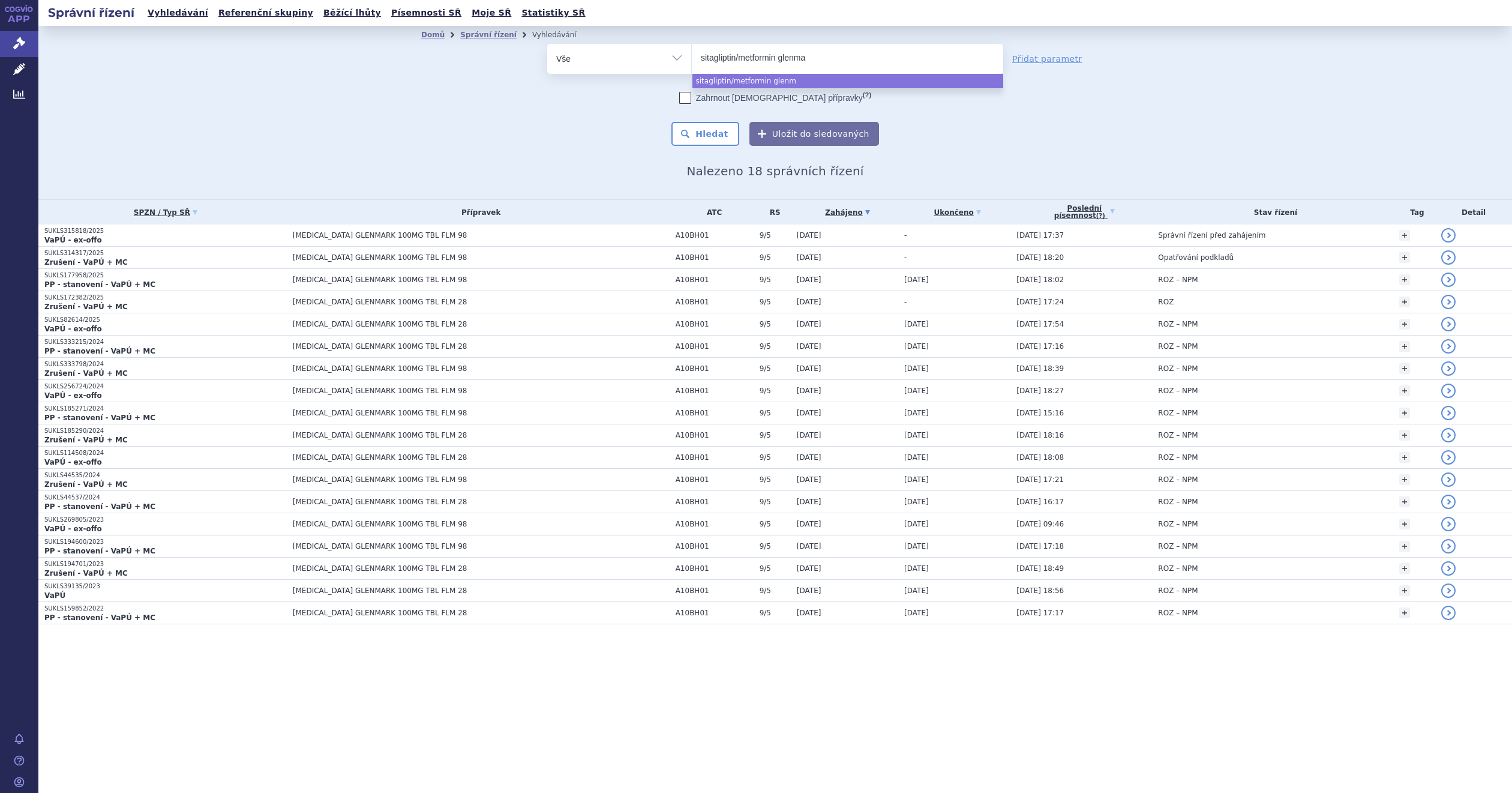
type input "sitagliptin/metformin glenmar"
type input "sitagliptin/metformin glenmark"
select select "sitagliptin/metformin glenmark"
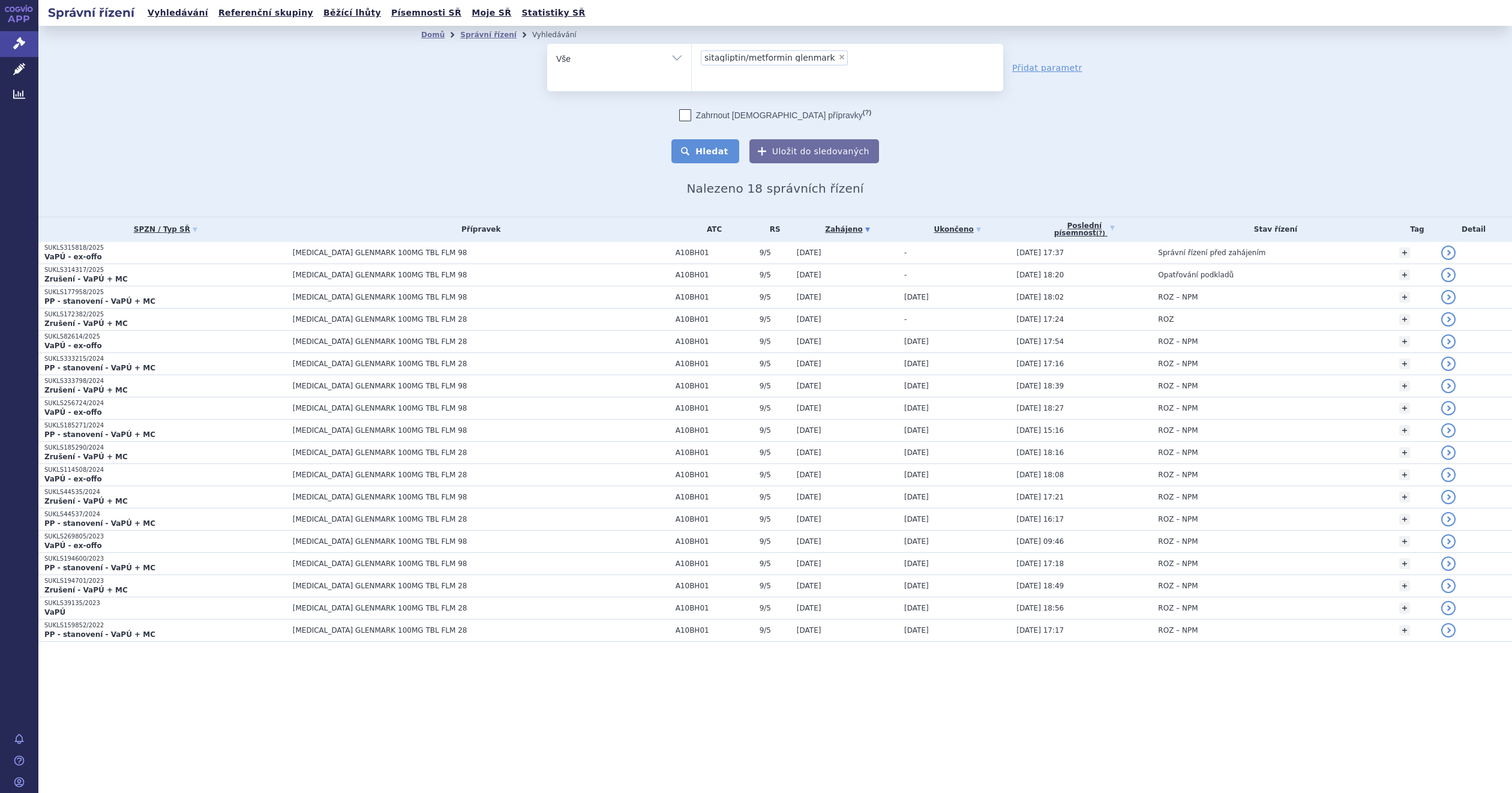
click at [704, 149] on button "Hledat" at bounding box center [705, 151] width 68 height 24
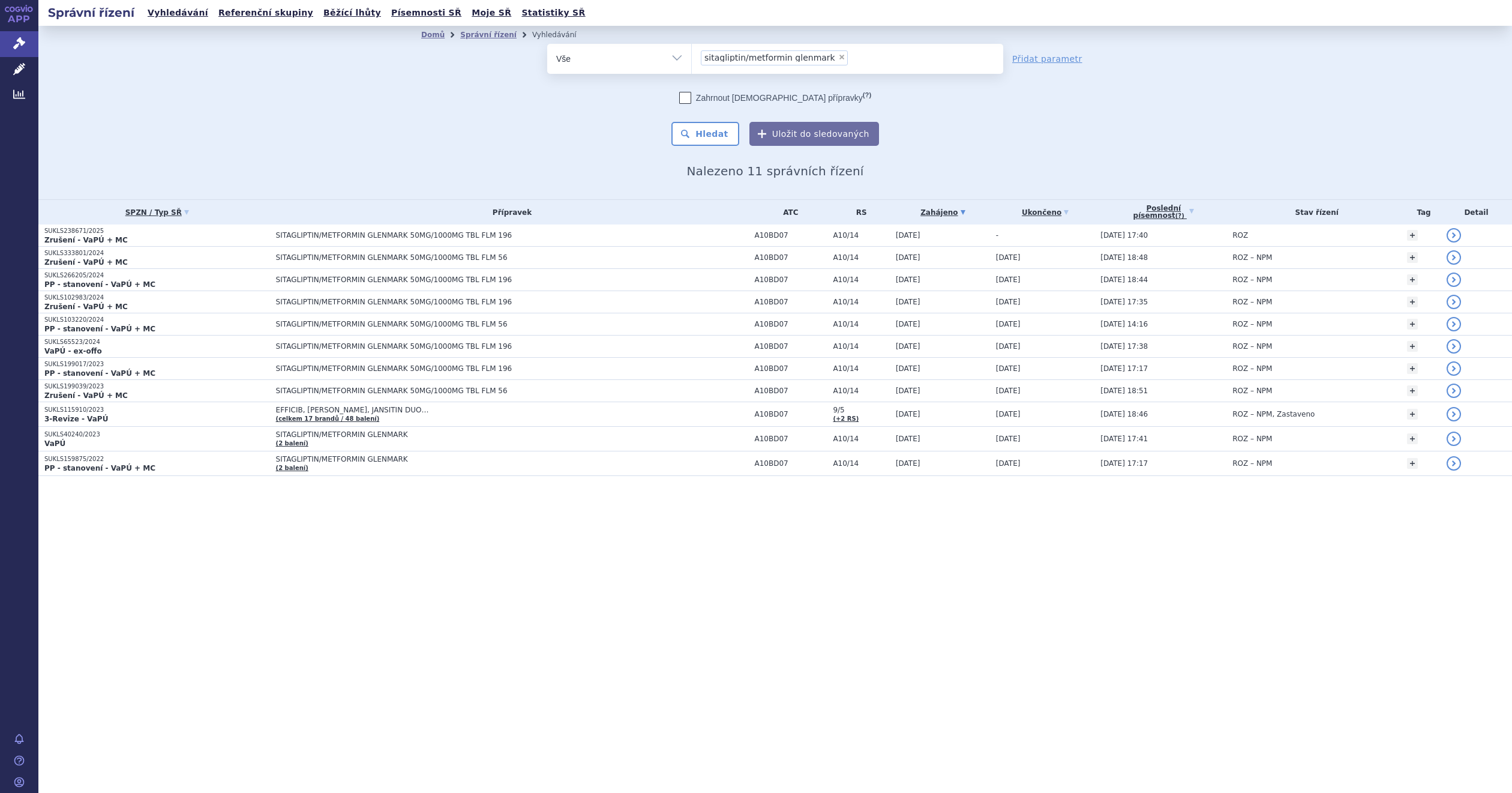
click at [839, 57] on span "×" at bounding box center [842, 57] width 7 height 7
click at [692, 57] on select "sitagliptin/metformin glenmark" at bounding box center [691, 58] width 1 height 30
select select
type input "la"
type input "laco"
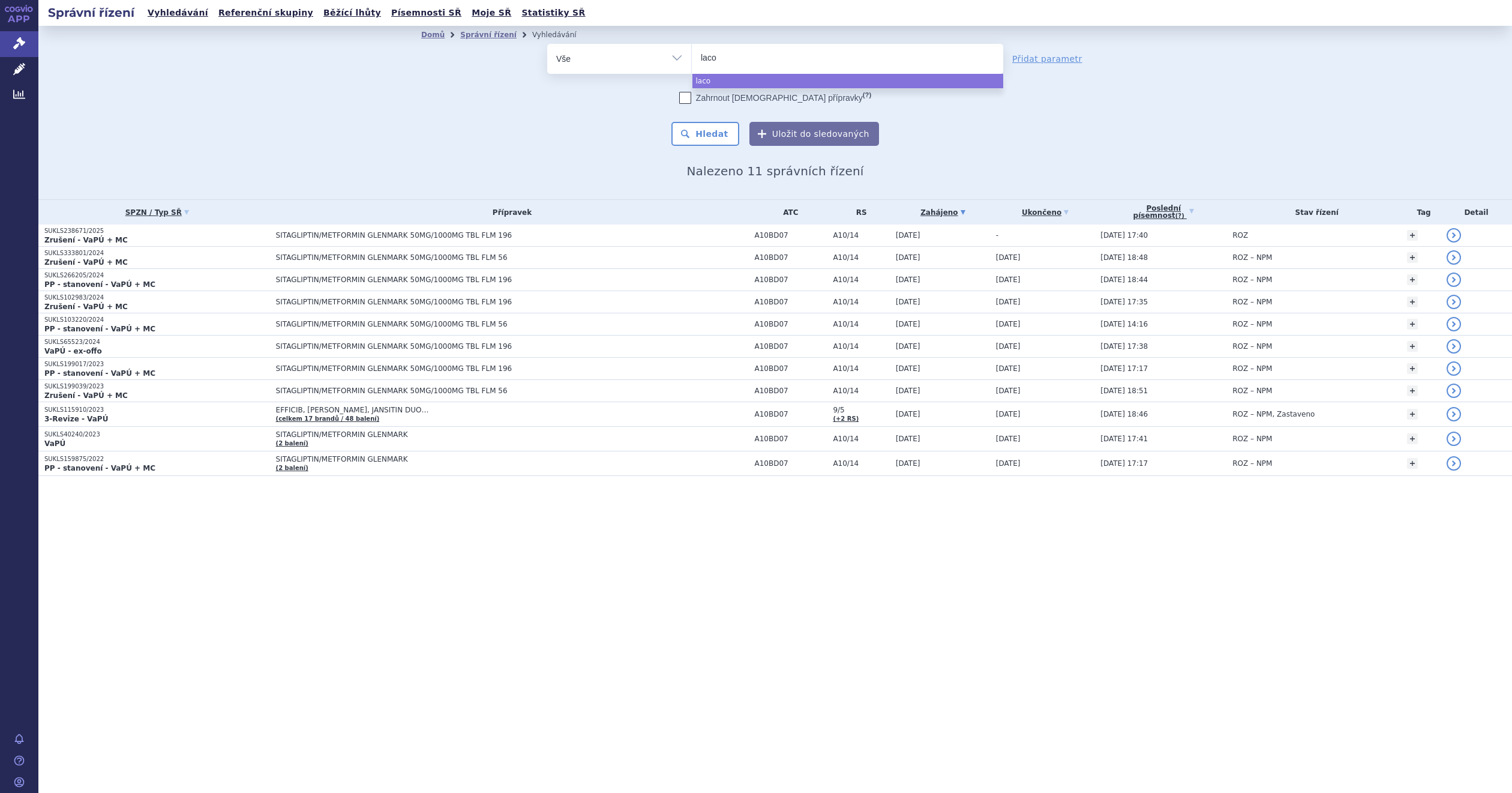
type input "lacos"
type input "lacosam"
type input "lacosamid"
type input "[MEDICAL_DATA]"
type input "[MEDICAL_DATA] g"
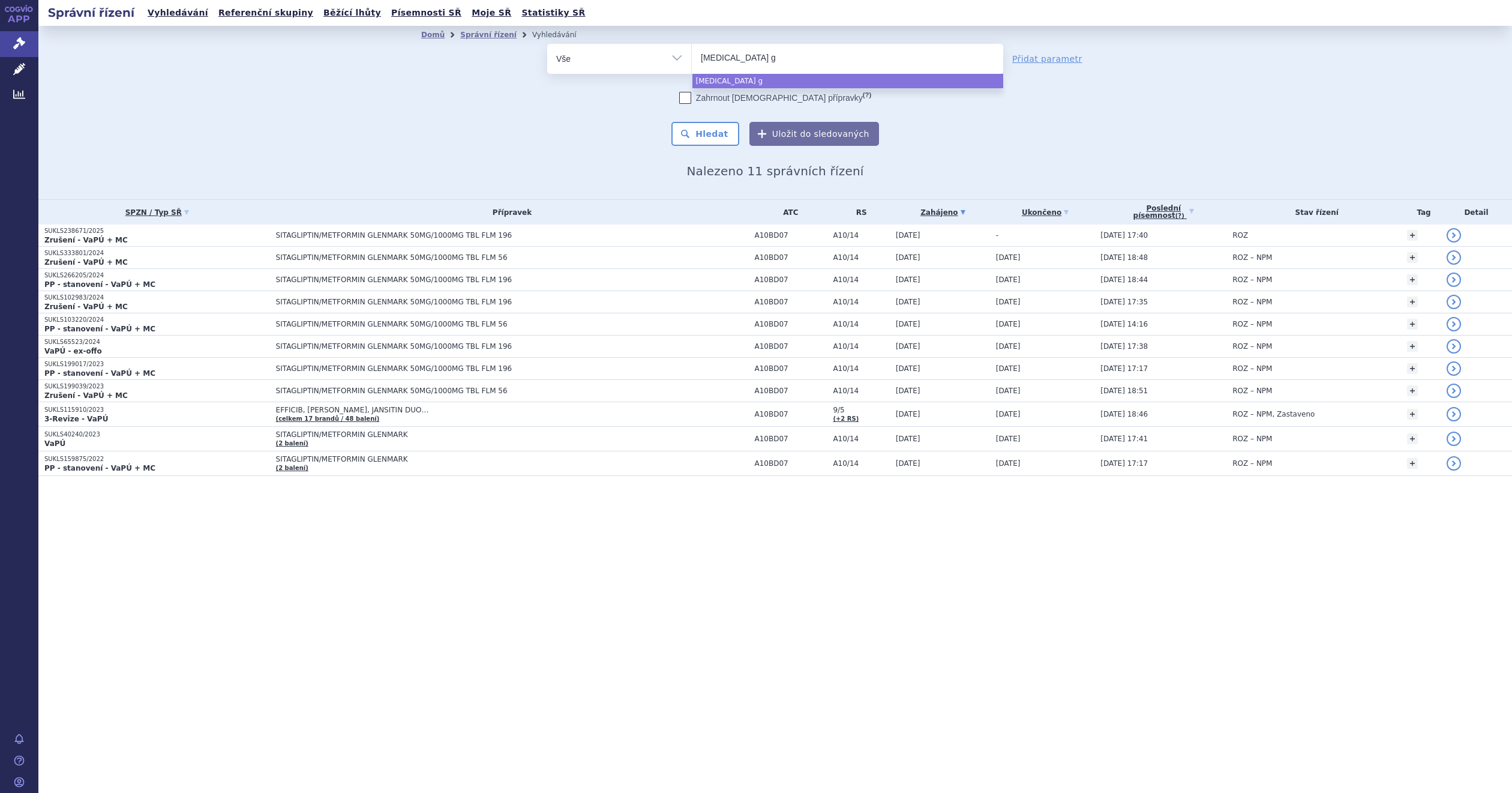
type input "[MEDICAL_DATA] gl"
type input "[MEDICAL_DATA] [PERSON_NAME]"
type input "[MEDICAL_DATA] glenma"
type input "lacosamide glenmar"
type input "[MEDICAL_DATA] glenmark"
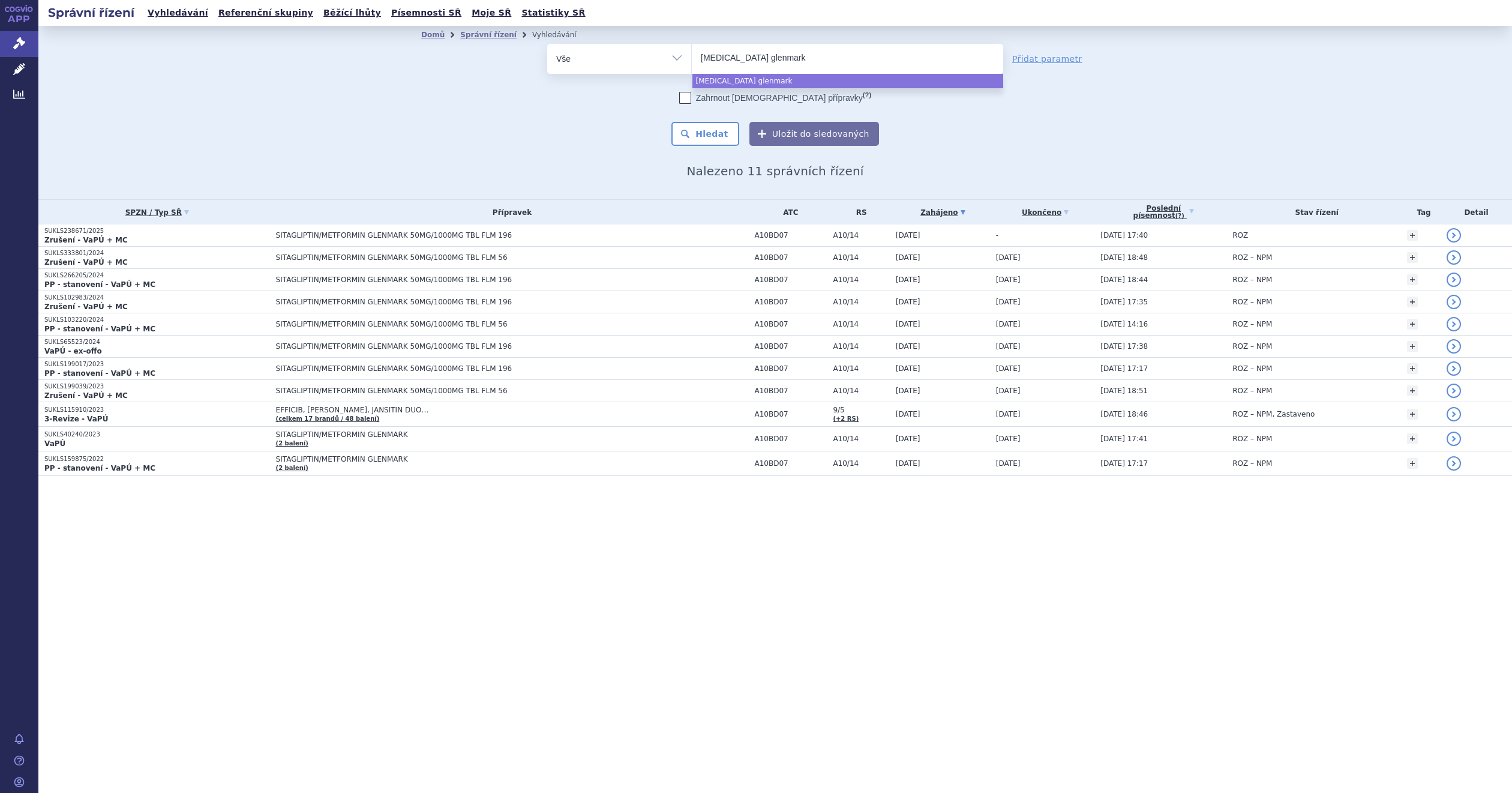
select select "[MEDICAL_DATA] glenmark"
click at [720, 132] on button "Hledat" at bounding box center [705, 133] width 68 height 24
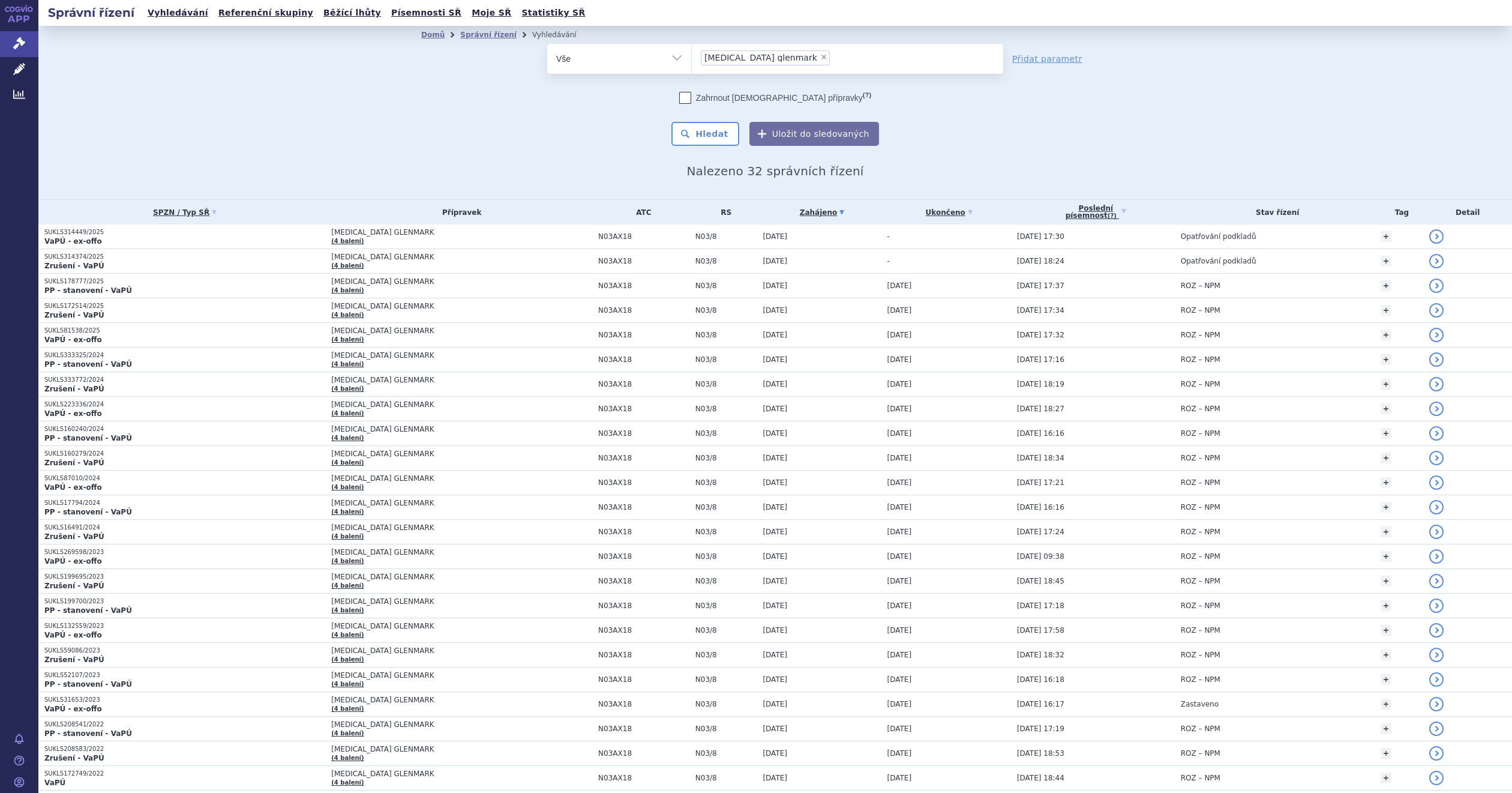
drag, startPoint x: 554, startPoint y: 113, endPoint x: 573, endPoint y: 121, distance: 20.6
click at [554, 113] on div "Zahrnout [DEMOGRAPHIC_DATA] přípravky (?) * Pozor, hledání dle vyhledávacího pa…" at bounding box center [775, 119] width 456 height 54
click at [821, 60] on span "×" at bounding box center [824, 57] width 7 height 7
click at [692, 60] on select "lacosamide glenmark" at bounding box center [691, 58] width 1 height 30
select select
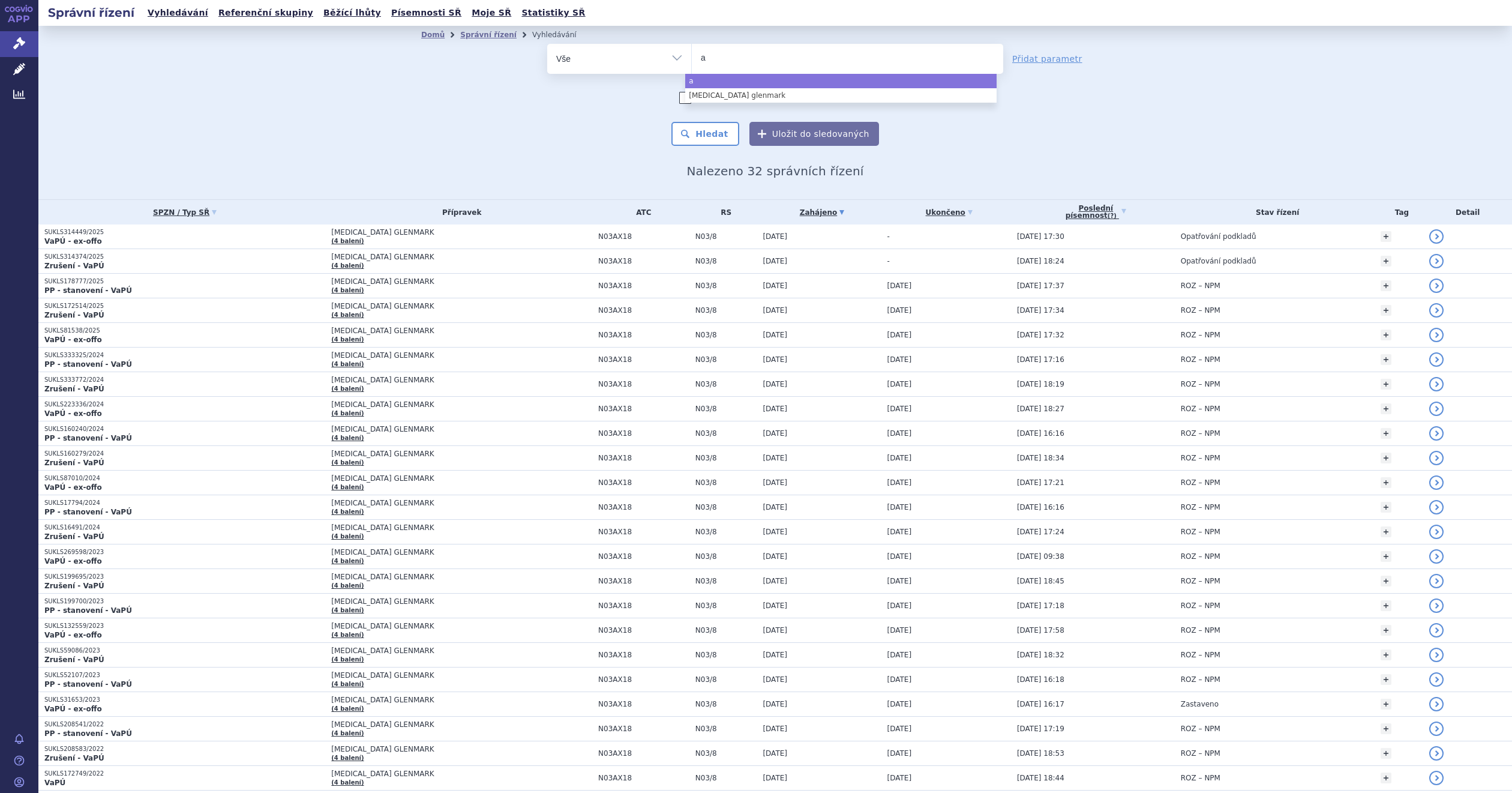
type input "as"
type input "ast"
type input "asthm"
type input "asthme"
type input "asthmex"
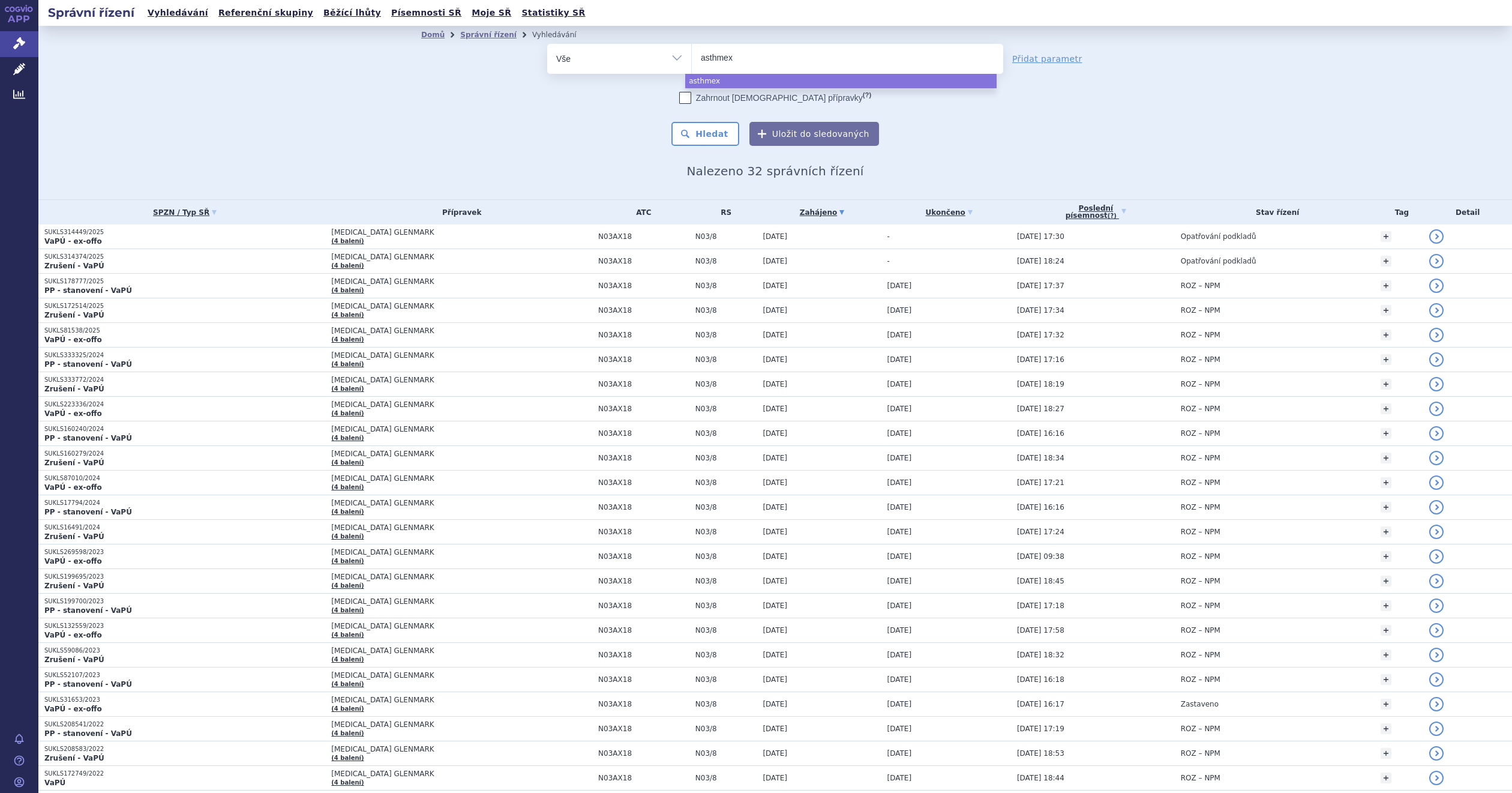
select select "asthmex"
click at [504, 107] on div "odstranit Vše Spisová značka Typ SŘ" at bounding box center [775, 94] width 708 height 102
click at [744, 56] on span "×" at bounding box center [748, 57] width 7 height 7
click at [692, 56] on select "lacosamide glenmark asthmex" at bounding box center [691, 58] width 1 height 30
select select
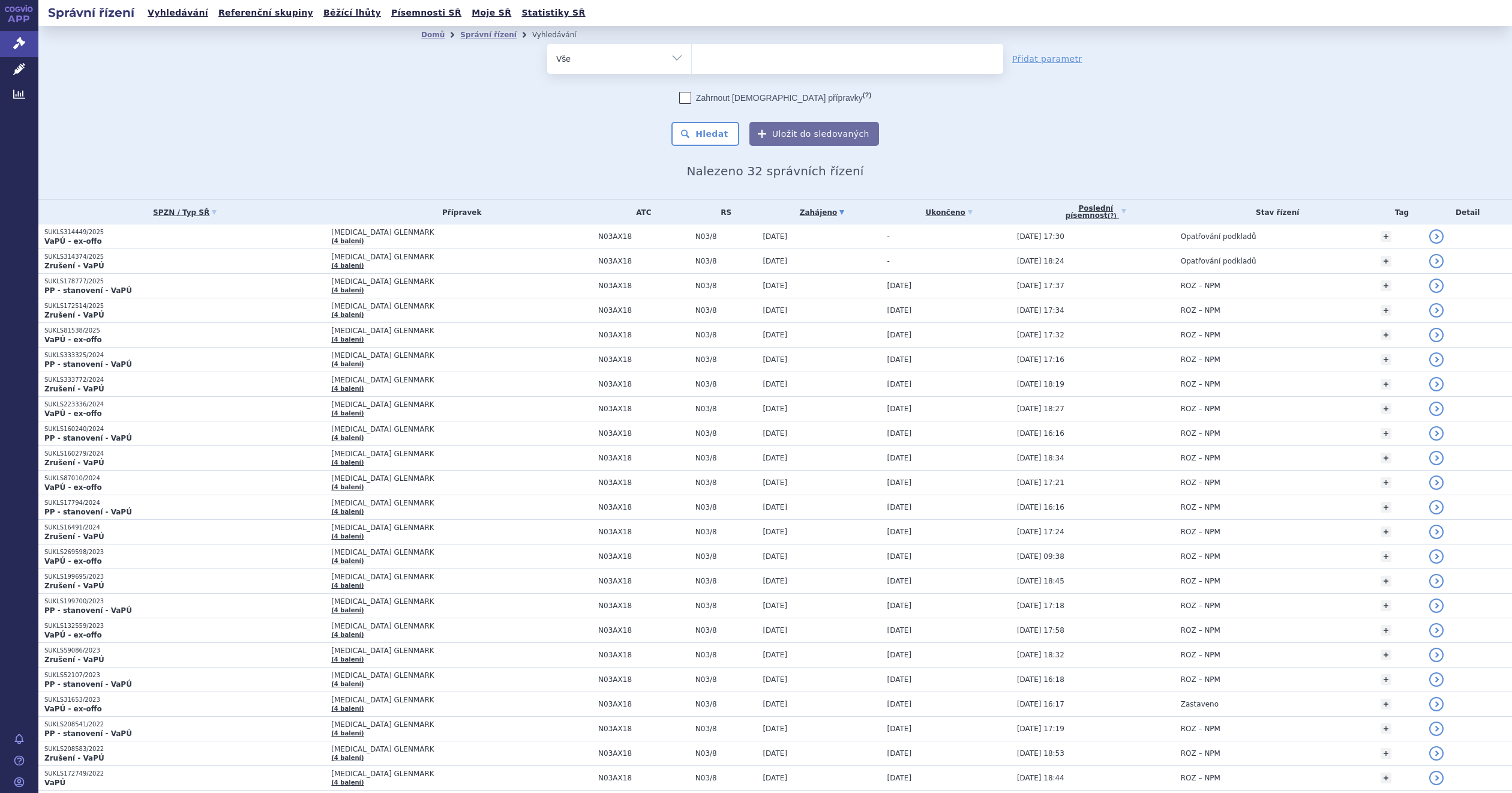
type input "a"
type input "ato"
type input "atomo"
type input "atomox"
type input "atomoxe"
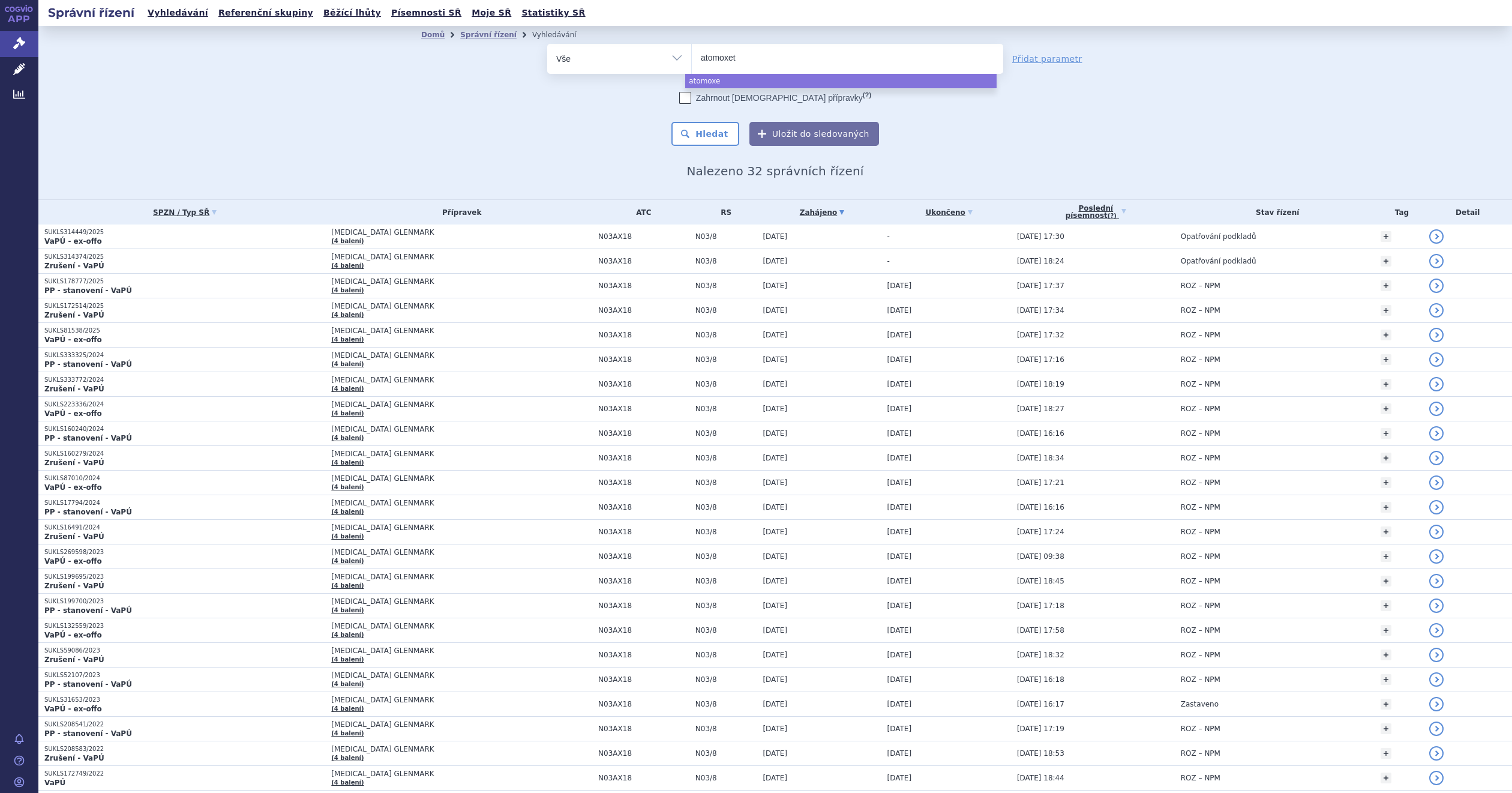
type input "atomoxeti"
type input "atomoxetin"
select select "atomoxetin"
click at [697, 139] on button "Hledat" at bounding box center [705, 133] width 68 height 24
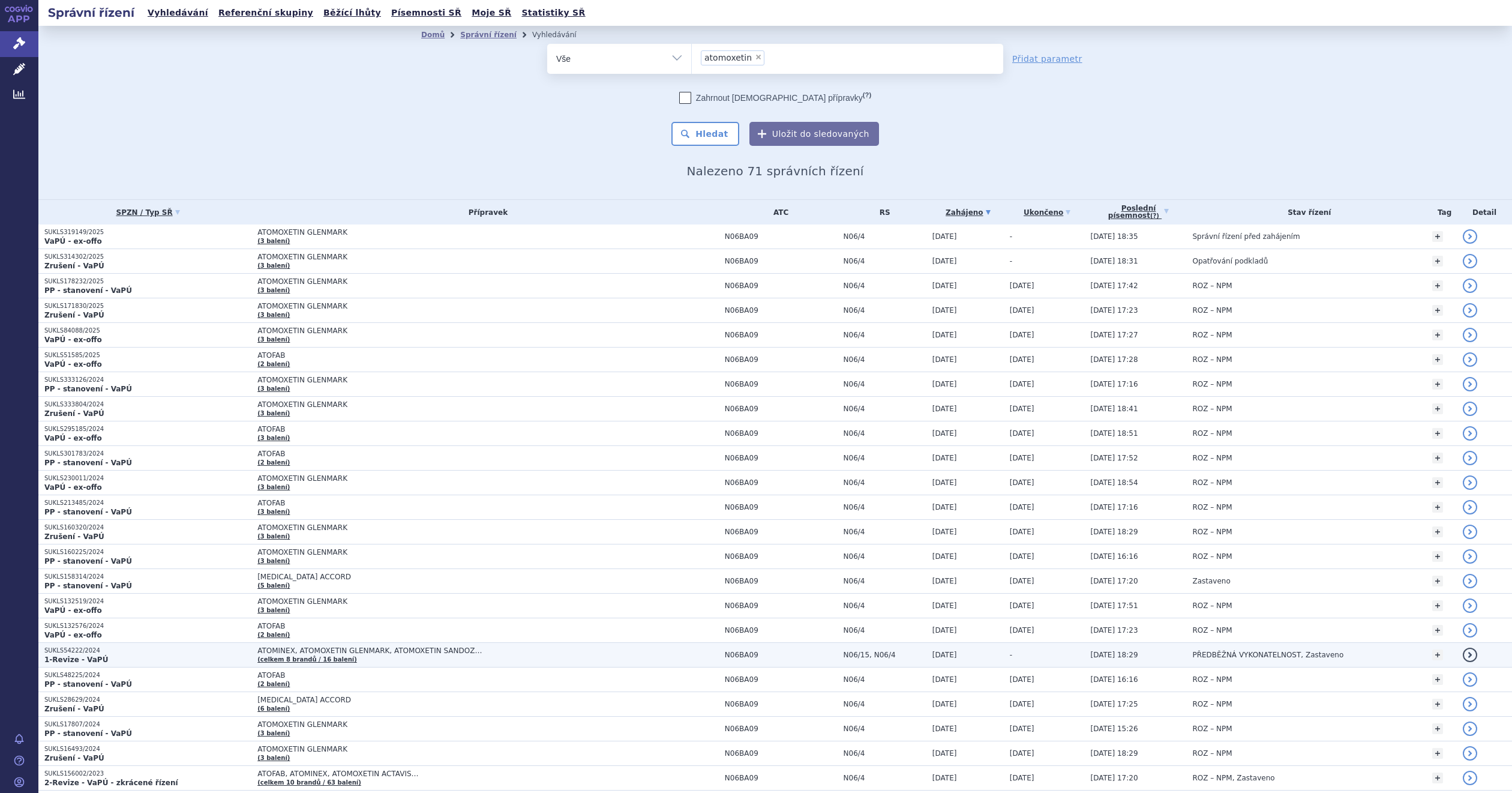
click at [514, 655] on span "ATOMINEX, ATOMOXETIN GLENMARK, ATOMOXETIN SANDOZ…" at bounding box center [407, 651] width 300 height 9
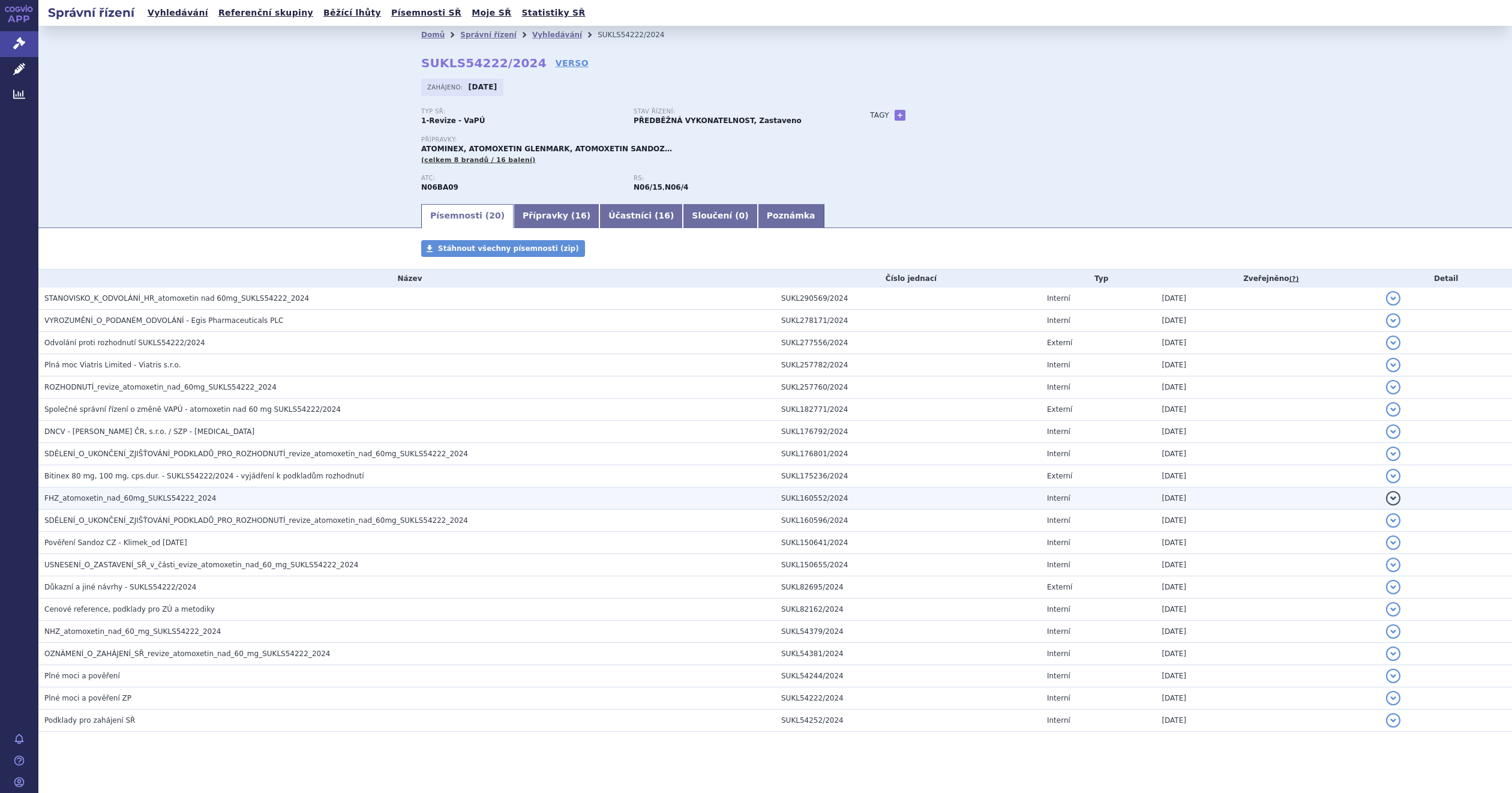
scroll to position [17, 0]
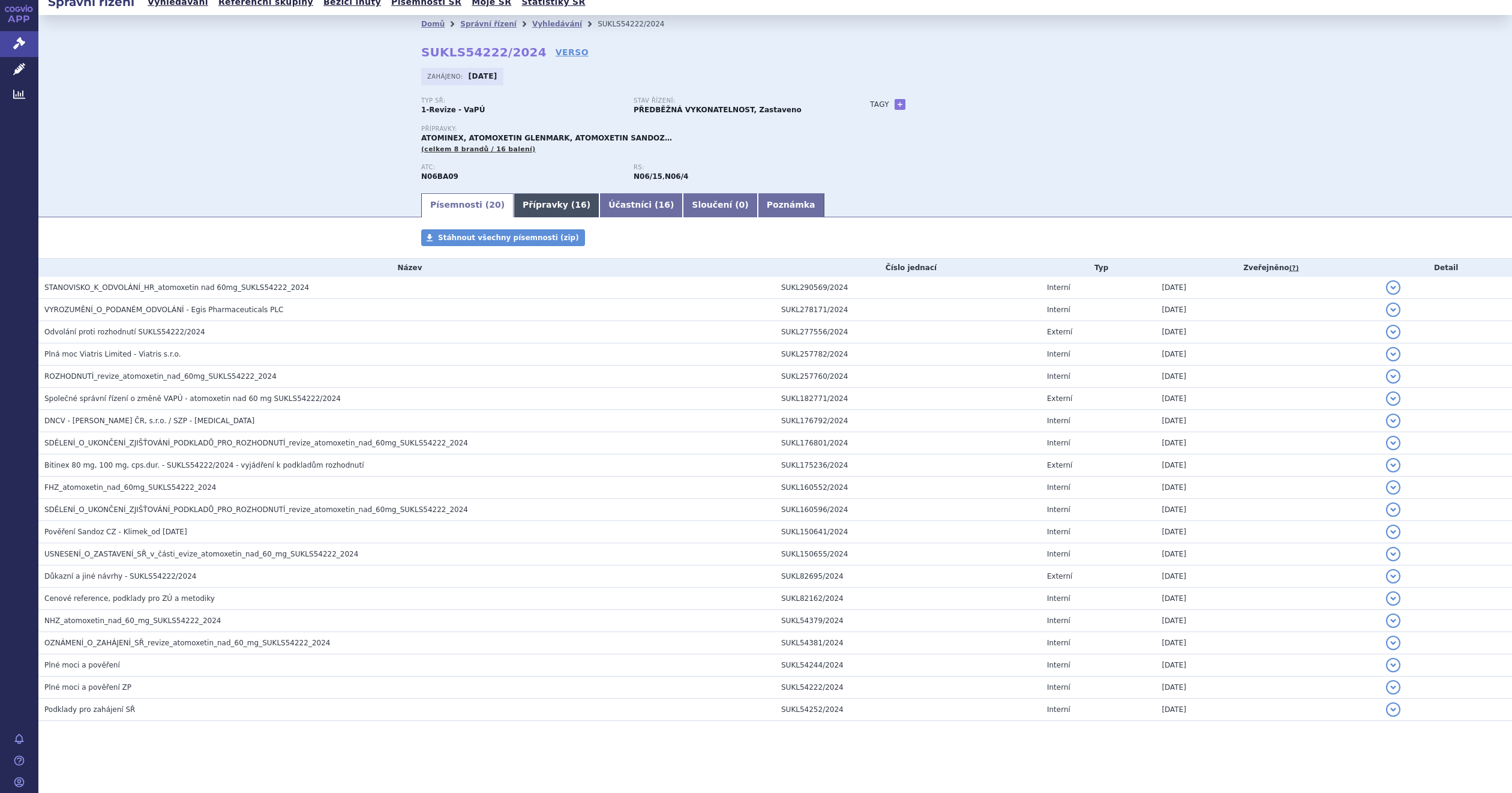
click at [525, 194] on link "Přípravky ( 16 )" at bounding box center [557, 205] width 86 height 24
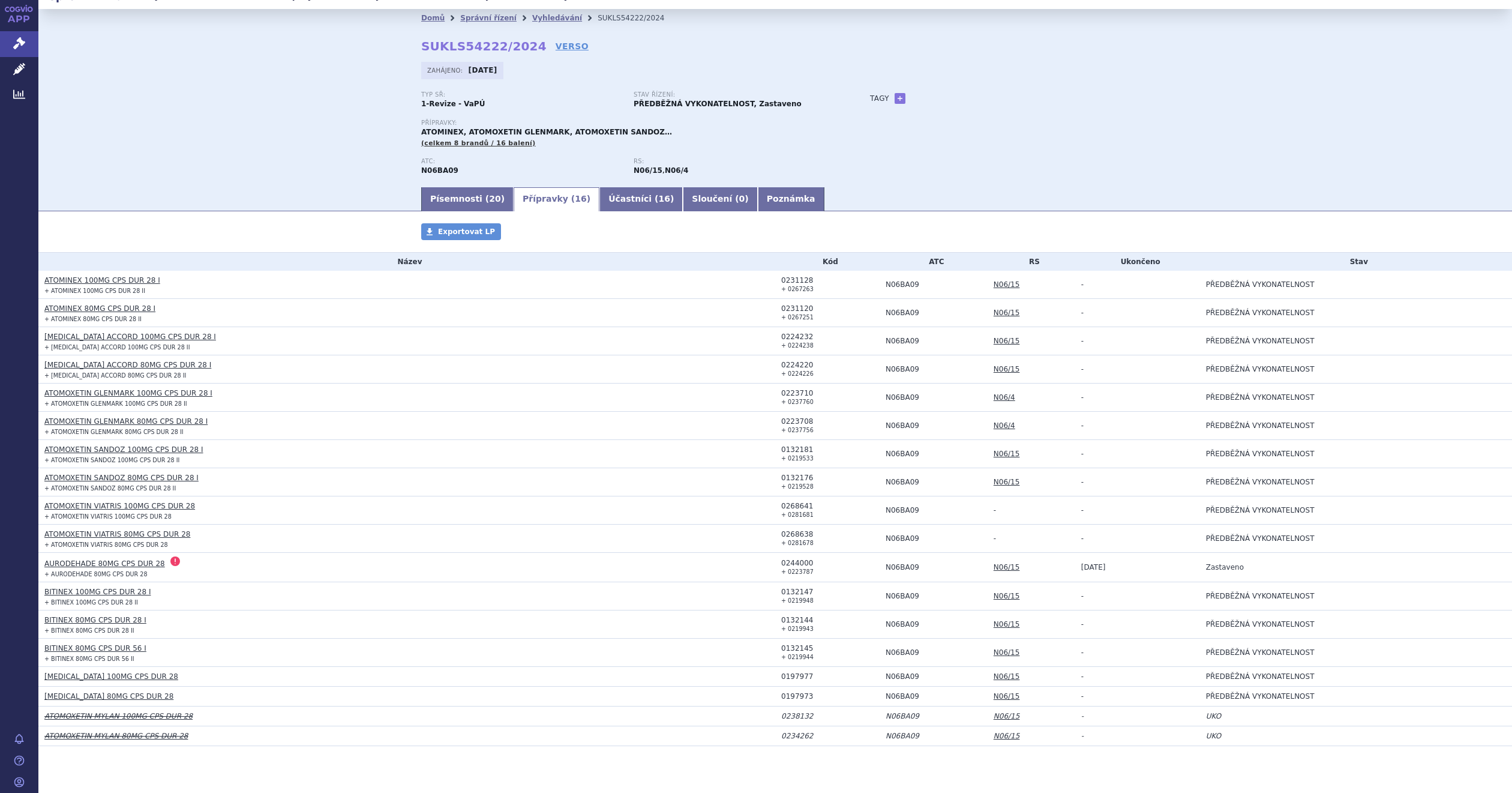
scroll to position [47, 0]
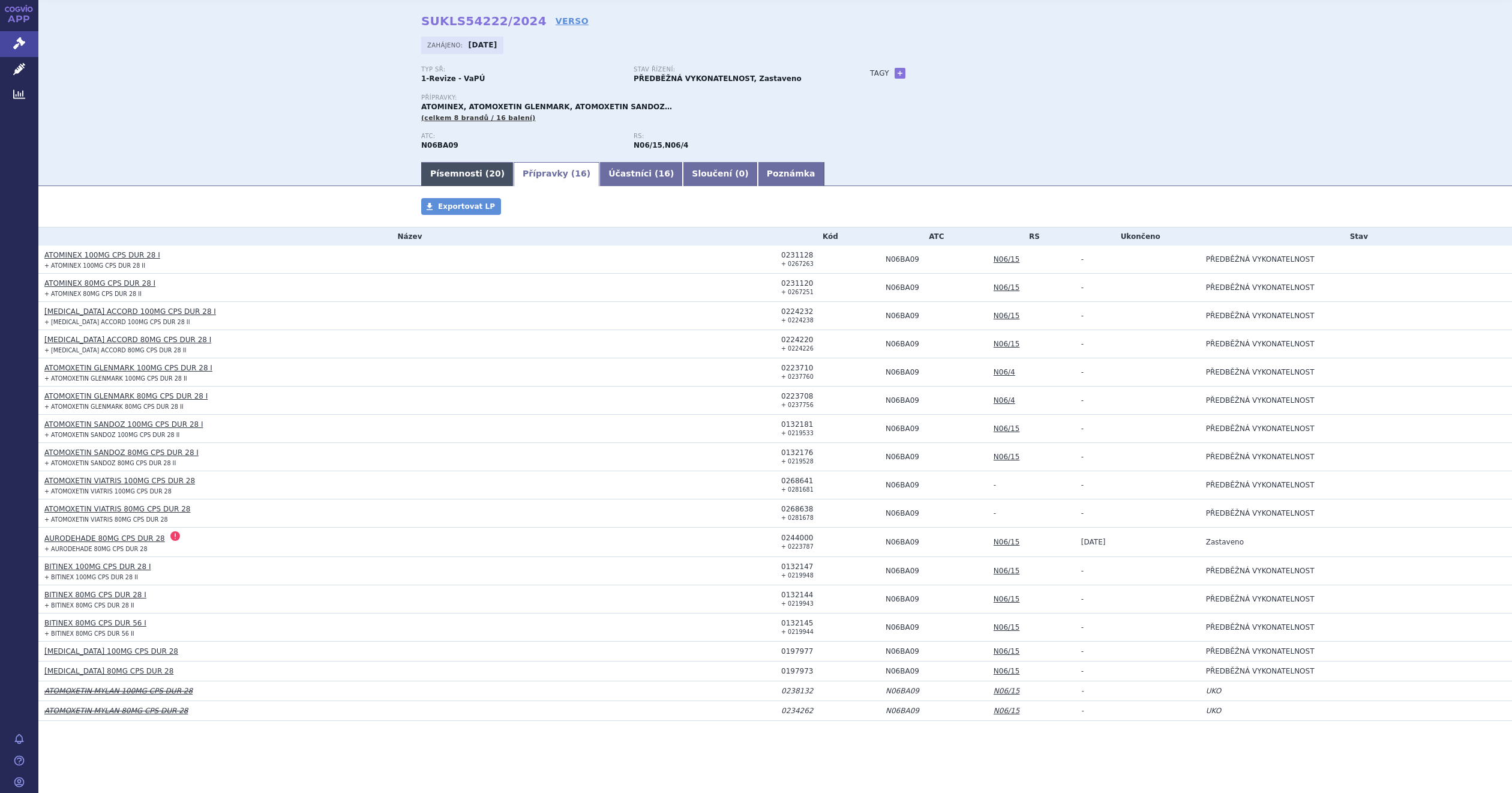
click at [463, 172] on link "Písemnosti ( 20 )" at bounding box center [468, 174] width 93 height 24
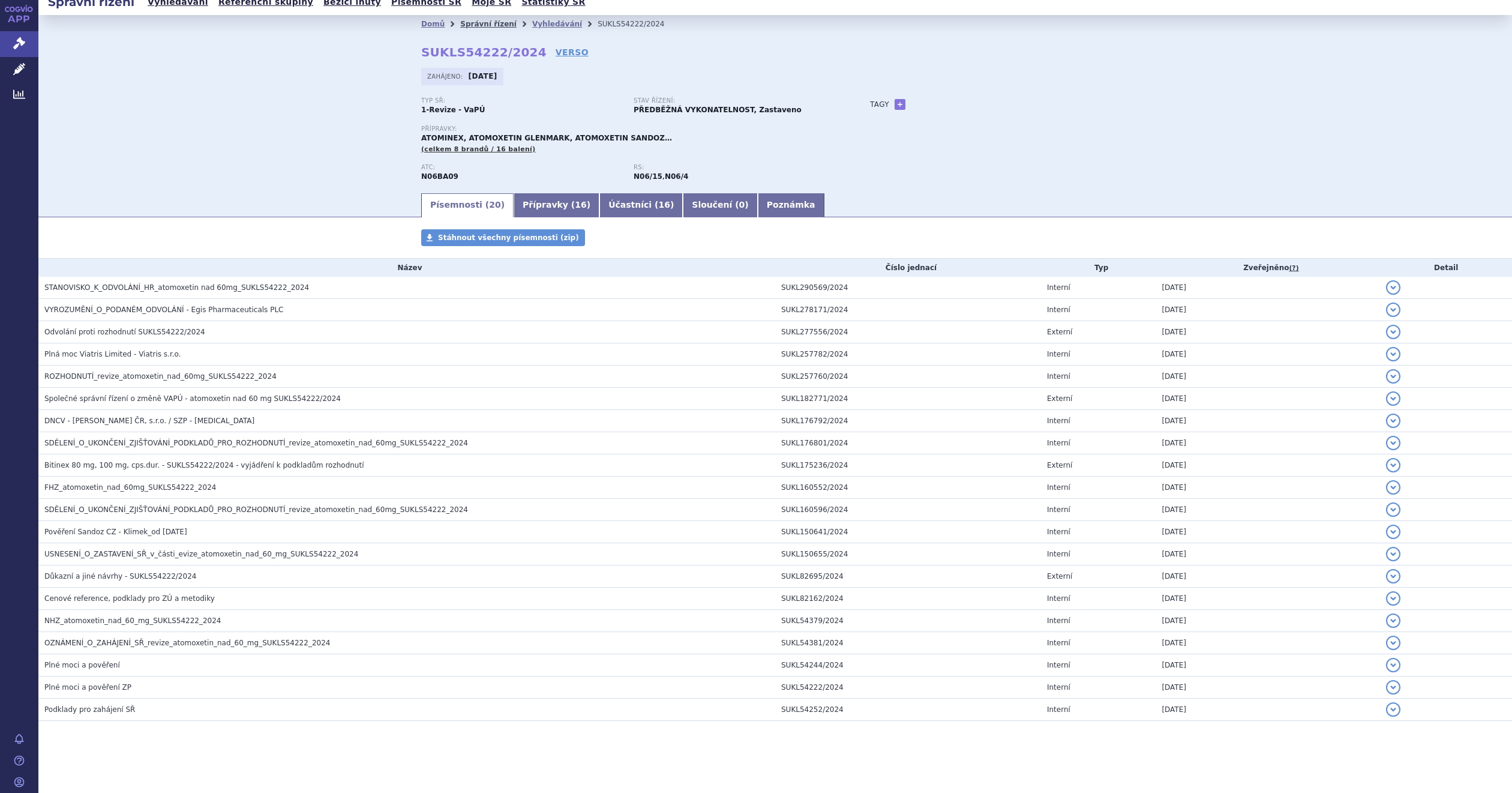
click at [469, 20] on link "Správní řízení" at bounding box center [489, 24] width 57 height 9
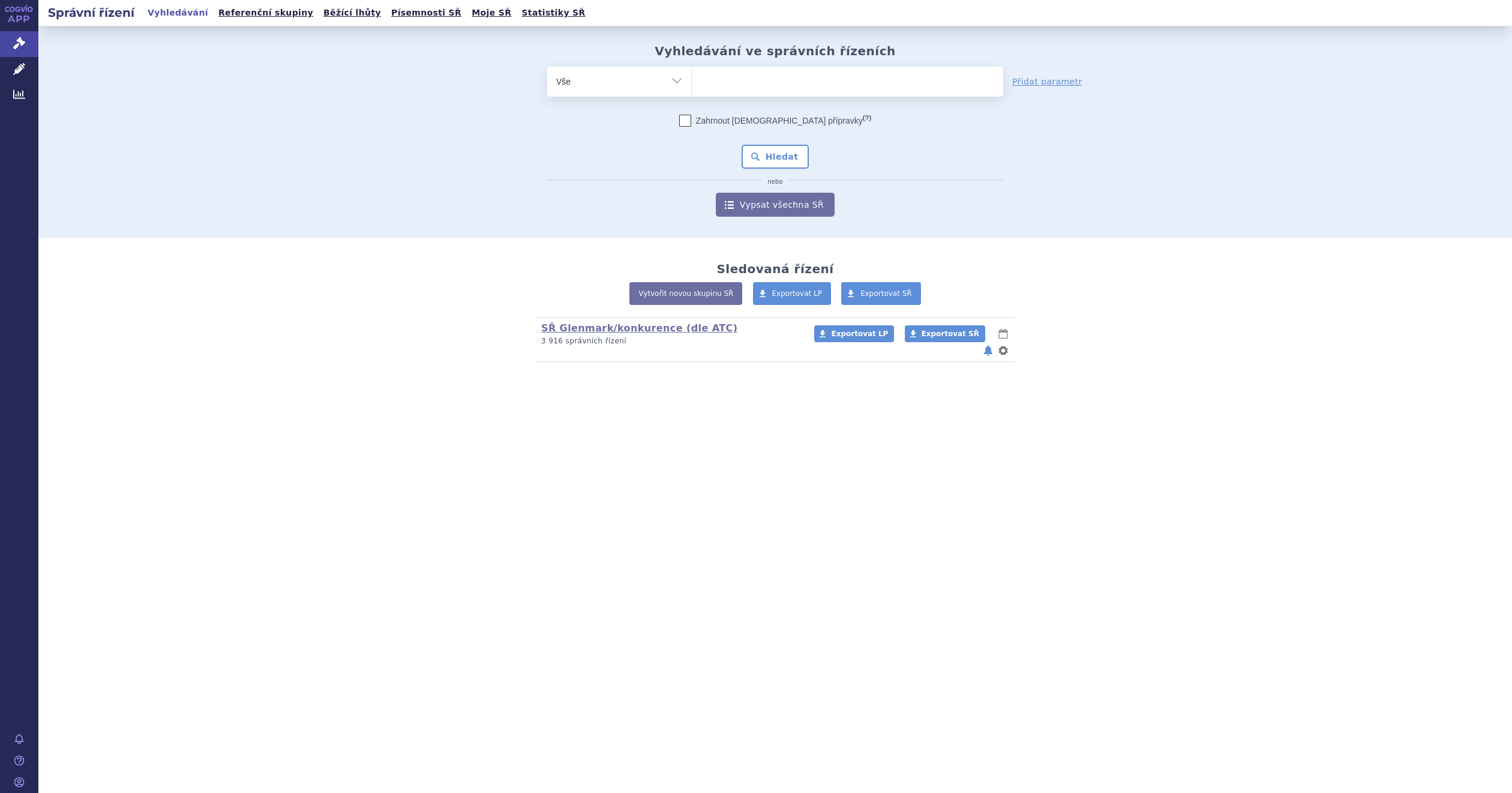
click at [312, 146] on div "Vyhledávání ve správních řízeních odstranit Vše Spisová značka" at bounding box center [775, 132] width 1474 height 212
click at [645, 522] on div "Správní řízení Vyhledávání Referenční skupiny Běžící lhůty Písemnosti SŘ Moje S…" at bounding box center [775, 396] width 1474 height 793
click at [782, 602] on div "Správní řízení Vyhledávání Referenční skupiny Běžící lhůty Písemnosti SŘ Moje S…" at bounding box center [775, 396] width 1474 height 793
